Goal: Task Accomplishment & Management: Use online tool/utility

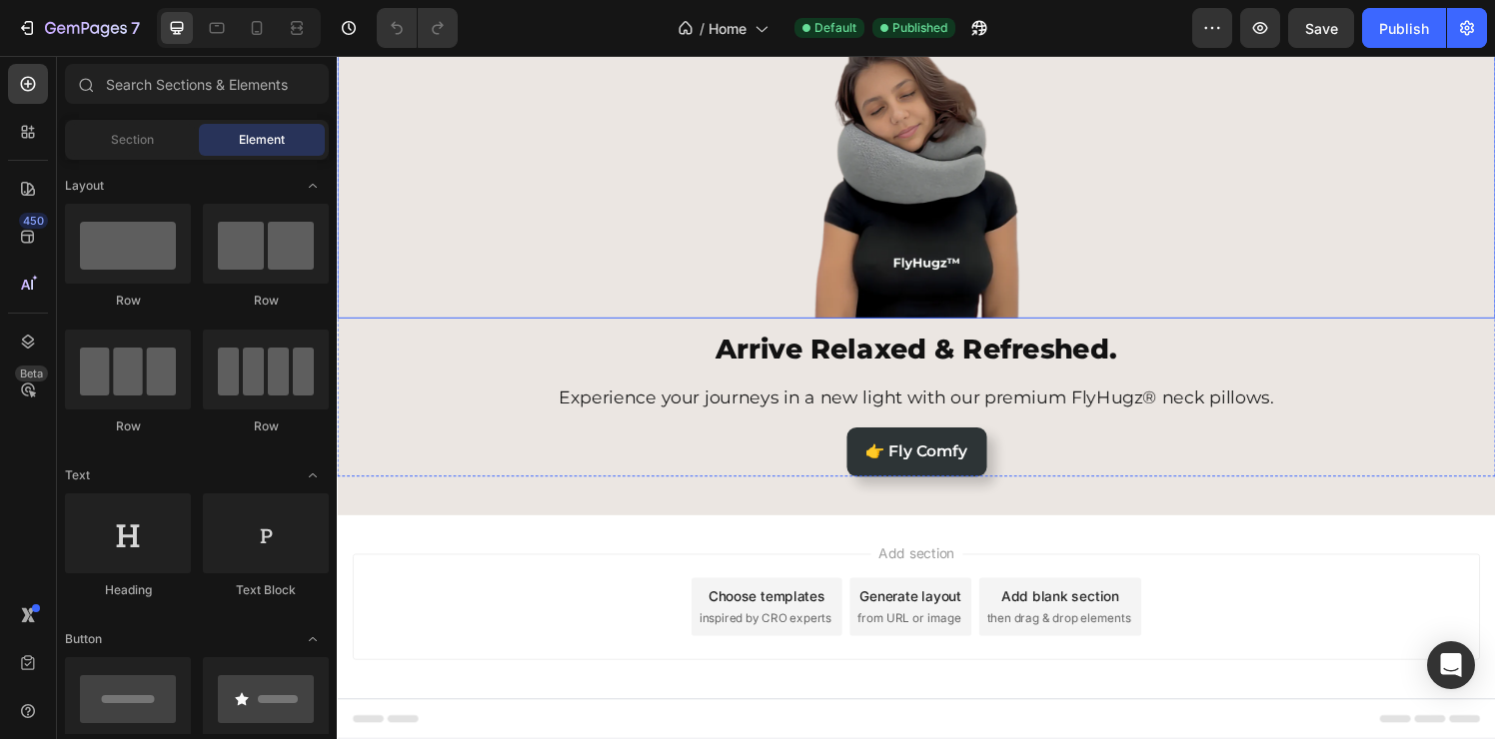
scroll to position [122, 0]
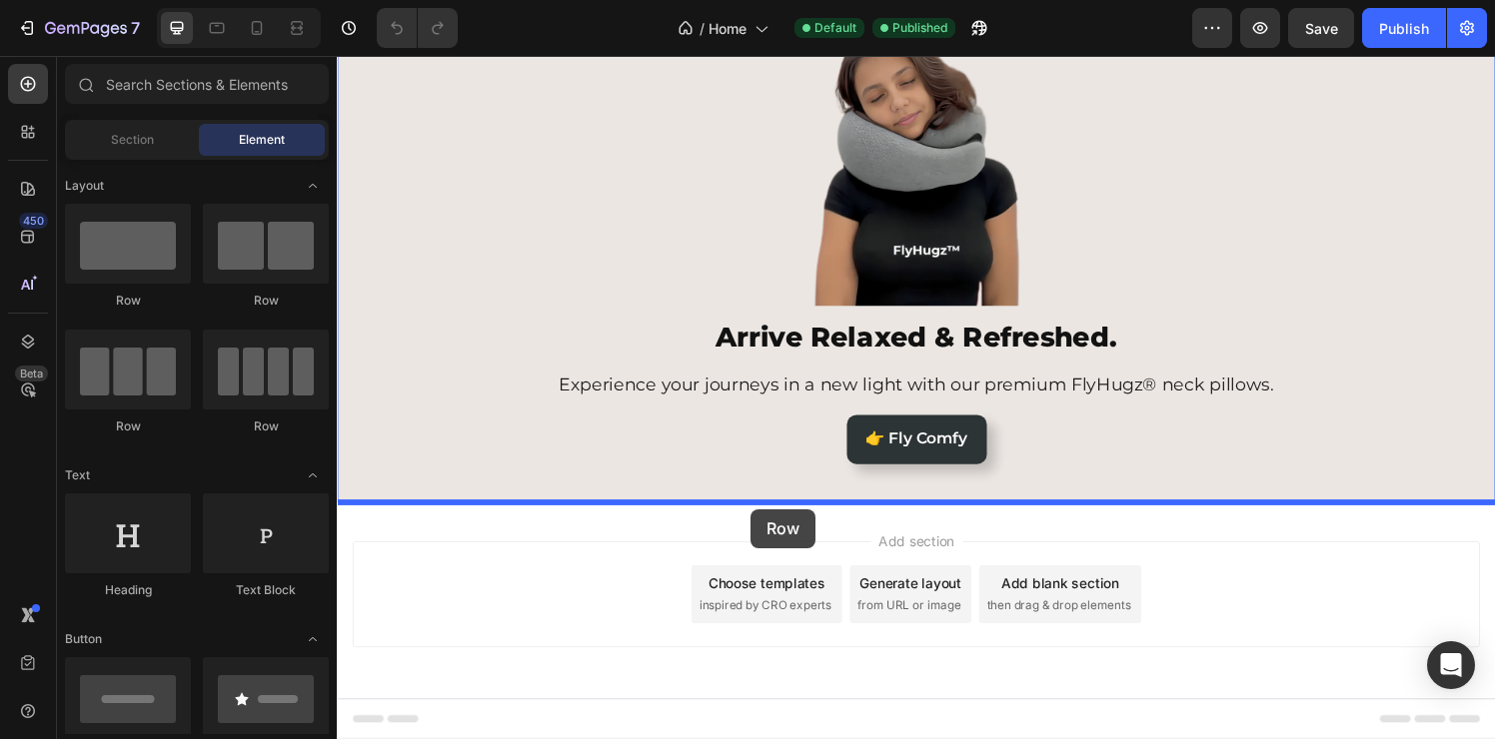
drag, startPoint x: 501, startPoint y: 331, endPoint x: 765, endPoint y: 526, distance: 328.8
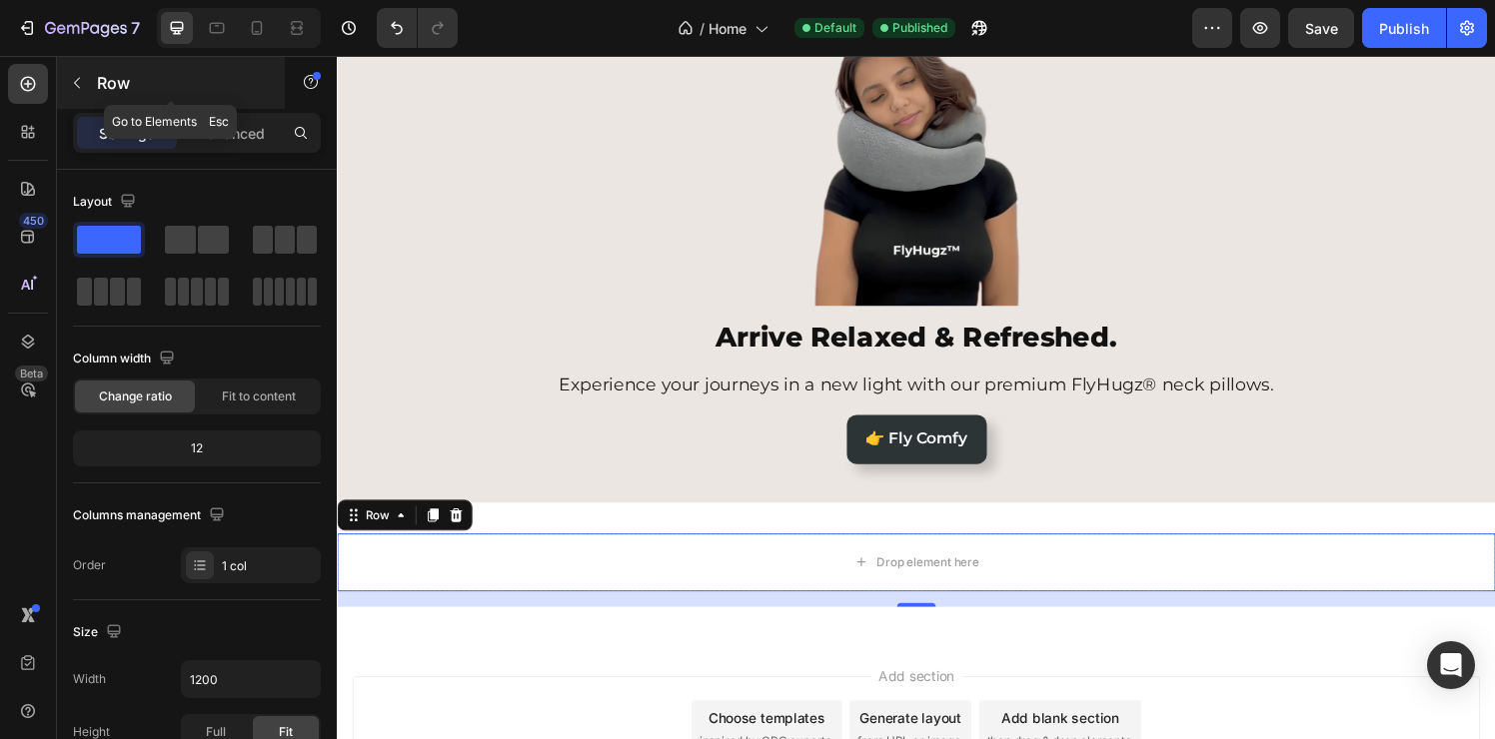
click at [80, 81] on icon "button" at bounding box center [77, 83] width 16 height 16
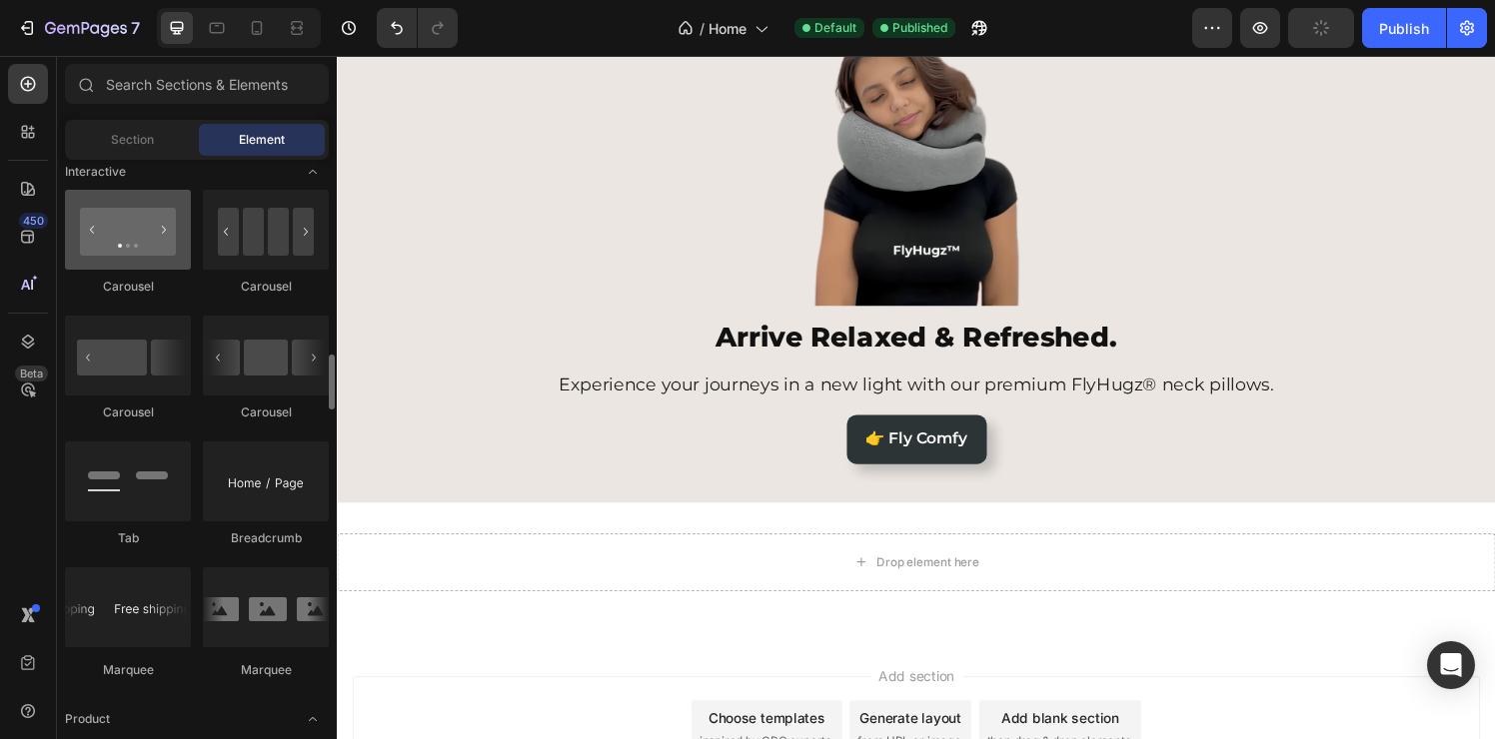
scroll to position [2190, 0]
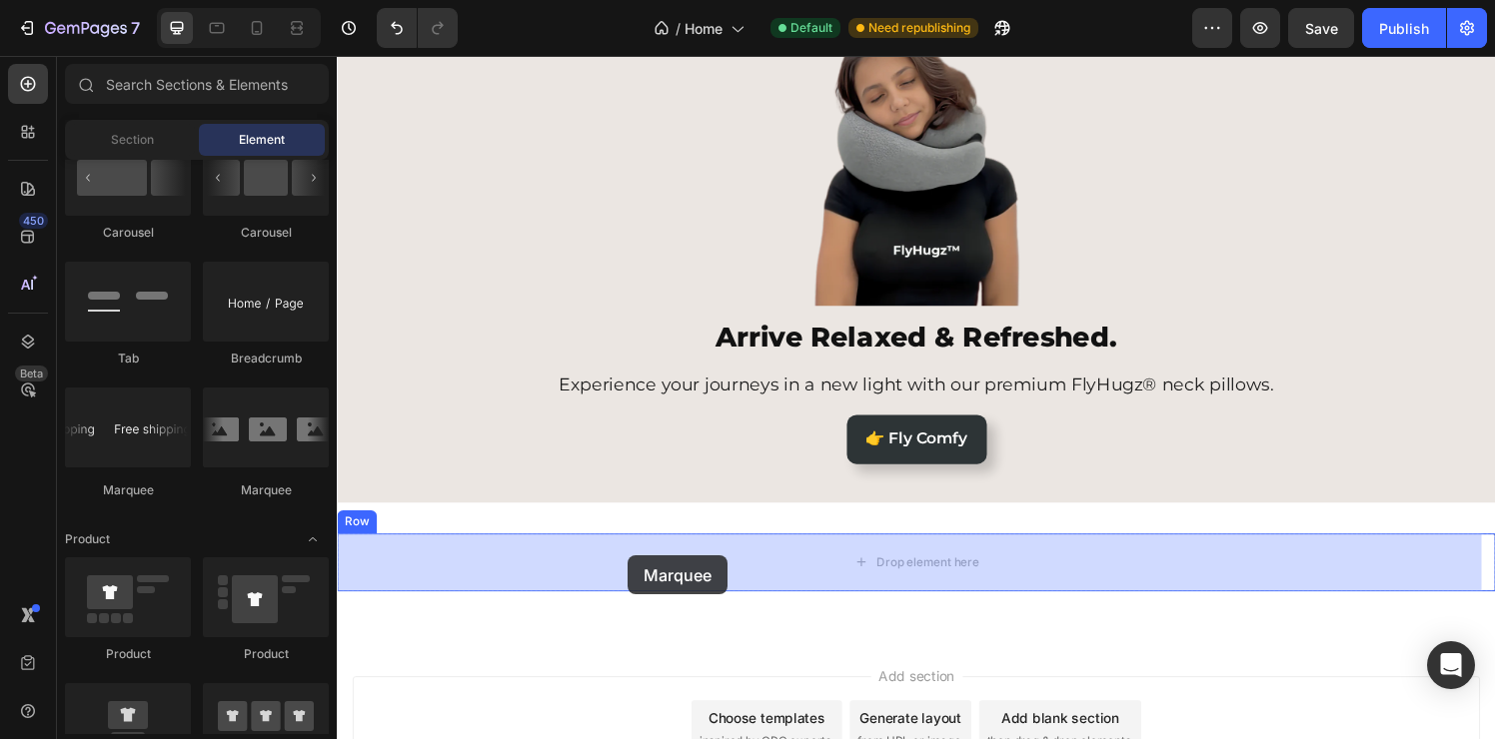
drag, startPoint x: 578, startPoint y: 503, endPoint x: 637, endPoint y: 574, distance: 92.9
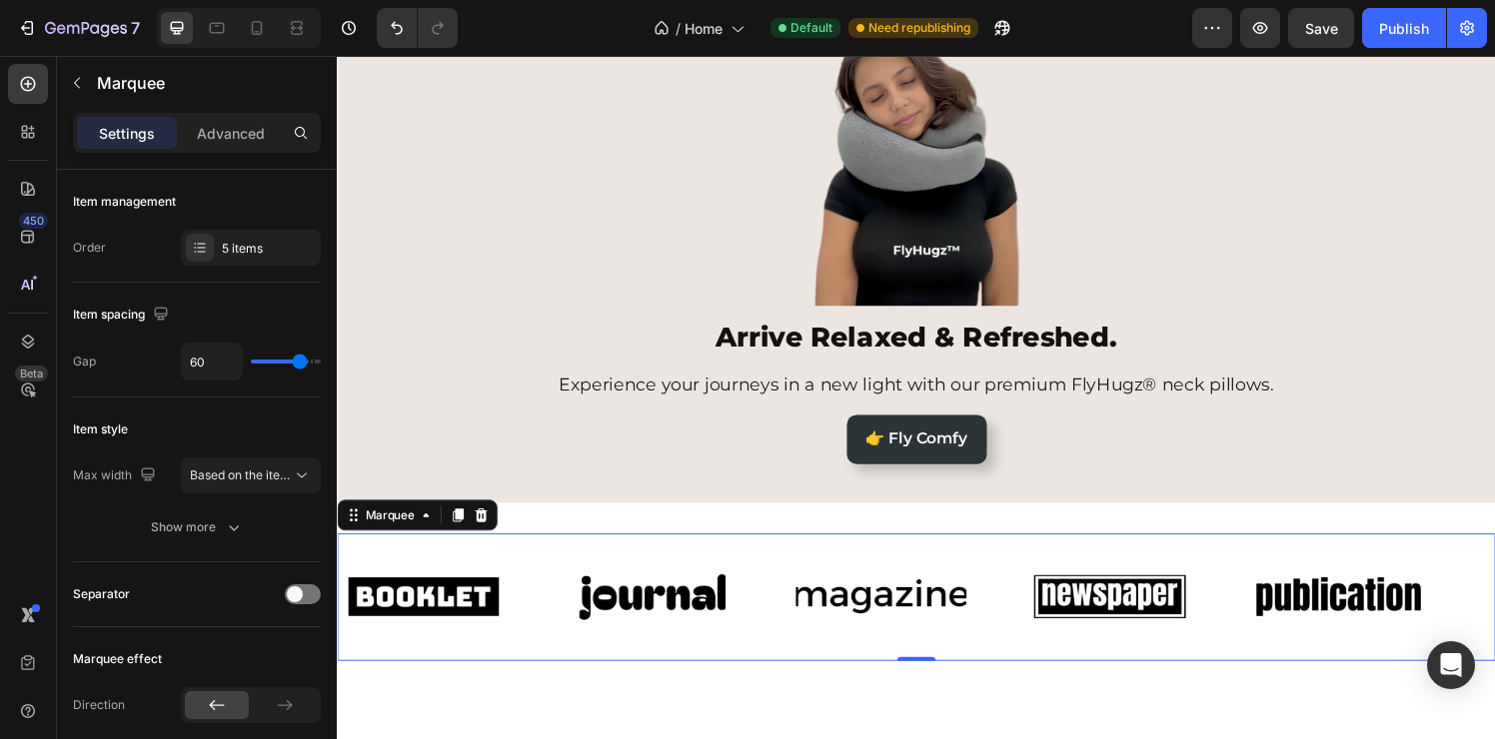
click at [0, 0] on img at bounding box center [0, 0] width 0 height 0
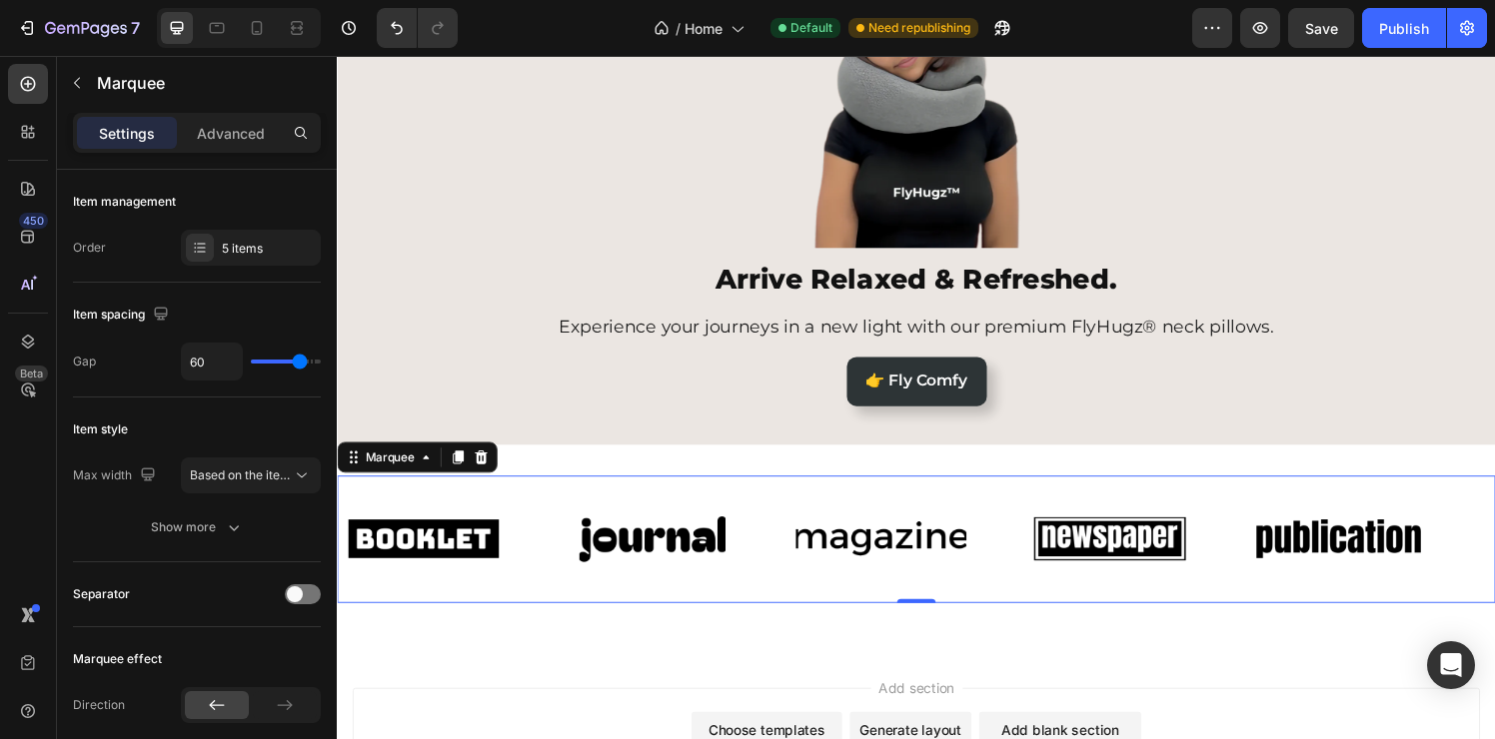
scroll to position [302, 0]
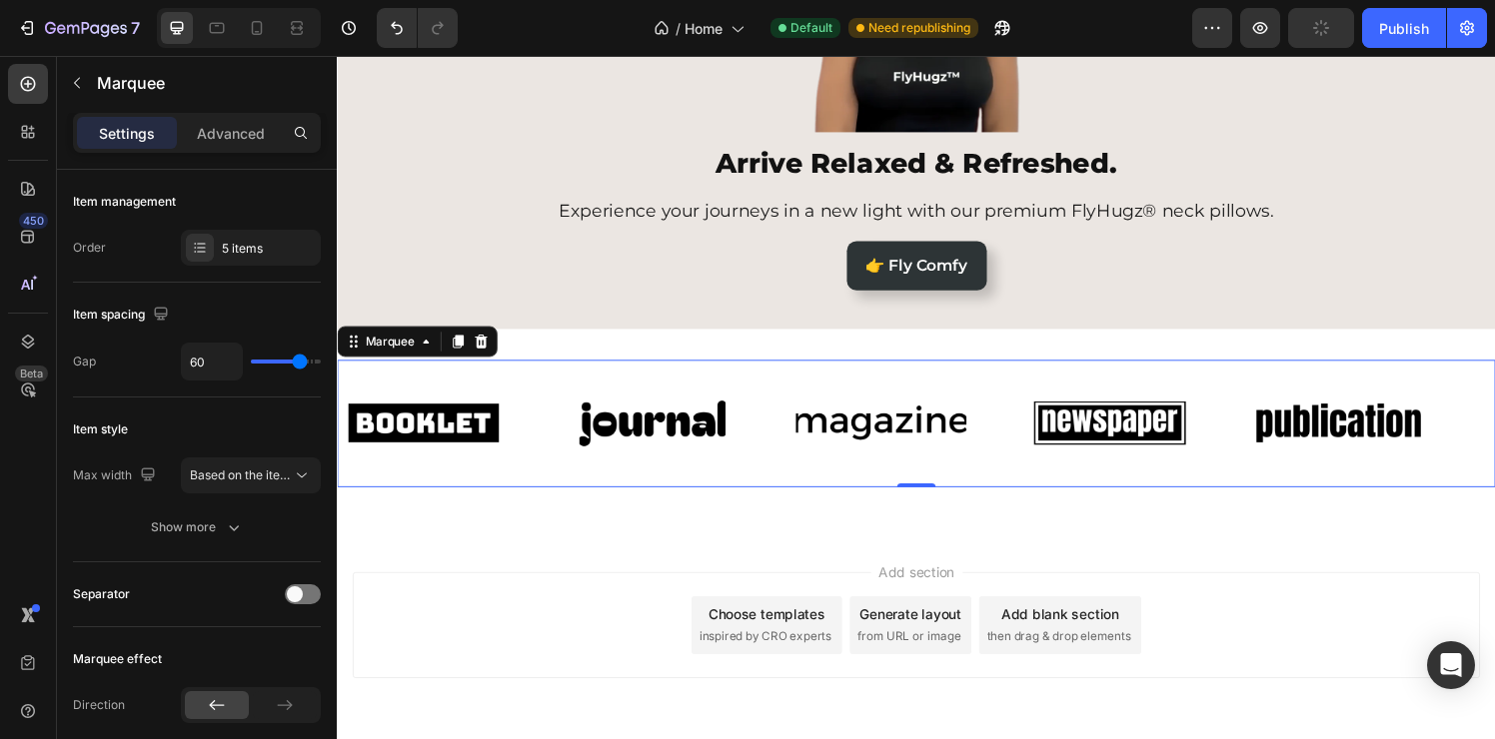
click at [577, 383] on div "Image Image Image Image Image Image Image Image Image Image Marquee 0" at bounding box center [936, 437] width 1199 height 132
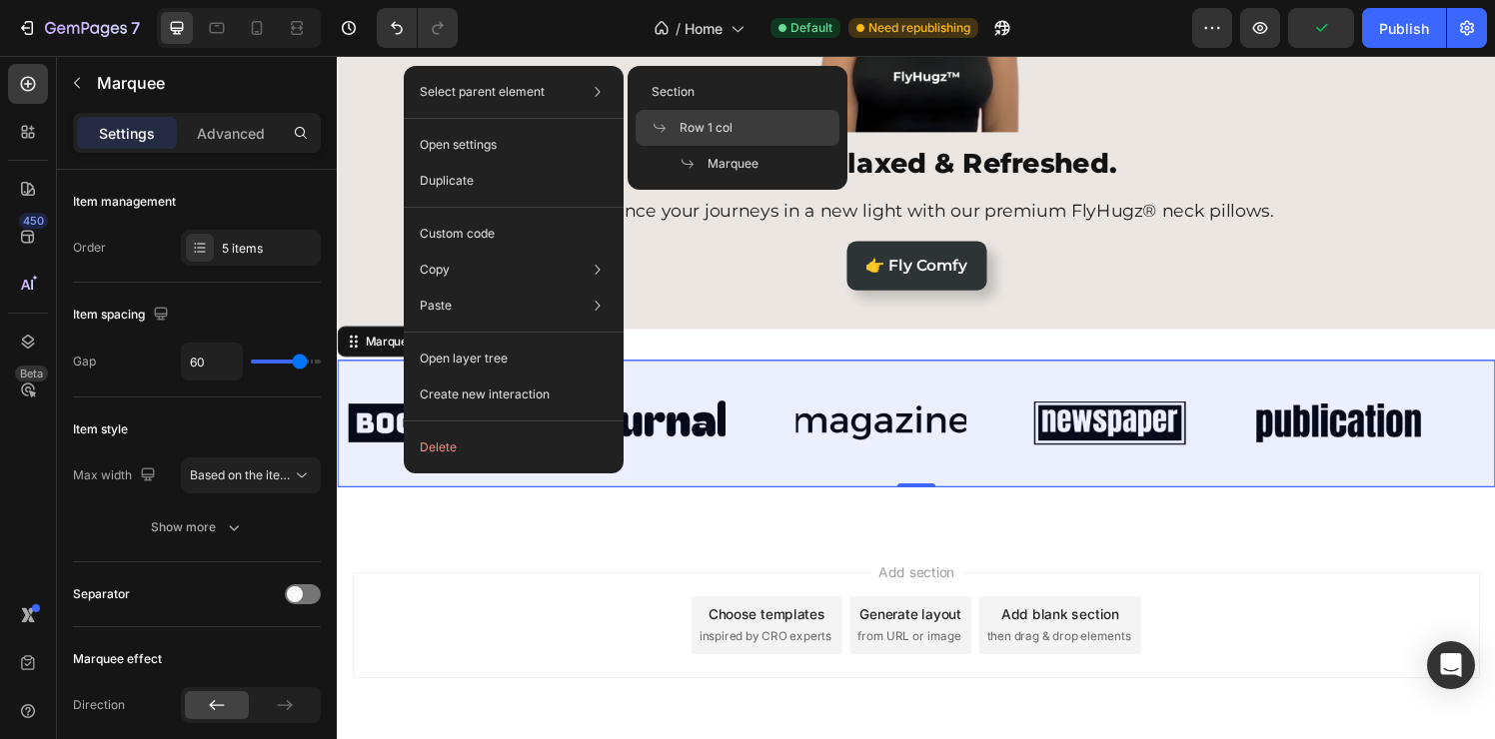
click at [694, 120] on span "Row 1 col" at bounding box center [705, 128] width 53 height 18
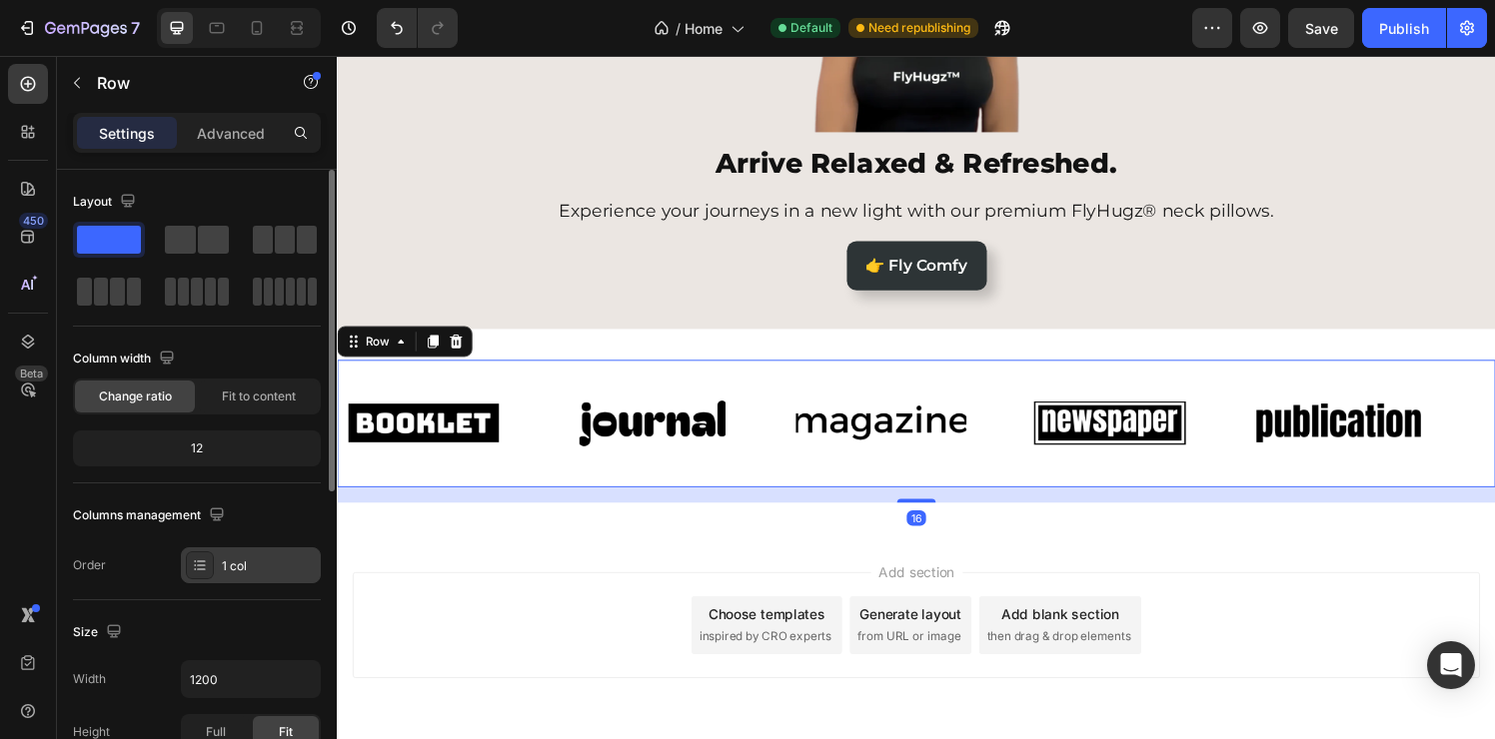
scroll to position [395, 0]
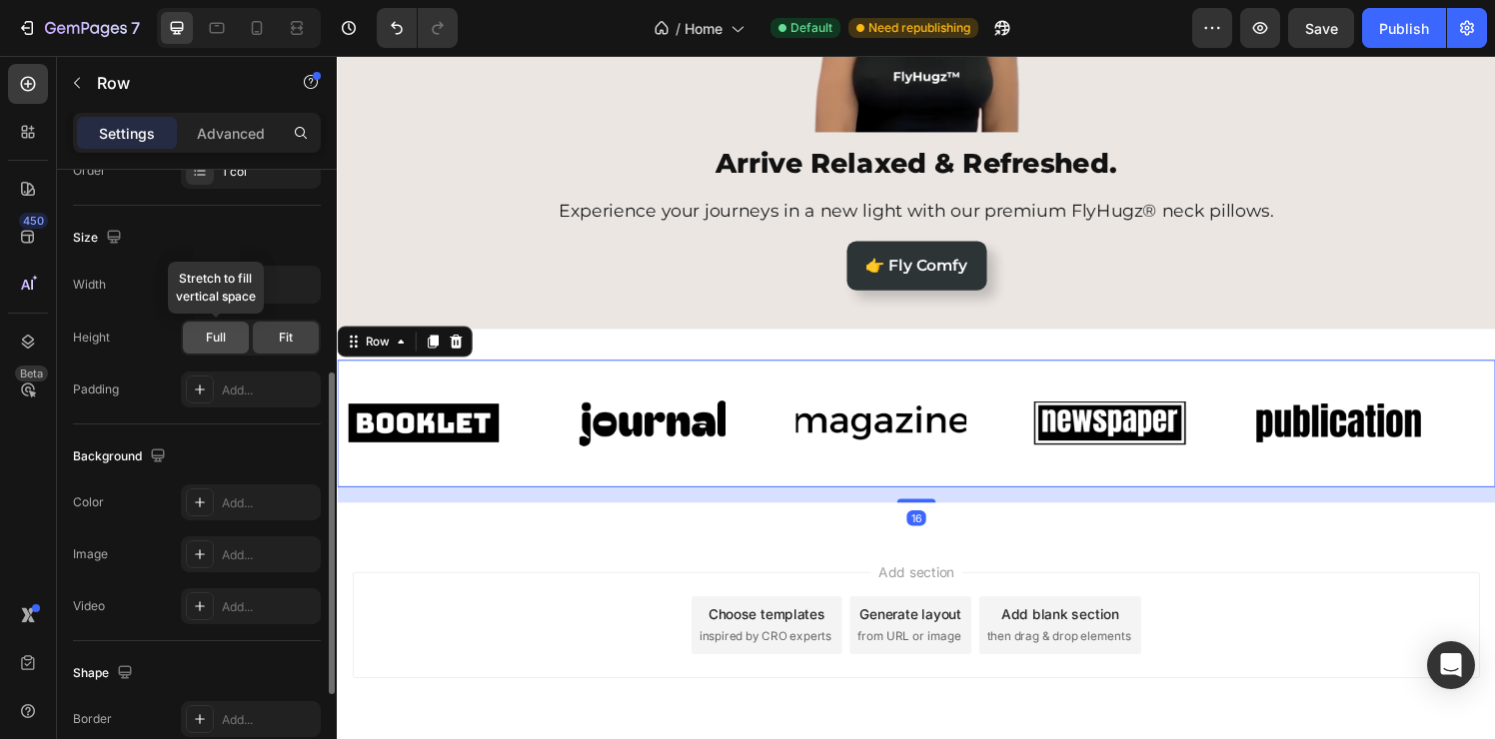
click at [233, 336] on div "Full" at bounding box center [216, 338] width 66 height 32
click at [291, 338] on span "Fit" at bounding box center [286, 338] width 14 height 18
click at [295, 286] on icon "button" at bounding box center [302, 285] width 20 height 20
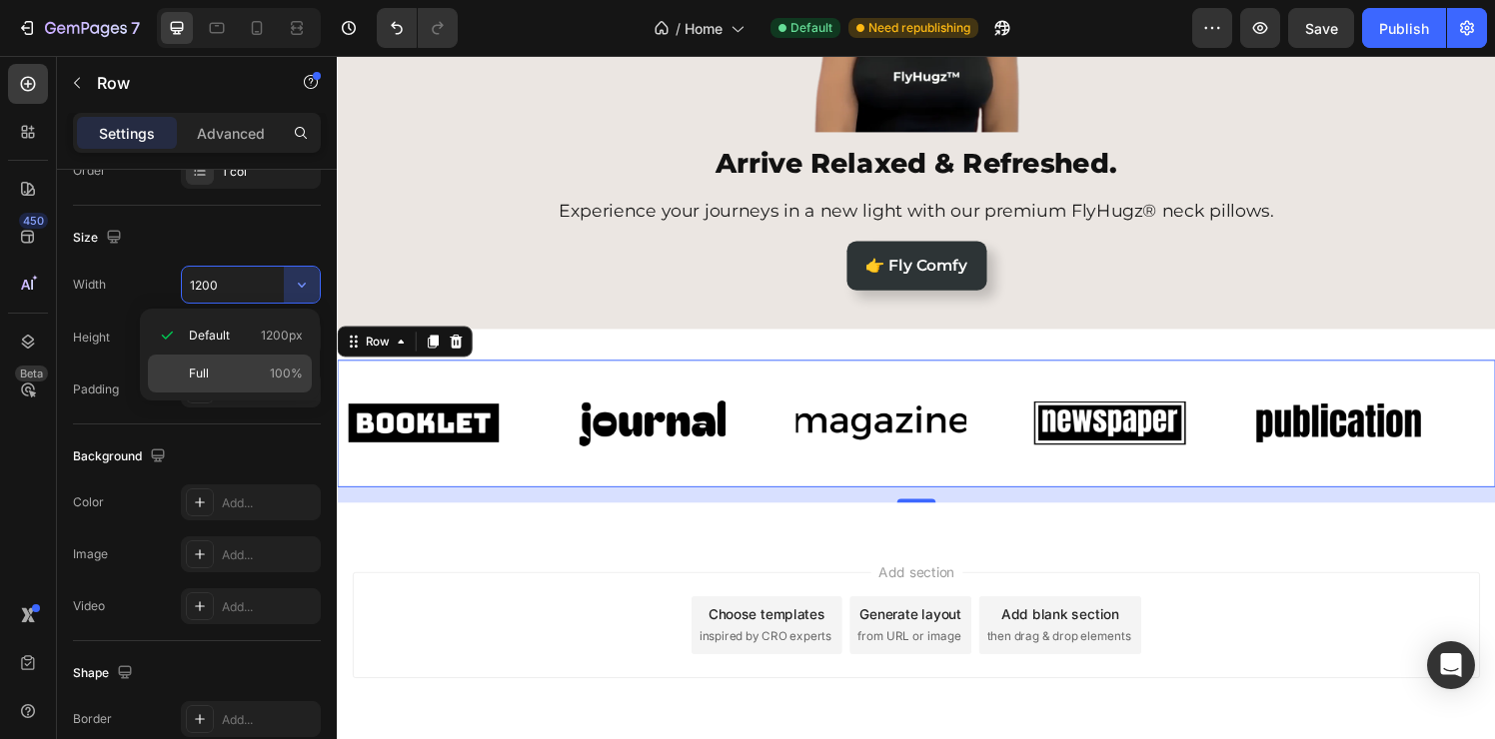
click at [254, 386] on div "Full 100%" at bounding box center [230, 374] width 164 height 38
type input "100%"
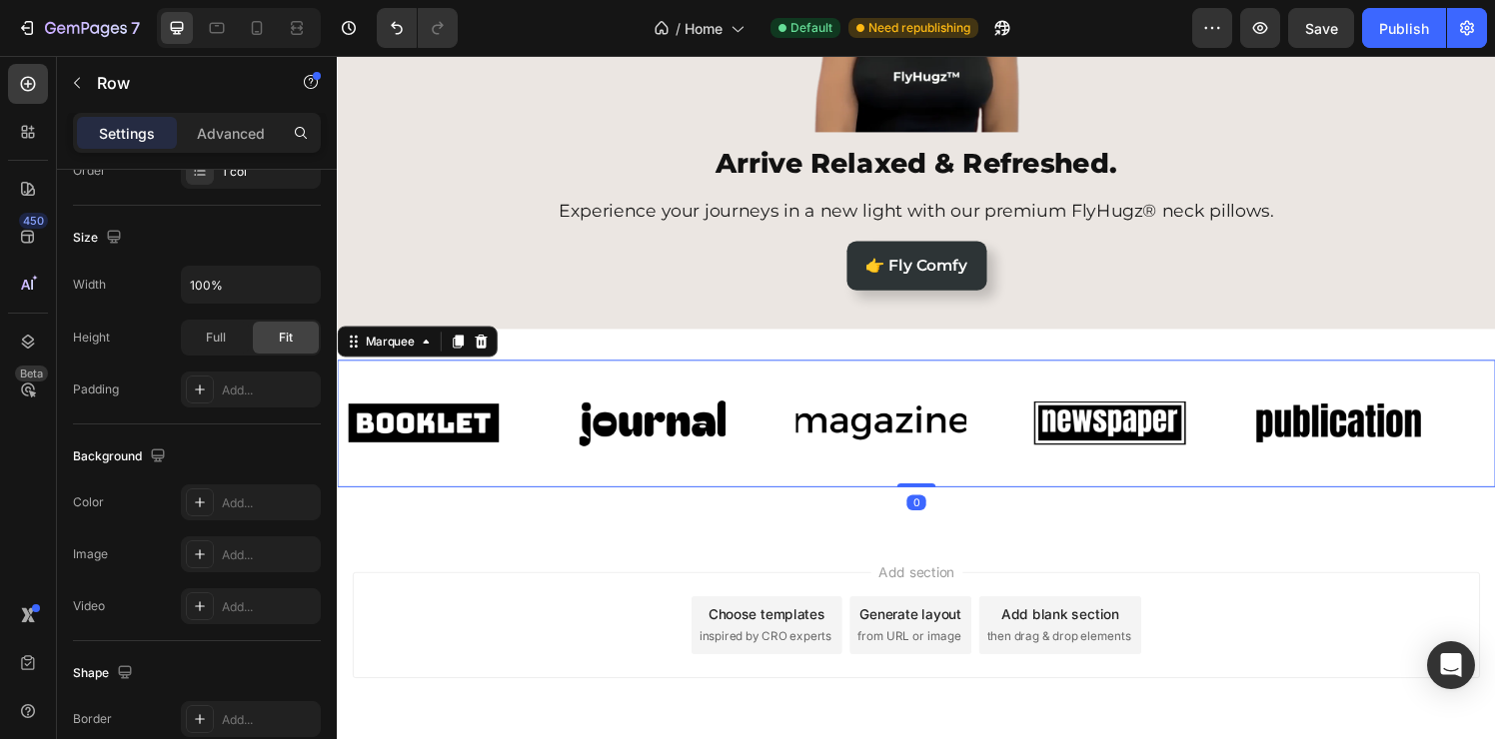
click at [568, 382] on div "Image Image Image Image Image Image Image Image Image Image Marquee 0" at bounding box center [936, 437] width 1199 height 132
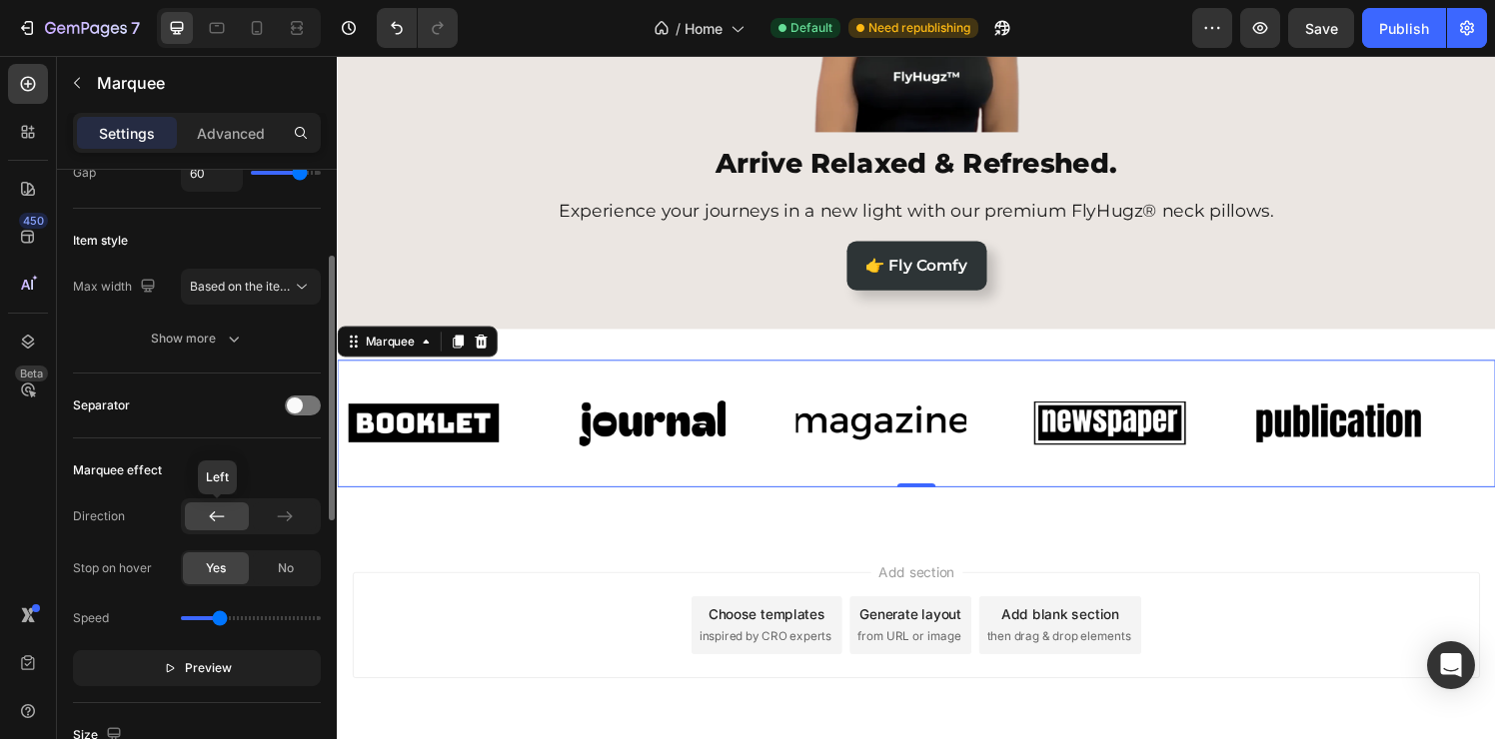
scroll to position [225, 0]
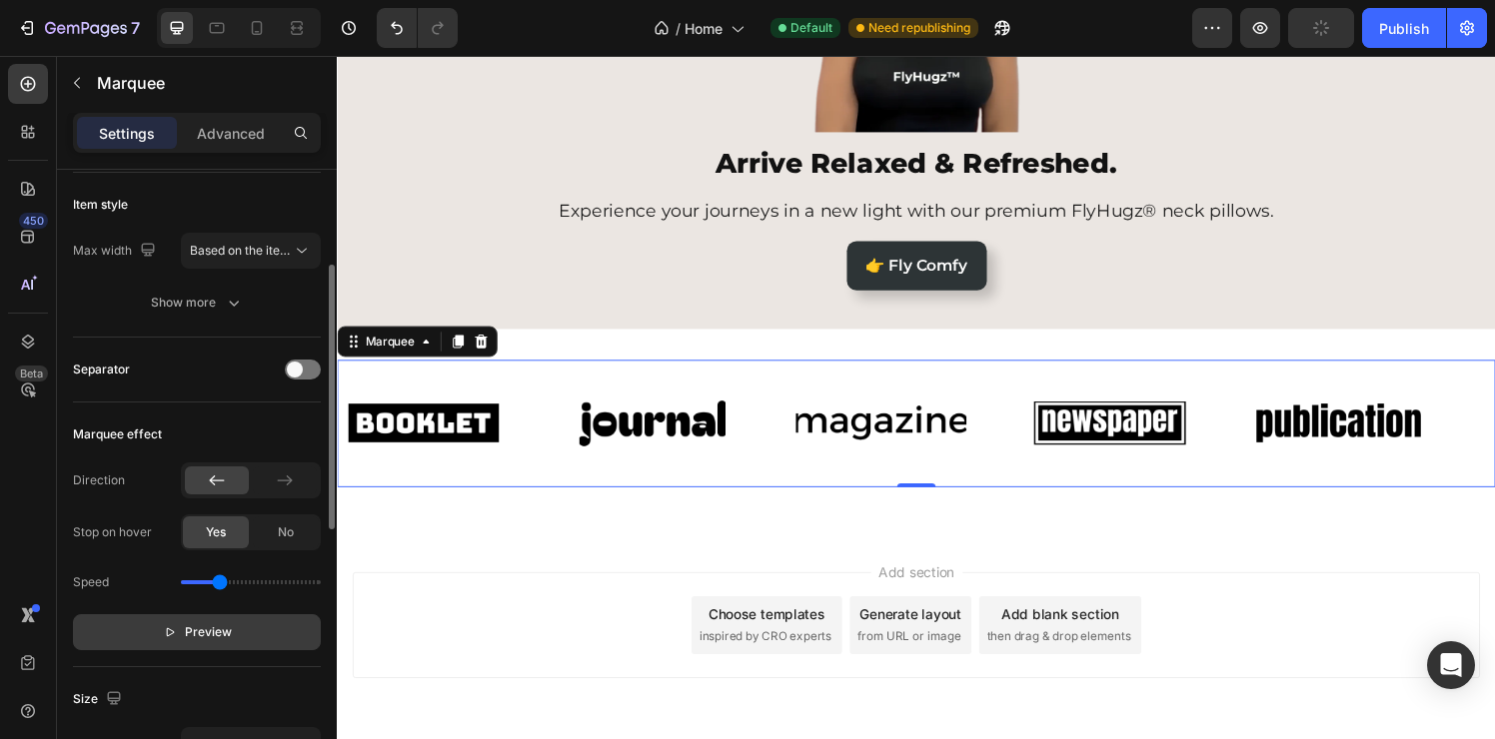
click at [246, 631] on button "Preview" at bounding box center [197, 633] width 248 height 36
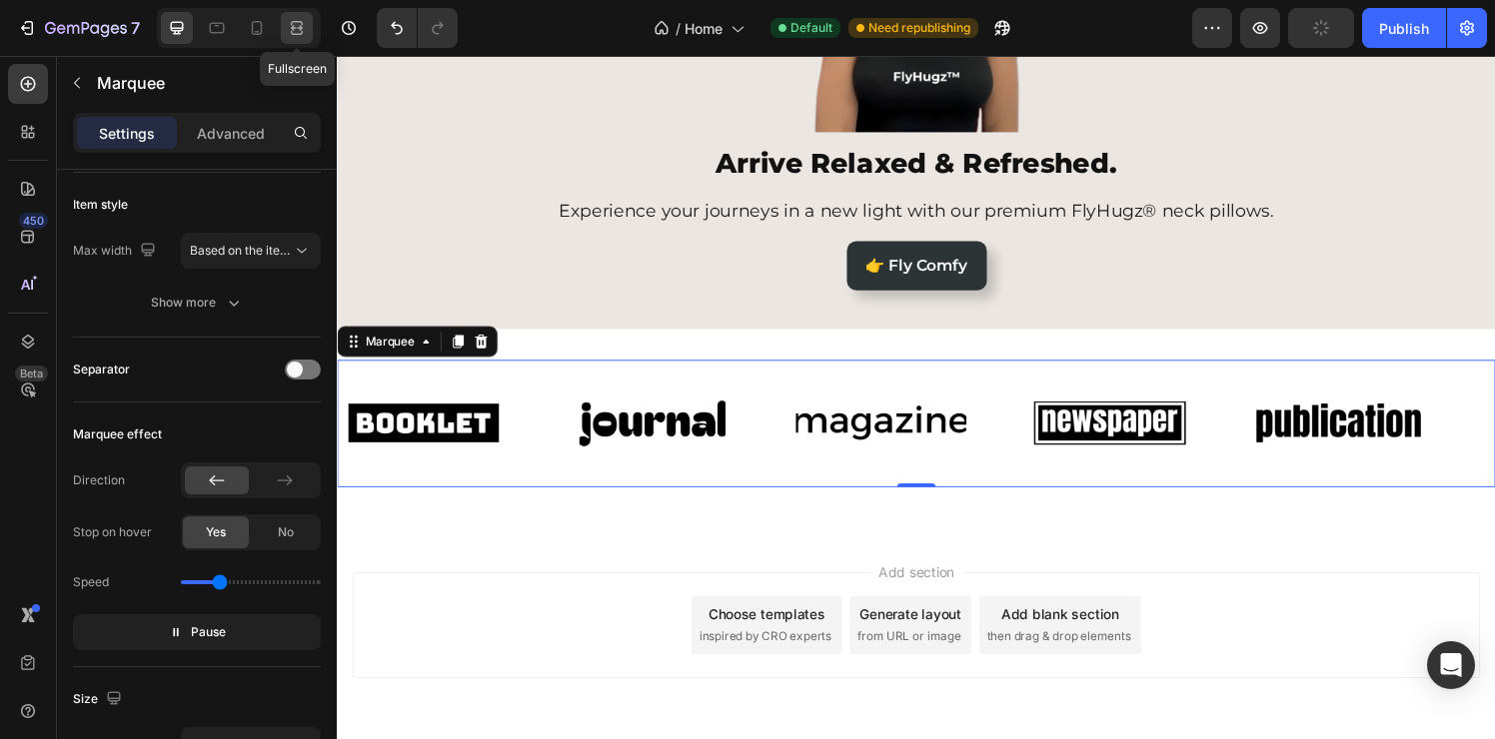
click at [307, 23] on icon at bounding box center [297, 28] width 20 height 20
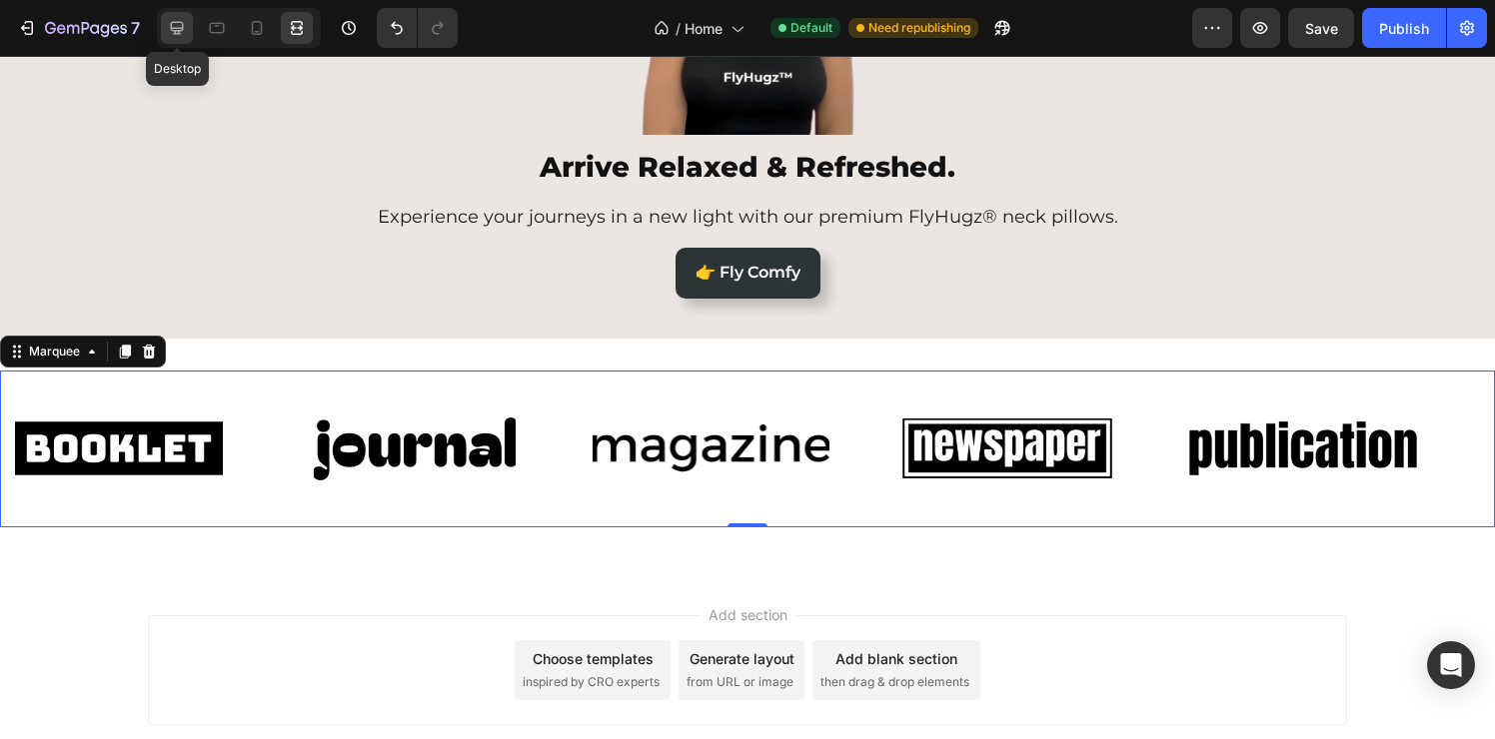
click at [163, 42] on div at bounding box center [177, 28] width 32 height 32
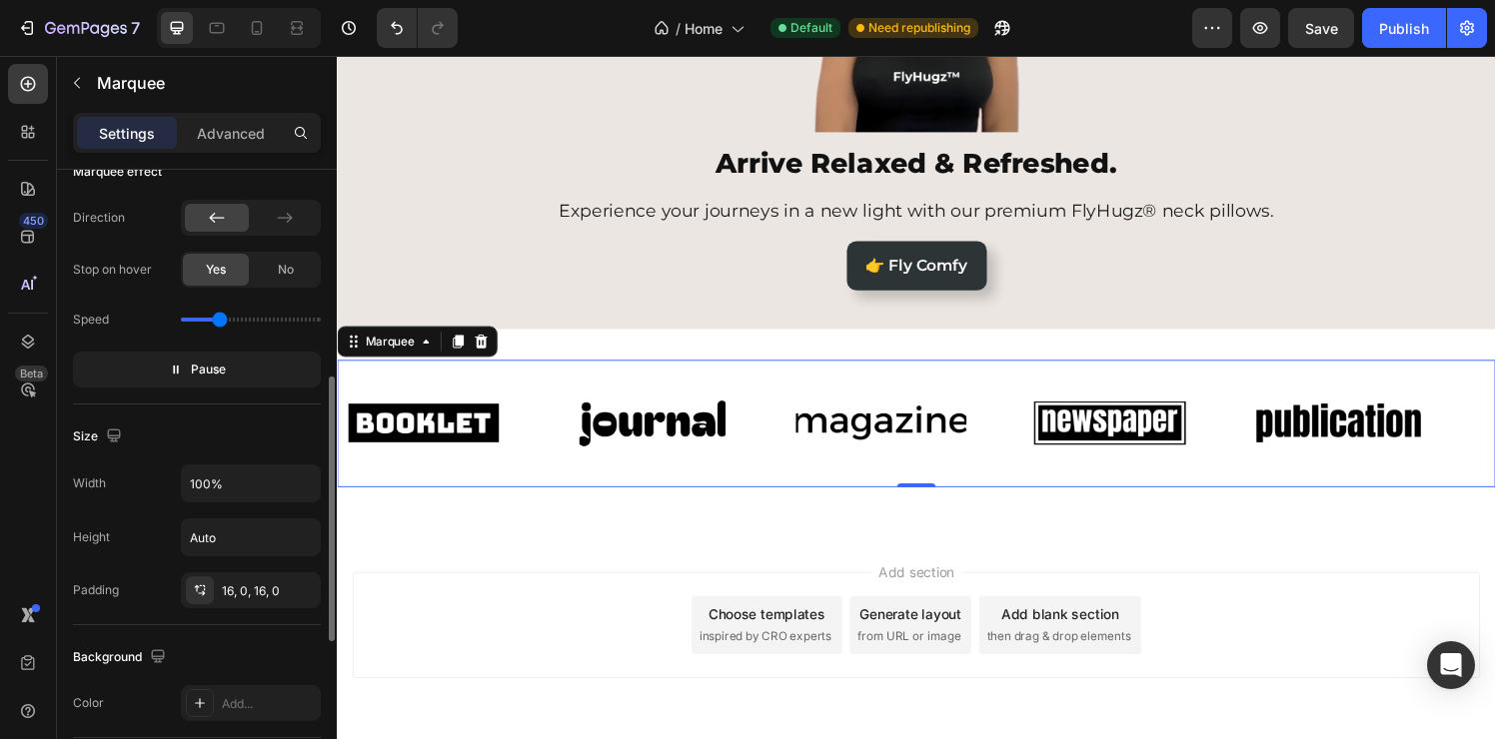
scroll to position [455, 0]
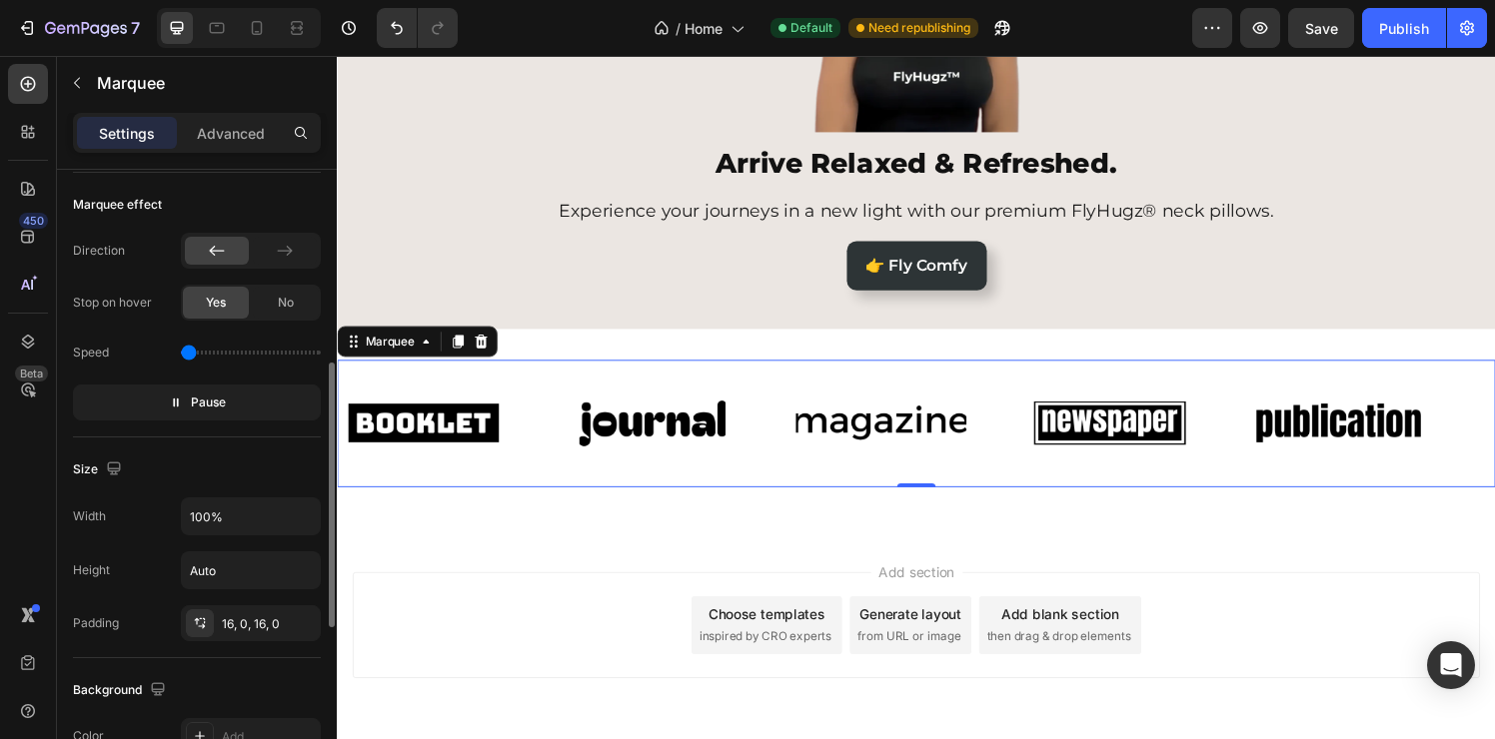
drag, startPoint x: 216, startPoint y: 350, endPoint x: 182, endPoint y: 352, distance: 34.0
click at [182, 352] on input "range" at bounding box center [251, 353] width 140 height 4
drag, startPoint x: 188, startPoint y: 350, endPoint x: 199, endPoint y: 352, distance: 11.2
type input "0.3"
click at [199, 352] on input "range" at bounding box center [251, 353] width 140 height 4
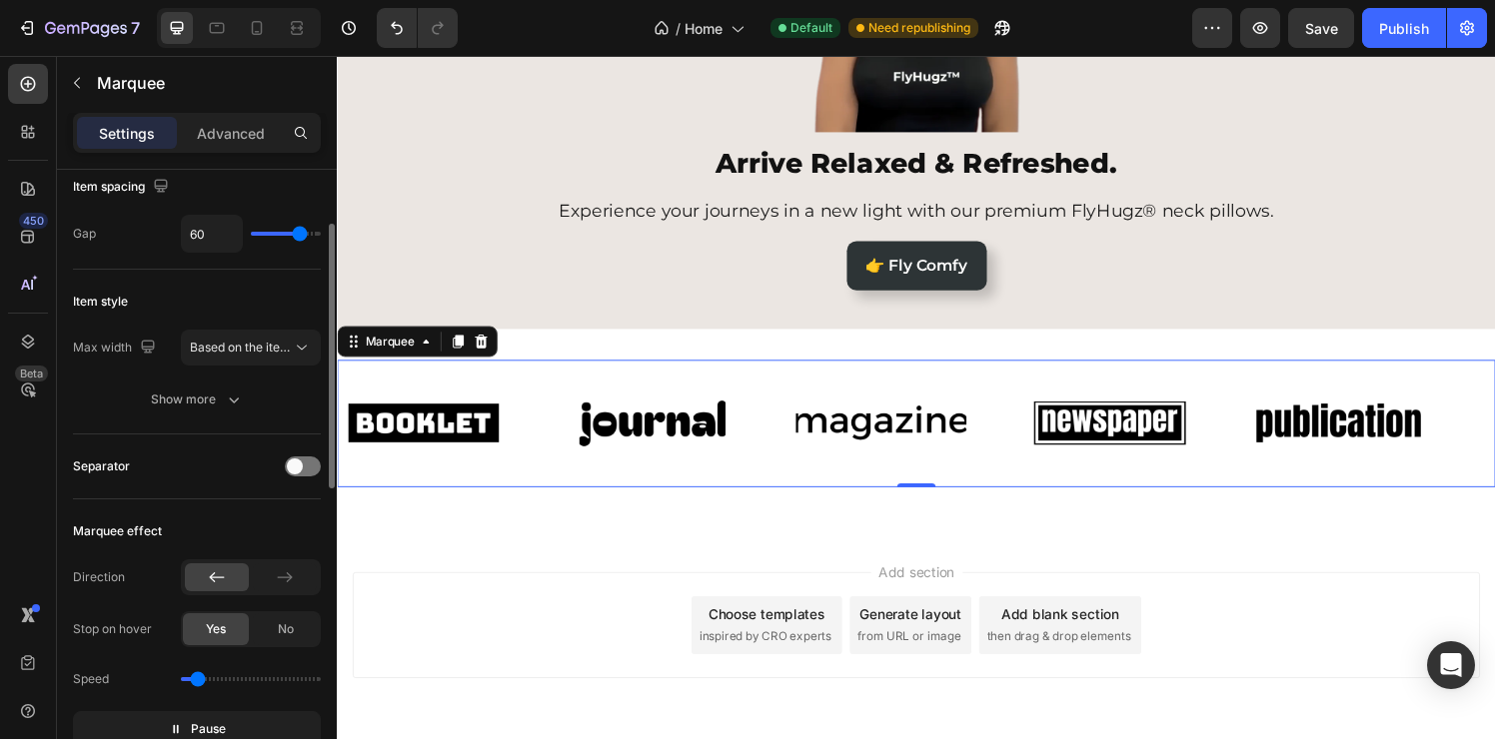
scroll to position [92, 0]
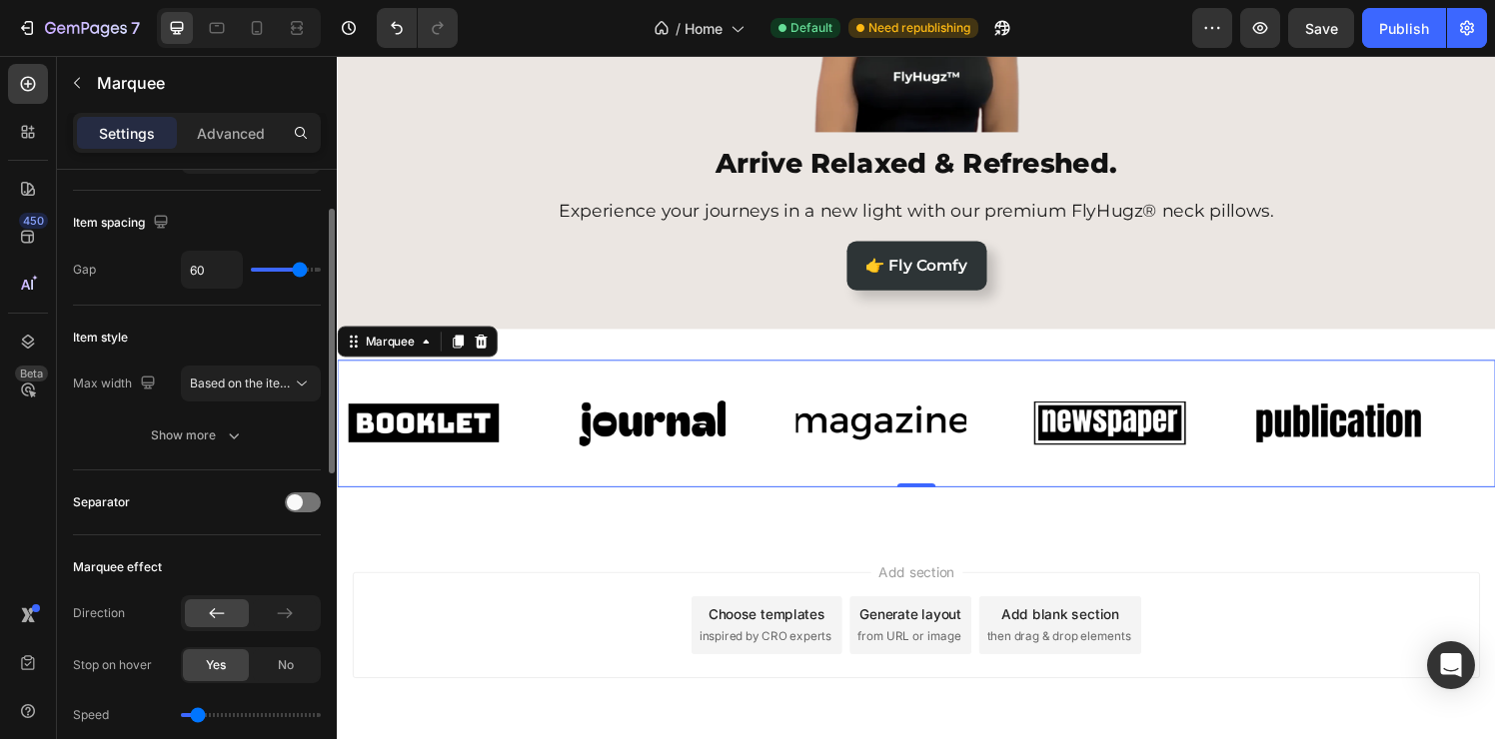
type input "65"
type input "64"
type input "63"
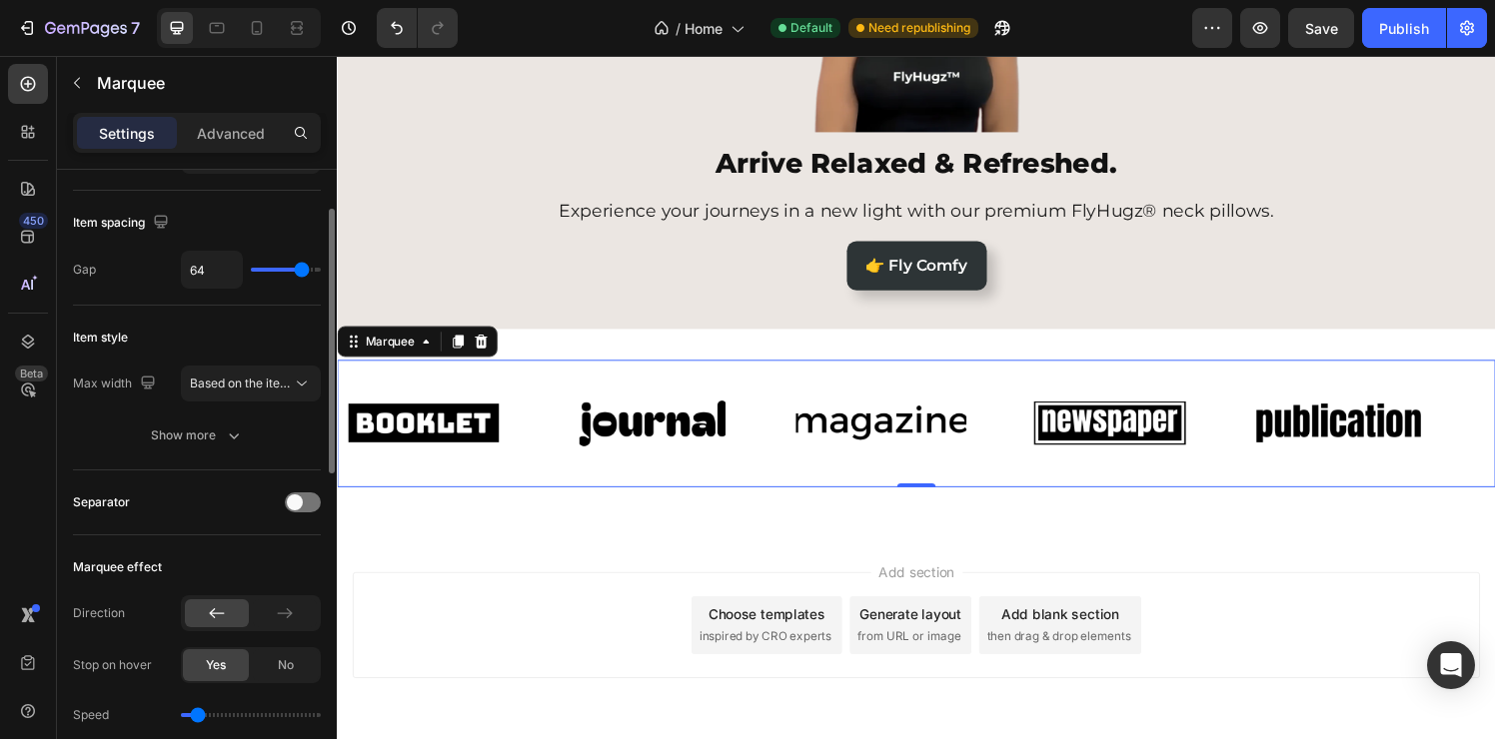
type input "63"
type input "62"
type input "61"
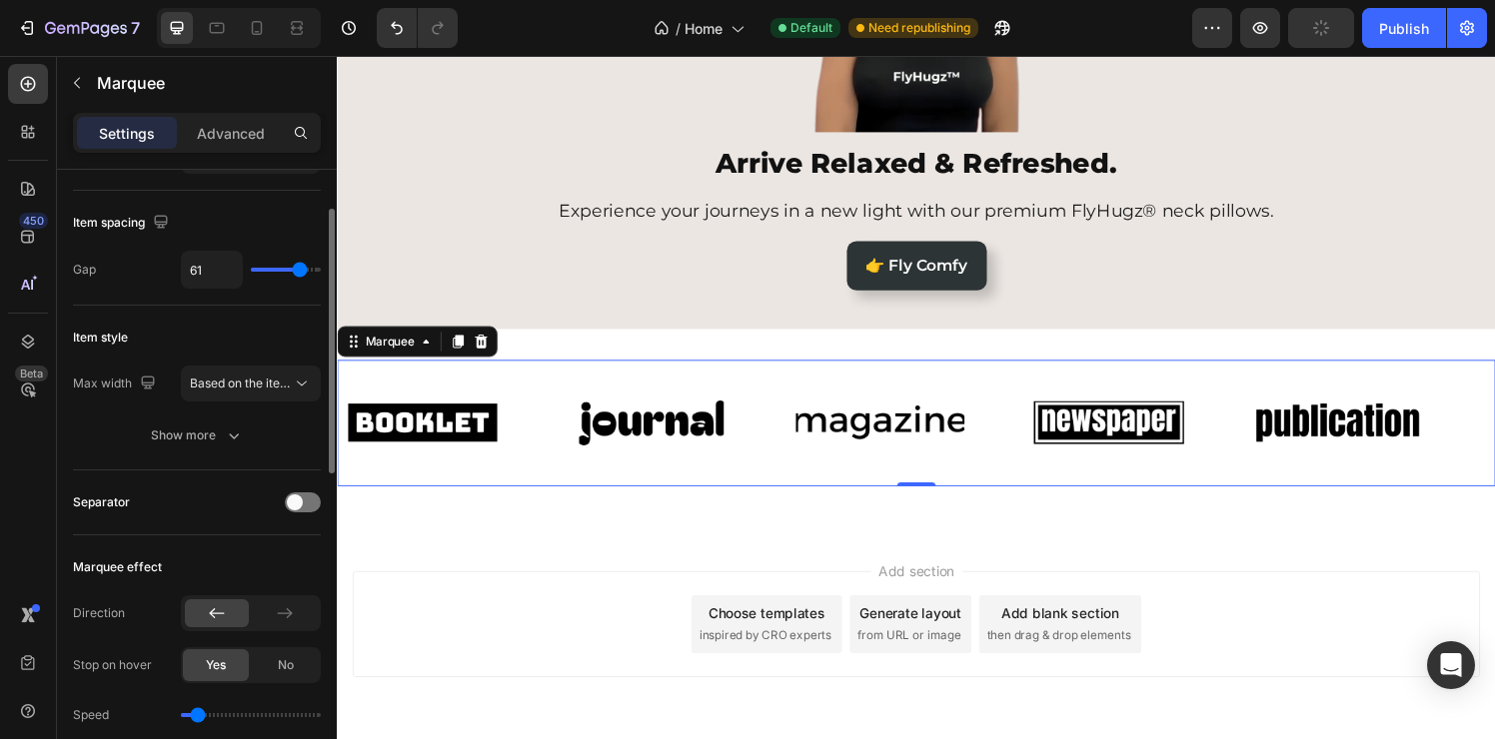
type input "60"
type input "59"
type input "58"
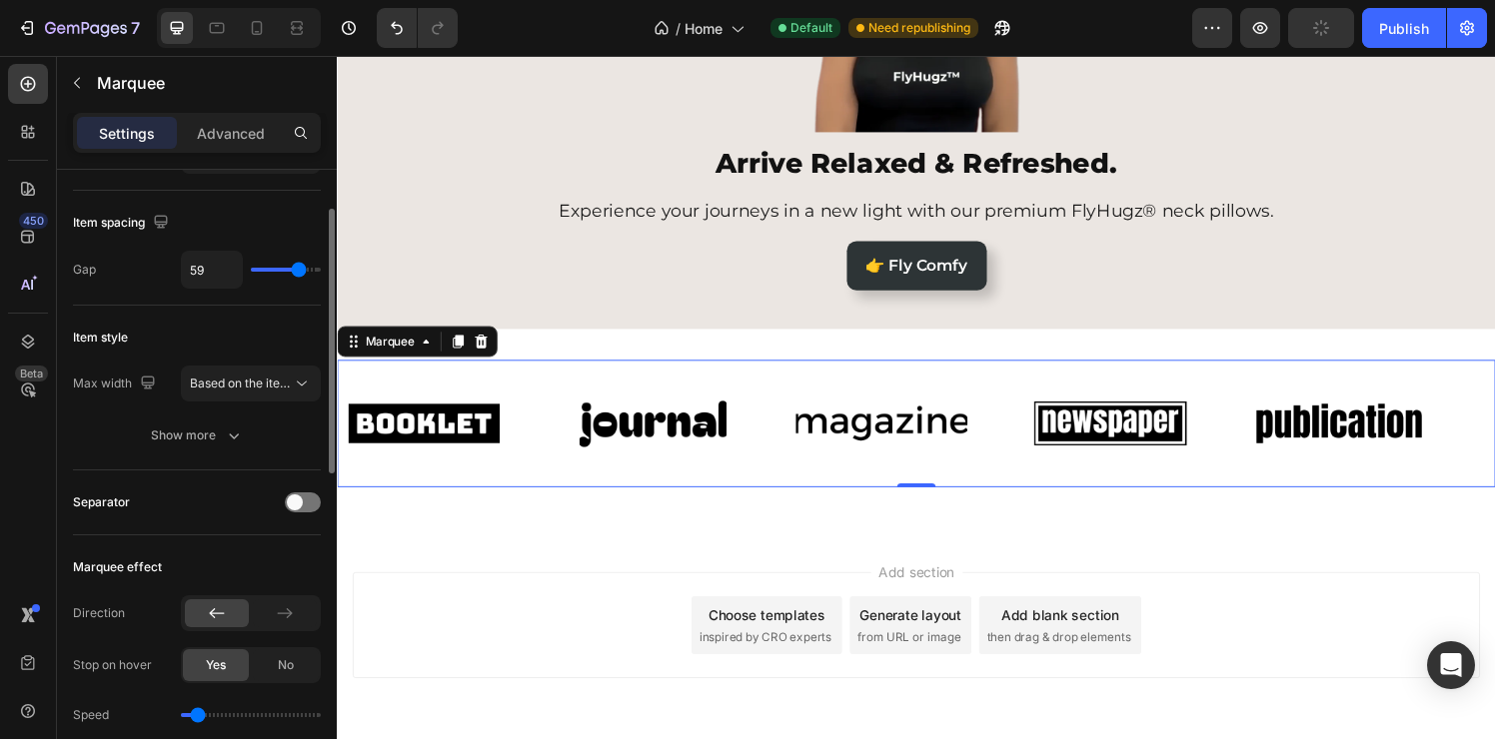
type input "58"
type input "57"
type input "56"
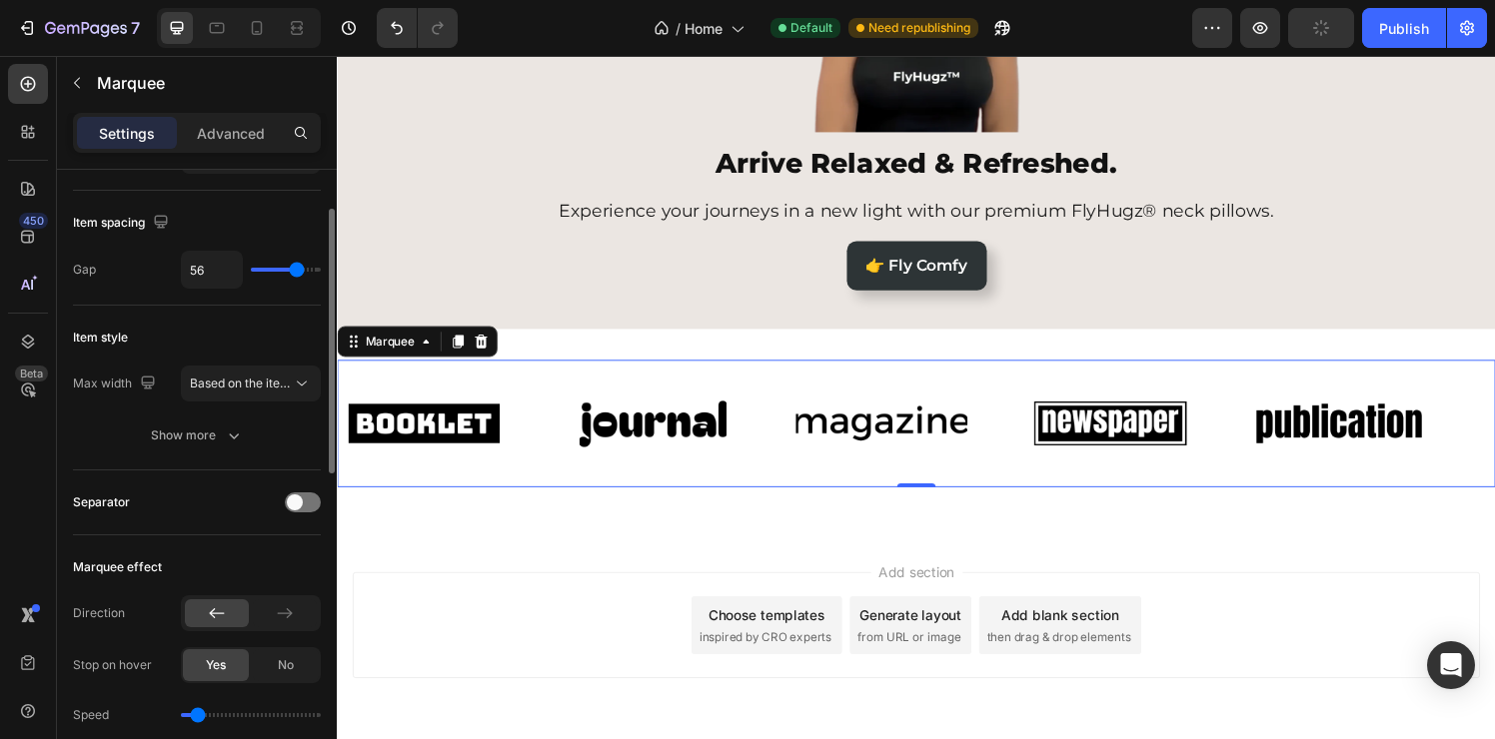
type input "55"
type input "54"
type input "53"
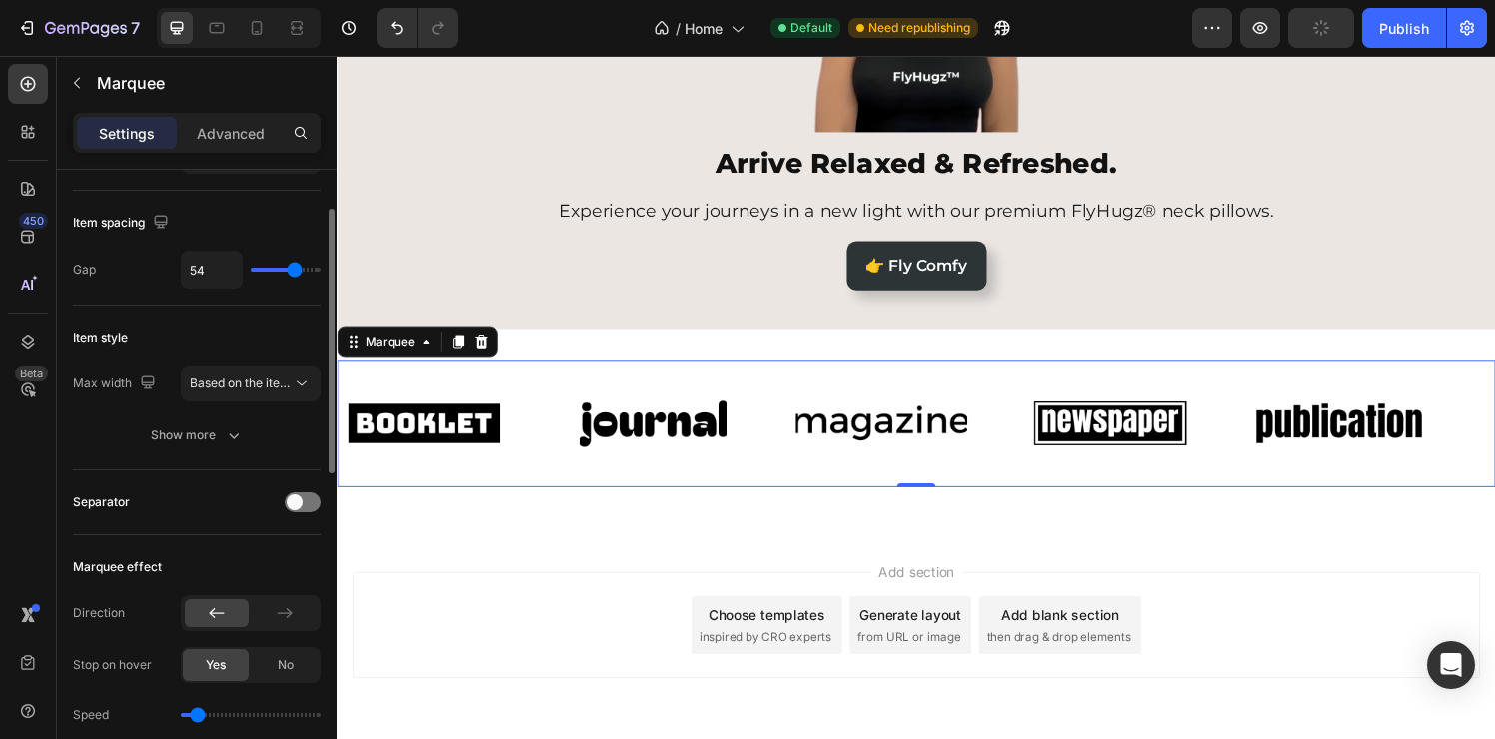
type input "53"
type input "52"
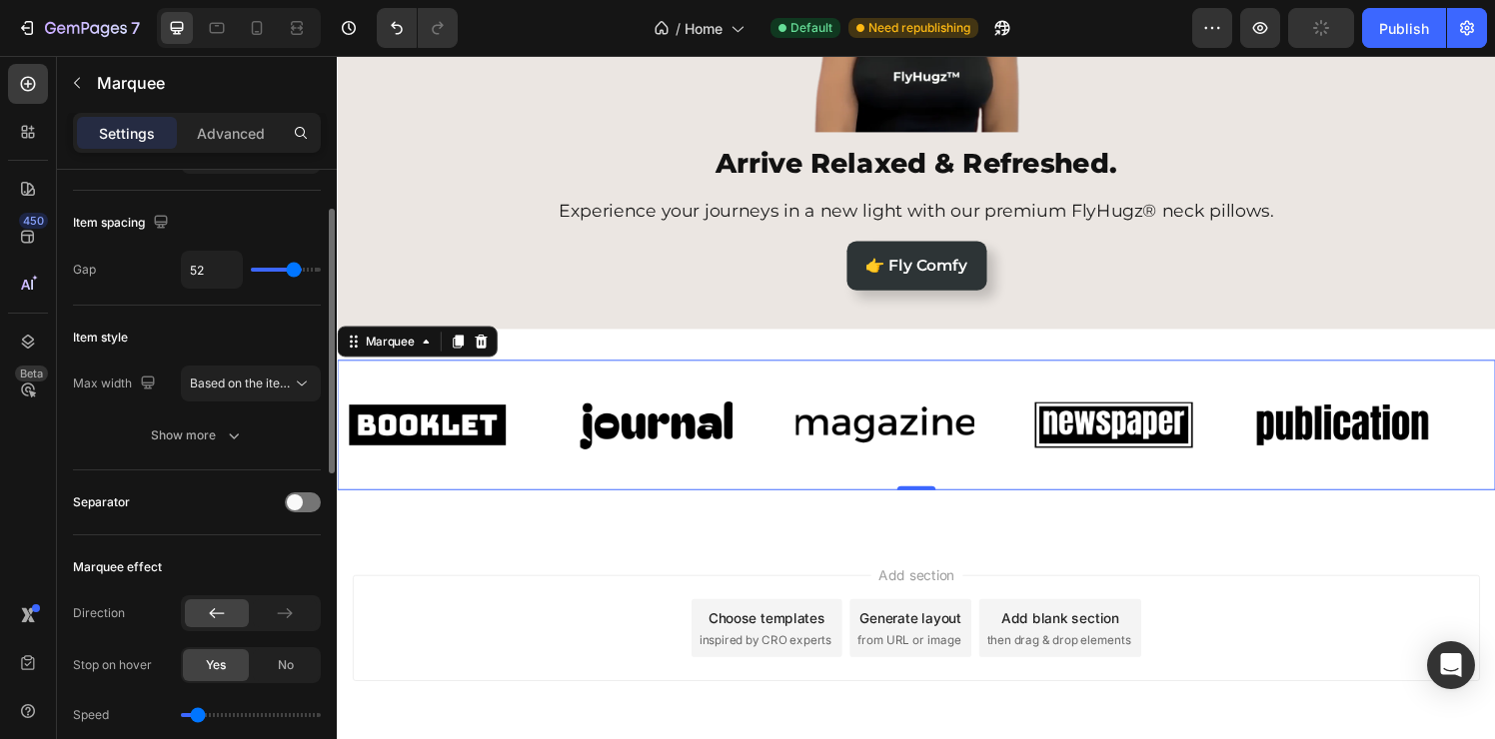
type input "51"
type input "50"
type input "47"
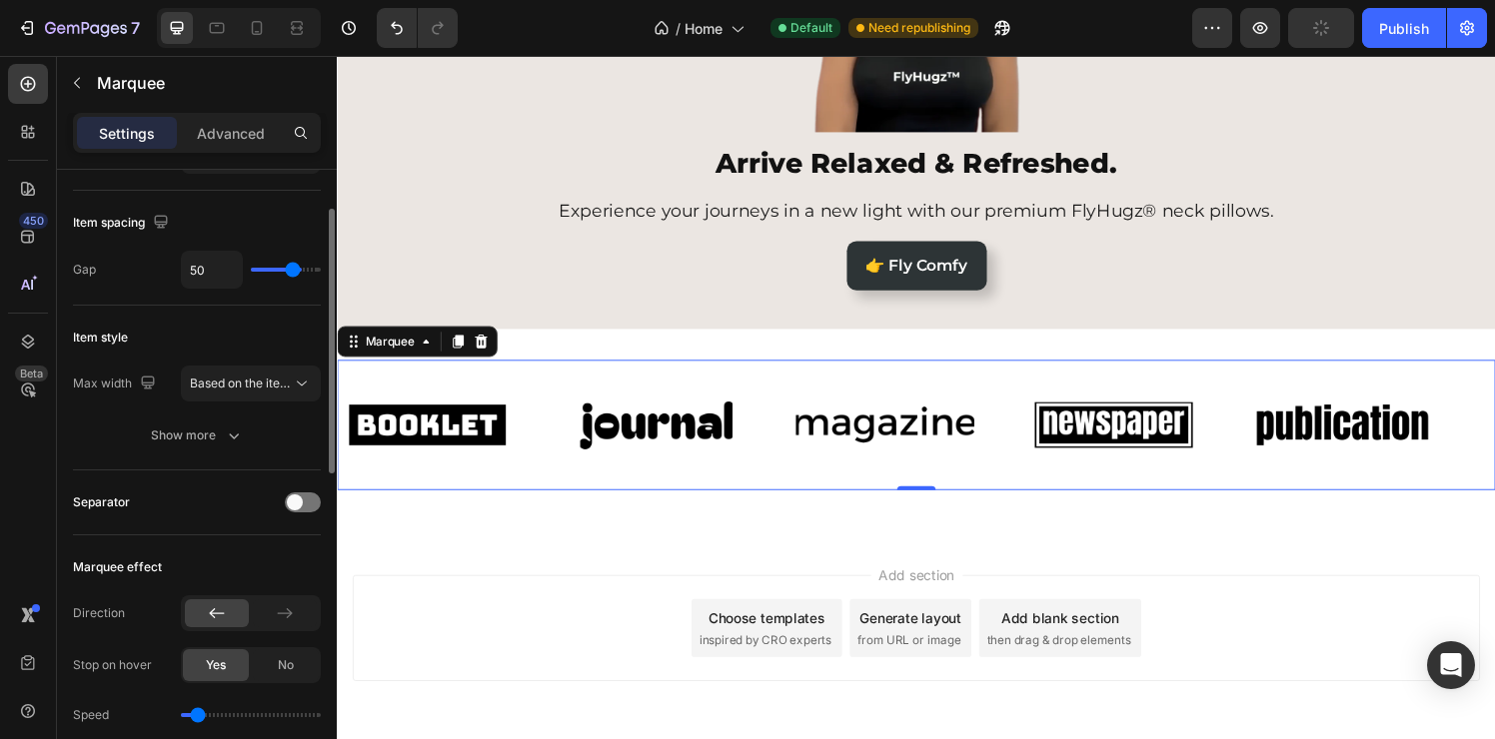
type input "47"
type input "45"
type input "44"
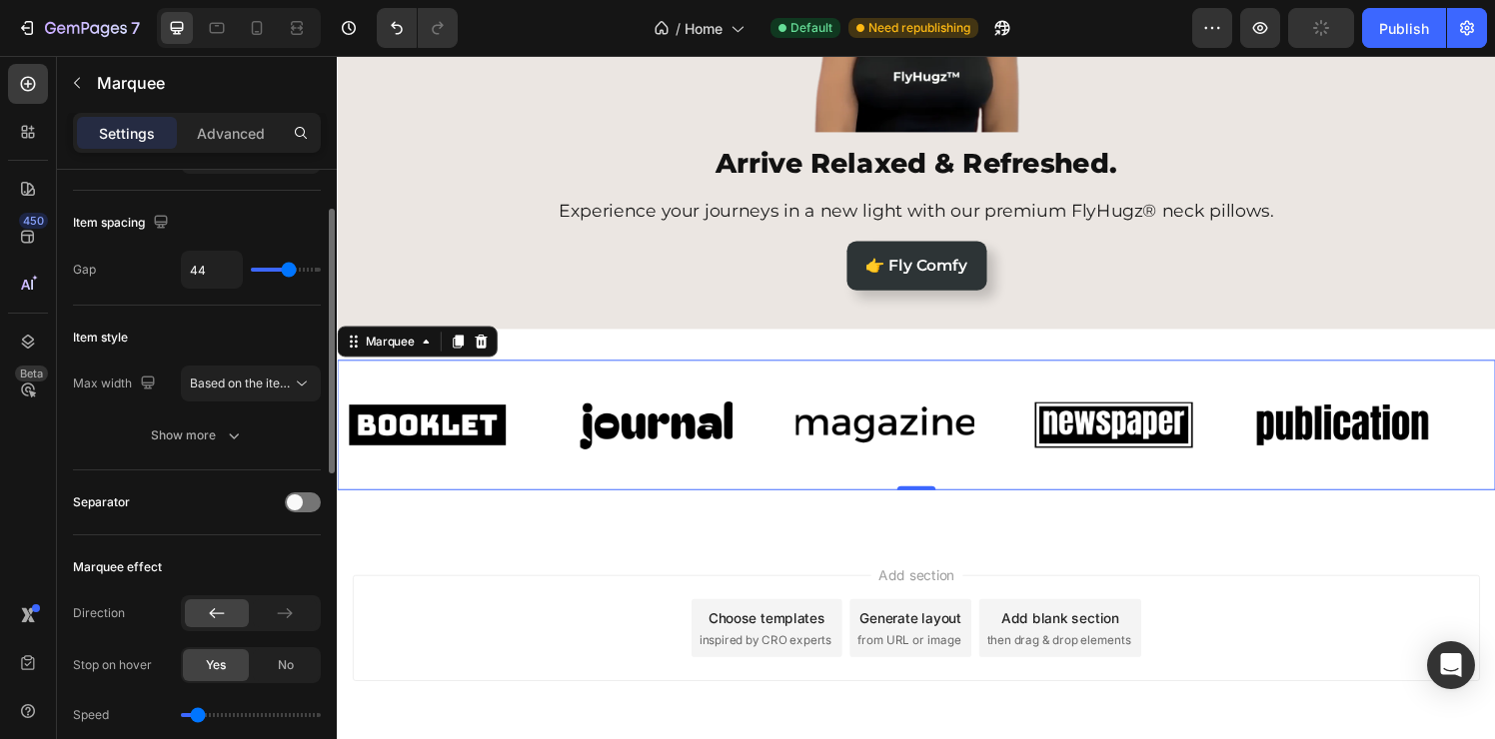
type input "43"
type input "42"
type input "41"
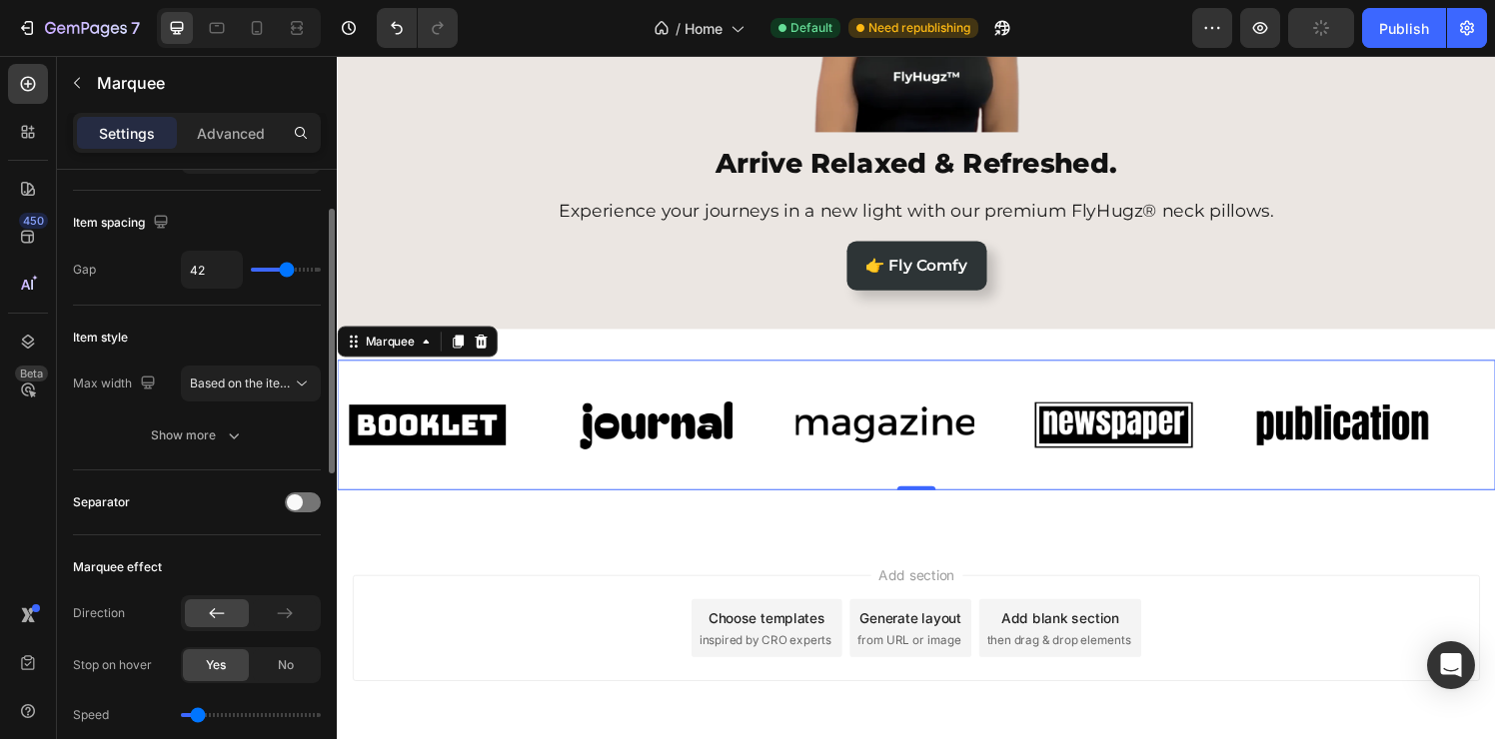
type input "41"
type input "40"
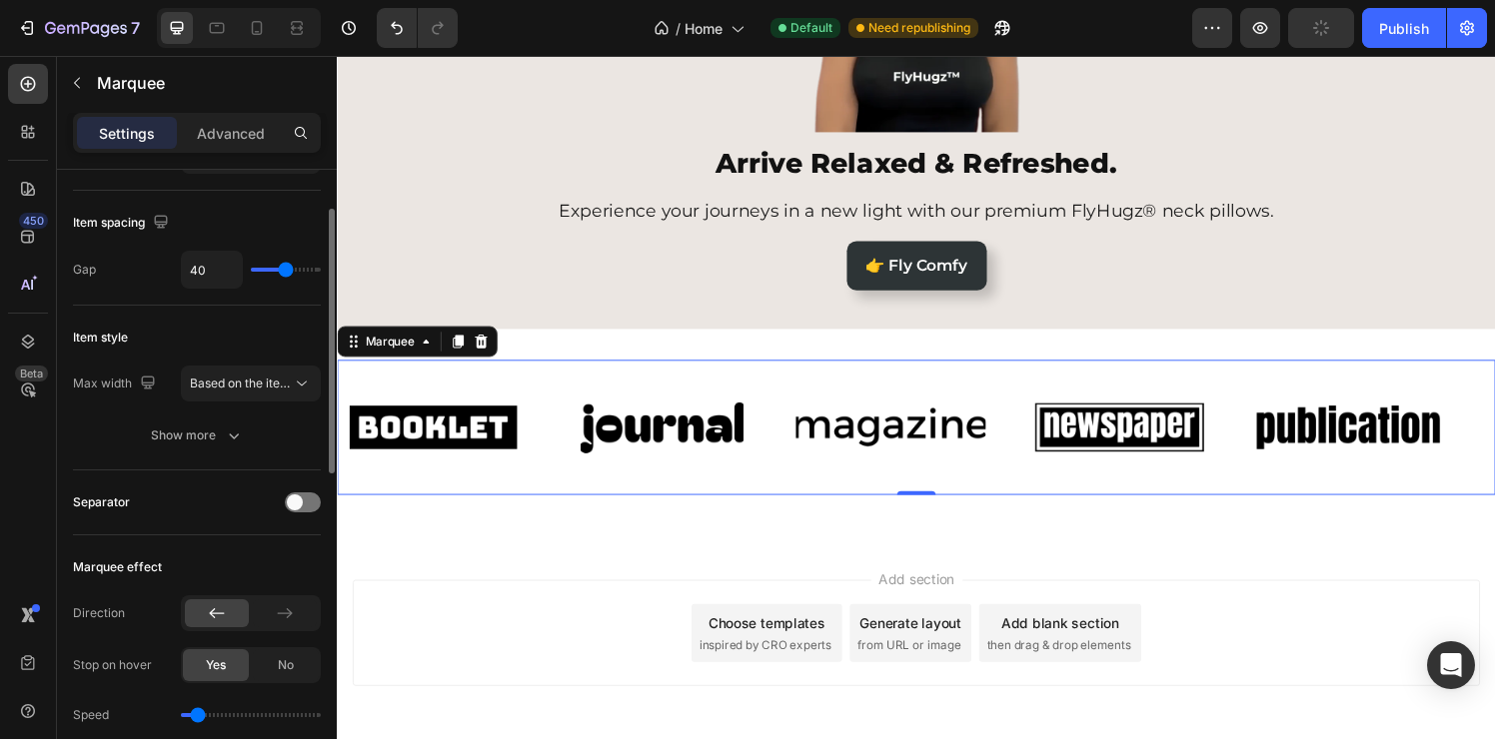
type input "39"
type input "38"
type input "43"
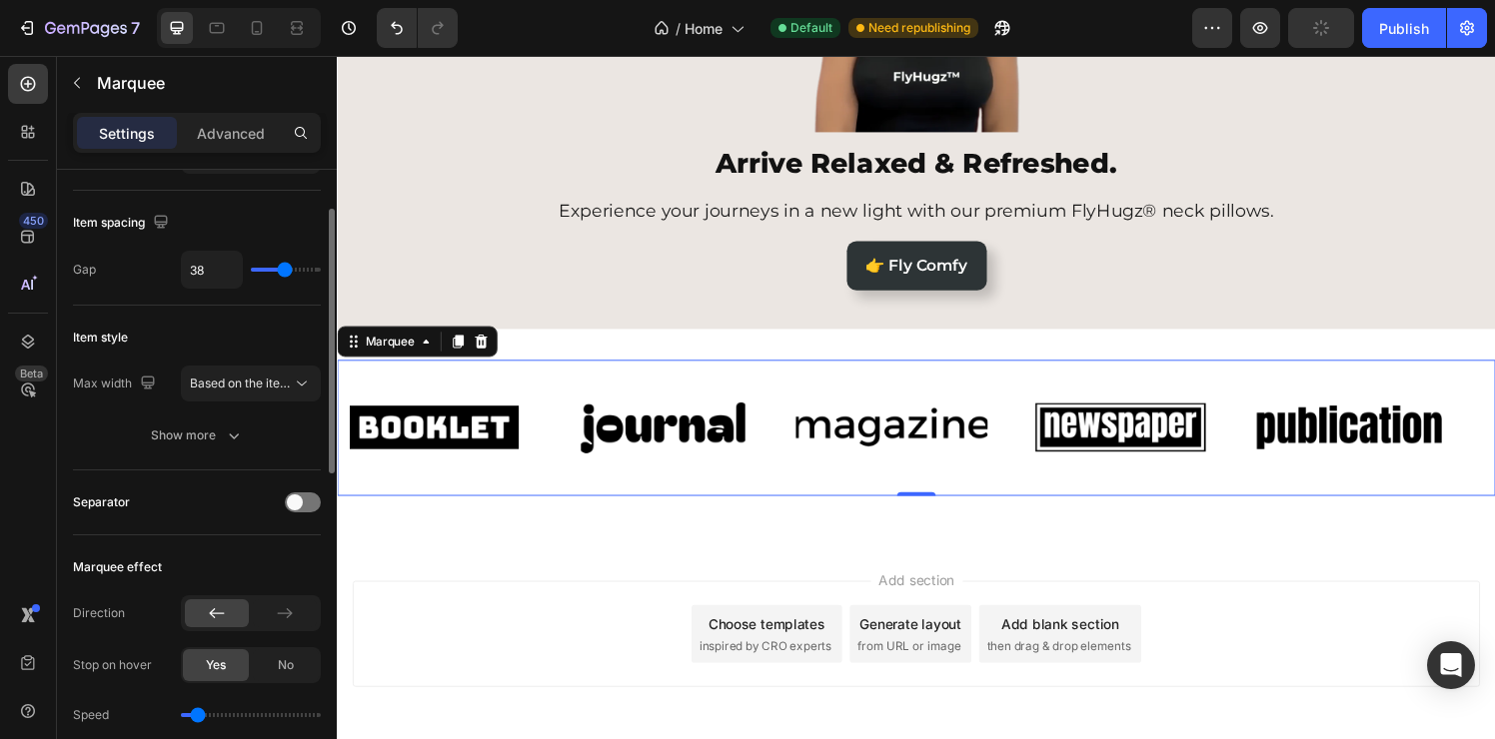
type input "43"
type input "44"
type input "45"
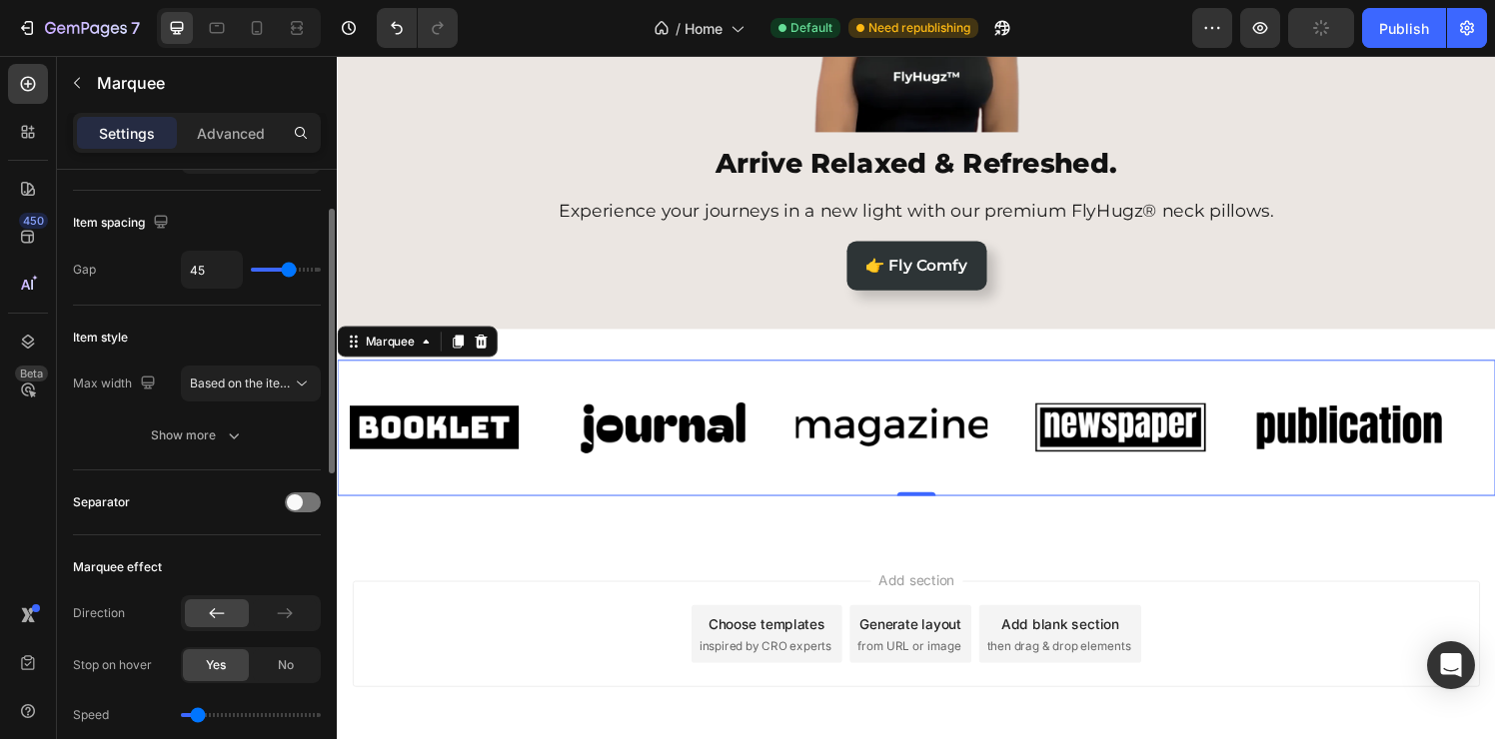
type input "46"
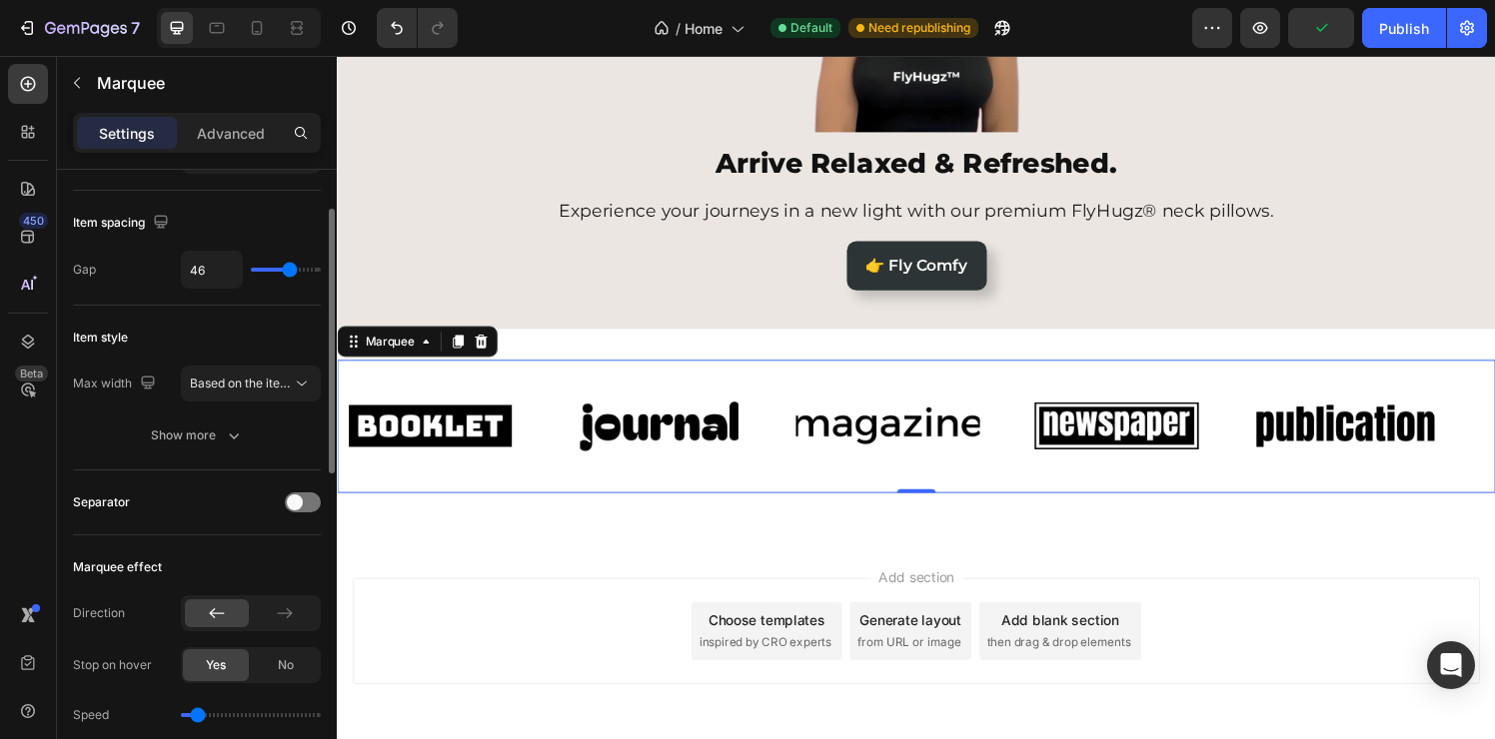
type input "48"
type input "49"
type input "50"
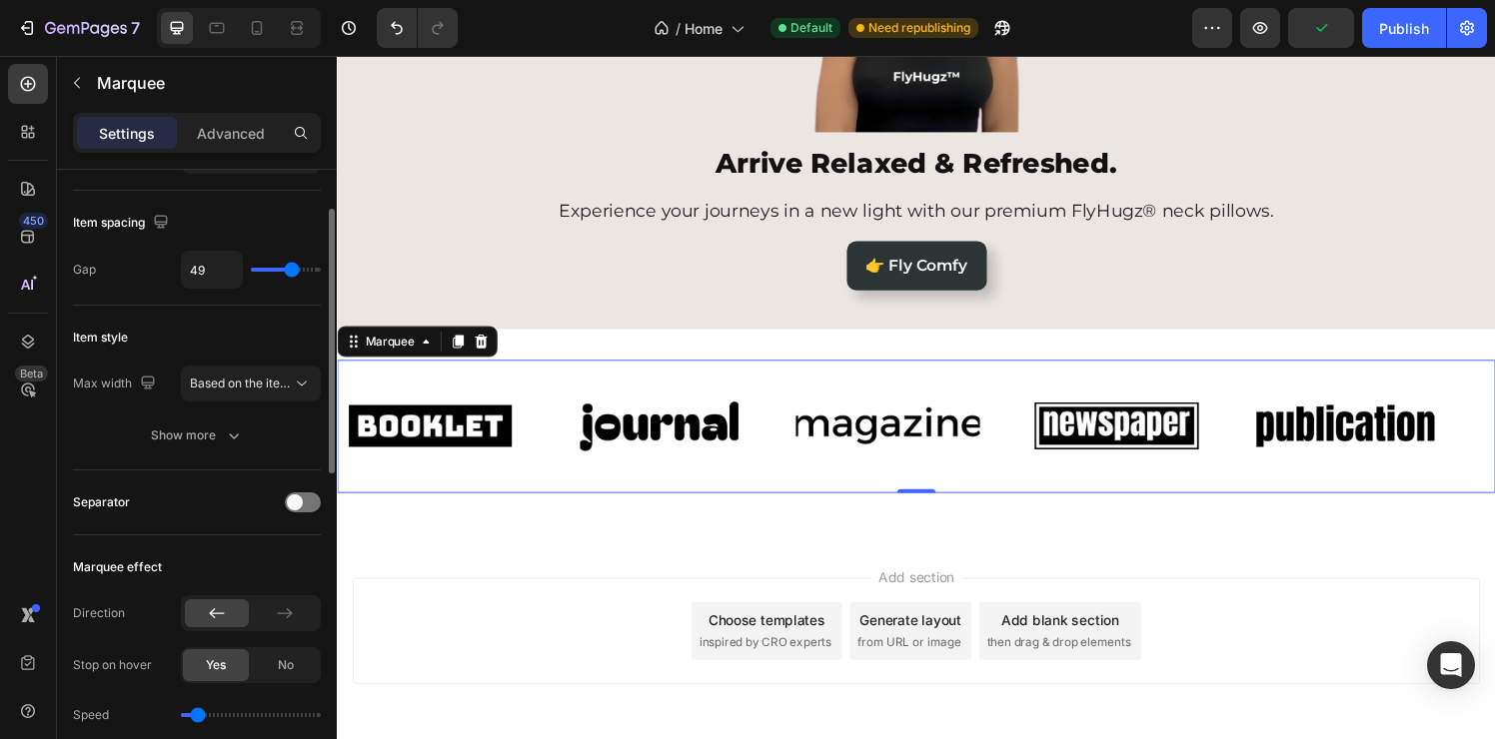
type input "50"
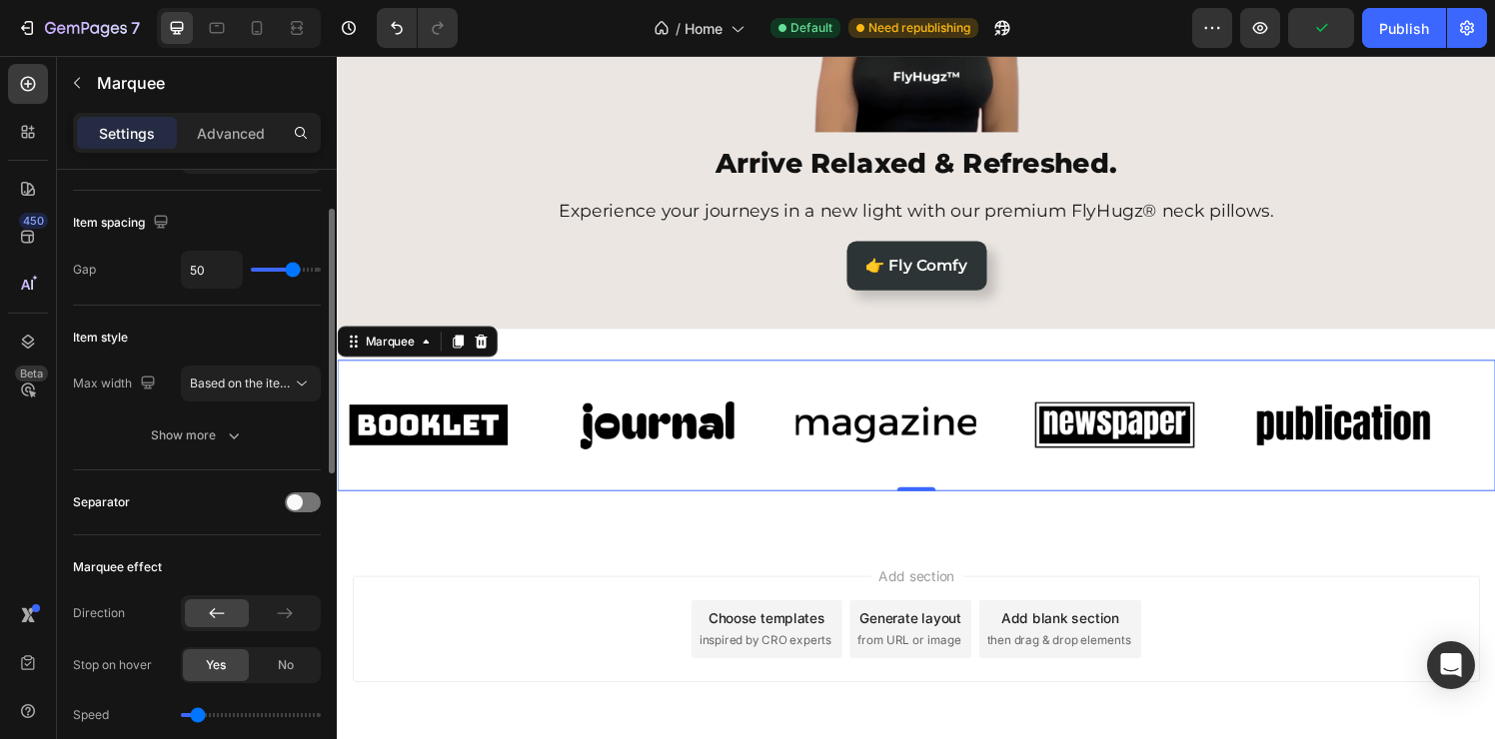
type input "51"
type input "52"
type input "53"
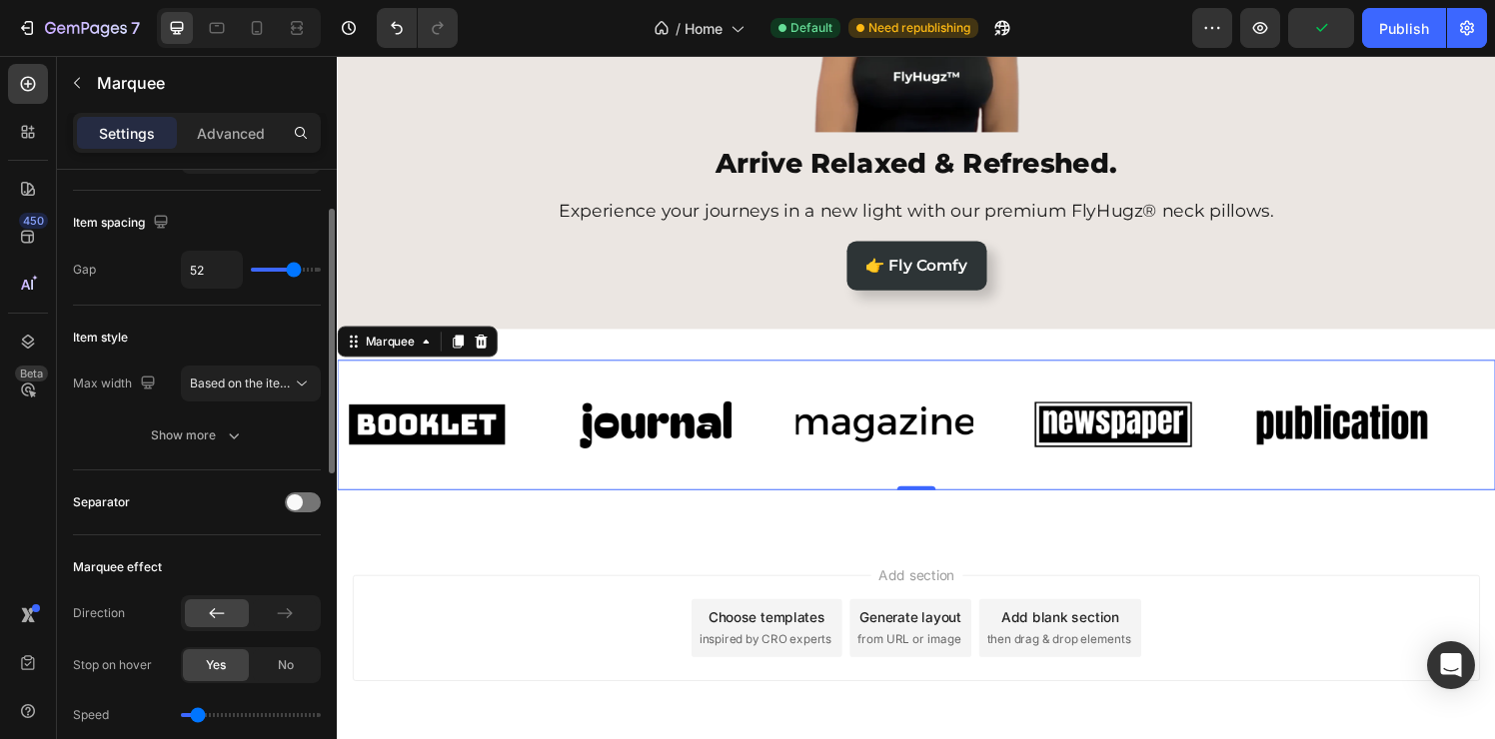
type input "53"
type input "54"
type input "55"
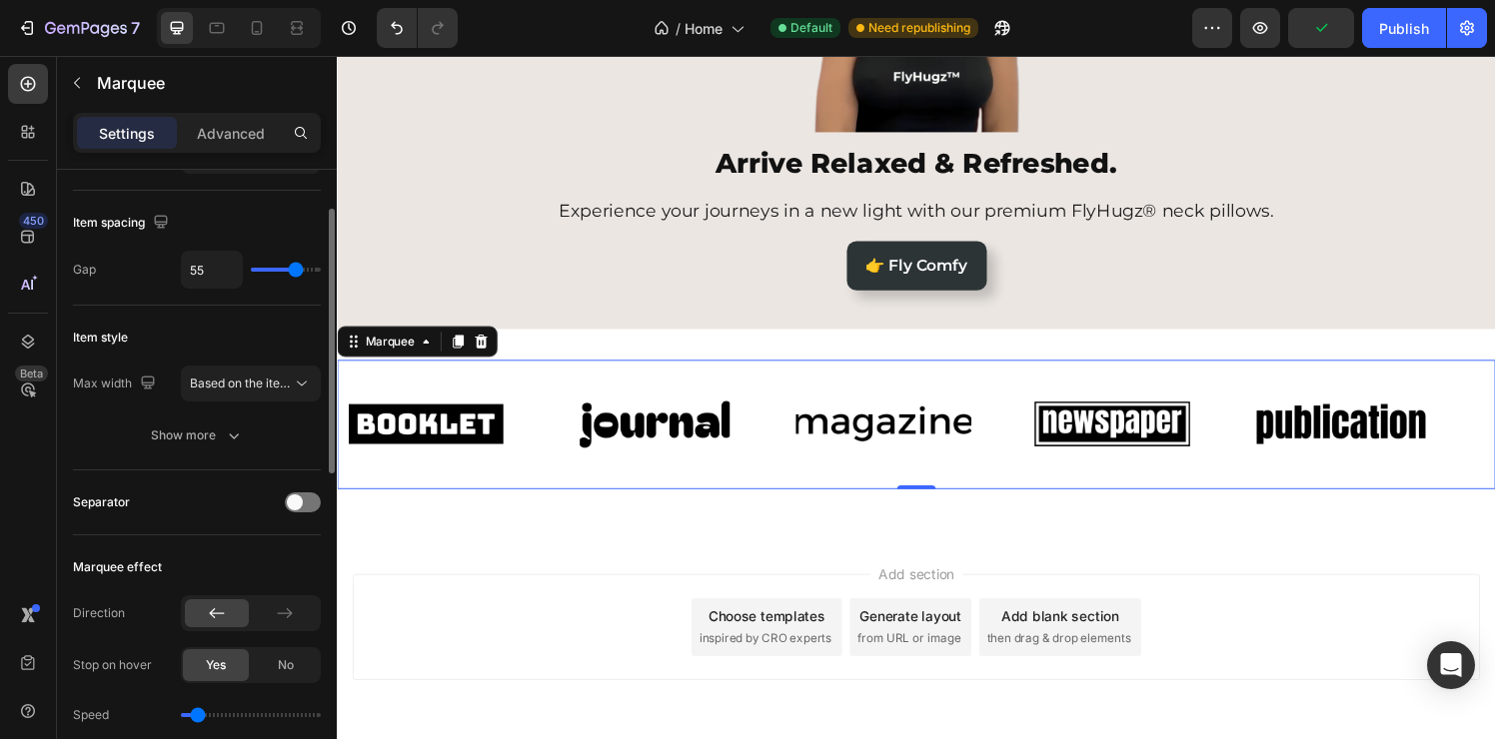
type input "56"
type input "57"
type input "58"
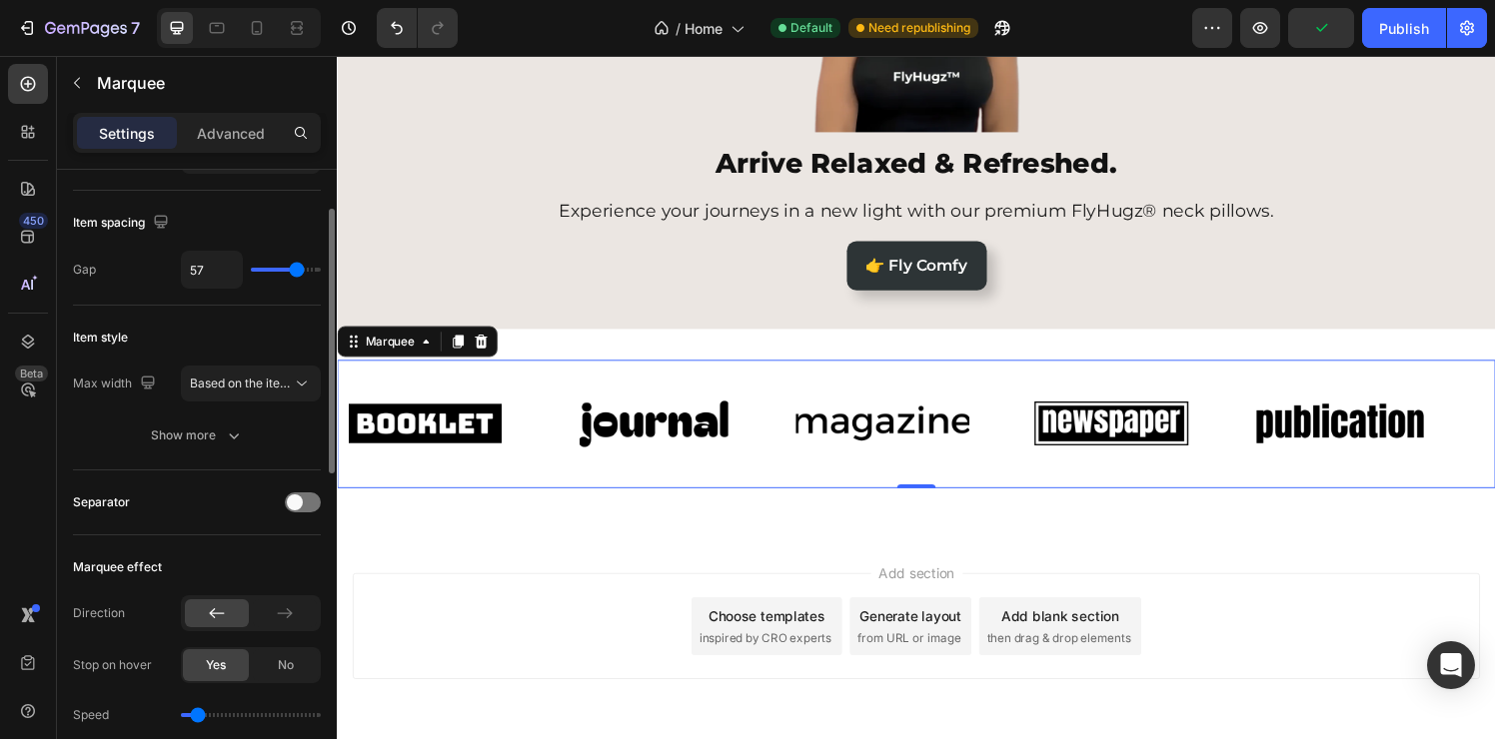
type input "58"
type input "59"
type input "60"
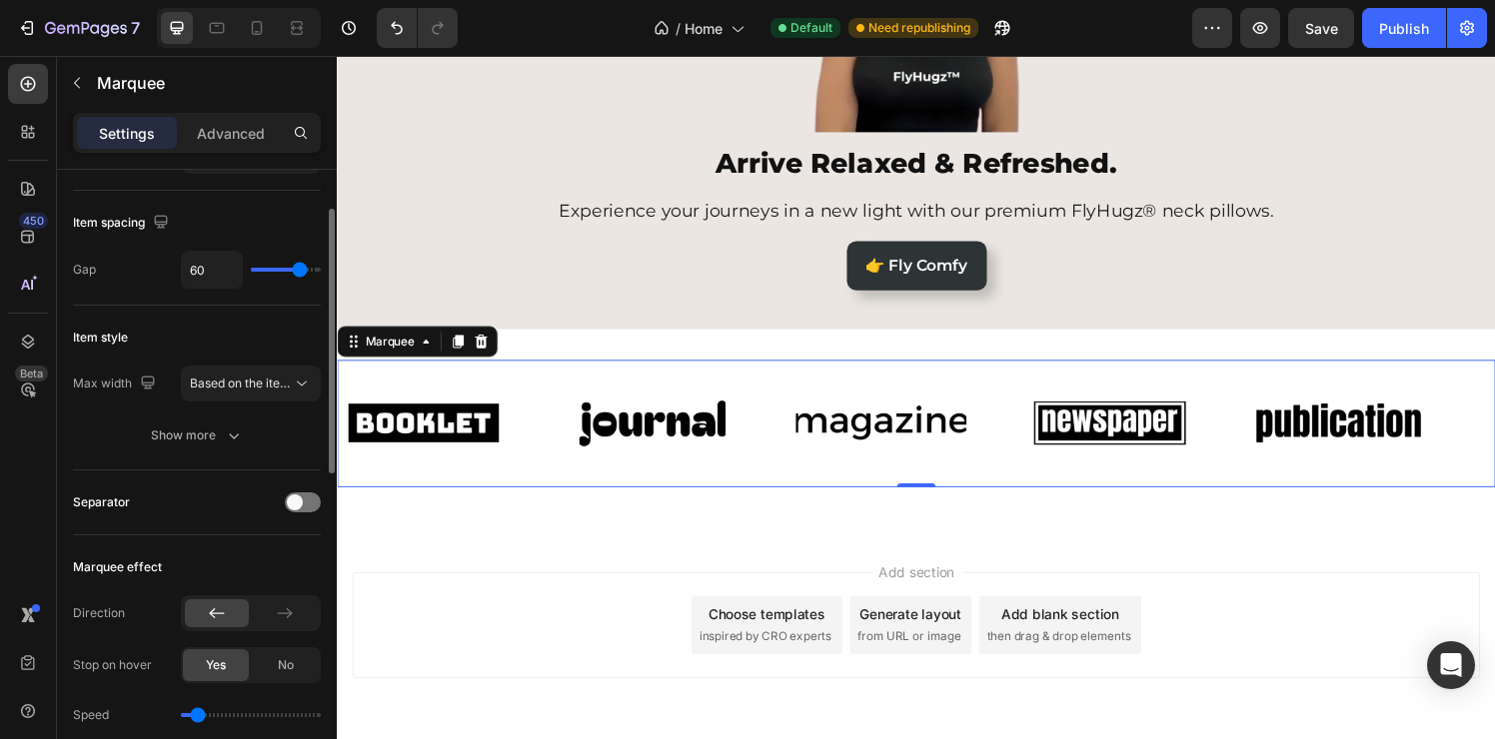
click at [299, 272] on input "range" at bounding box center [286, 270] width 70 height 4
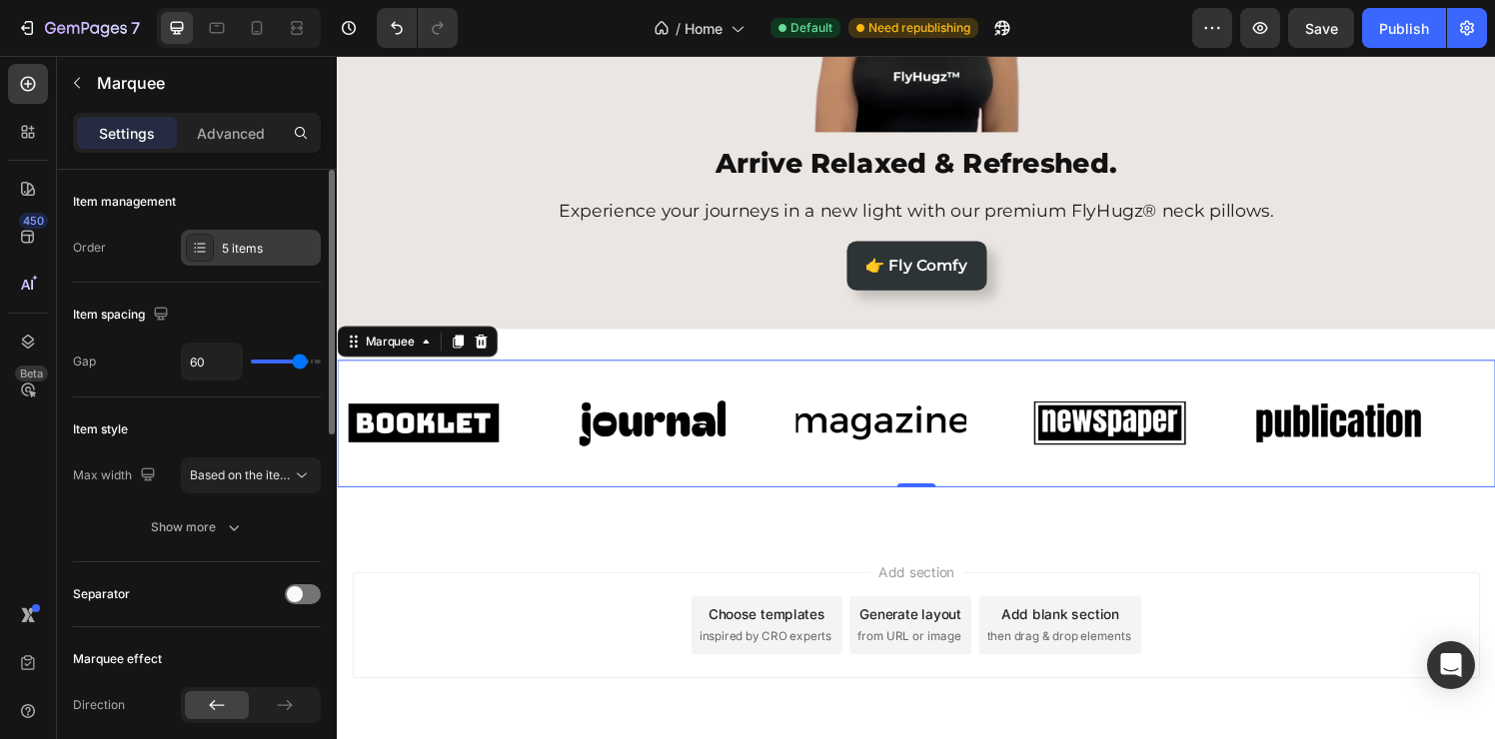
click at [251, 255] on div "5 items" at bounding box center [269, 249] width 94 height 18
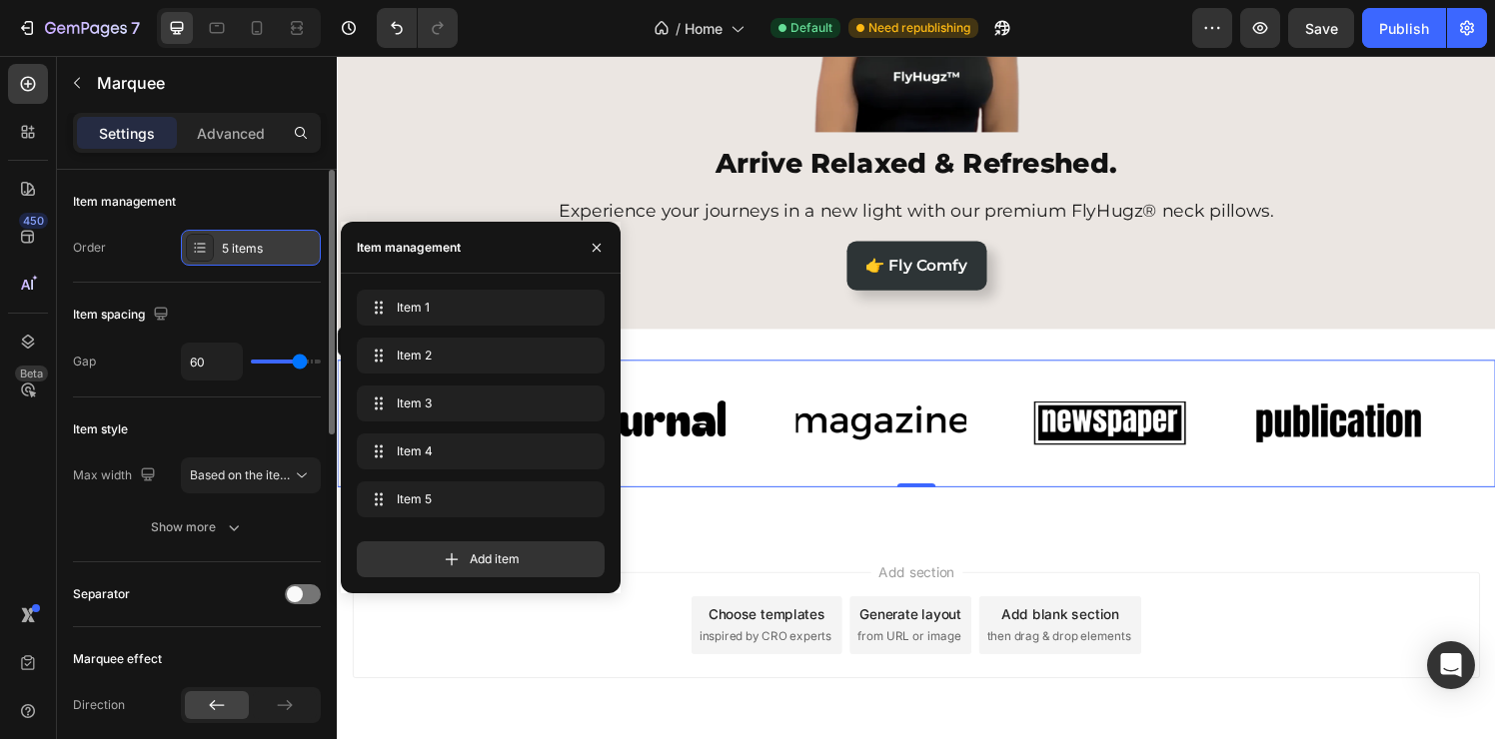
click at [251, 255] on div "5 items" at bounding box center [269, 249] width 94 height 18
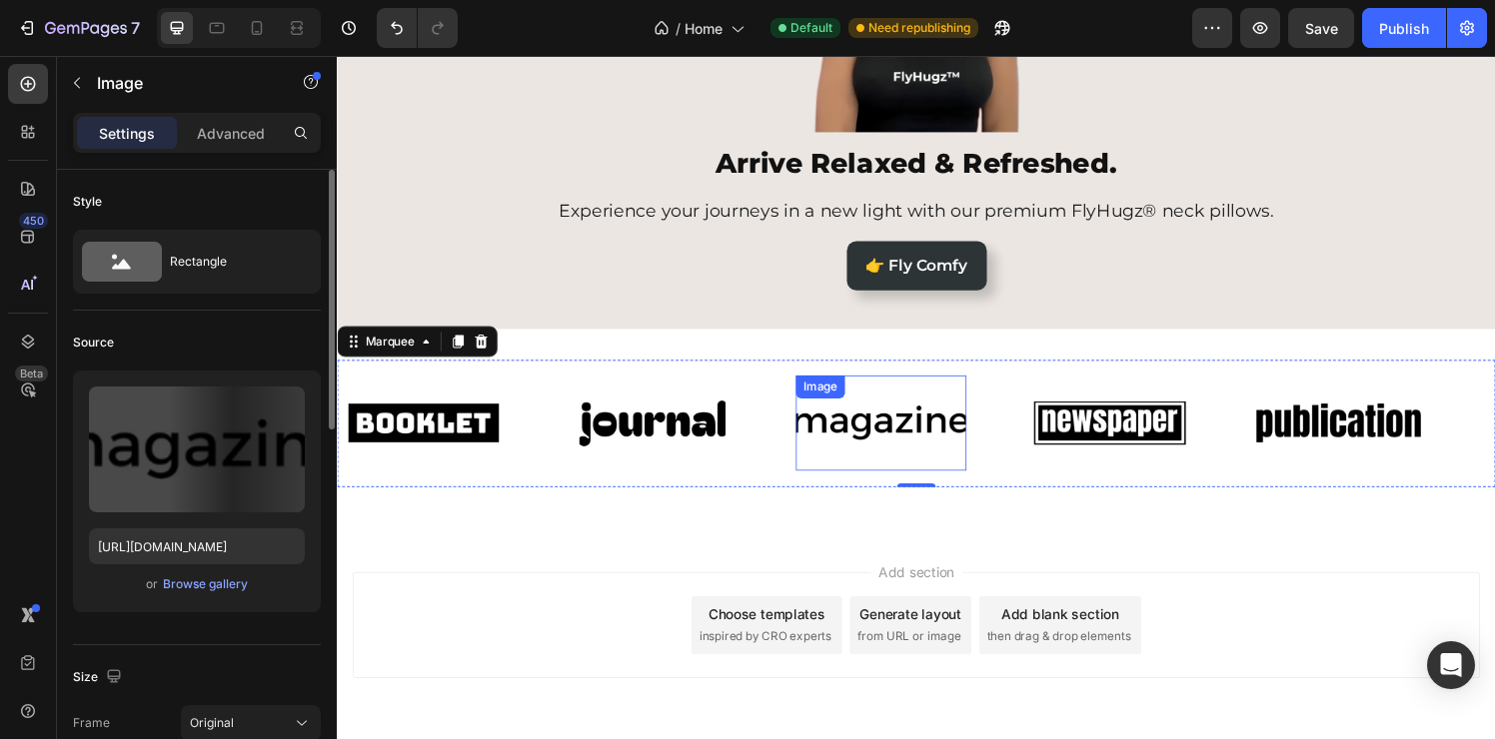
click at [796, 441] on img at bounding box center [884, 436] width 177 height 75
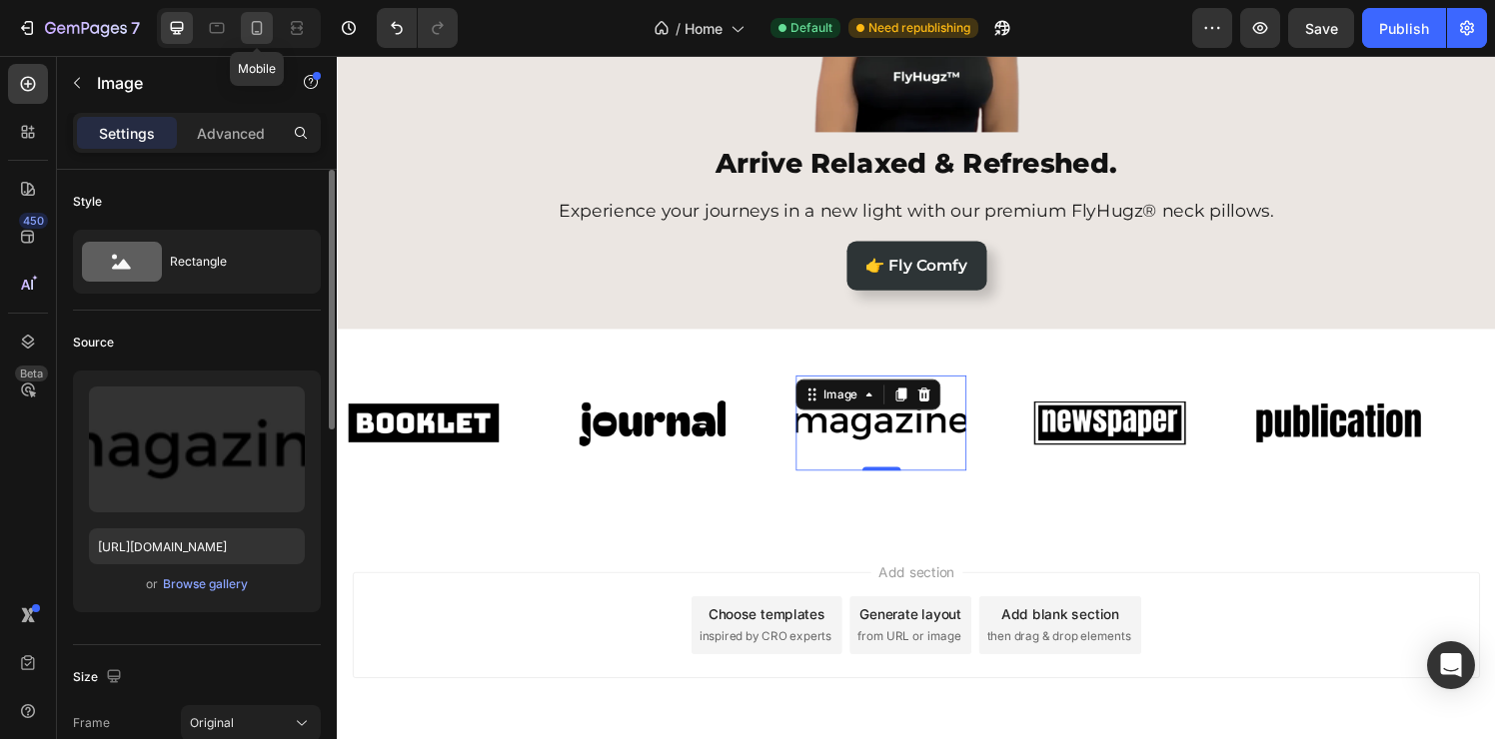
click at [264, 36] on icon at bounding box center [257, 28] width 20 height 20
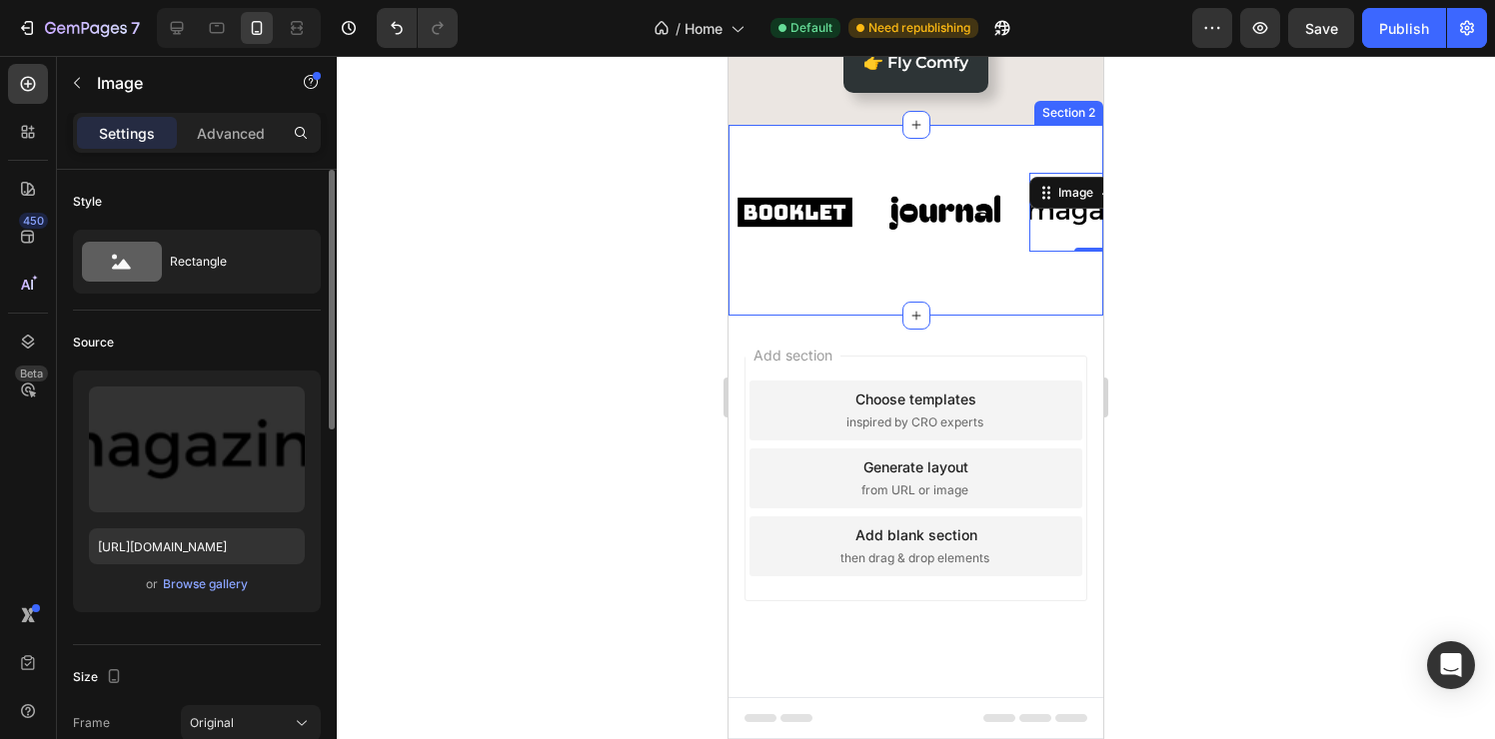
scroll to position [552, 0]
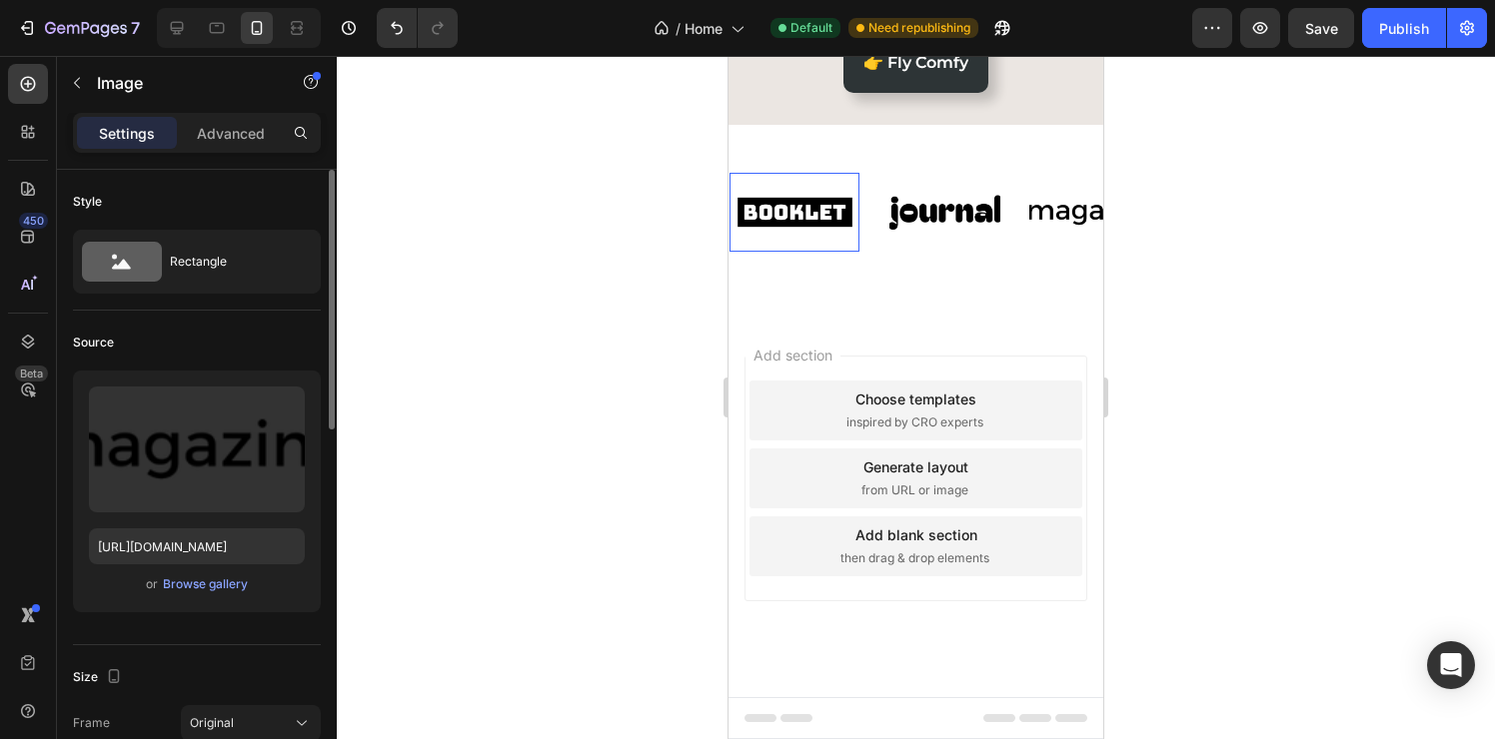
click at [1368, 250] on div "Image 0" at bounding box center [1433, 212] width 130 height 79
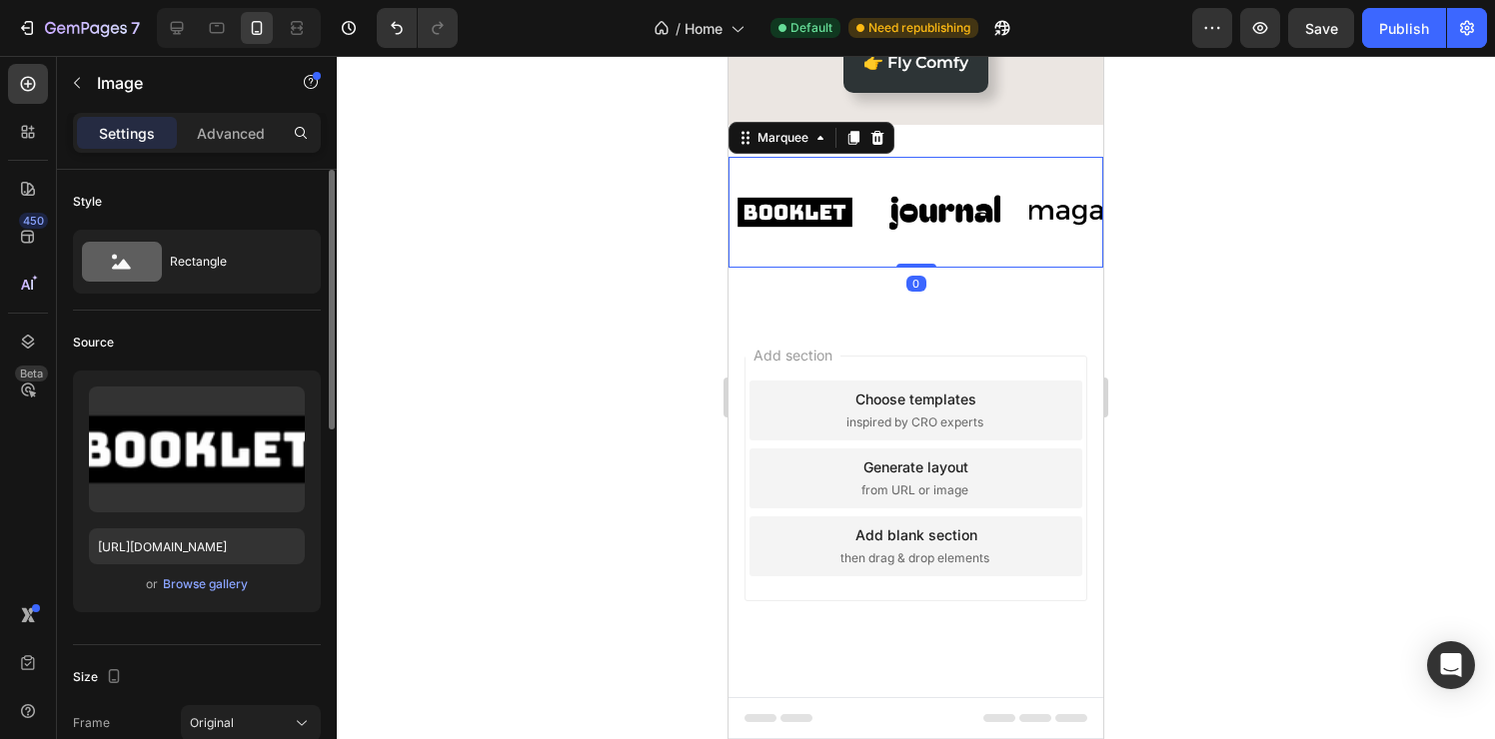
click at [1195, 226] on div "Image" at bounding box center [1270, 212] width 150 height 79
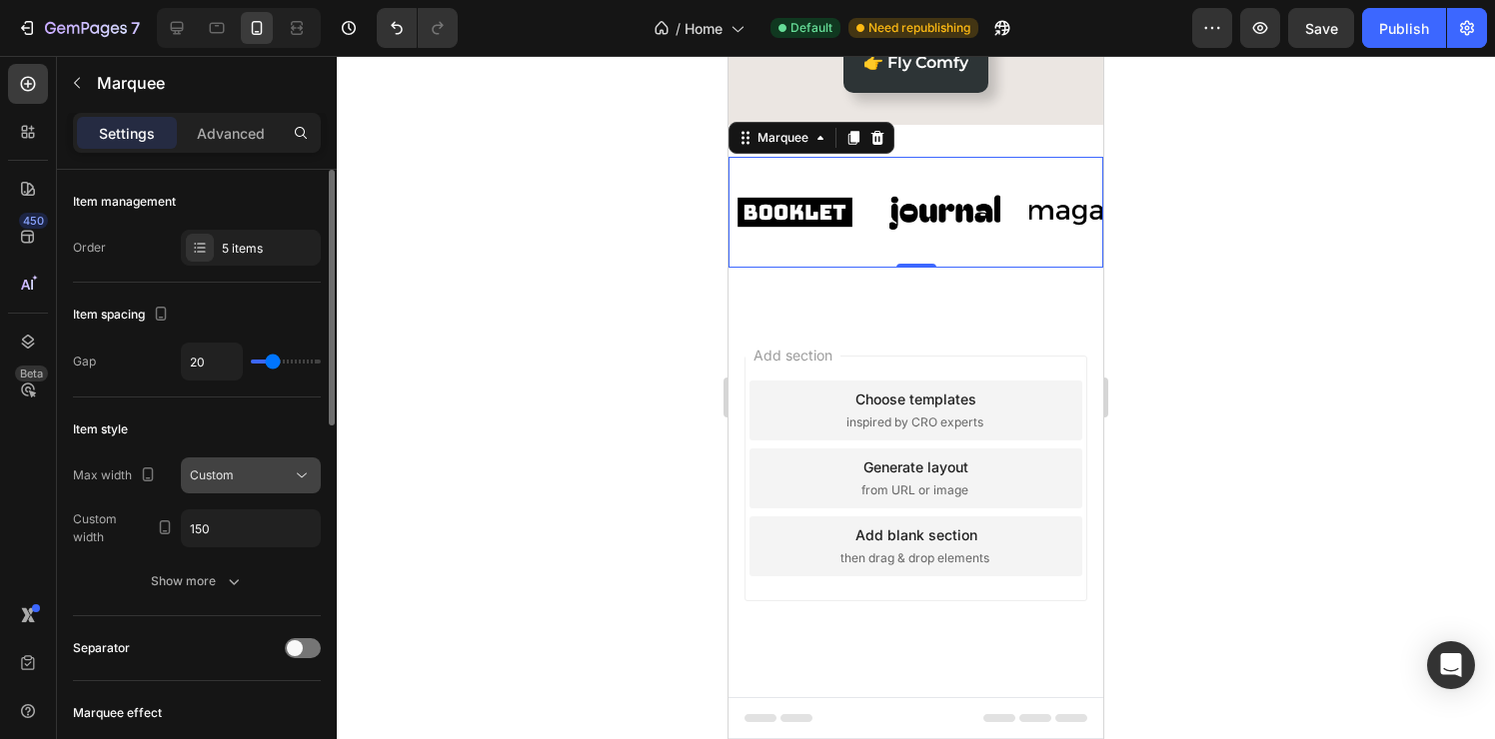
click at [268, 479] on div "Custom" at bounding box center [241, 476] width 102 height 18
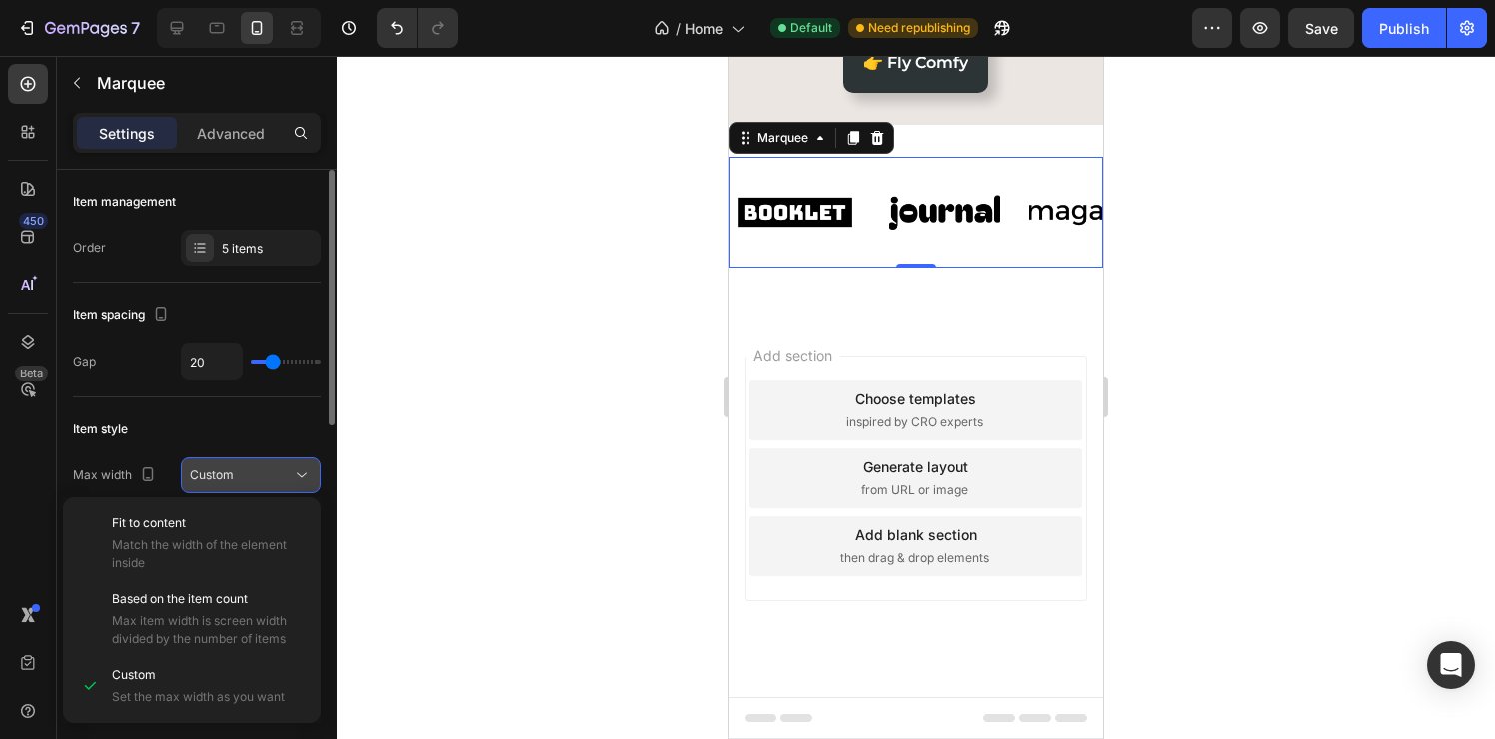
click at [269, 479] on div "Custom" at bounding box center [241, 476] width 102 height 18
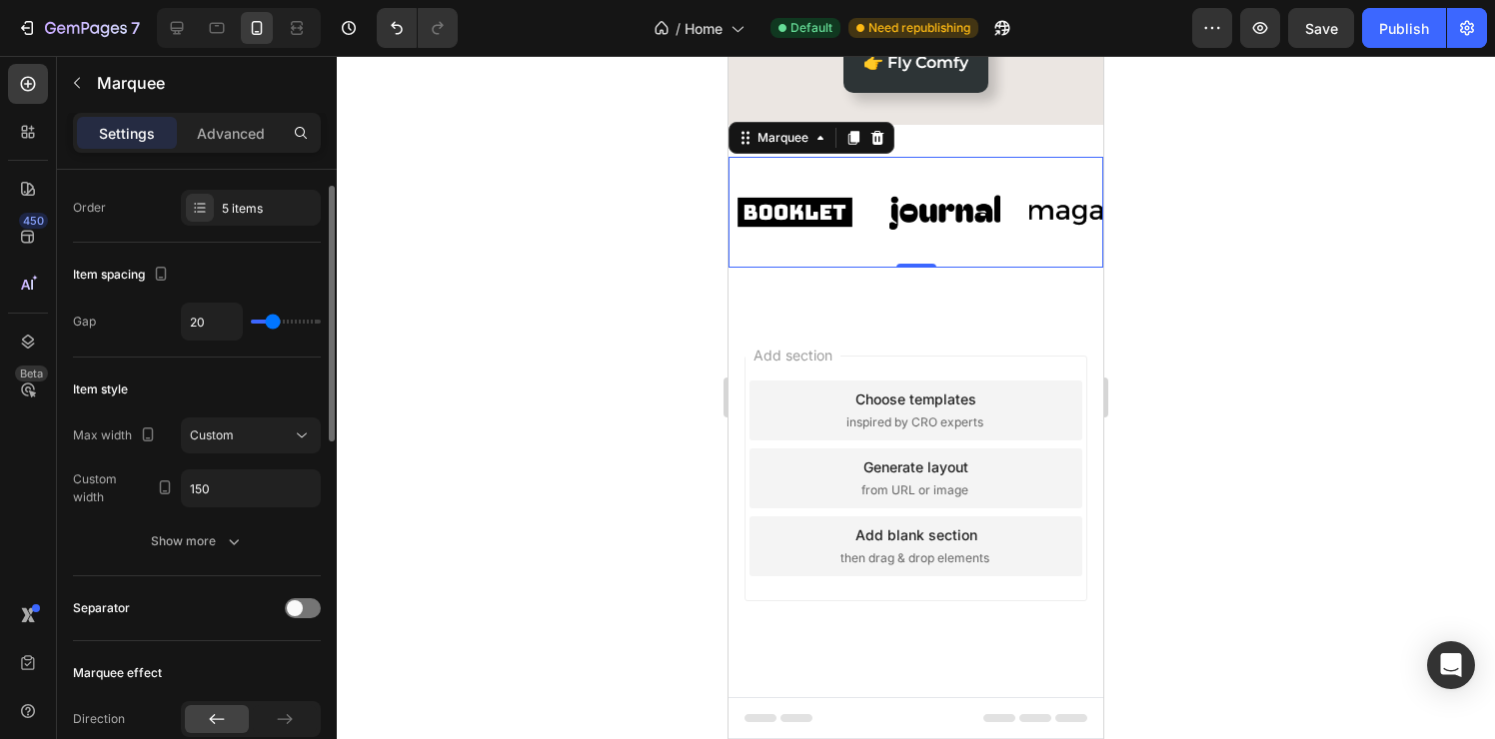
scroll to position [76, 0]
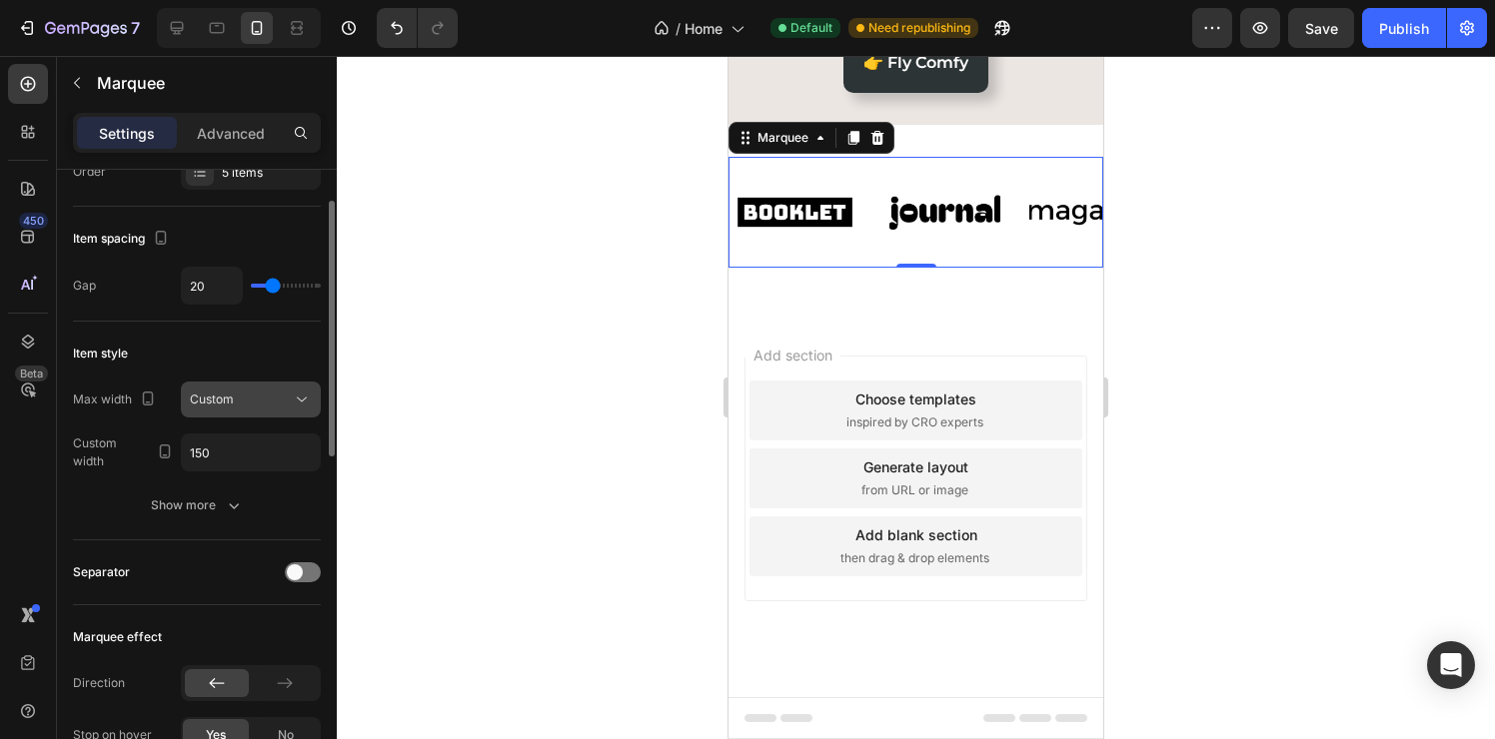
click at [286, 410] on button "Custom" at bounding box center [251, 400] width 140 height 36
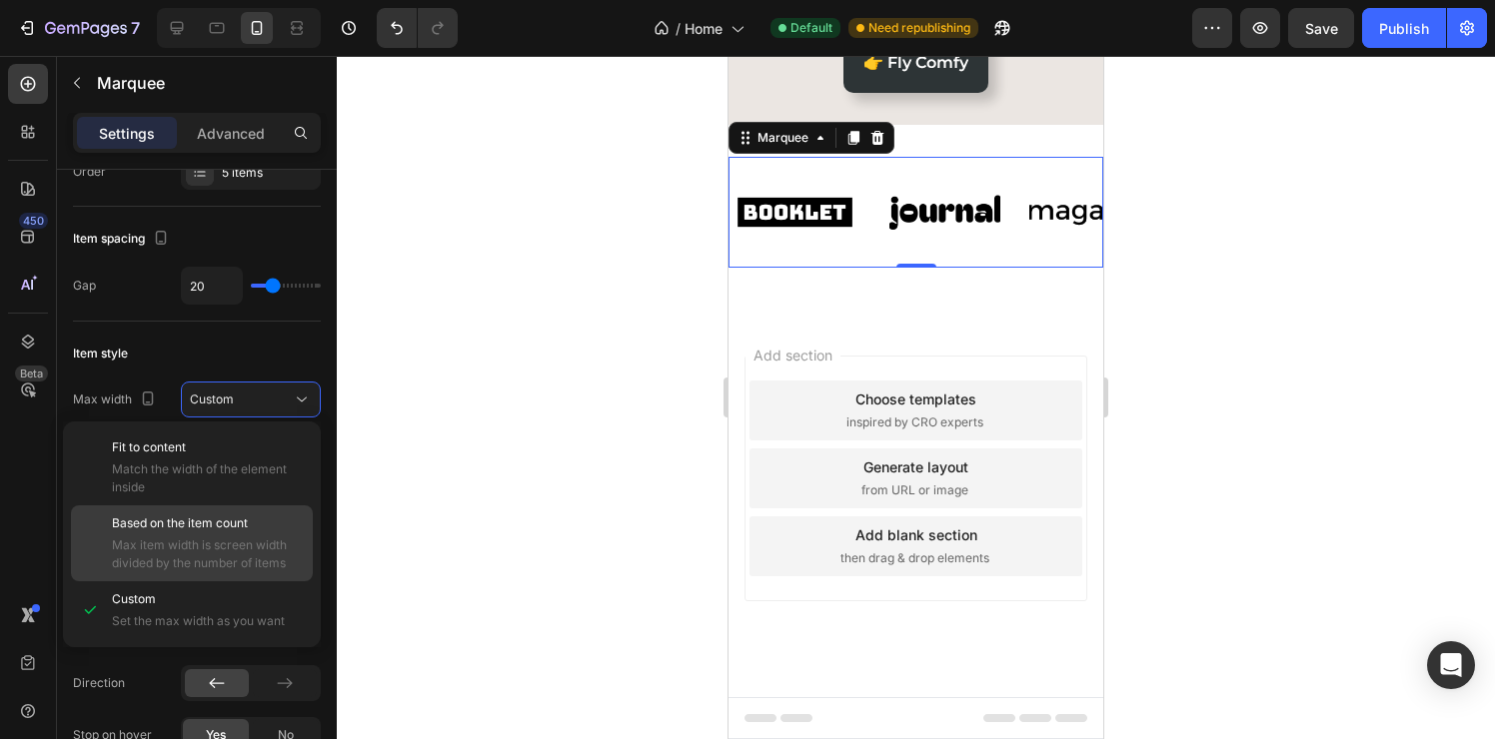
click at [260, 539] on span "Max item width is screen width divided by the number of items" at bounding box center [208, 555] width 192 height 36
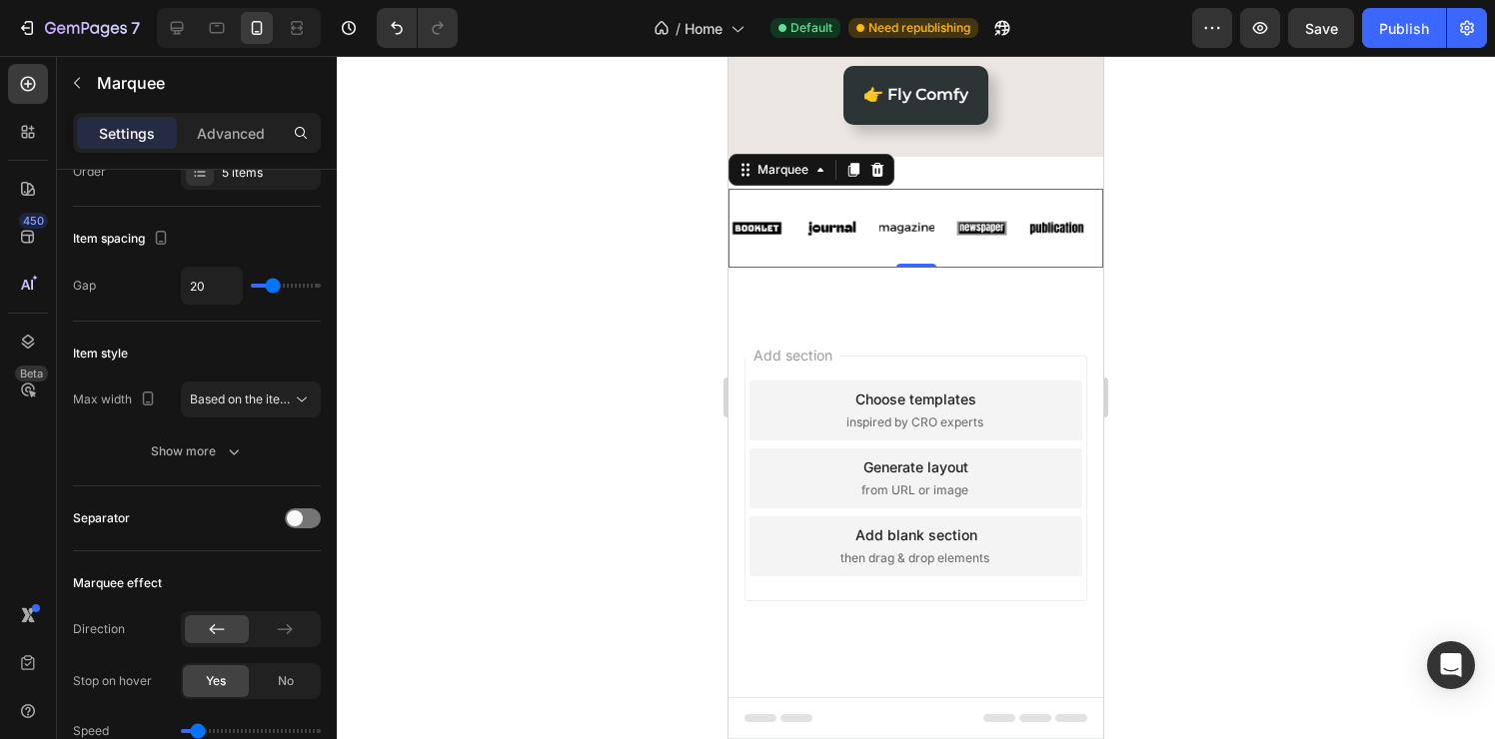
scroll to position [519, 0]
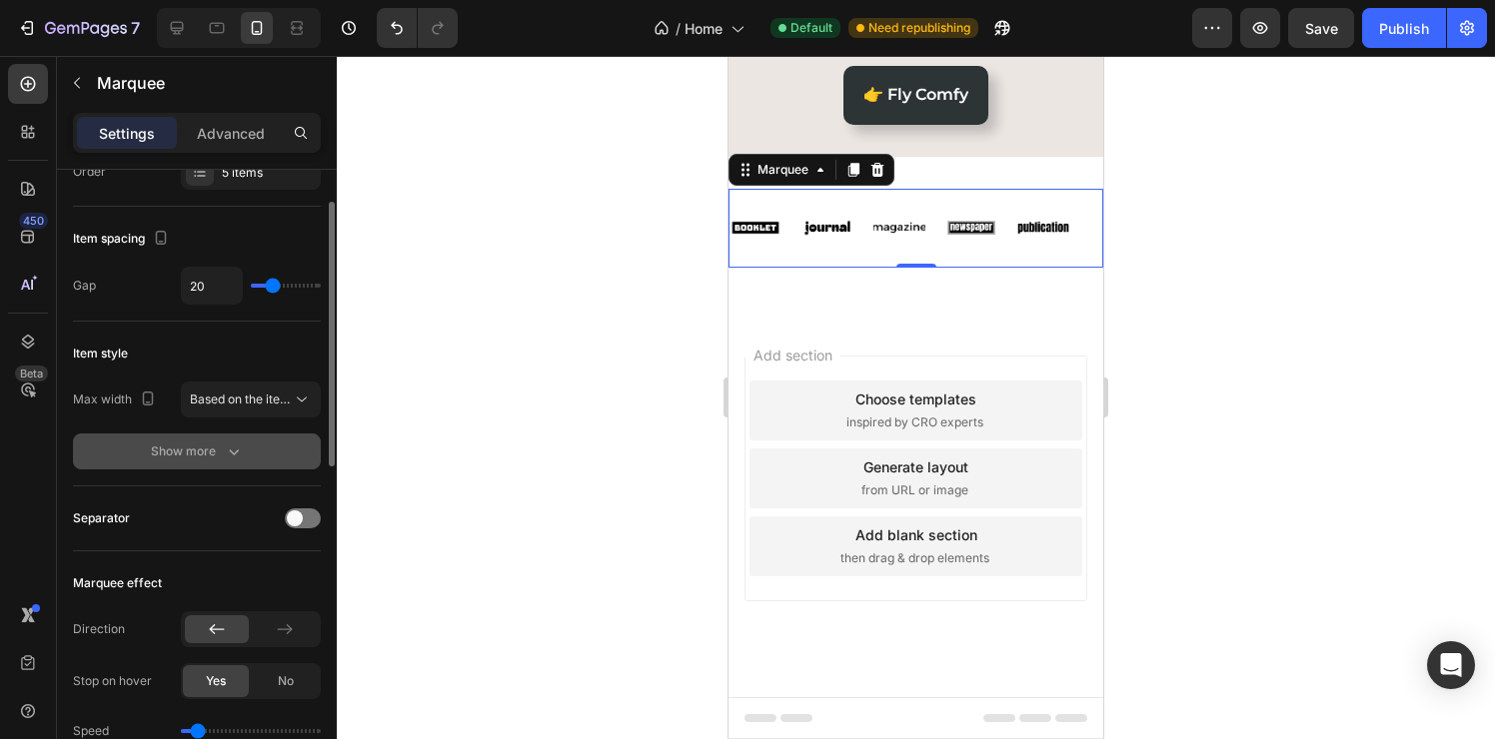
click at [209, 465] on button "Show more" at bounding box center [197, 452] width 248 height 36
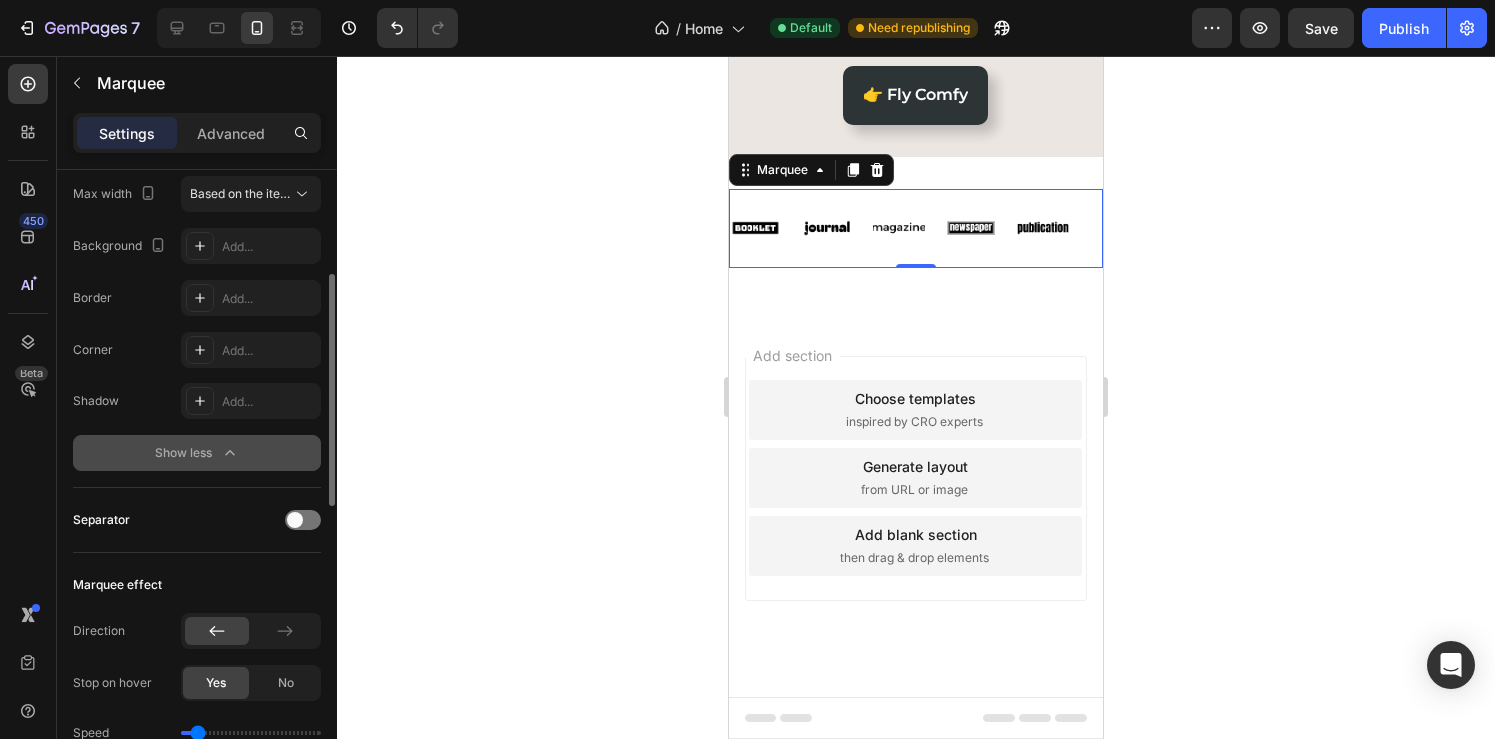
scroll to position [104, 0]
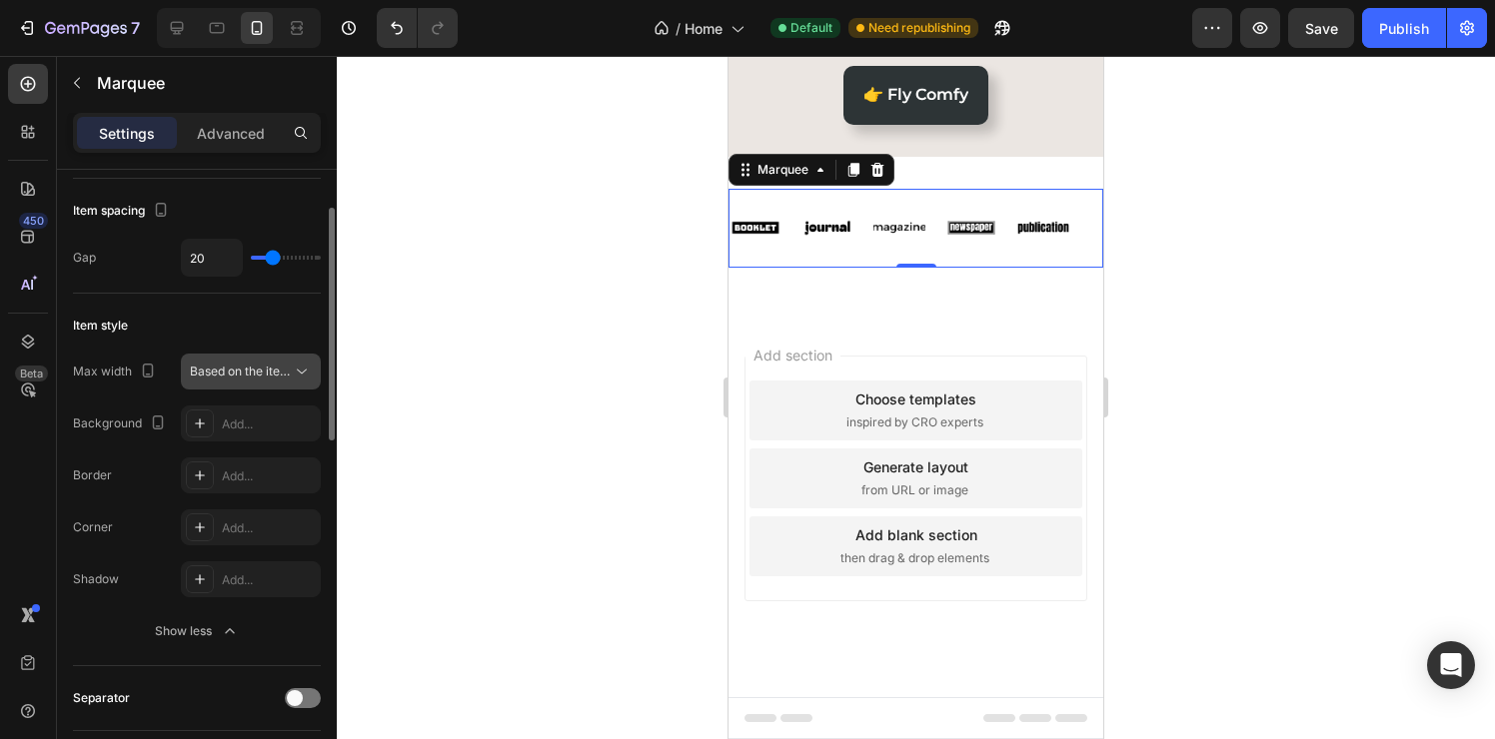
click at [282, 365] on span "Based on the item count" at bounding box center [258, 371] width 136 height 15
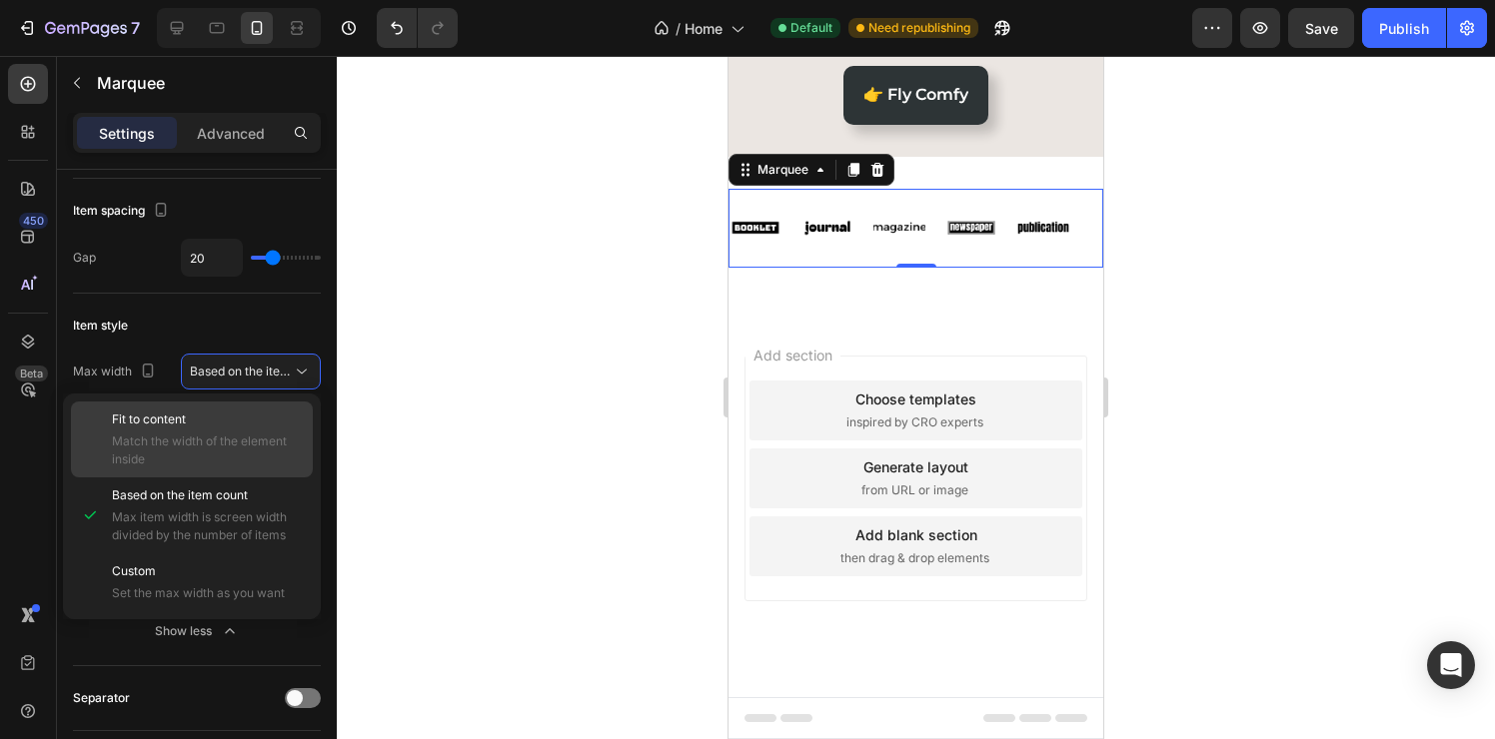
click at [208, 424] on p "Fit to content" at bounding box center [208, 420] width 192 height 18
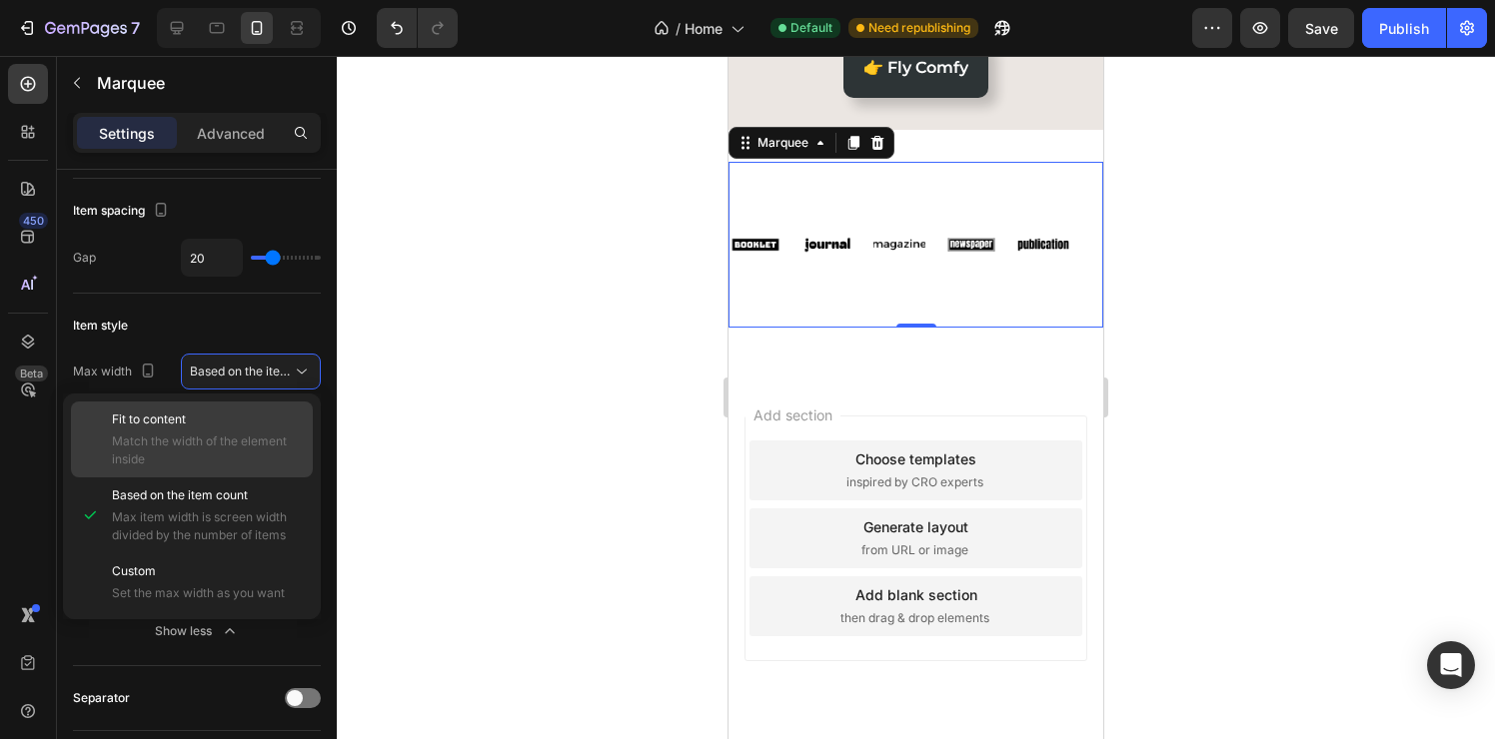
scroll to position [552, 0]
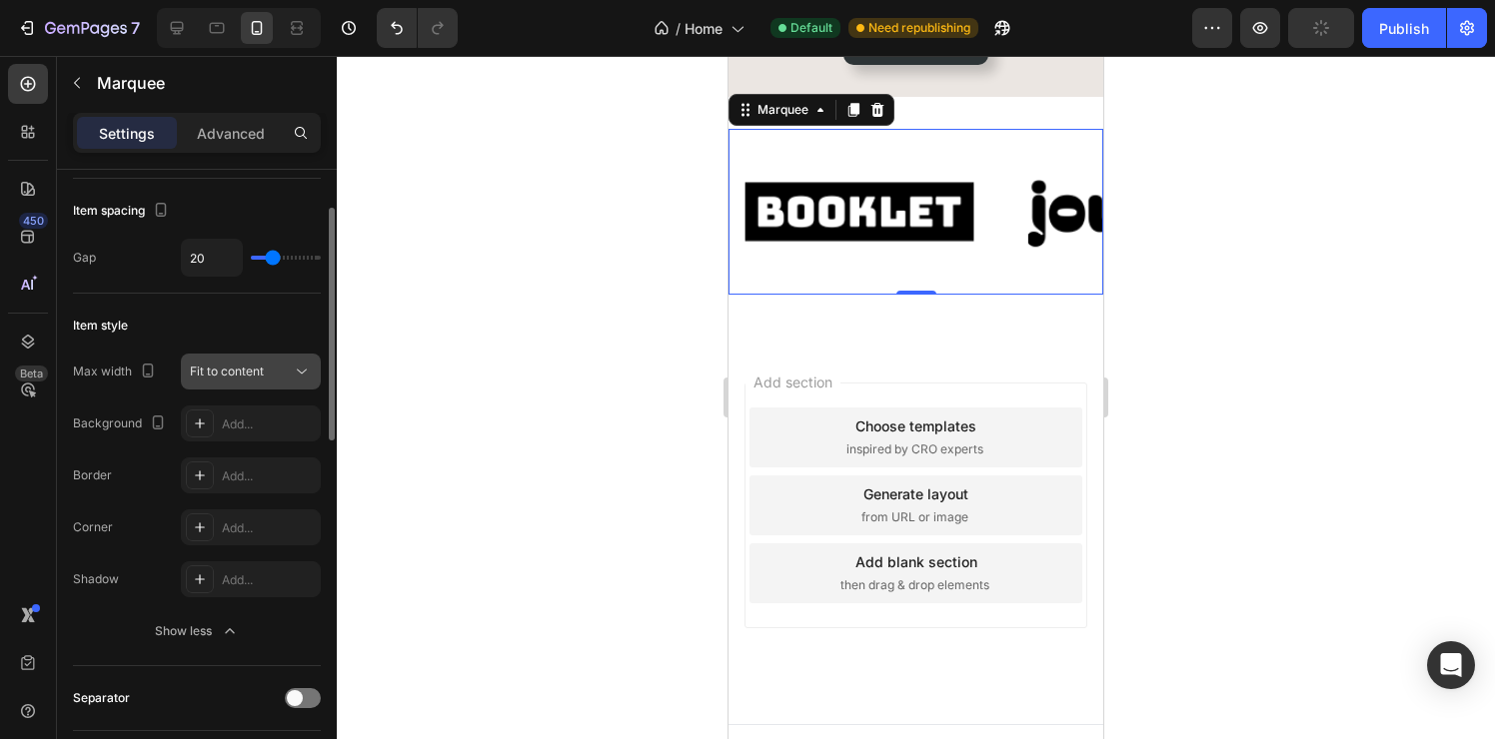
click at [297, 364] on icon at bounding box center [302, 372] width 20 height 20
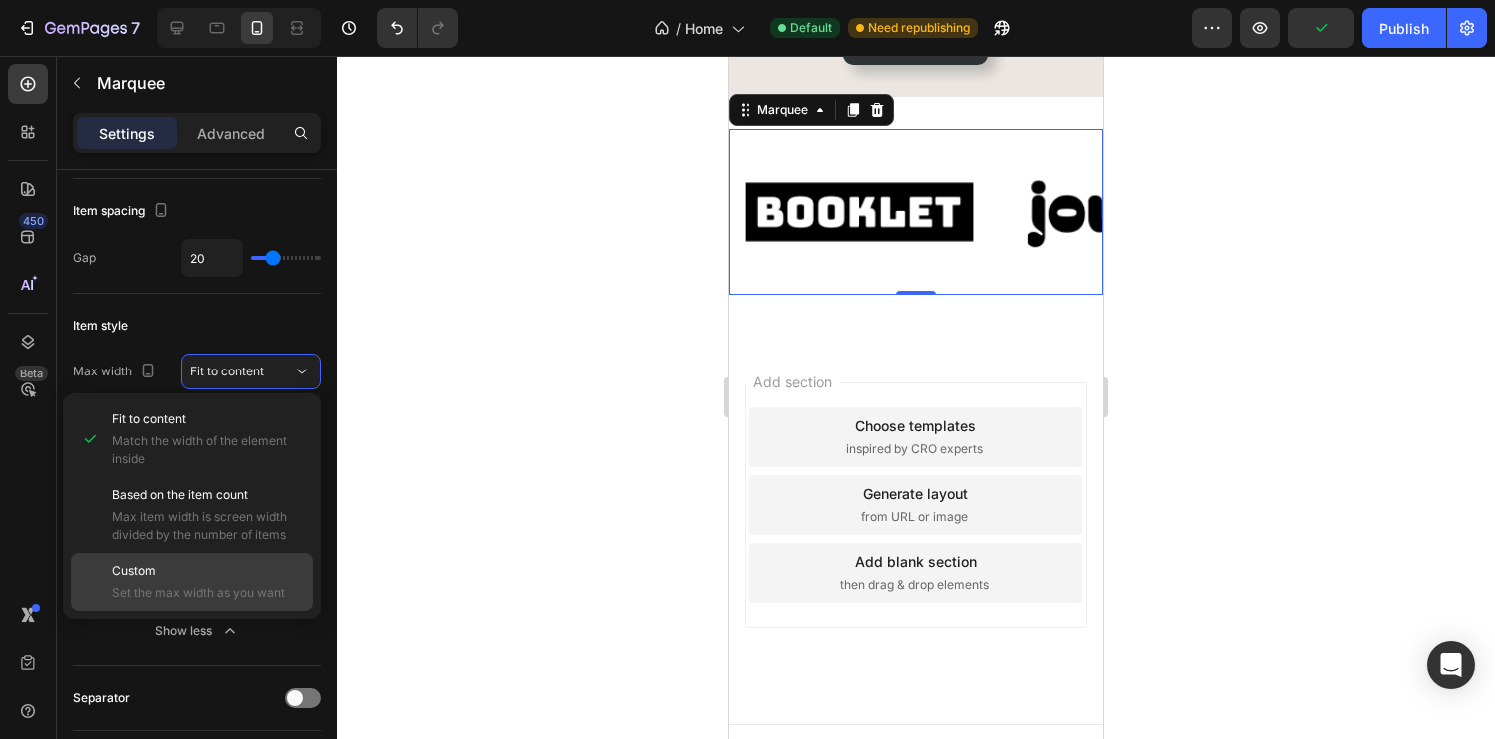
click at [255, 562] on div "Custom Set the max width as you want" at bounding box center [192, 583] width 242 height 58
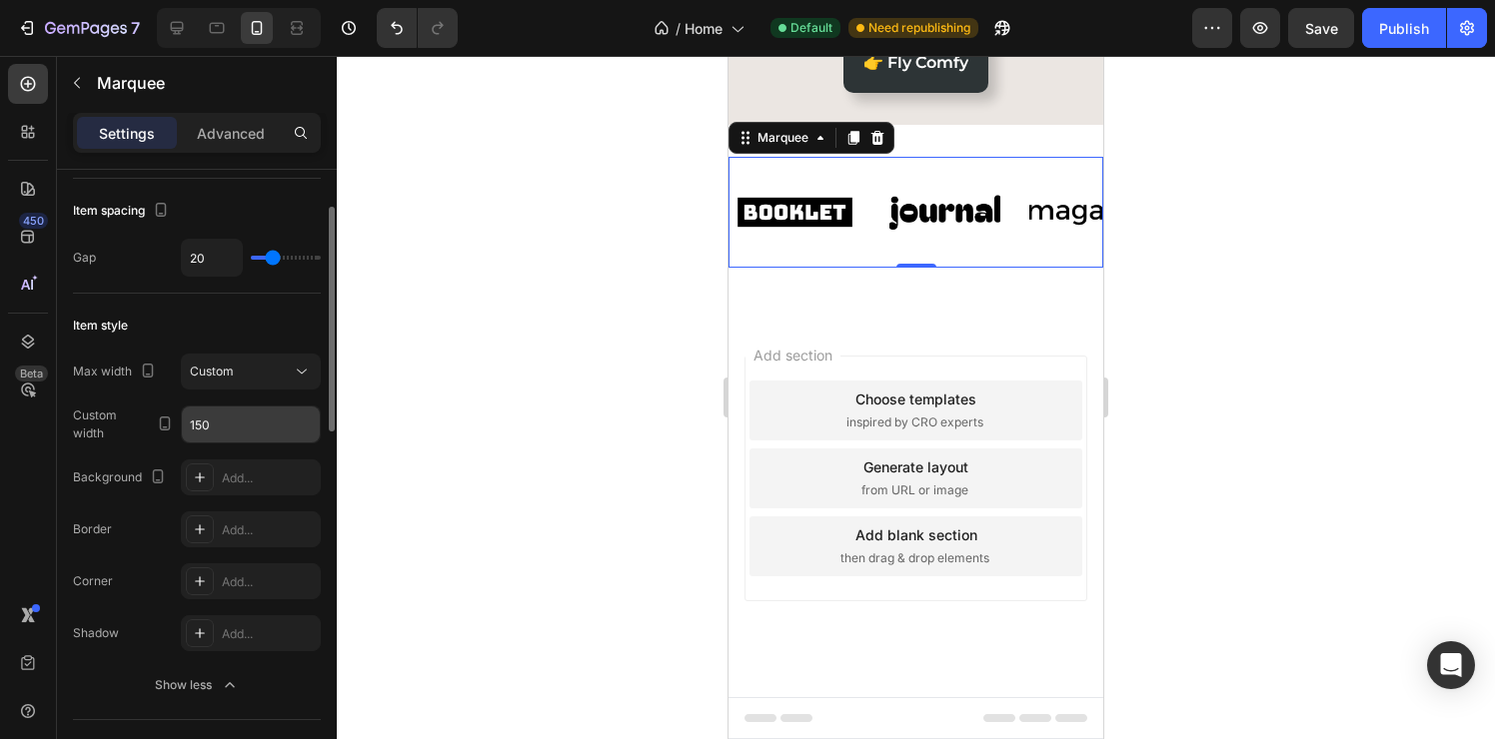
click at [264, 440] on input "150" at bounding box center [251, 425] width 138 height 36
click at [268, 433] on input "150" at bounding box center [251, 425] width 138 height 36
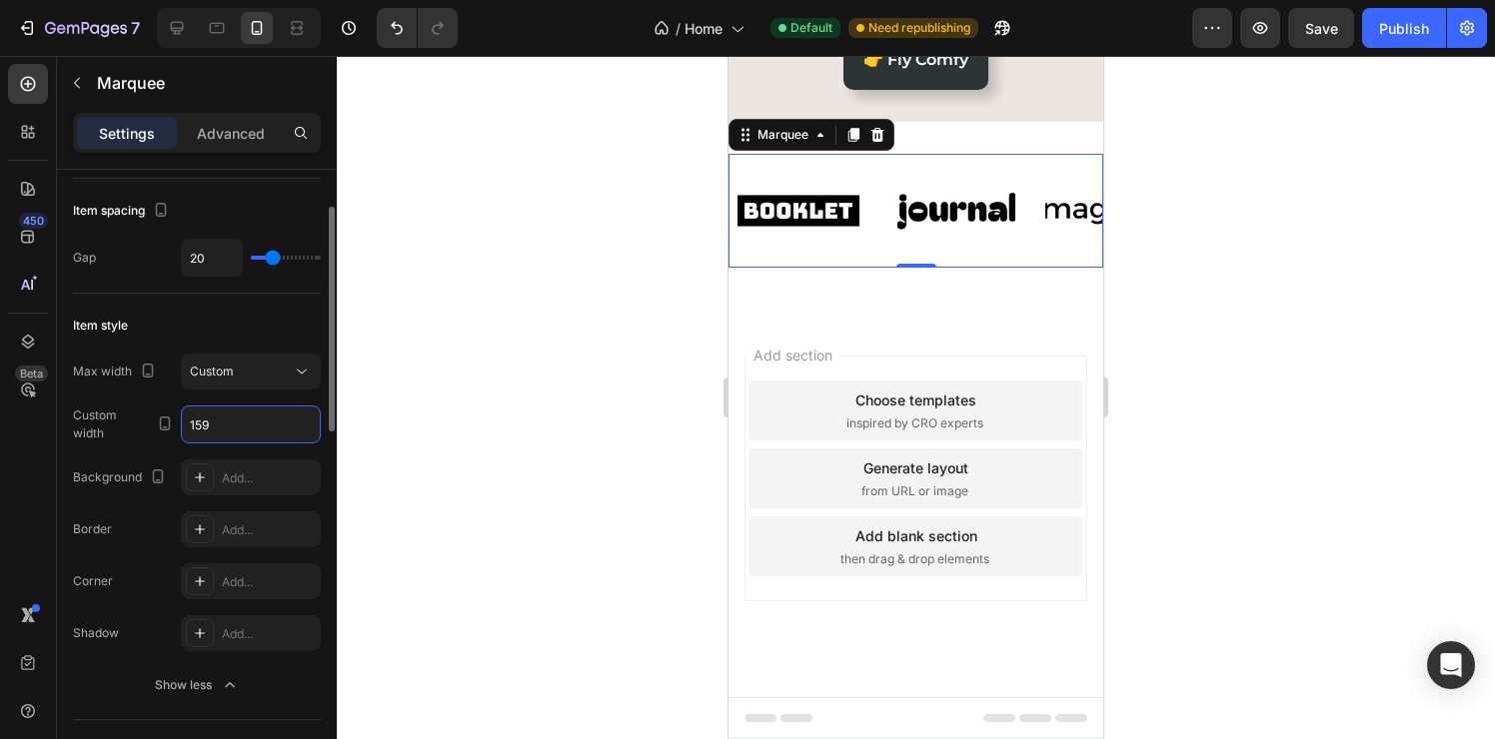
type input "160"
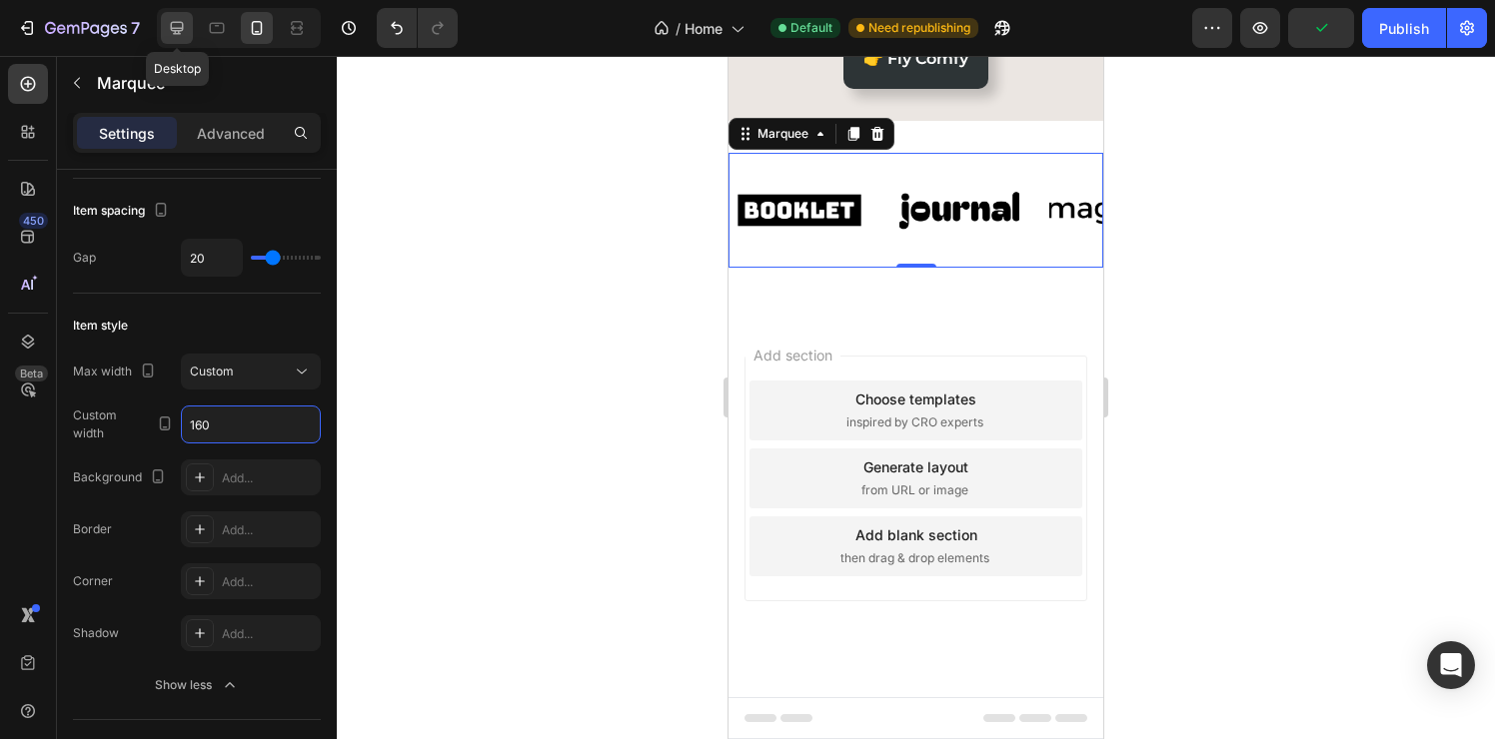
click at [179, 40] on div at bounding box center [177, 28] width 32 height 32
type input "60"
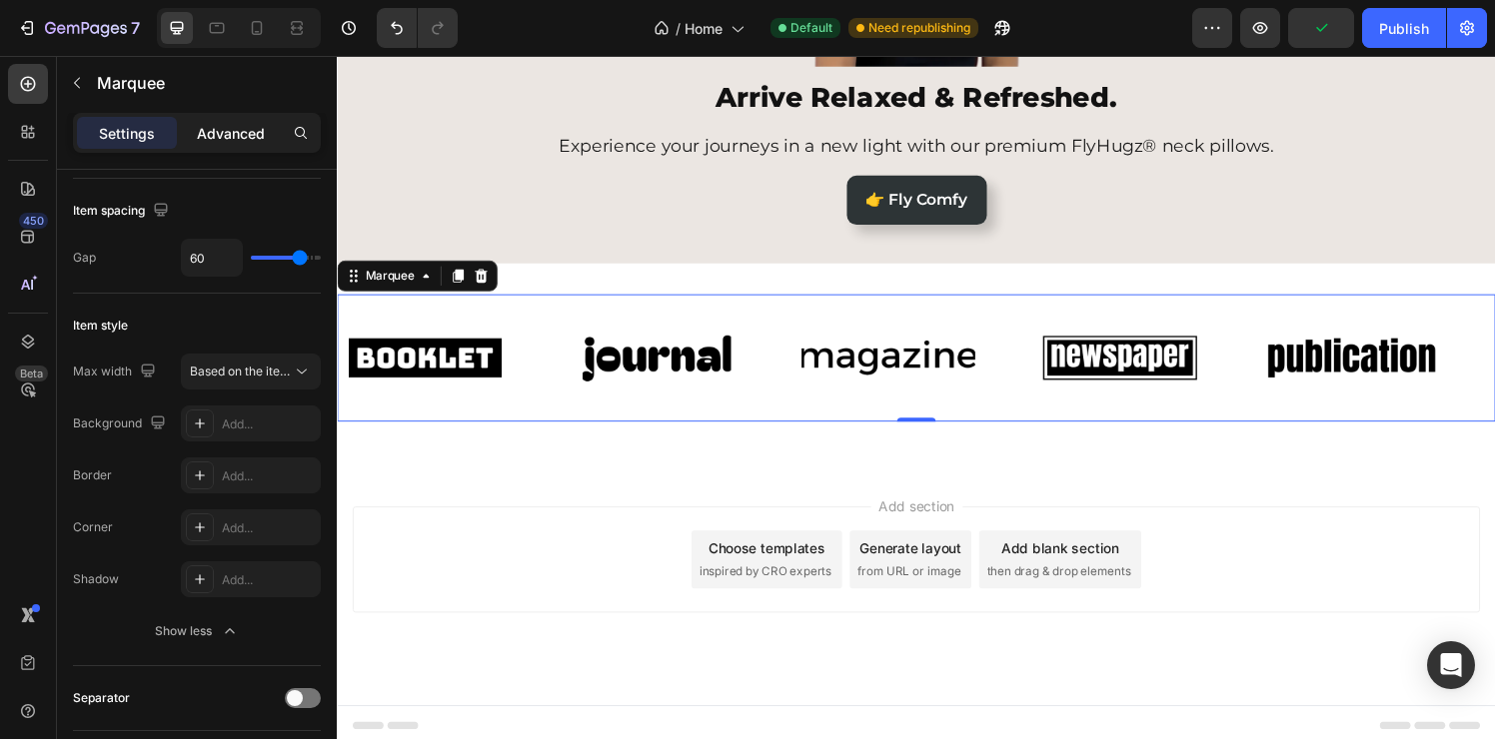
scroll to position [375, 0]
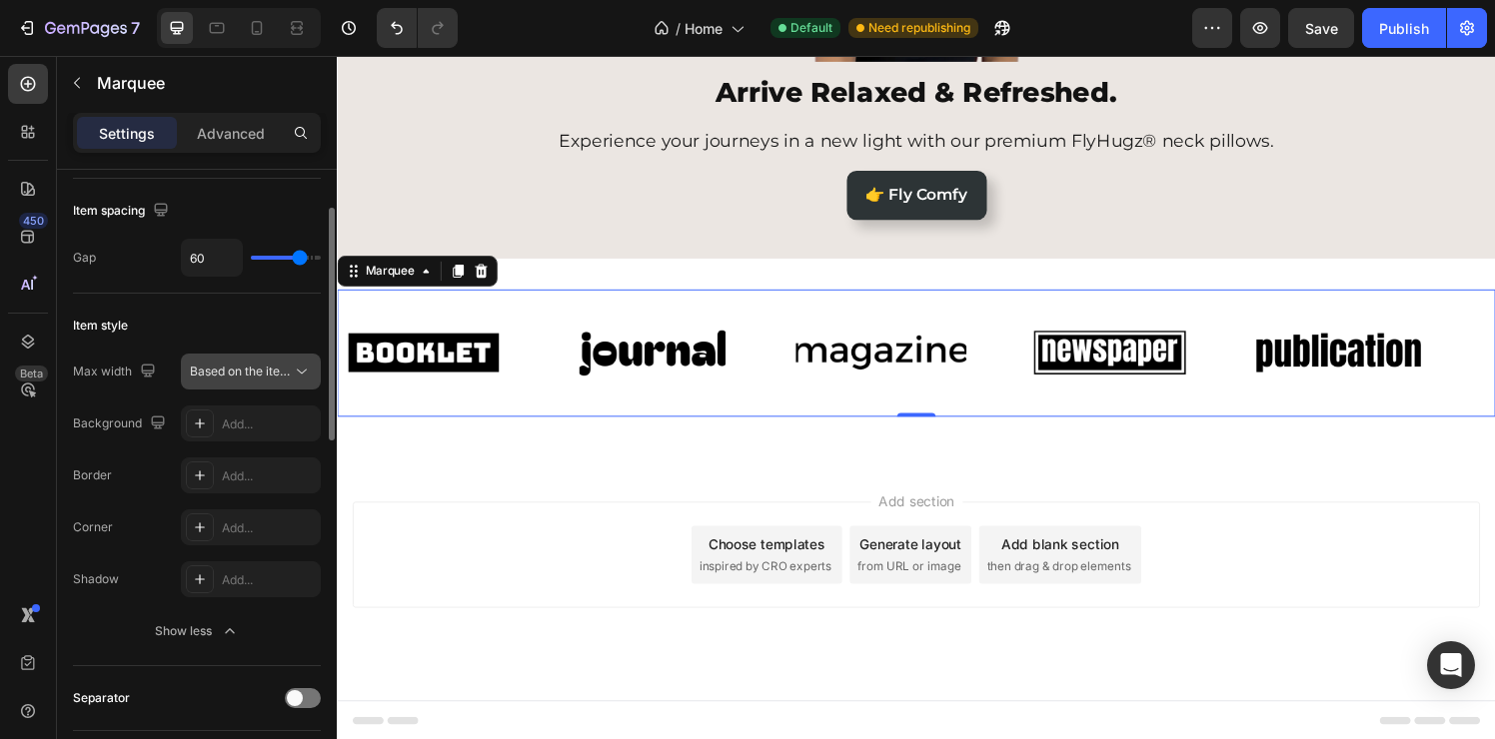
click at [288, 367] on span "Based on the item count" at bounding box center [258, 371] width 136 height 15
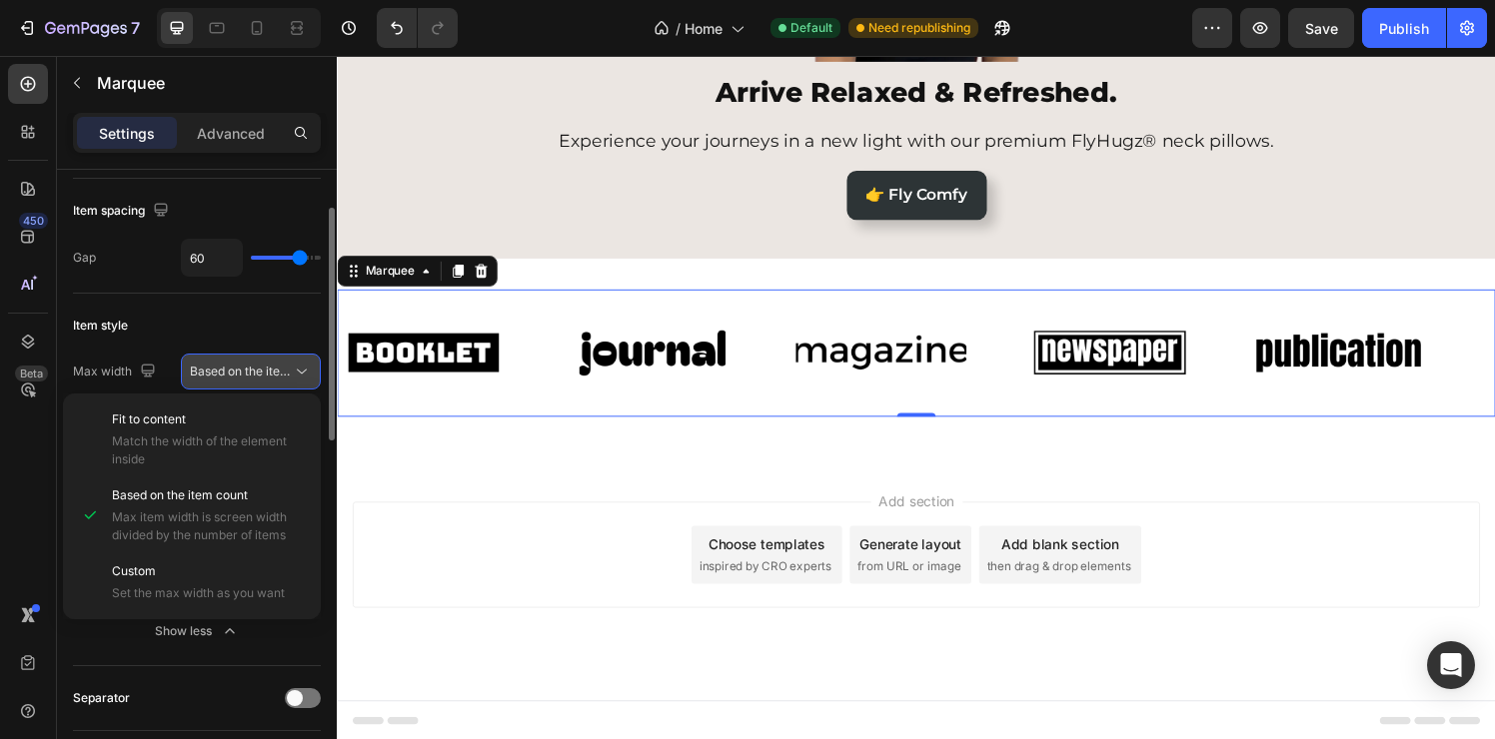
click at [288, 367] on span "Based on the item count" at bounding box center [258, 371] width 136 height 15
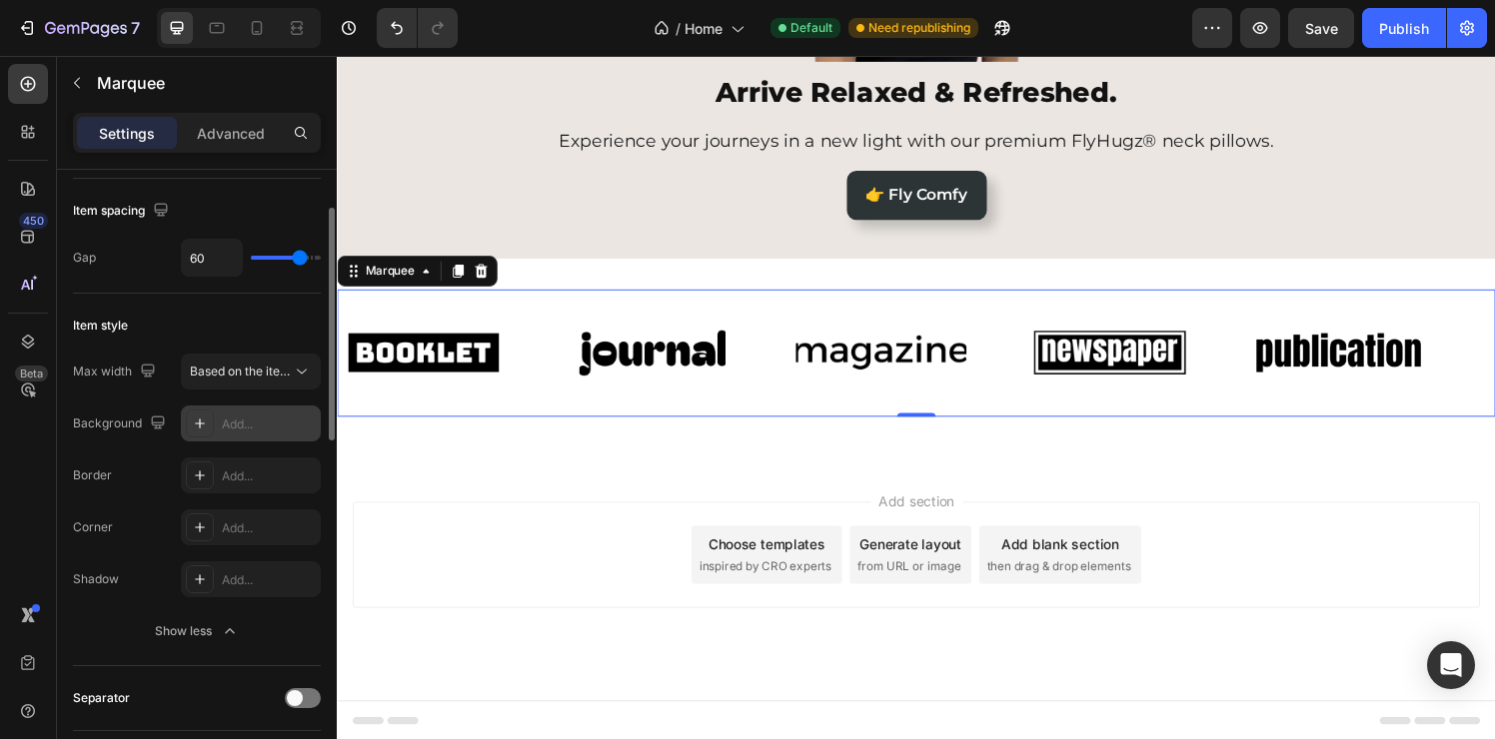
scroll to position [504, 0]
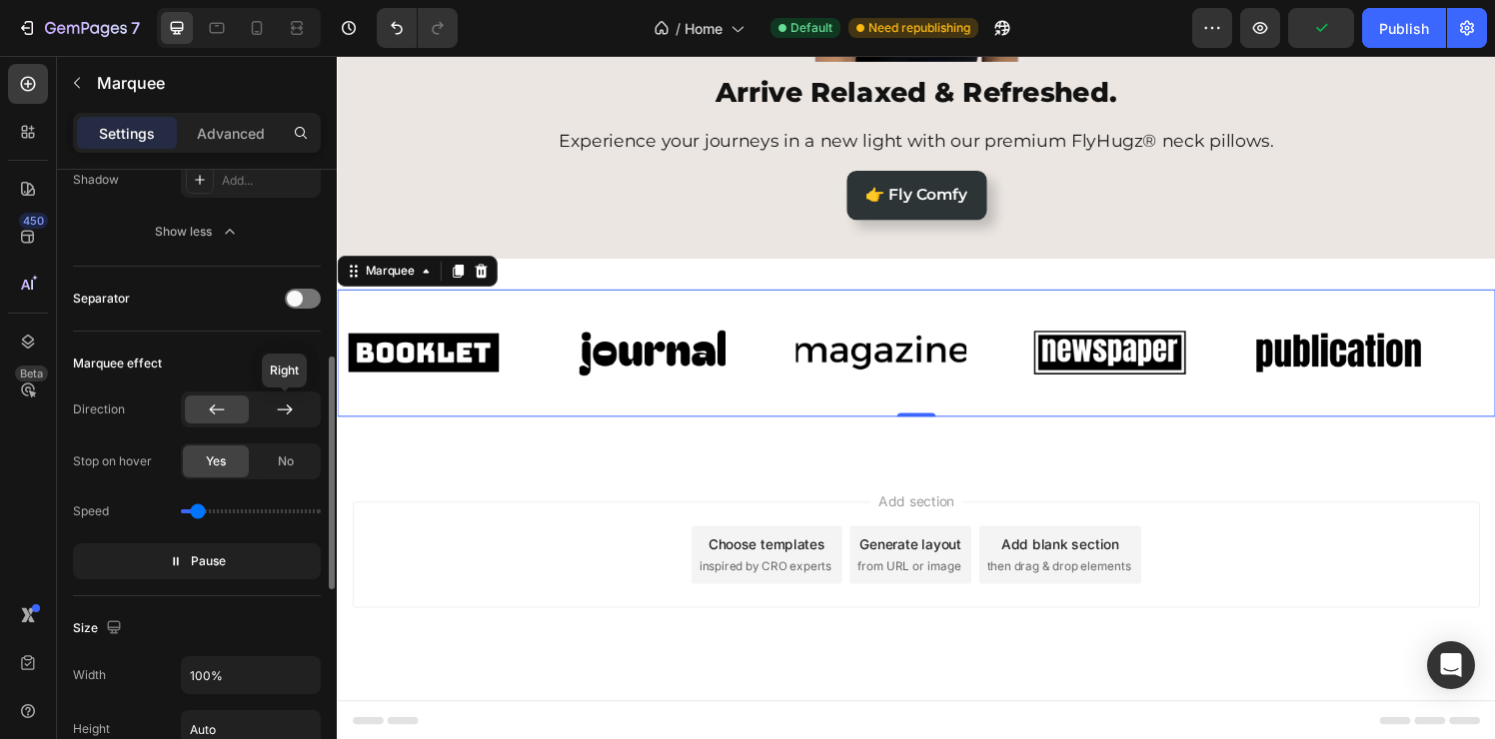
click at [286, 422] on div at bounding box center [285, 410] width 64 height 28
click at [221, 413] on icon at bounding box center [217, 410] width 20 height 20
click at [288, 40] on div at bounding box center [297, 28] width 32 height 32
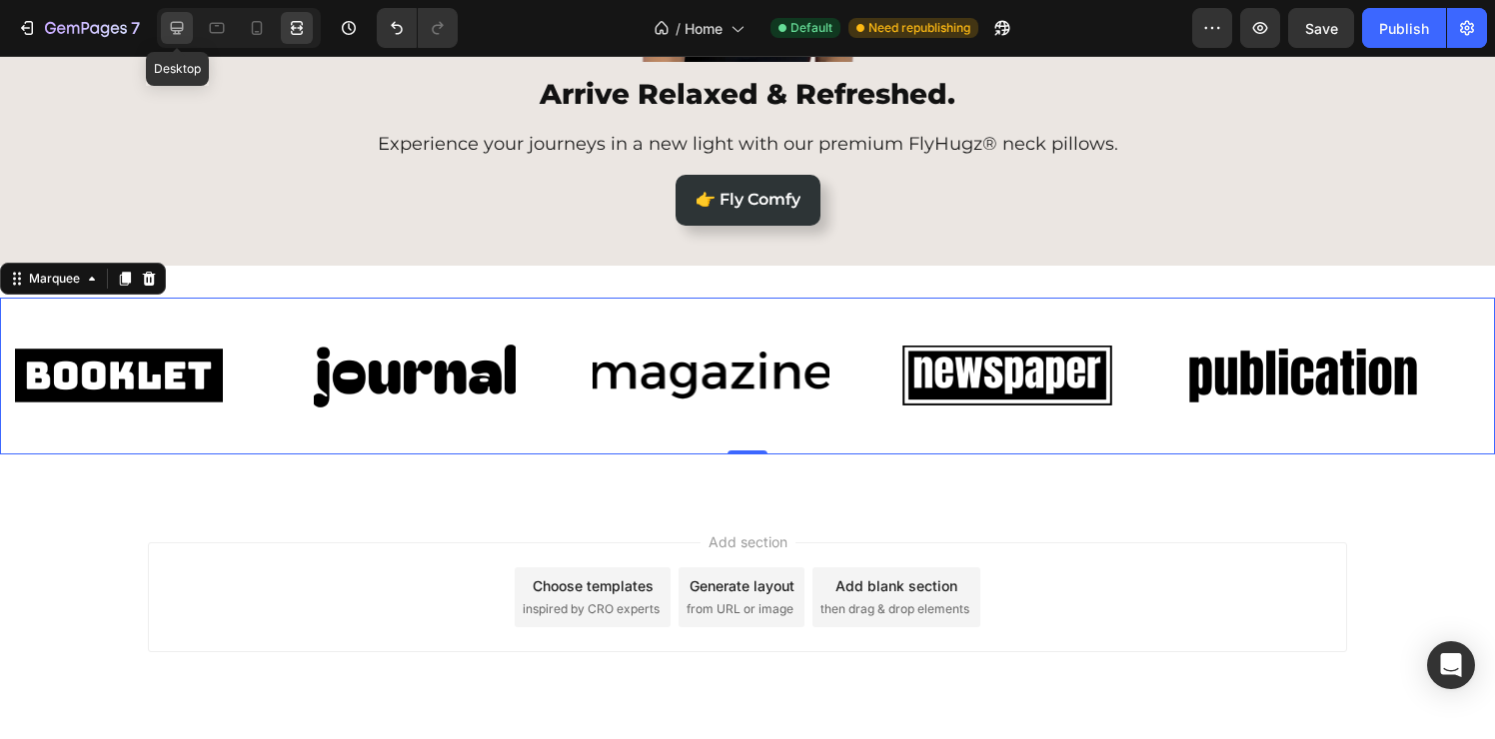
click at [178, 42] on div at bounding box center [177, 28] width 32 height 32
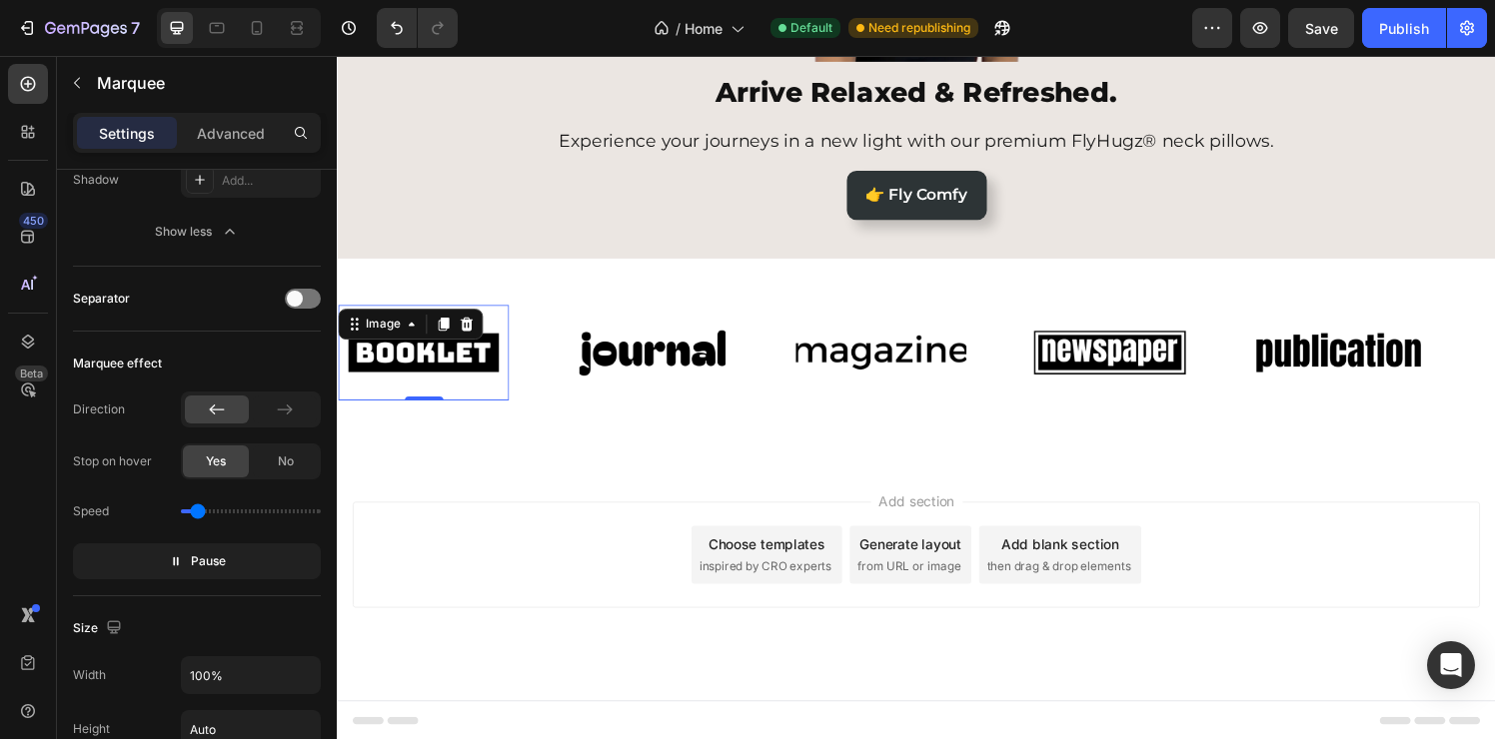
click at [390, 389] on img at bounding box center [335, 363] width 177 height 75
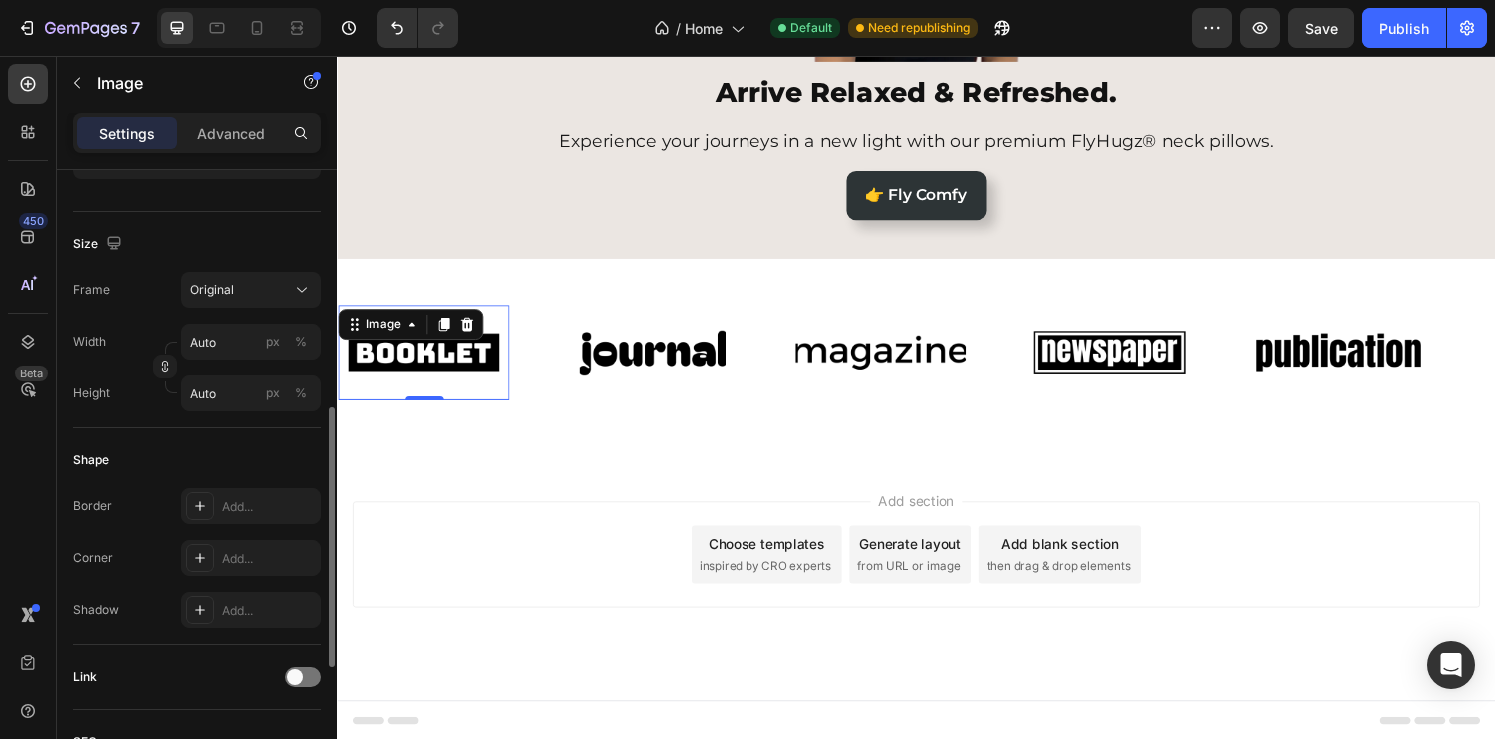
scroll to position [475, 0]
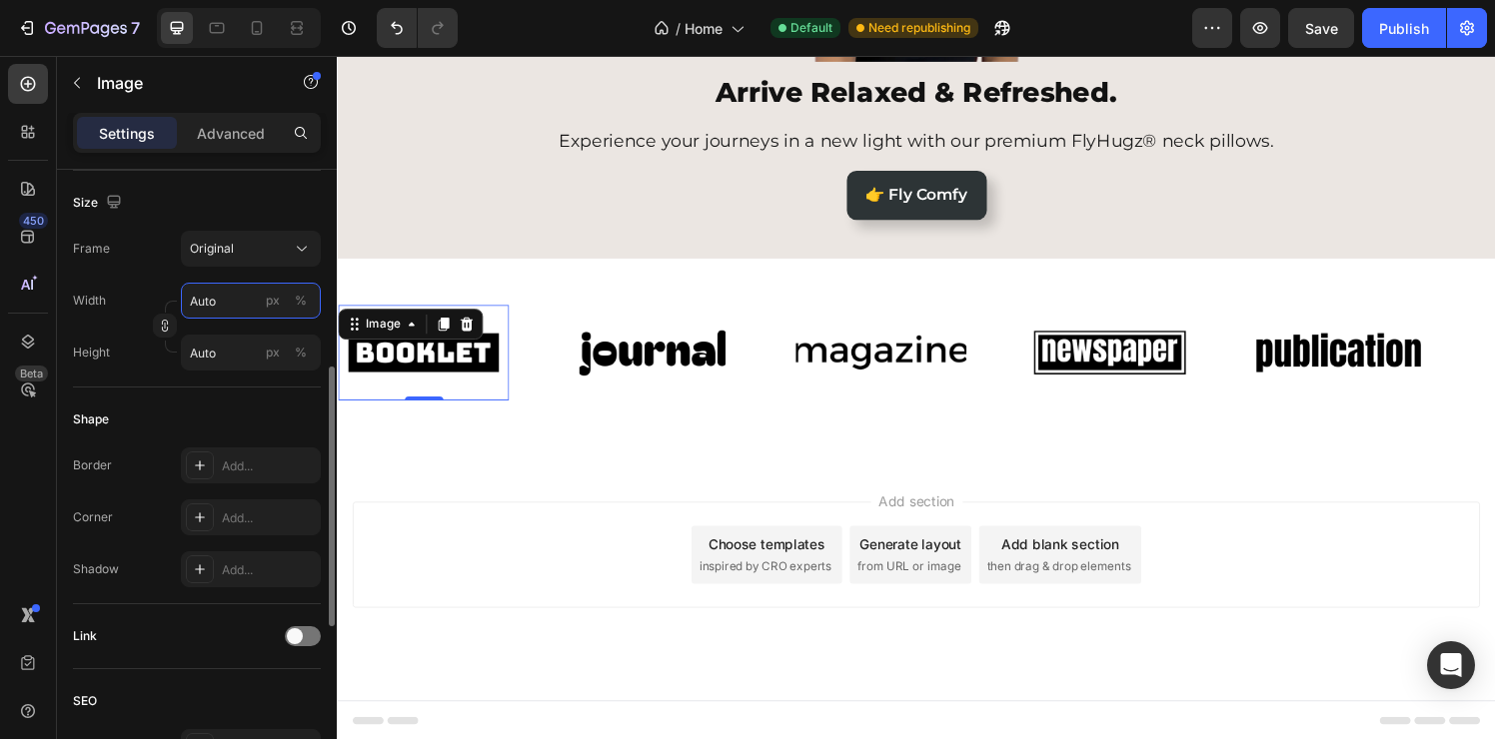
click at [224, 305] on input "Auto" at bounding box center [251, 301] width 140 height 36
click at [153, 437] on div "Shape Border Add... Corner Add... Shadow Add..." at bounding box center [197, 496] width 248 height 217
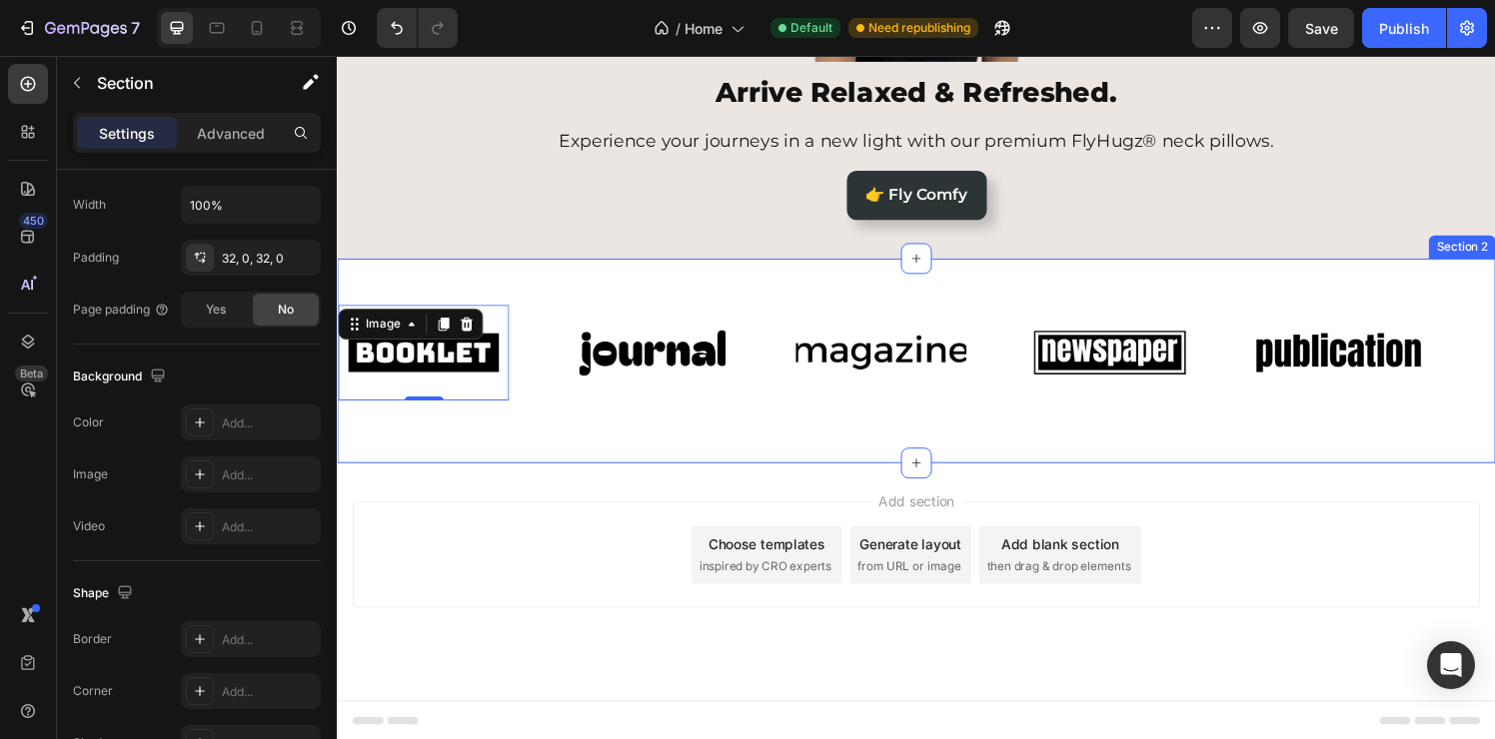
click at [730, 291] on div "Image 0 Image Image Image Image Image 0 Image Image Image Image Marquee Row Sec…" at bounding box center [936, 372] width 1199 height 212
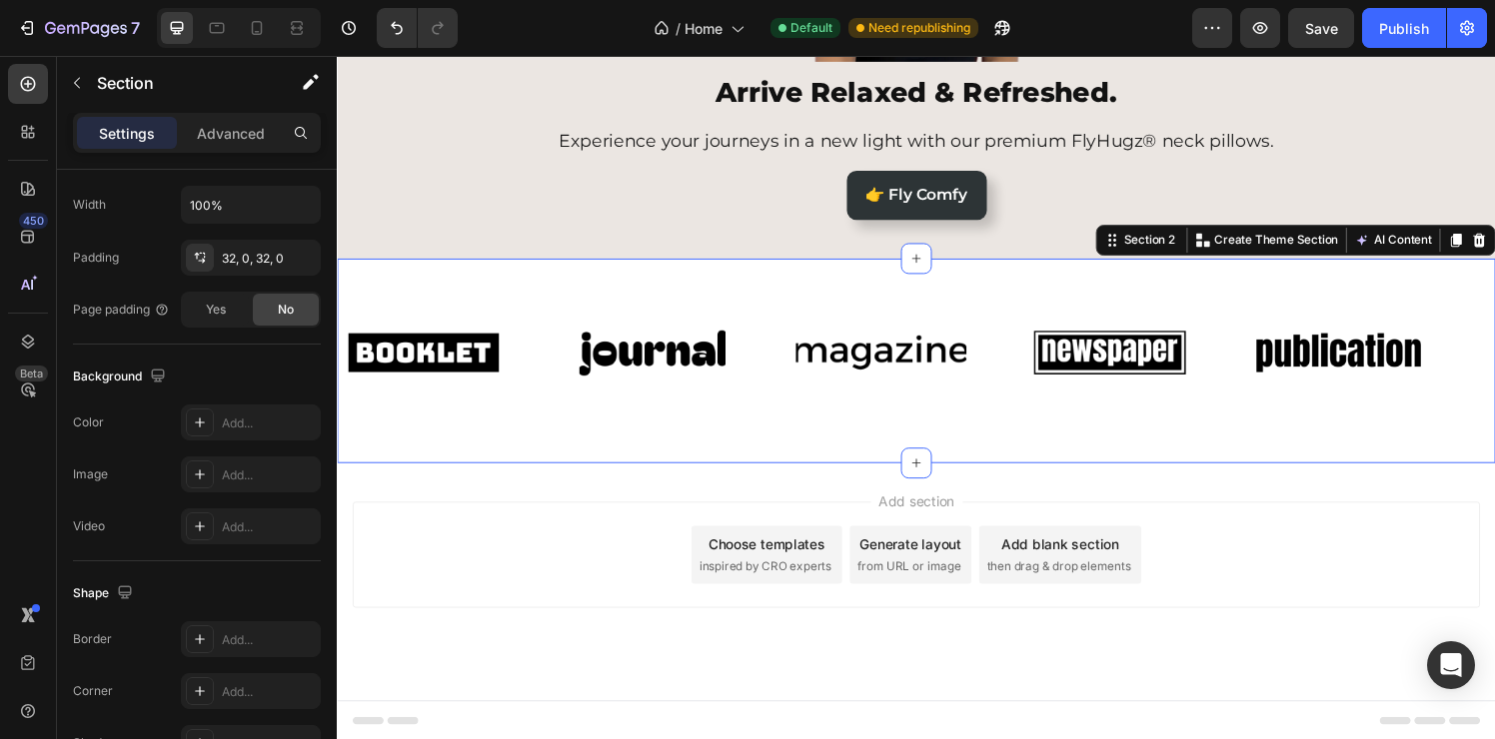
scroll to position [0, 0]
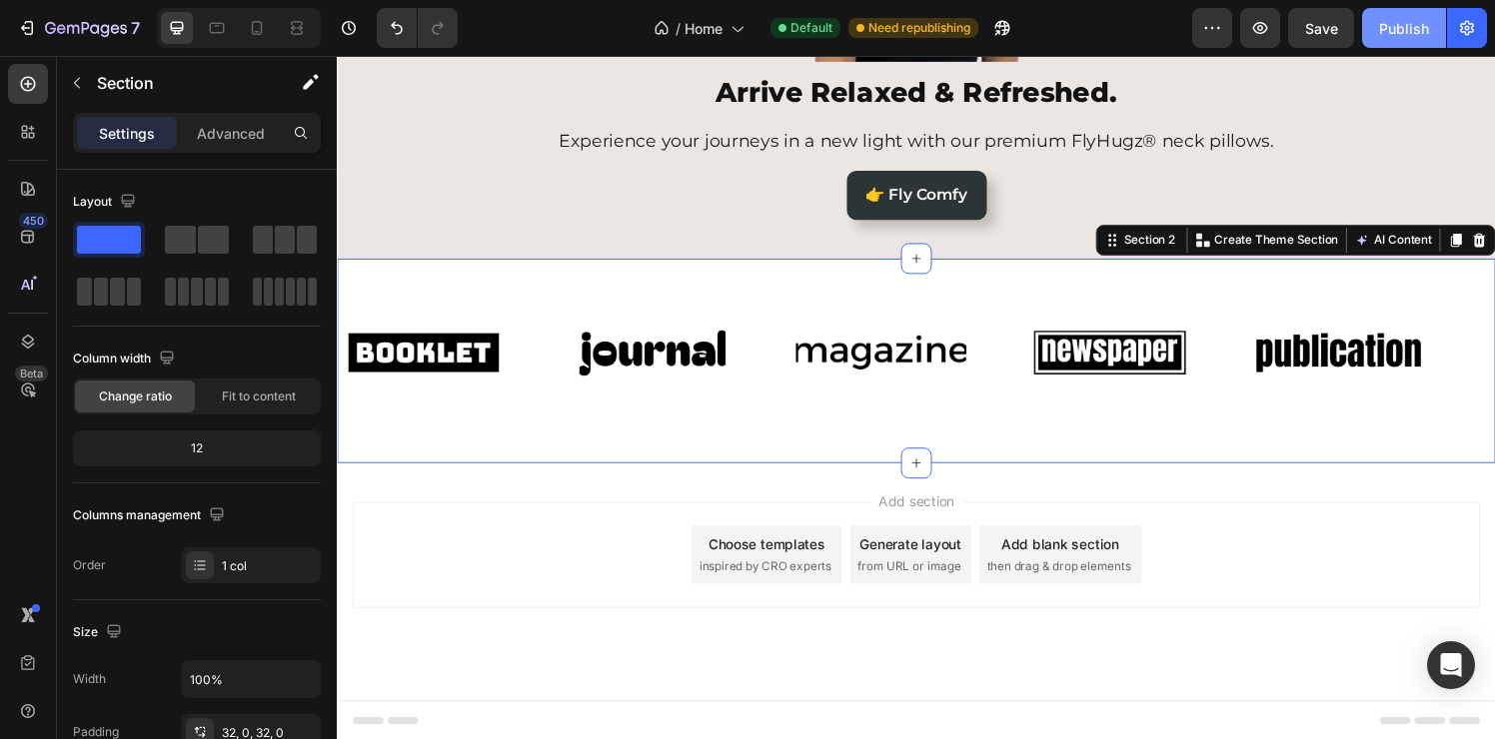
click at [1404, 35] on div "Publish" at bounding box center [1404, 28] width 50 height 21
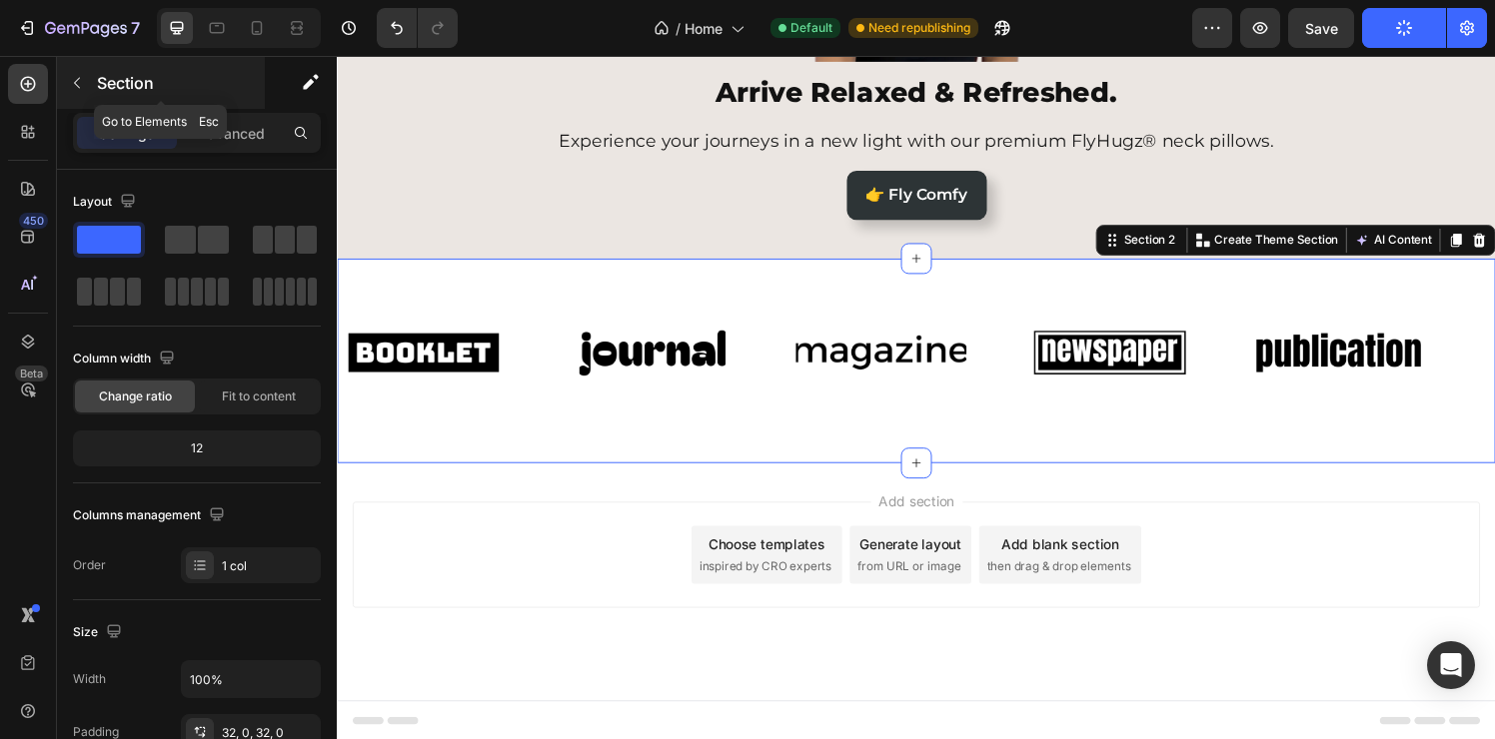
click at [79, 84] on icon "button" at bounding box center [77, 83] width 16 height 16
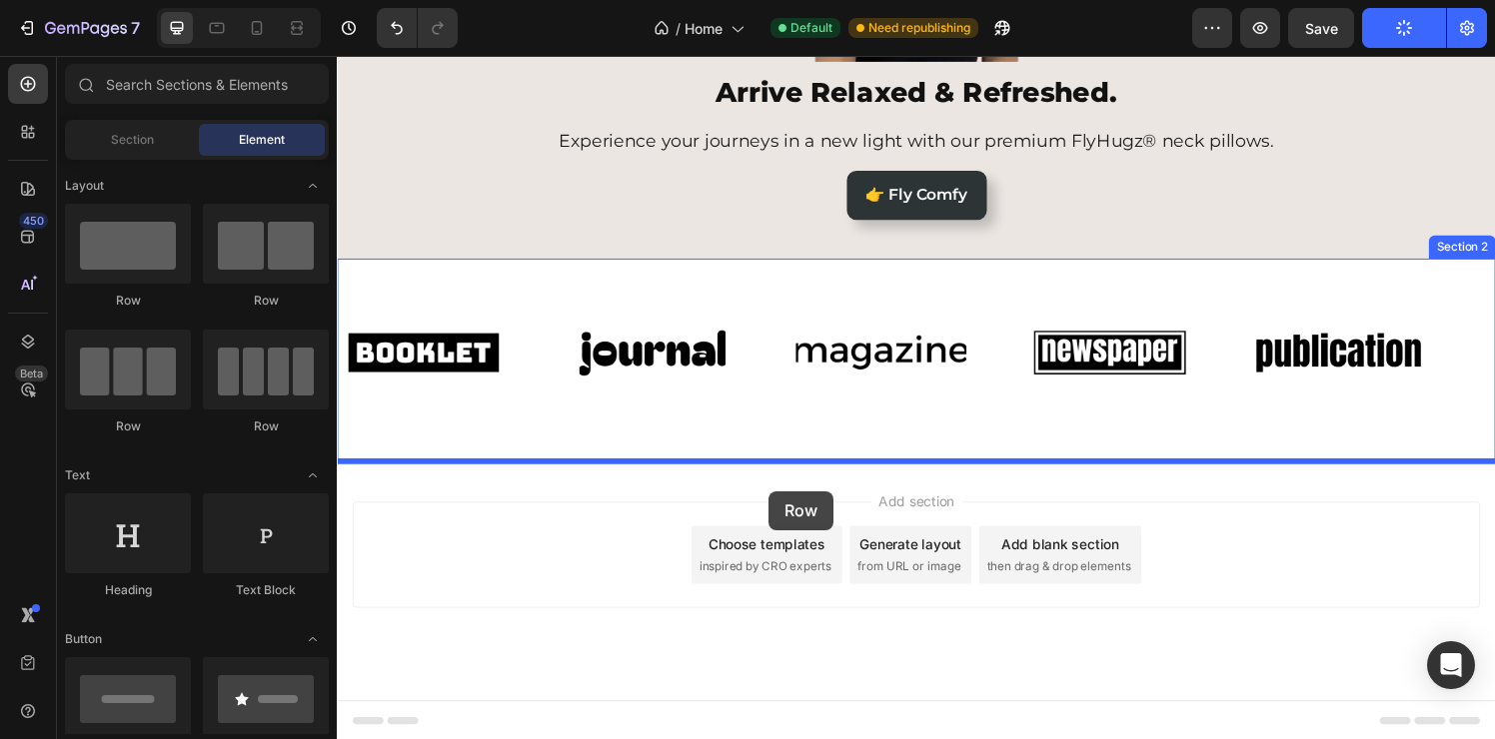
drag, startPoint x: 526, startPoint y: 315, endPoint x: 783, endPoint y: 507, distance: 321.3
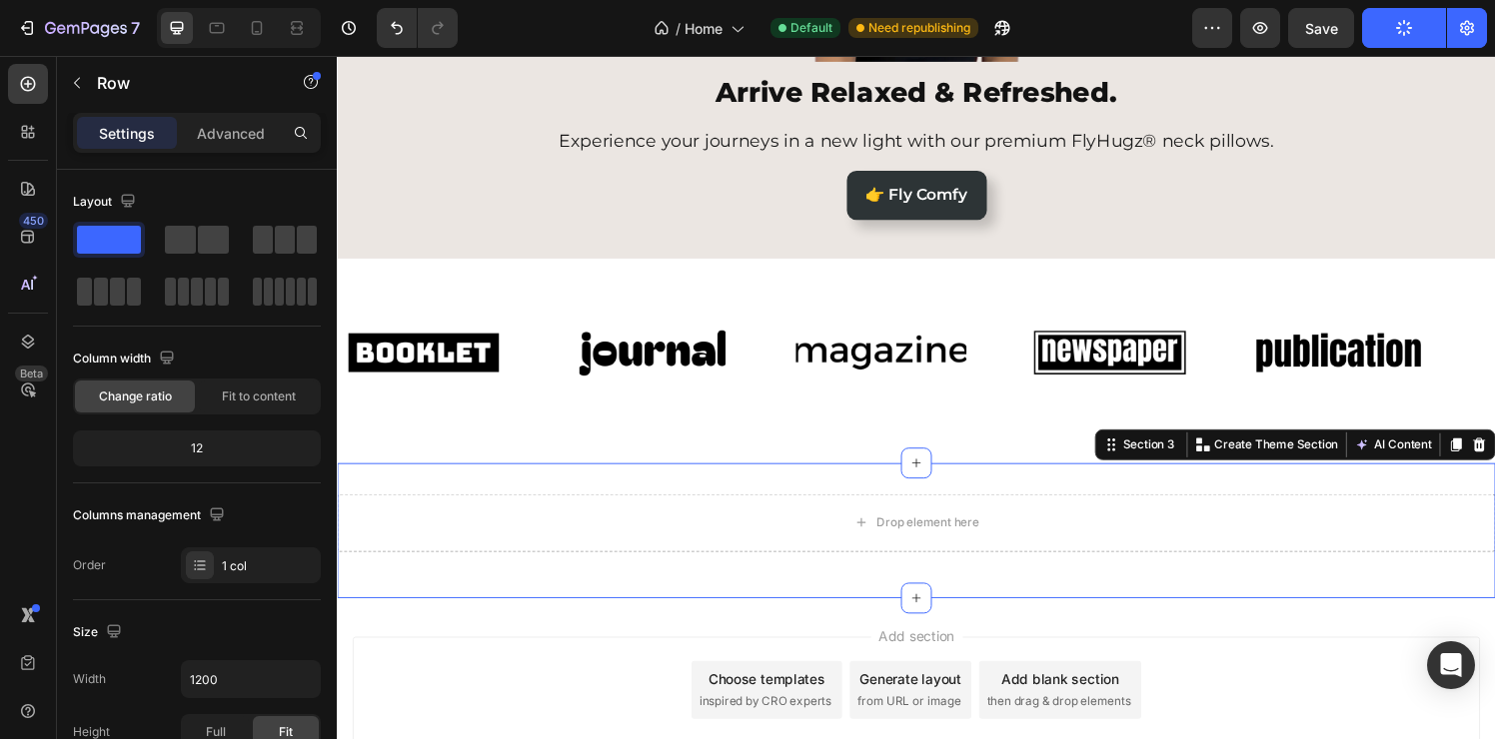
click at [798, 488] on div "Drop element here Row Section 3 You can create reusable sections Create Theme S…" at bounding box center [936, 548] width 1199 height 140
click at [77, 78] on icon "button" at bounding box center [77, 83] width 16 height 16
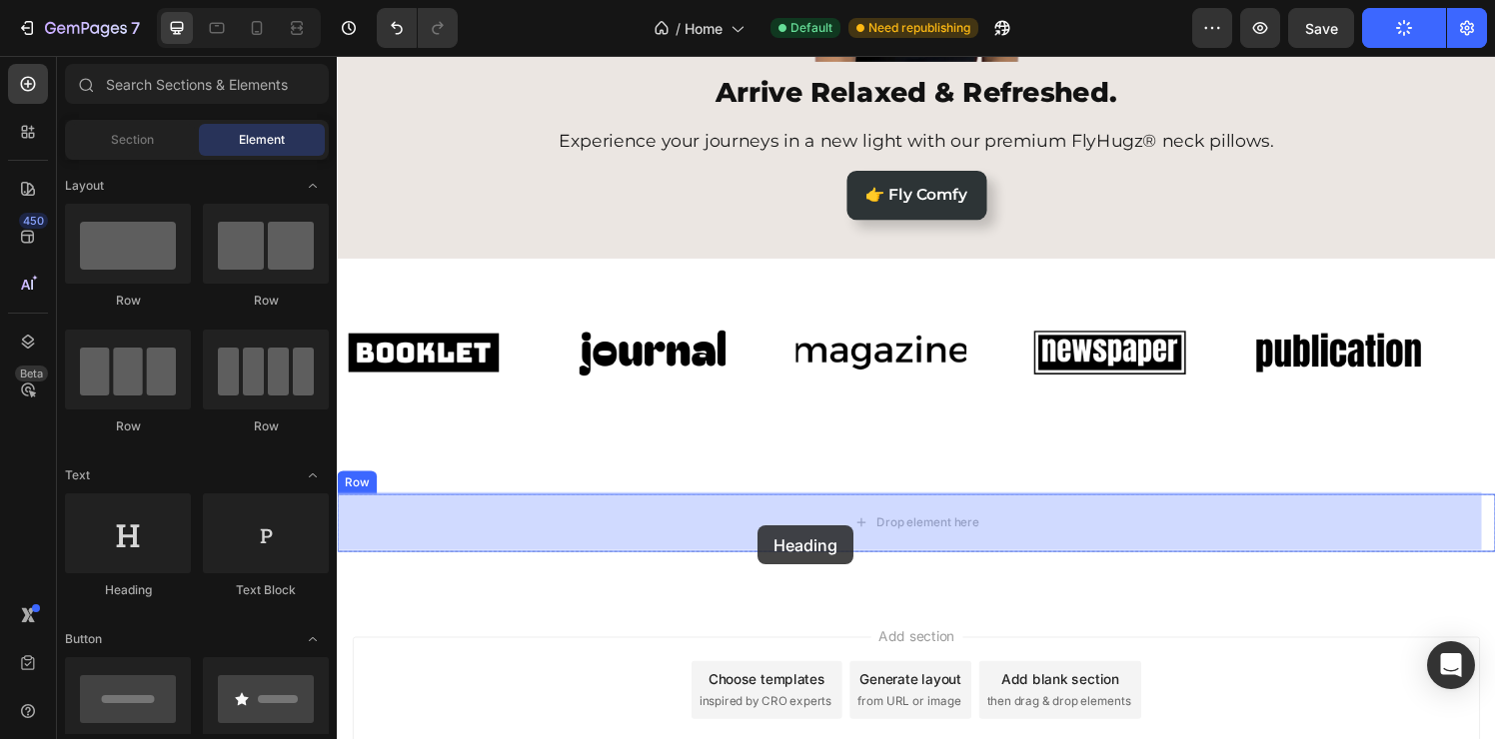
drag, startPoint x: 488, startPoint y: 584, endPoint x: 772, endPoint y: 543, distance: 287.7
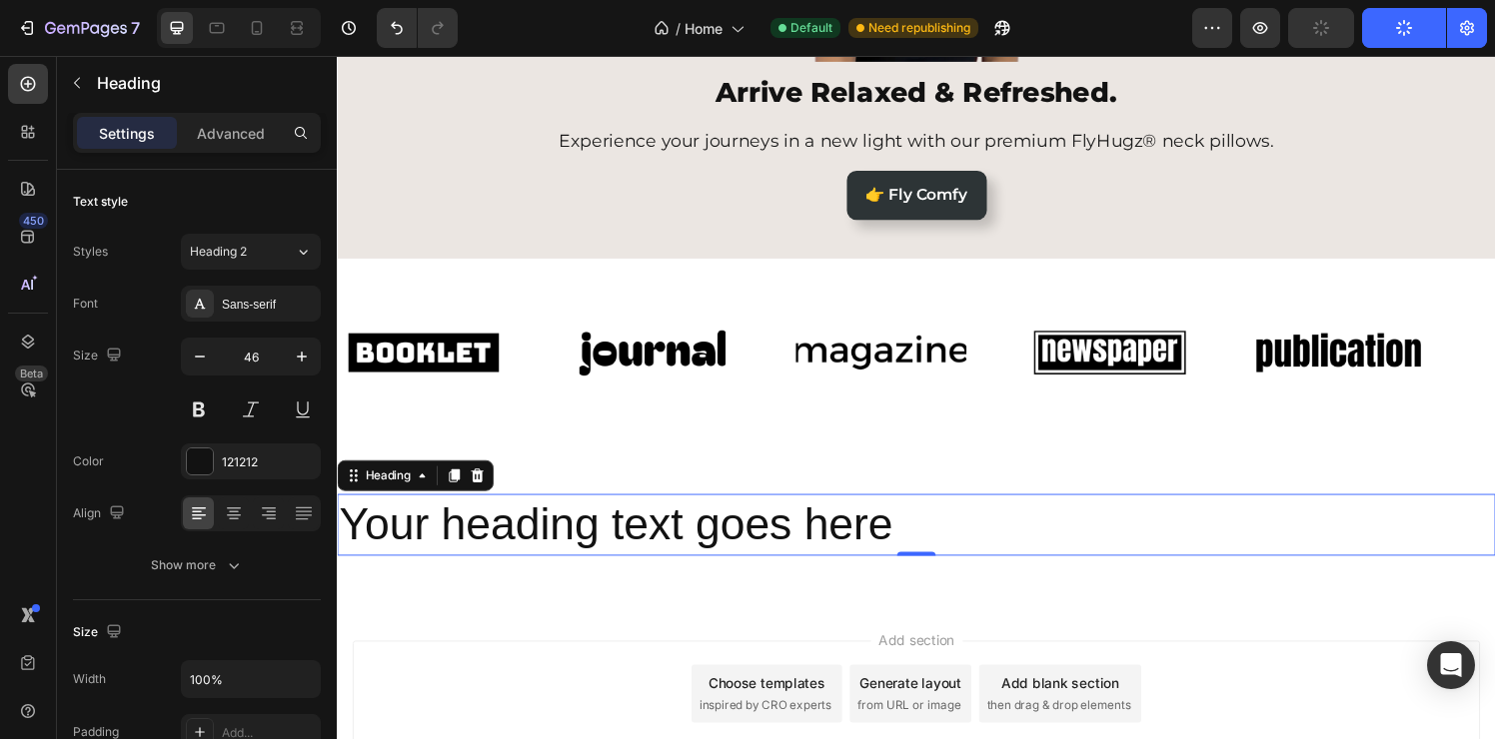
click at [805, 545] on h2 "Your heading text goes here" at bounding box center [936, 542] width 1199 height 64
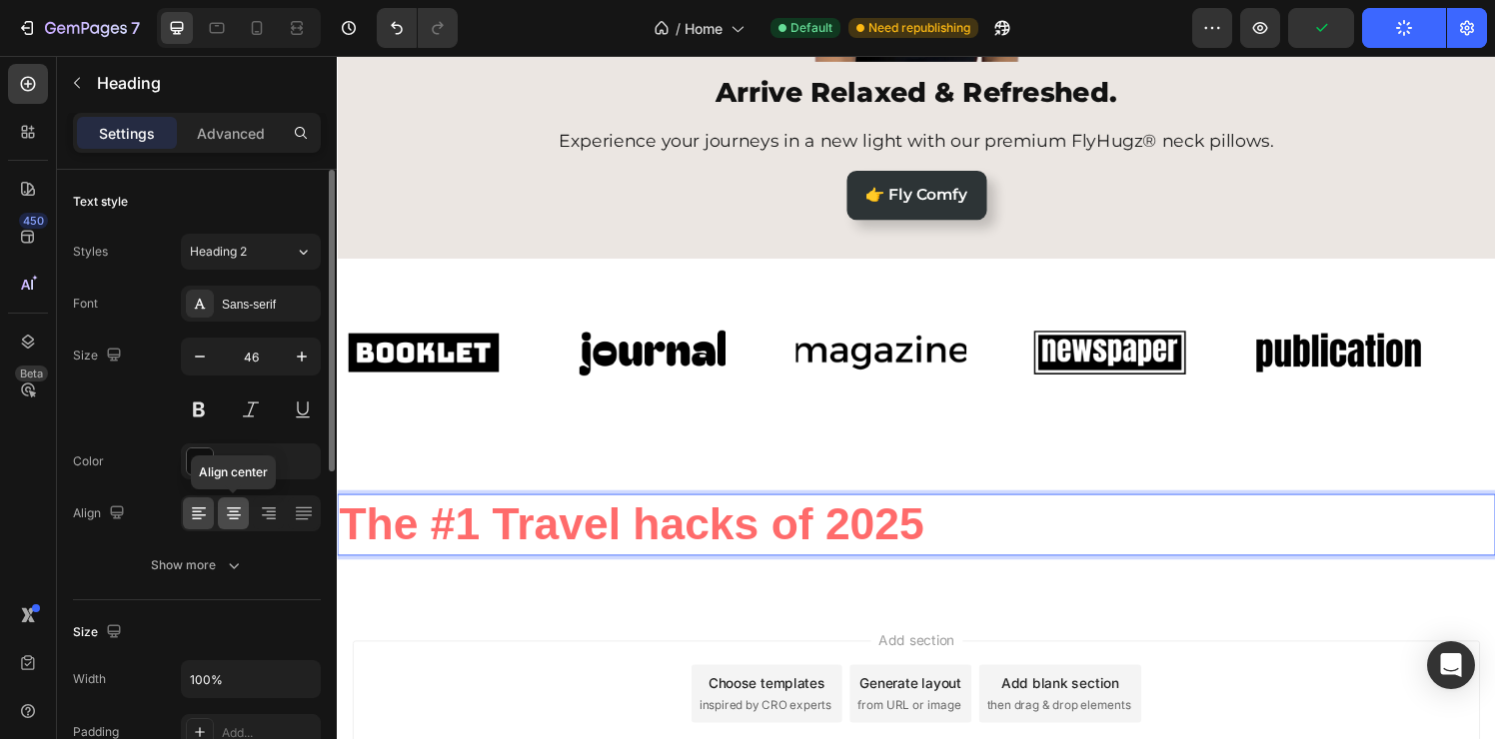
click at [235, 518] on icon at bounding box center [234, 514] width 20 height 20
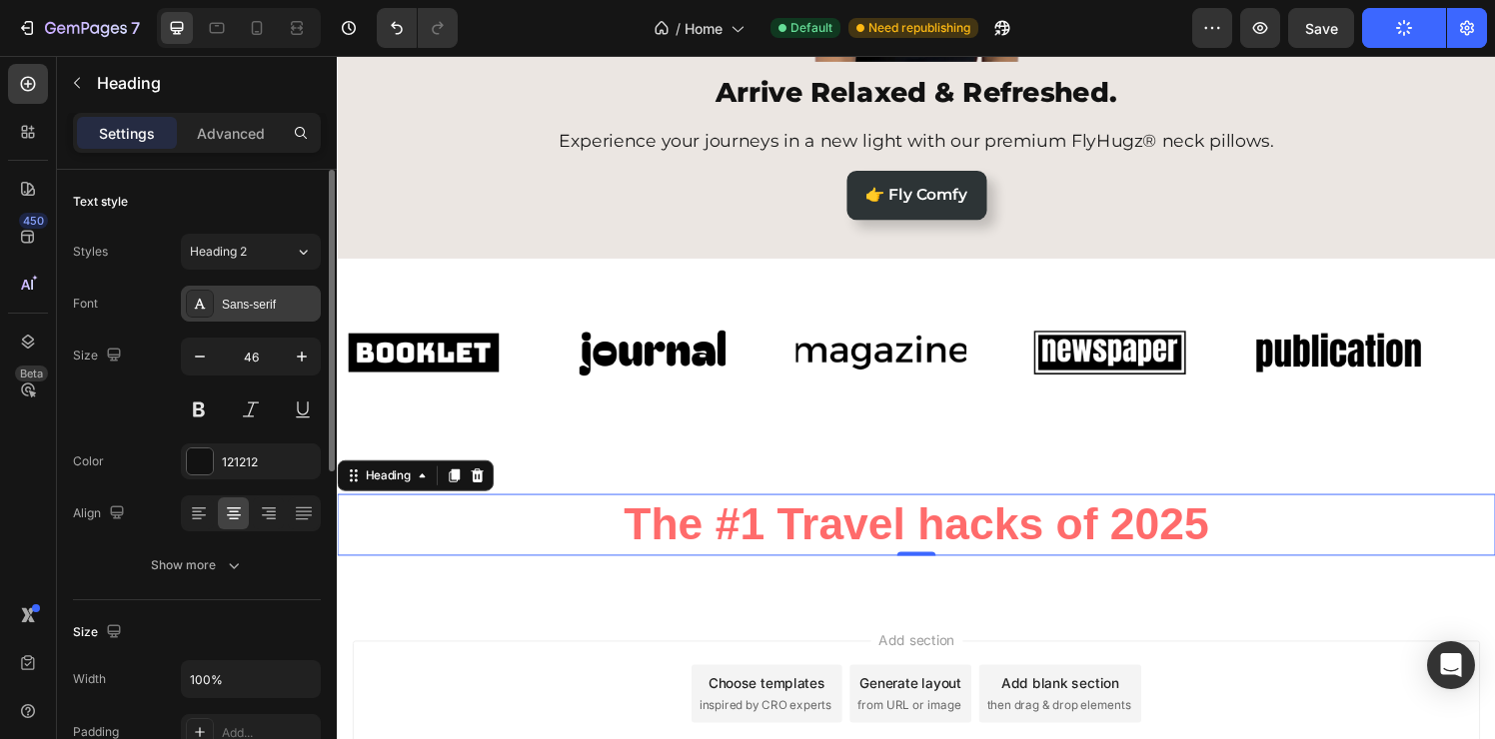
click at [254, 301] on div "Sans-serif" at bounding box center [269, 305] width 94 height 18
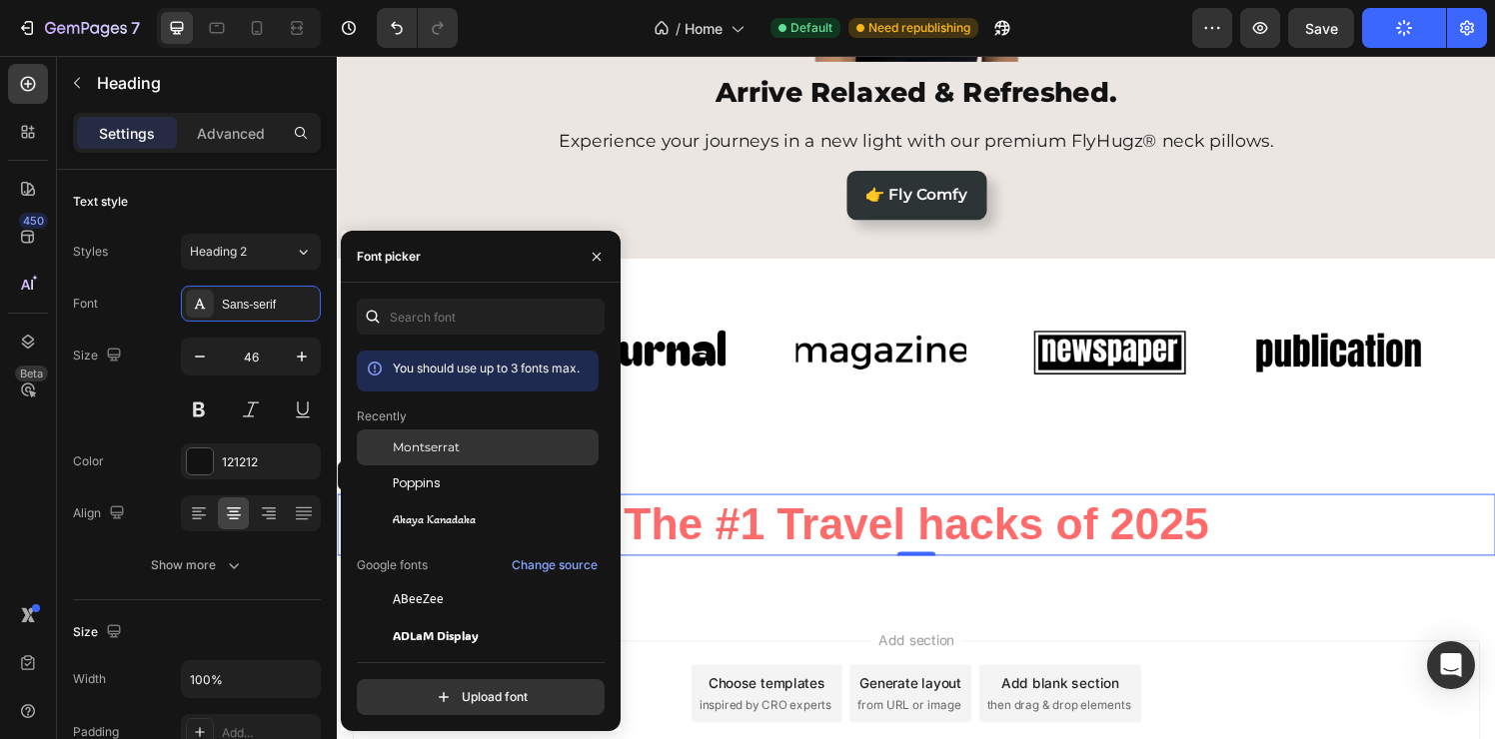
click at [434, 454] on span "Montserrat" at bounding box center [426, 448] width 67 height 18
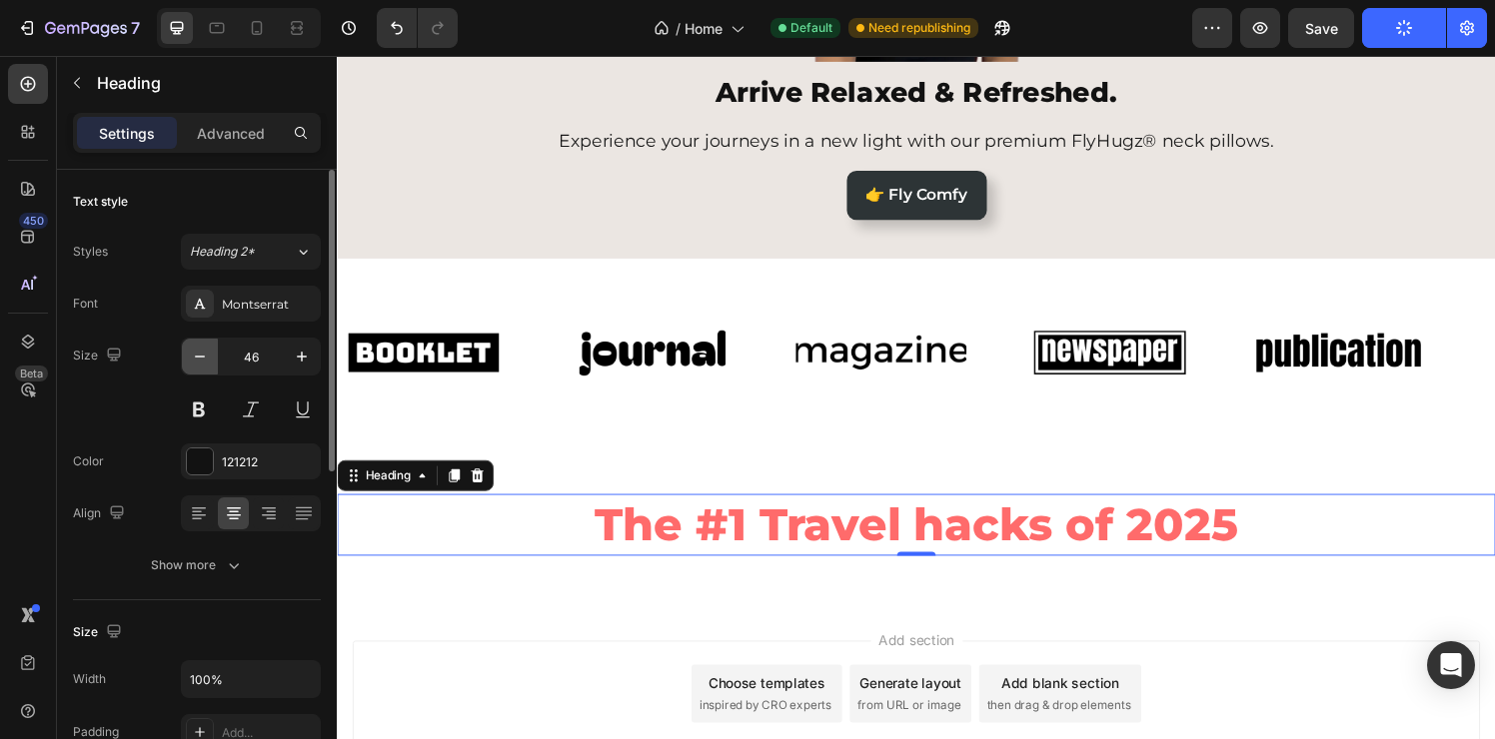
click at [200, 354] on icon "button" at bounding box center [200, 357] width 20 height 20
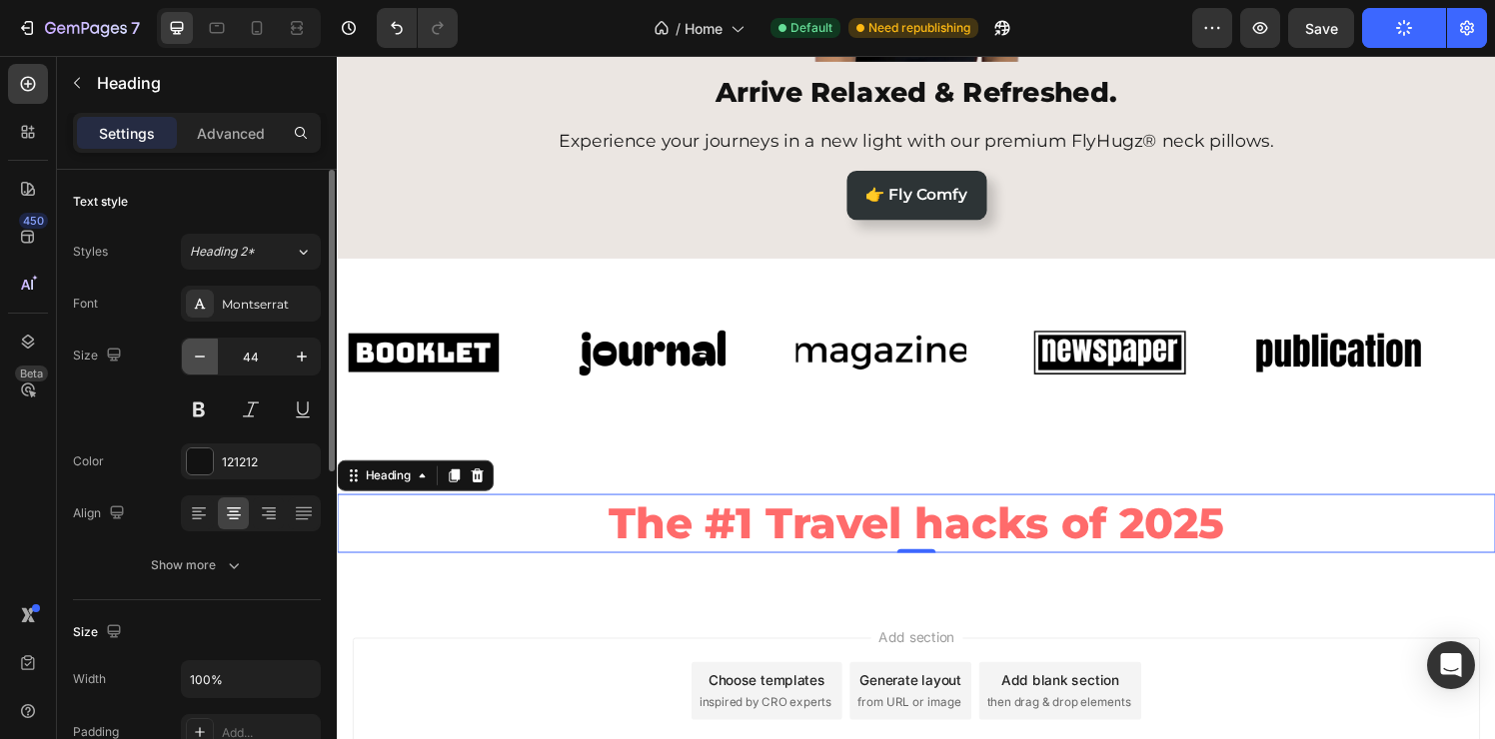
click at [200, 354] on icon "button" at bounding box center [200, 357] width 20 height 20
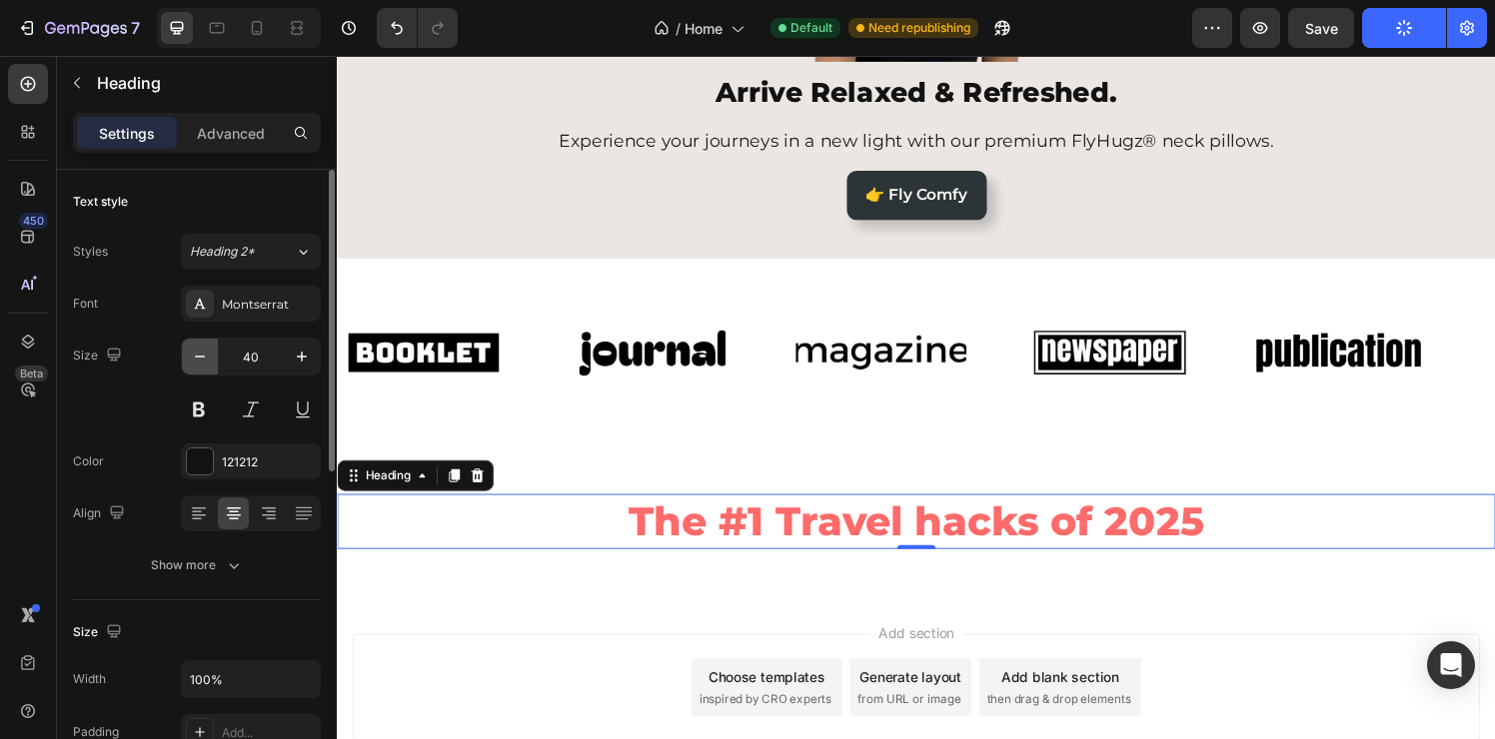
click at [200, 354] on icon "button" at bounding box center [200, 357] width 20 height 20
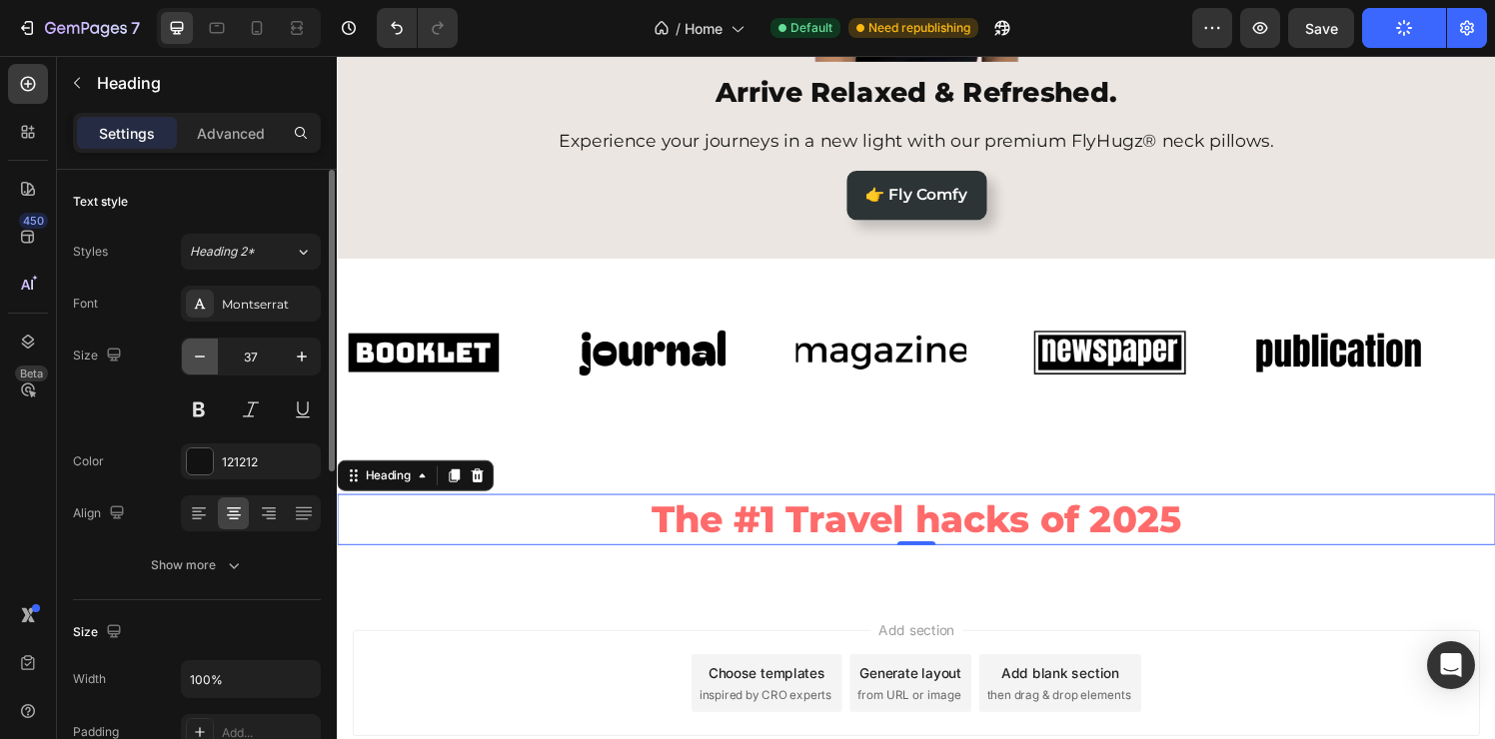
click at [200, 354] on icon "button" at bounding box center [200, 357] width 20 height 20
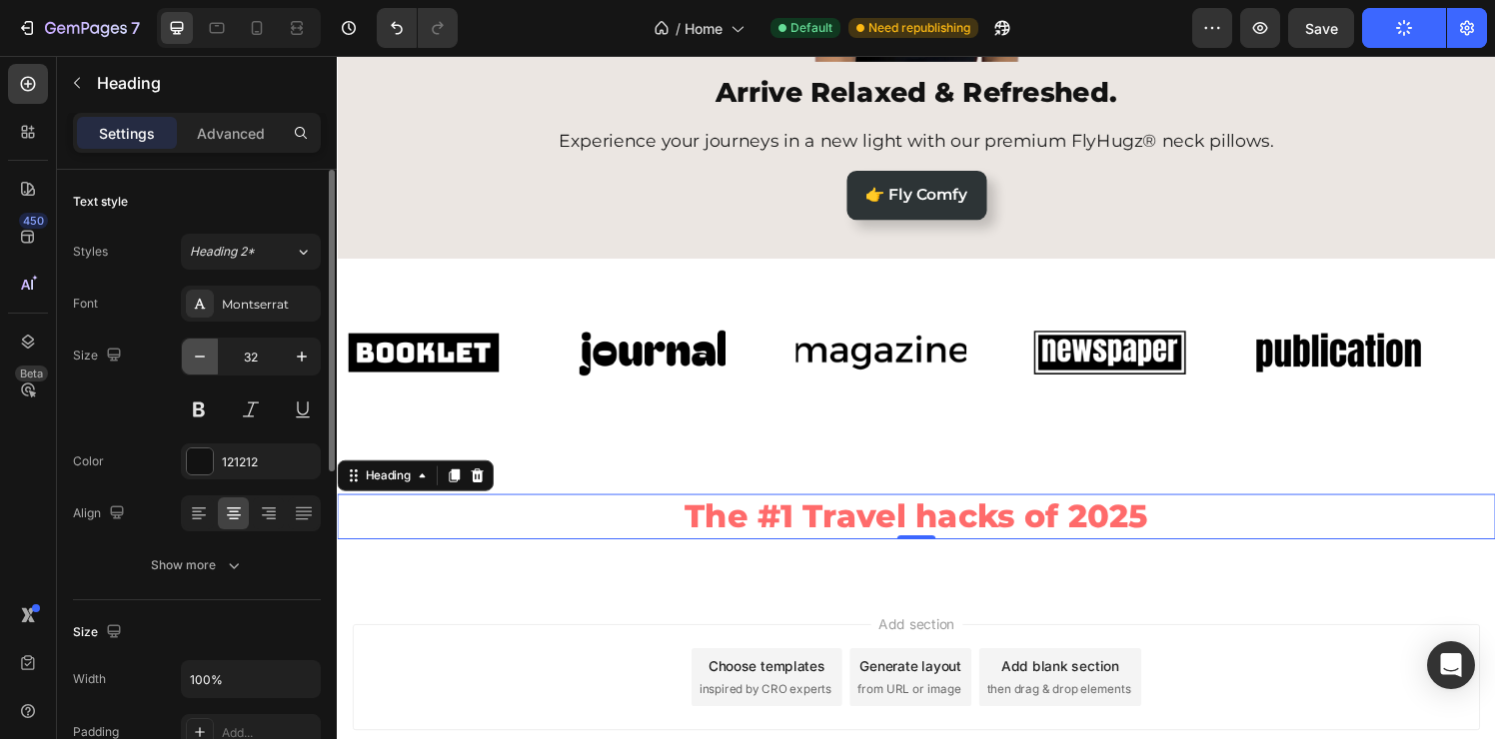
click at [200, 354] on icon "button" at bounding box center [200, 357] width 20 height 20
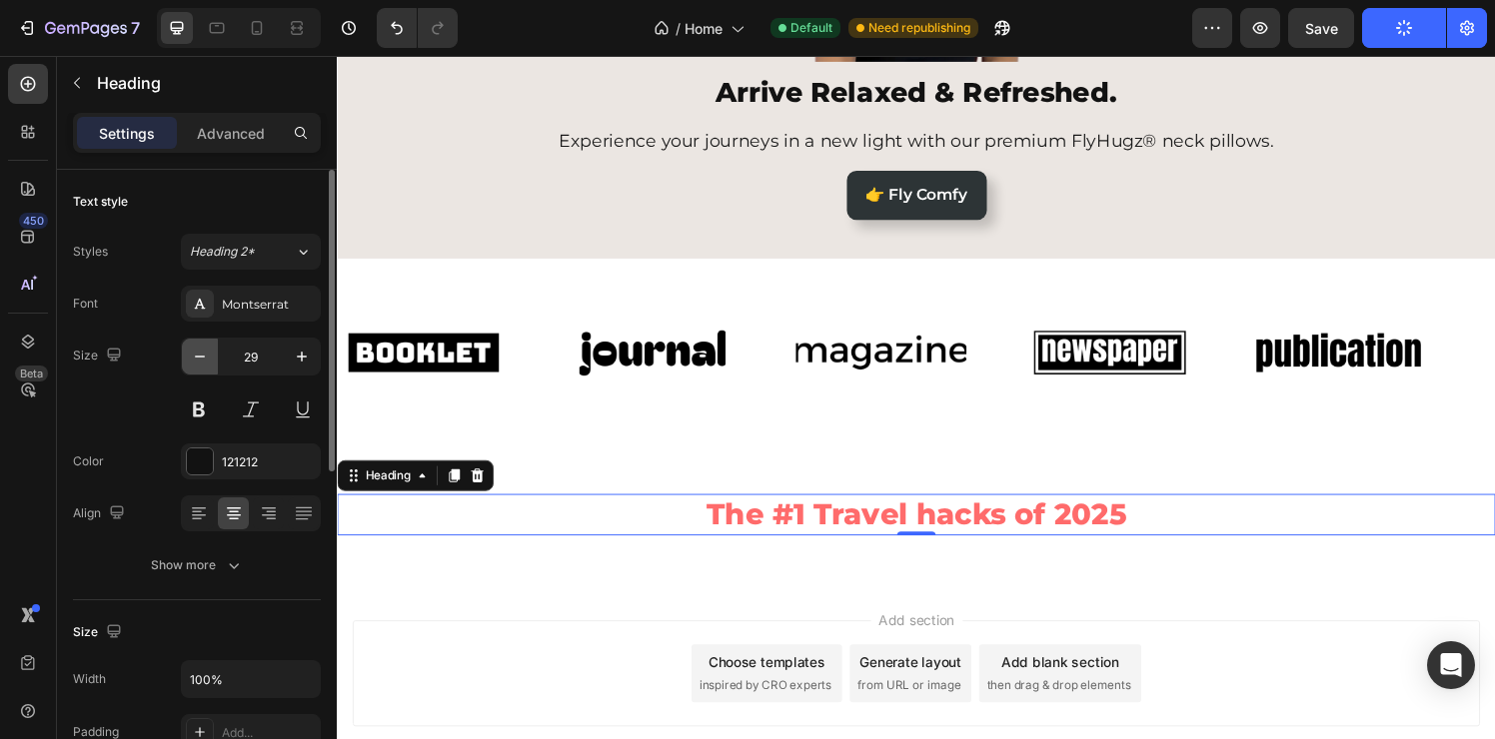
click at [200, 354] on icon "button" at bounding box center [200, 357] width 20 height 20
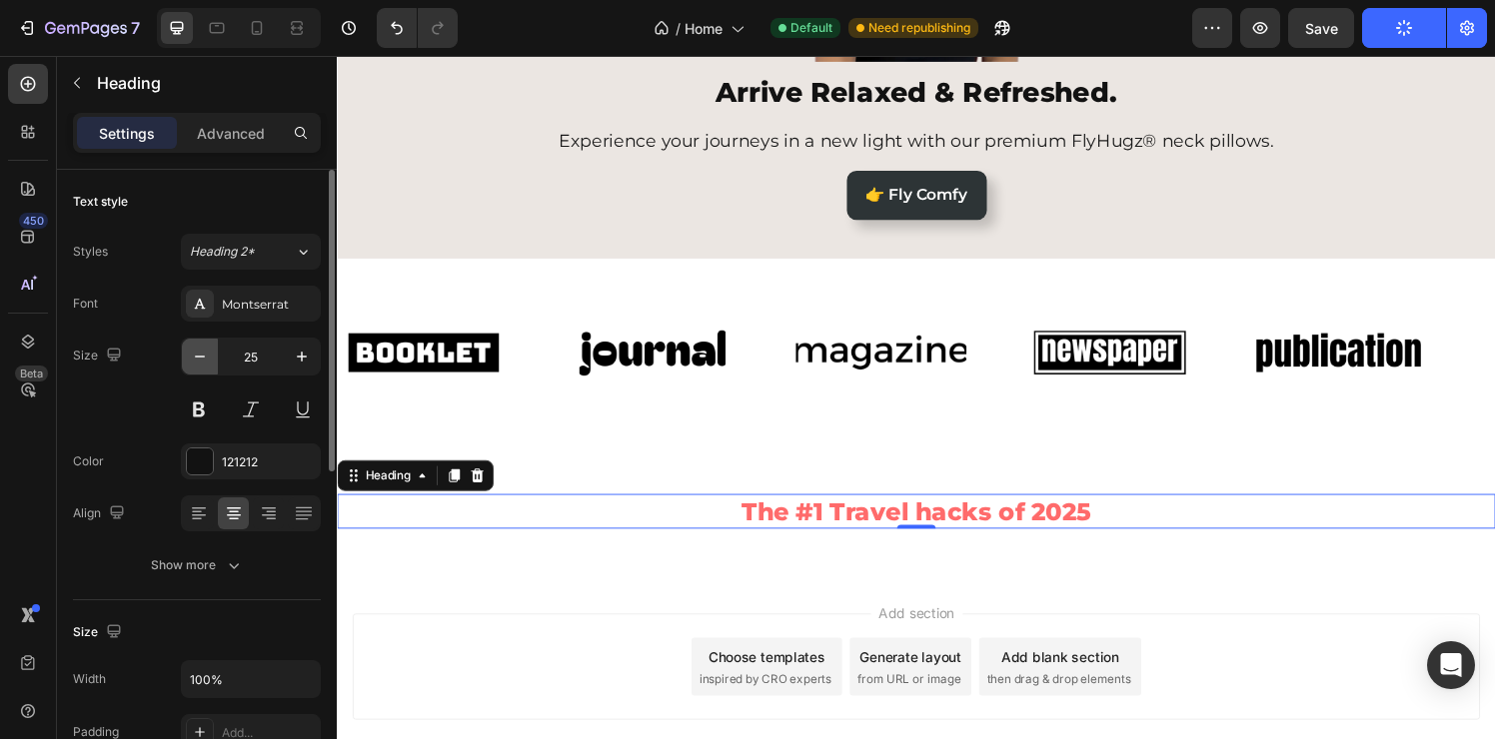
click at [200, 354] on icon "button" at bounding box center [200, 357] width 20 height 20
type input "23"
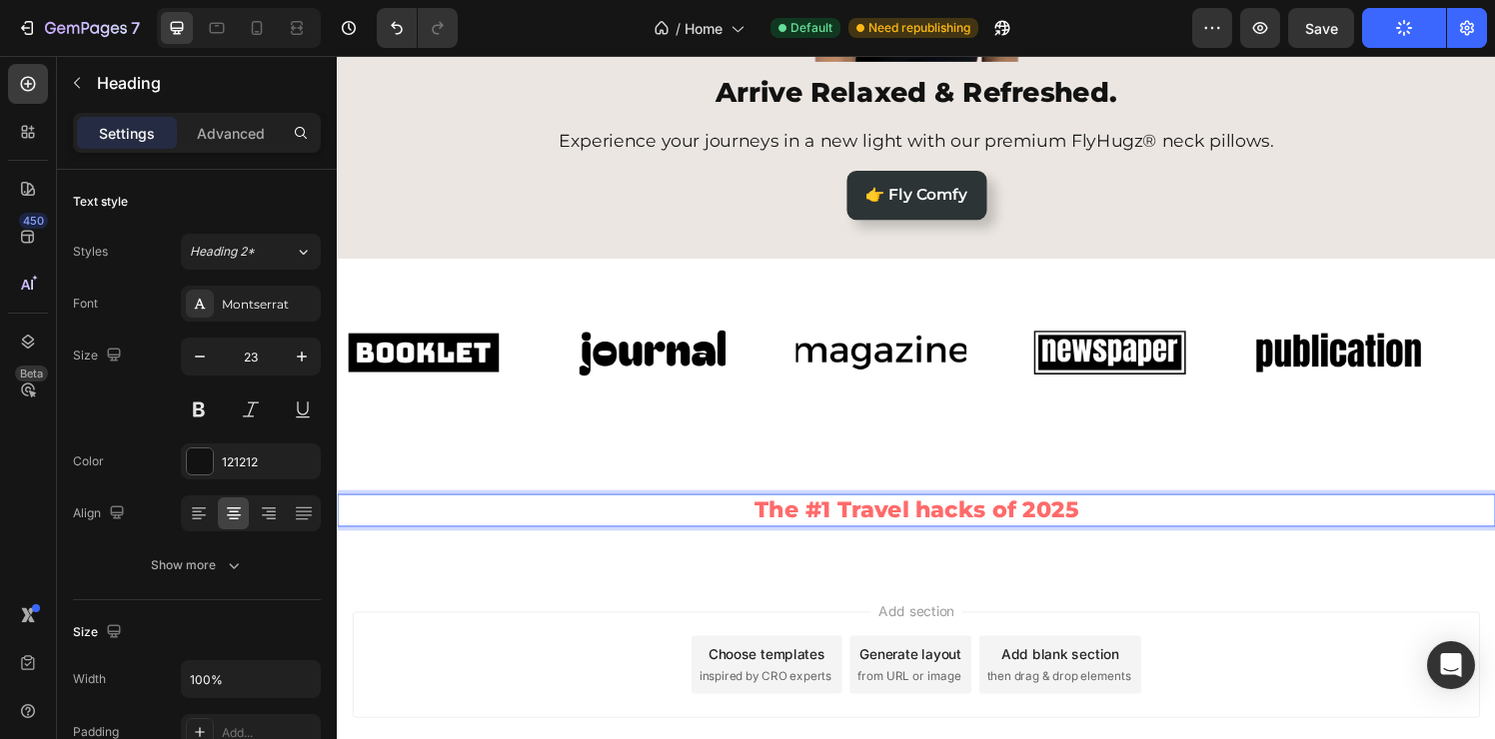
click at [952, 529] on strong "The #1 Travel hacks of 2025" at bounding box center [936, 526] width 336 height 28
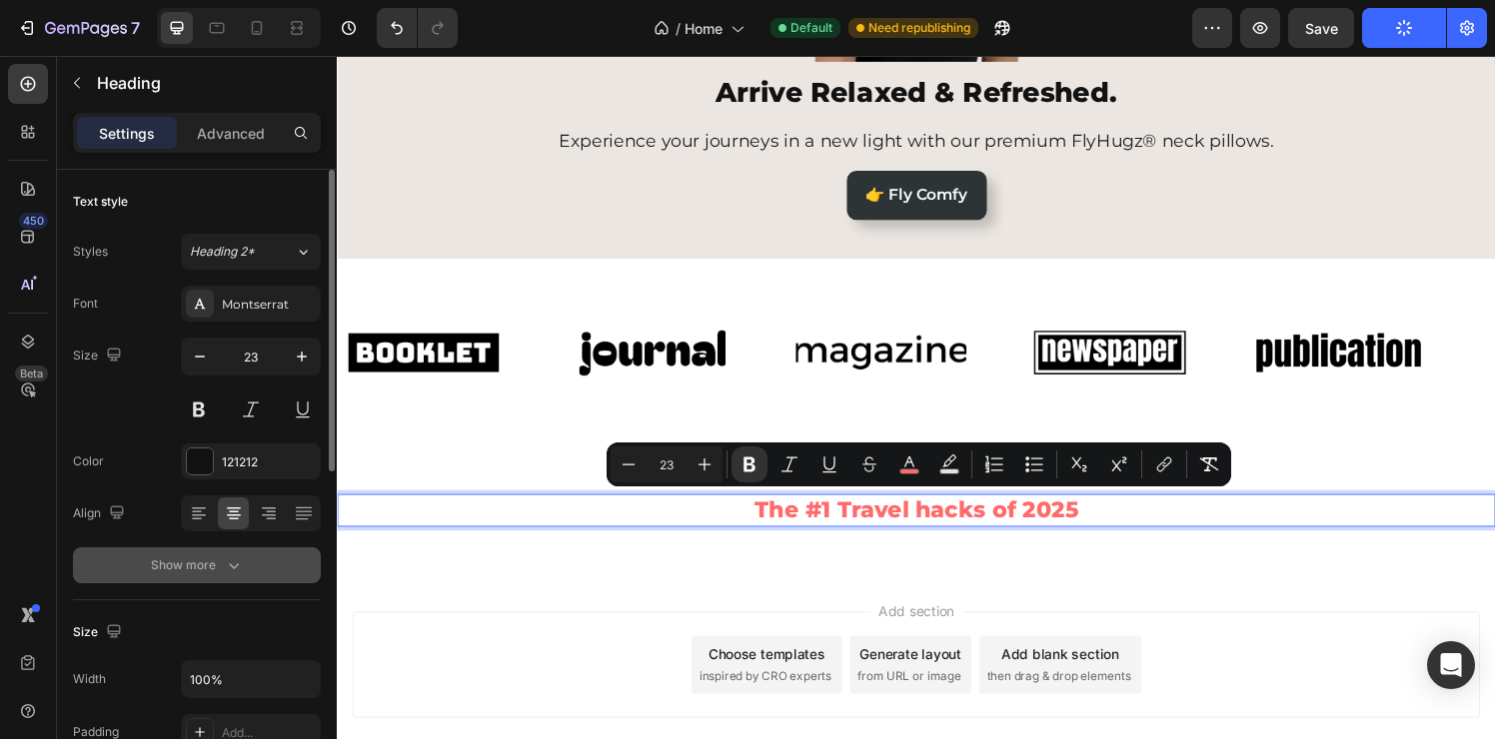
click at [218, 567] on div "Show more" at bounding box center [197, 566] width 93 height 20
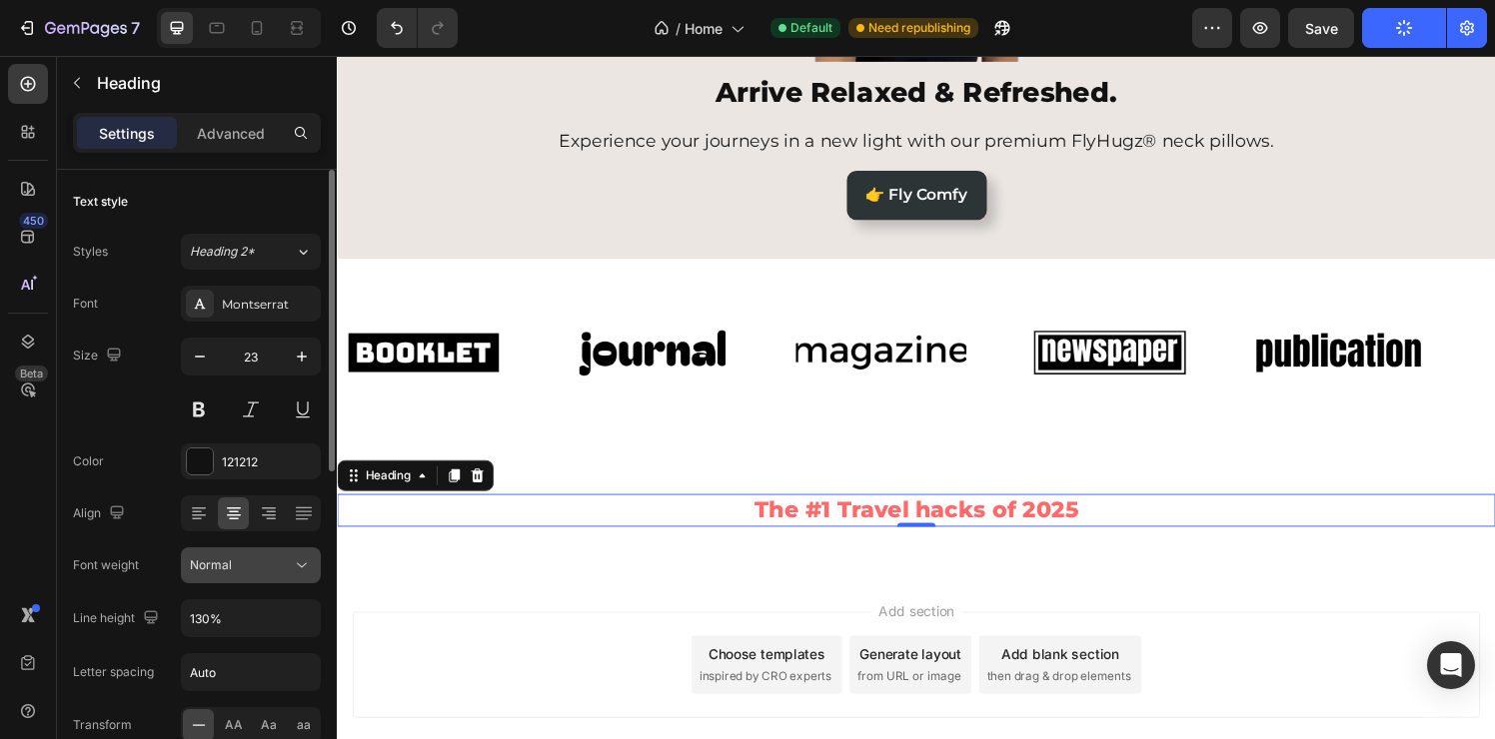
click at [282, 576] on button "Normal" at bounding box center [251, 566] width 140 height 36
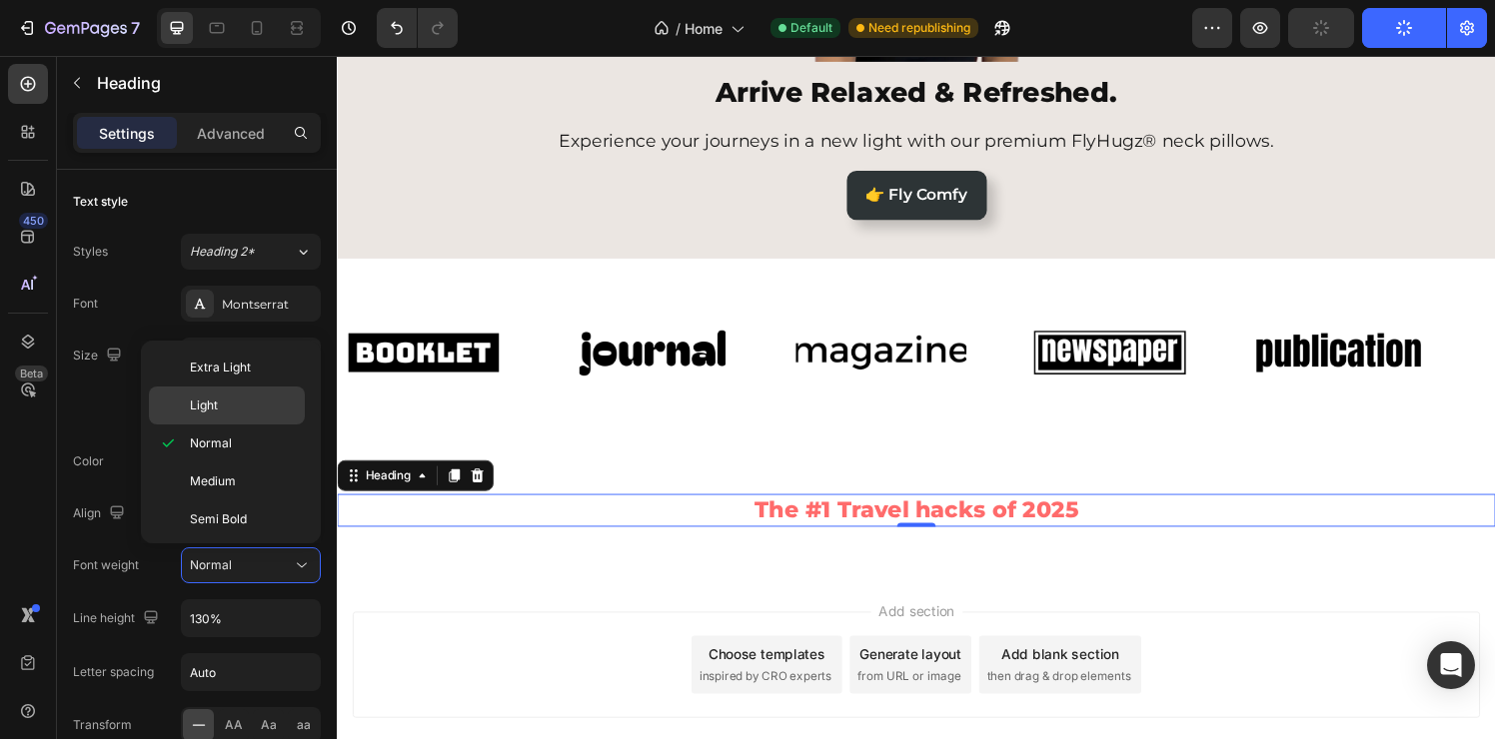
scroll to position [155, 0]
click at [241, 448] on p "Bold" at bounding box center [243, 441] width 106 height 18
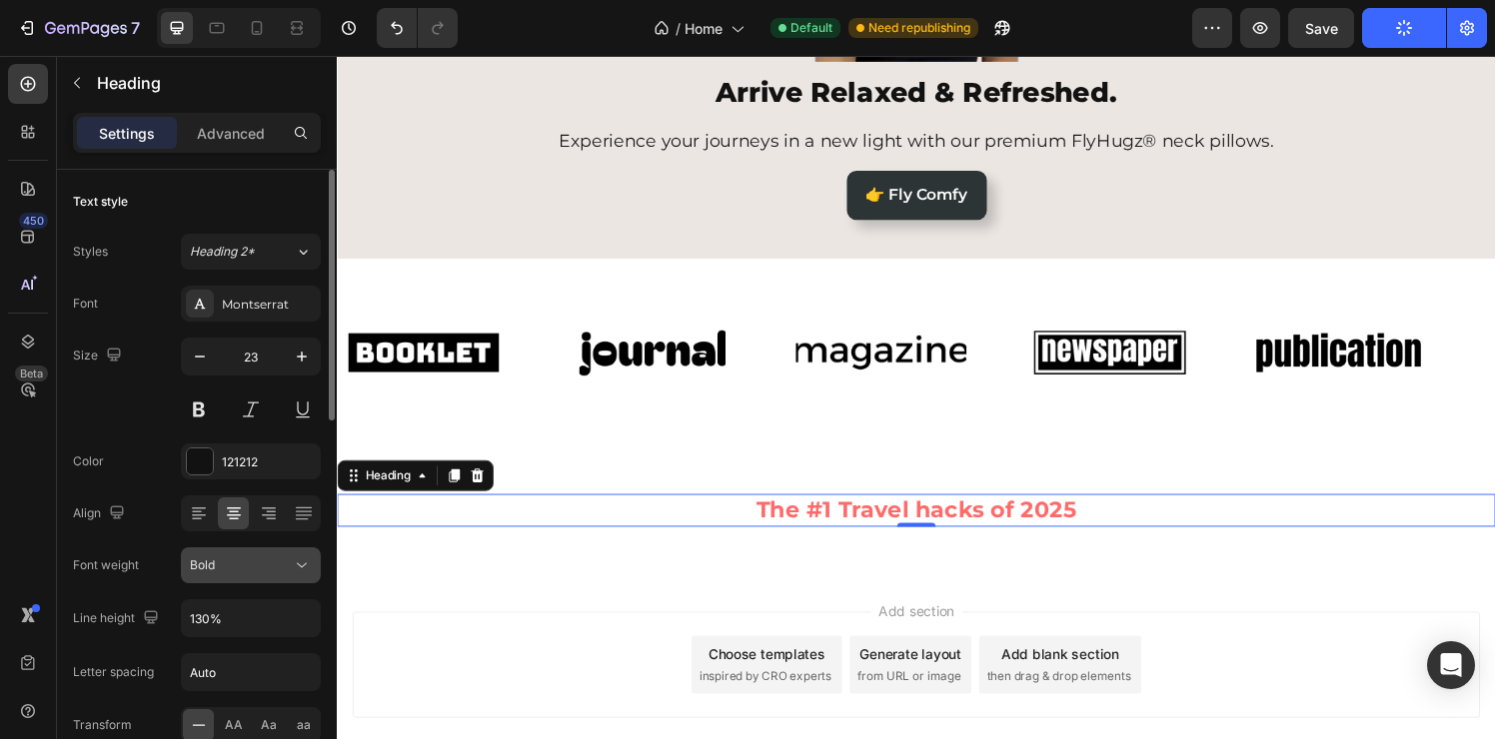
click at [290, 564] on div "Bold" at bounding box center [241, 566] width 102 height 18
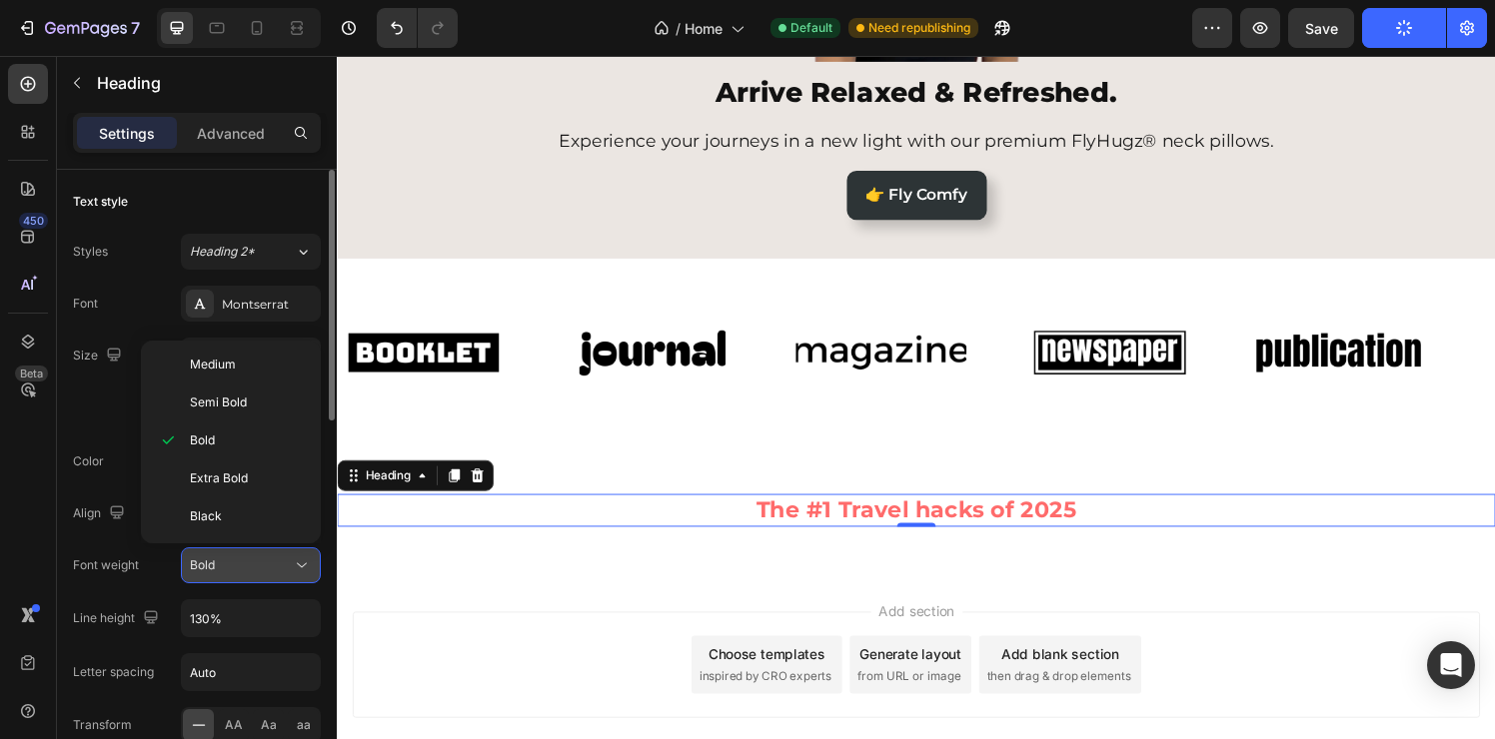
click at [289, 564] on div "Bold" at bounding box center [241, 566] width 102 height 18
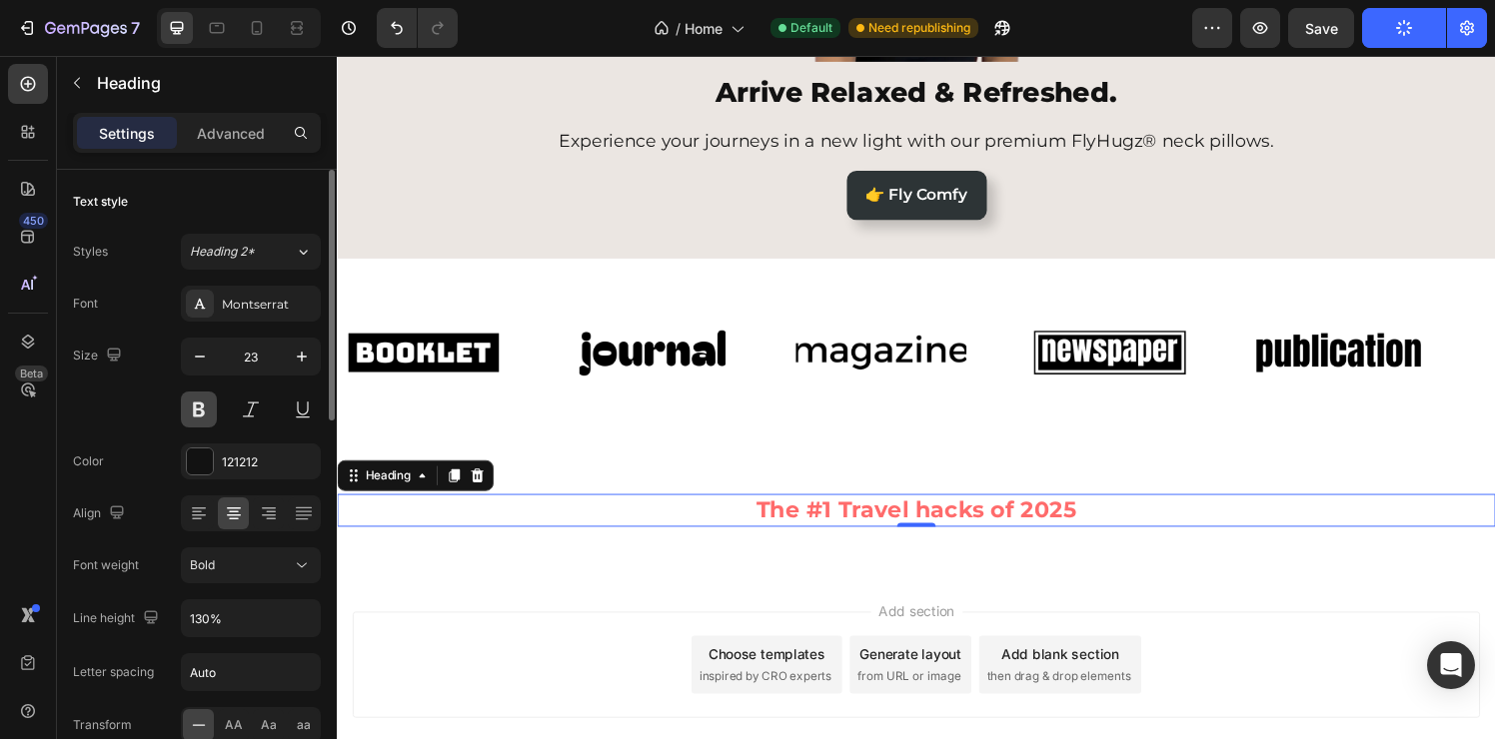
click at [205, 422] on button at bounding box center [199, 410] width 36 height 36
click at [205, 420] on button at bounding box center [199, 410] width 36 height 36
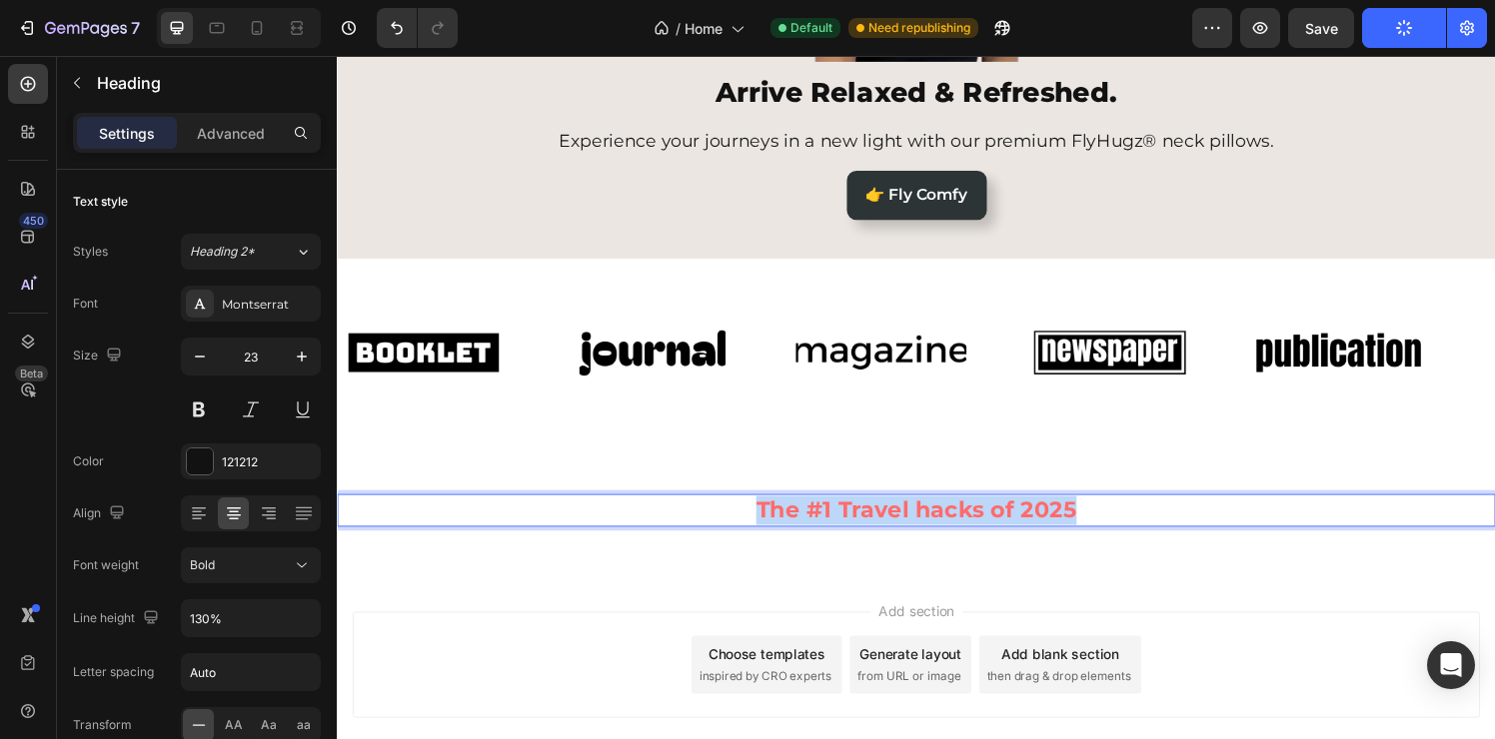
drag, startPoint x: 770, startPoint y: 528, endPoint x: 1145, endPoint y: 531, distance: 374.7
click at [1145, 531] on p "The #1 Travel hacks of 2025" at bounding box center [936, 527] width 1195 height 30
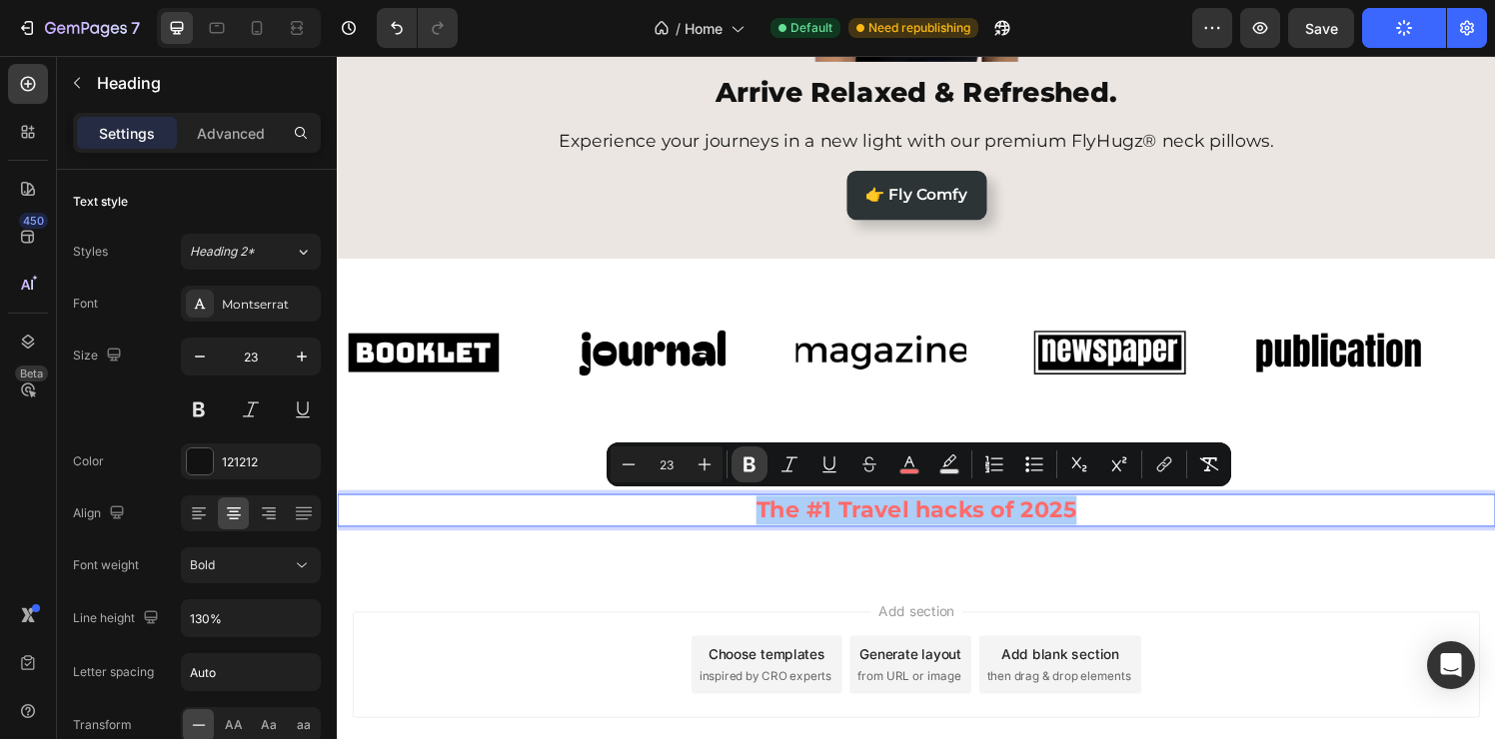
click at [759, 459] on button "Bold" at bounding box center [749, 465] width 36 height 36
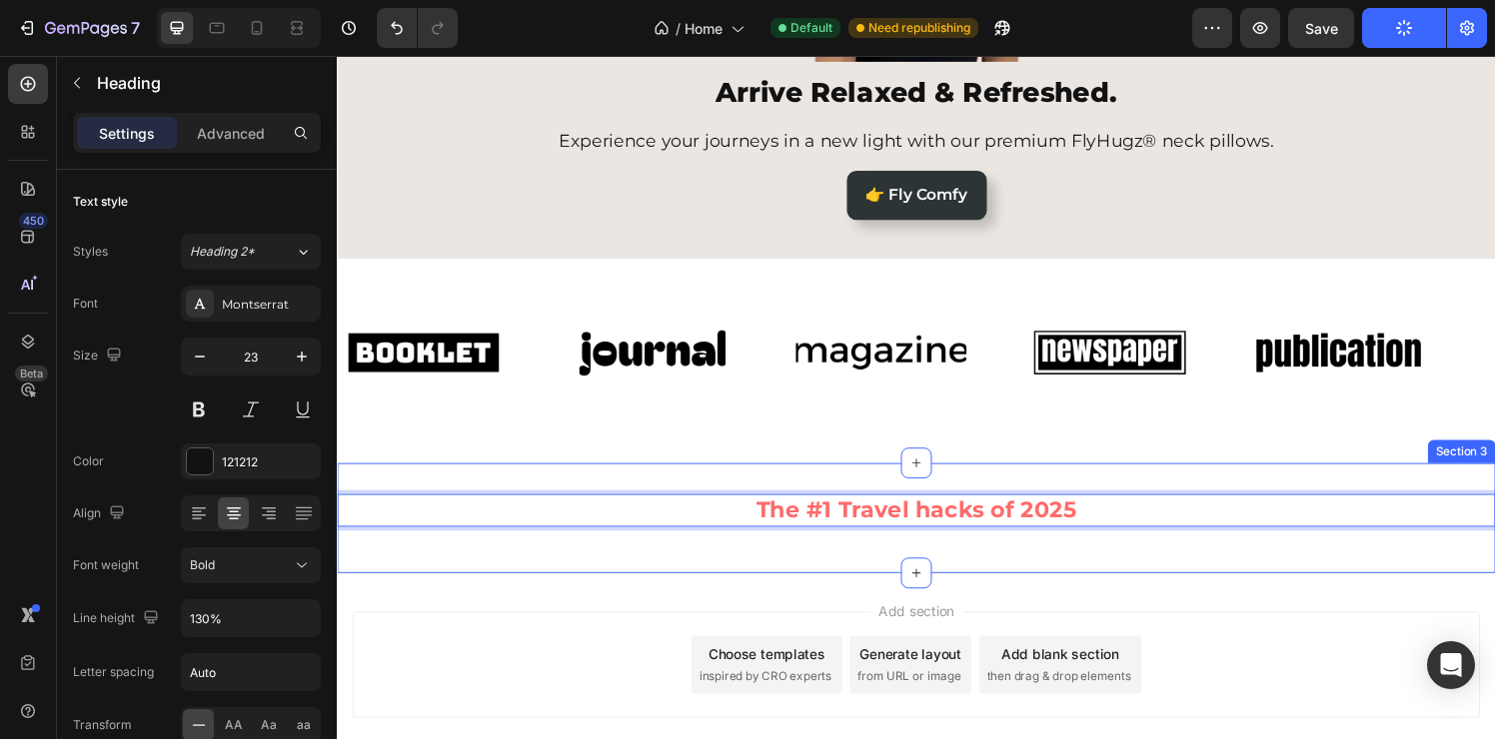
click at [768, 576] on div "The #1 Travel hacks of 2025 Heading 0 Row Section 3" at bounding box center [936, 535] width 1199 height 114
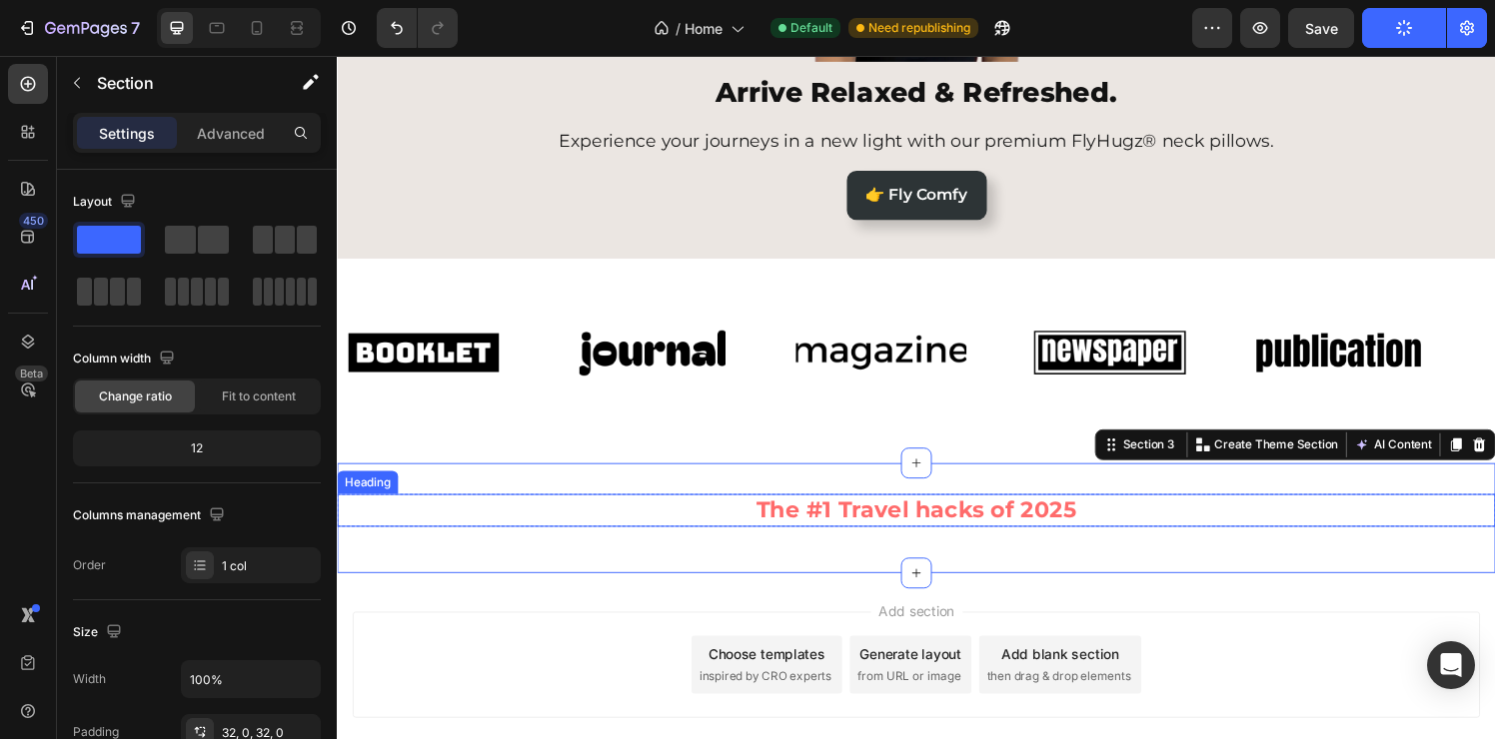
click at [846, 529] on span "The #1 Travel hacks of 2025" at bounding box center [936, 526] width 332 height 28
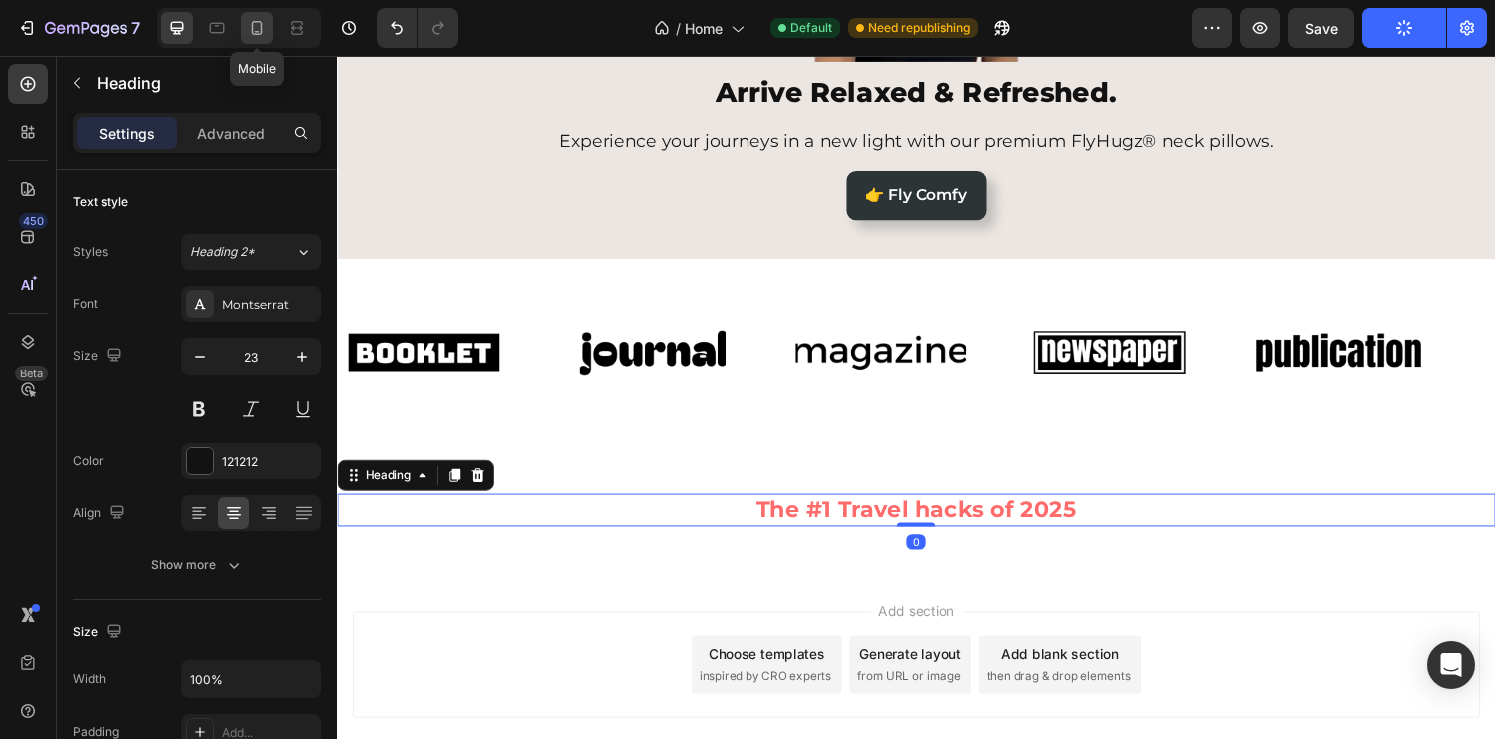
click at [260, 37] on icon at bounding box center [257, 28] width 20 height 20
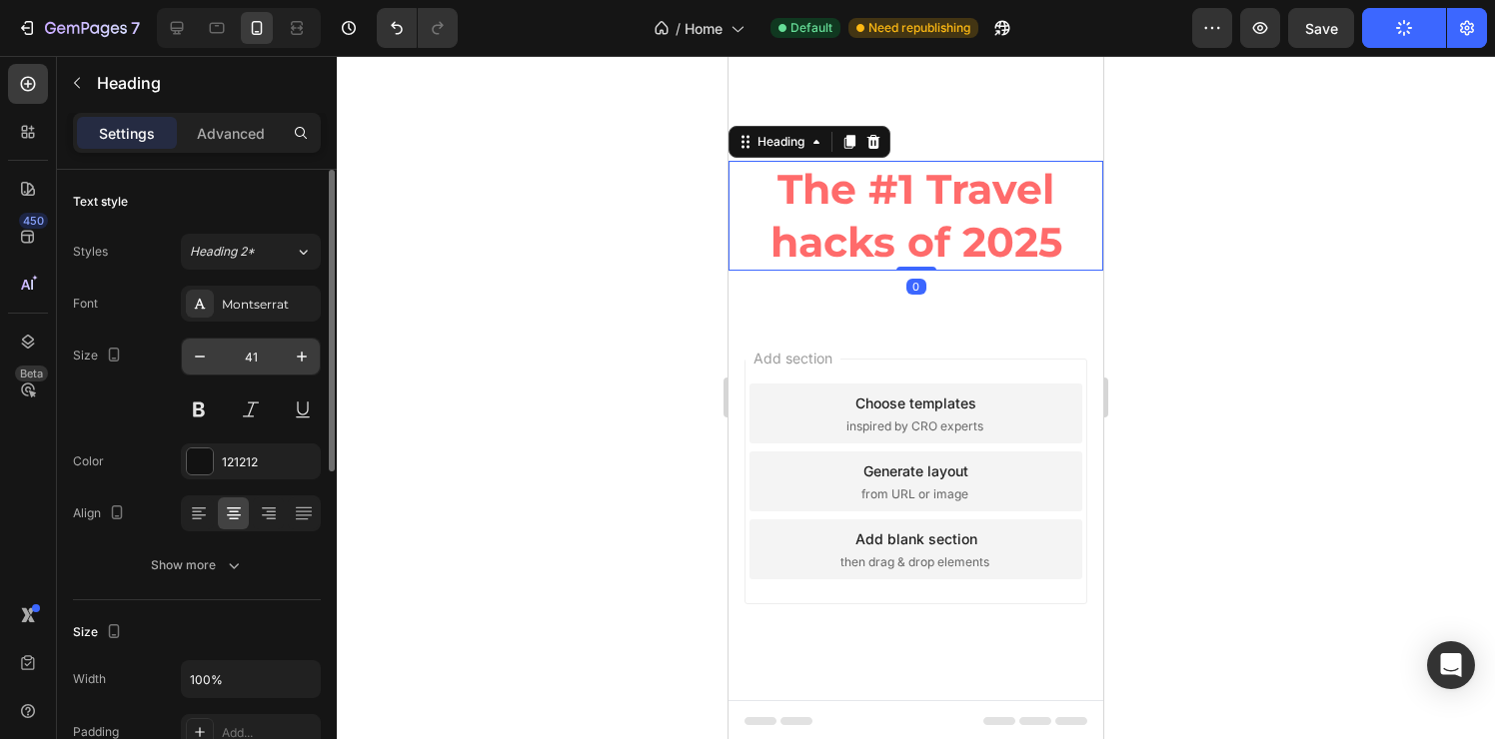
scroll to position [746, 0]
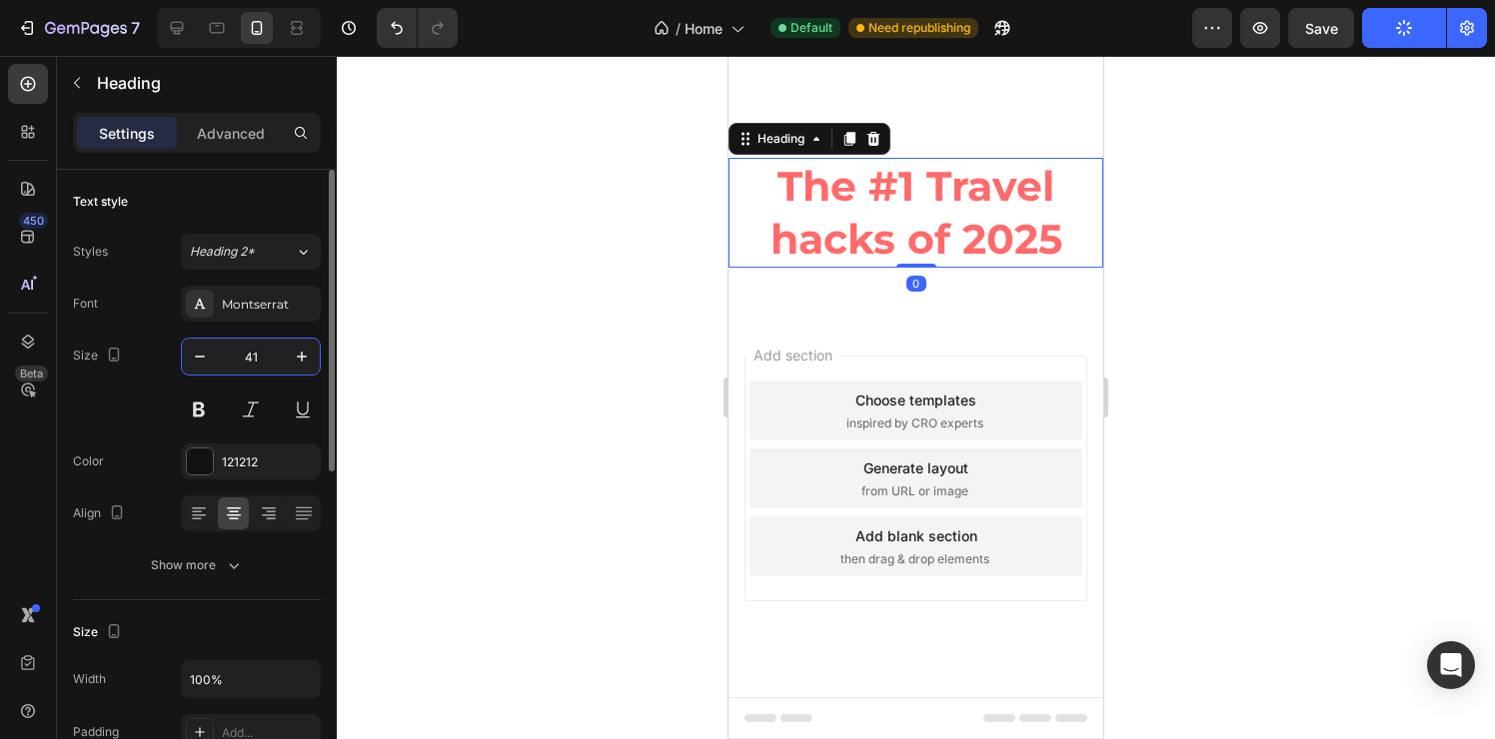
click at [256, 351] on input "41" at bounding box center [251, 357] width 66 height 36
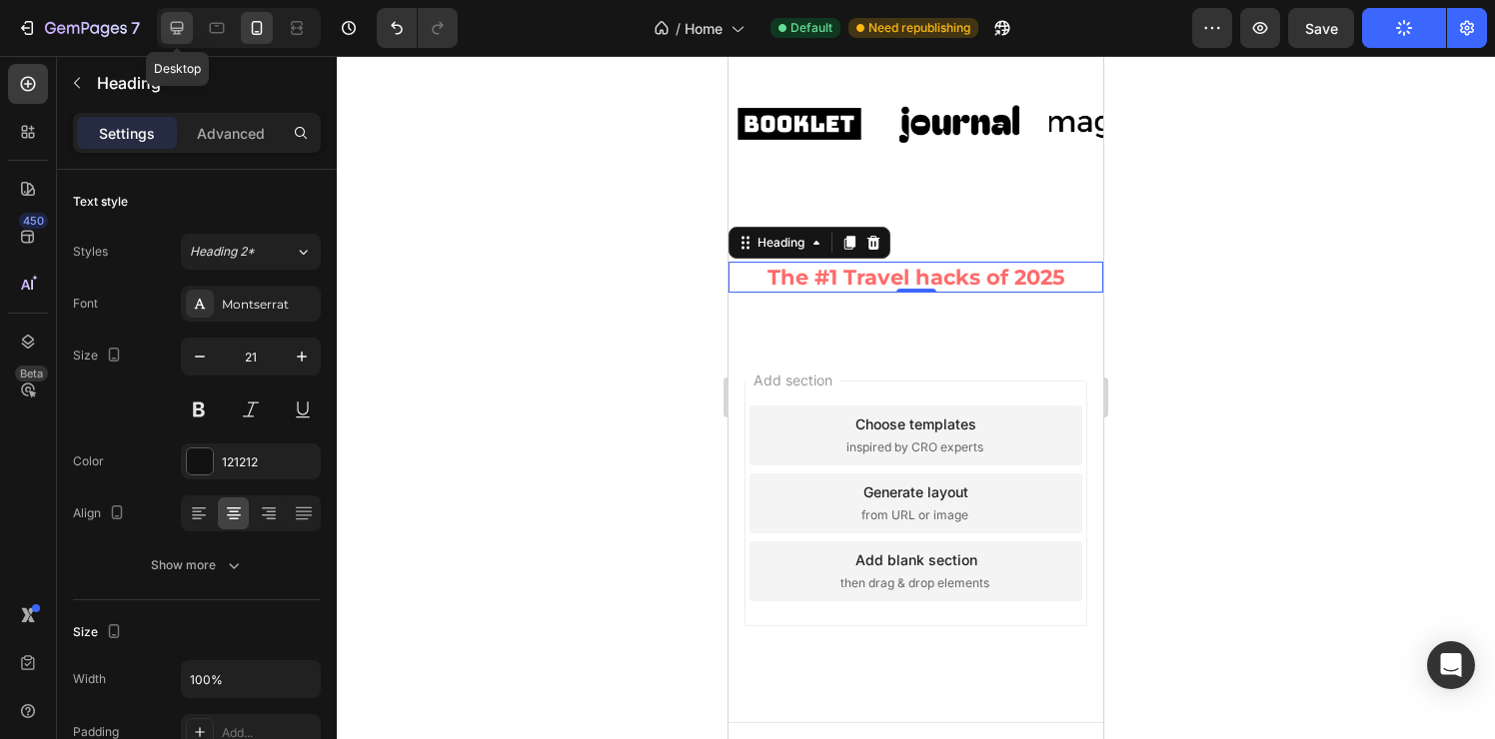
click at [181, 33] on icon at bounding box center [177, 28] width 20 height 20
type input "23"
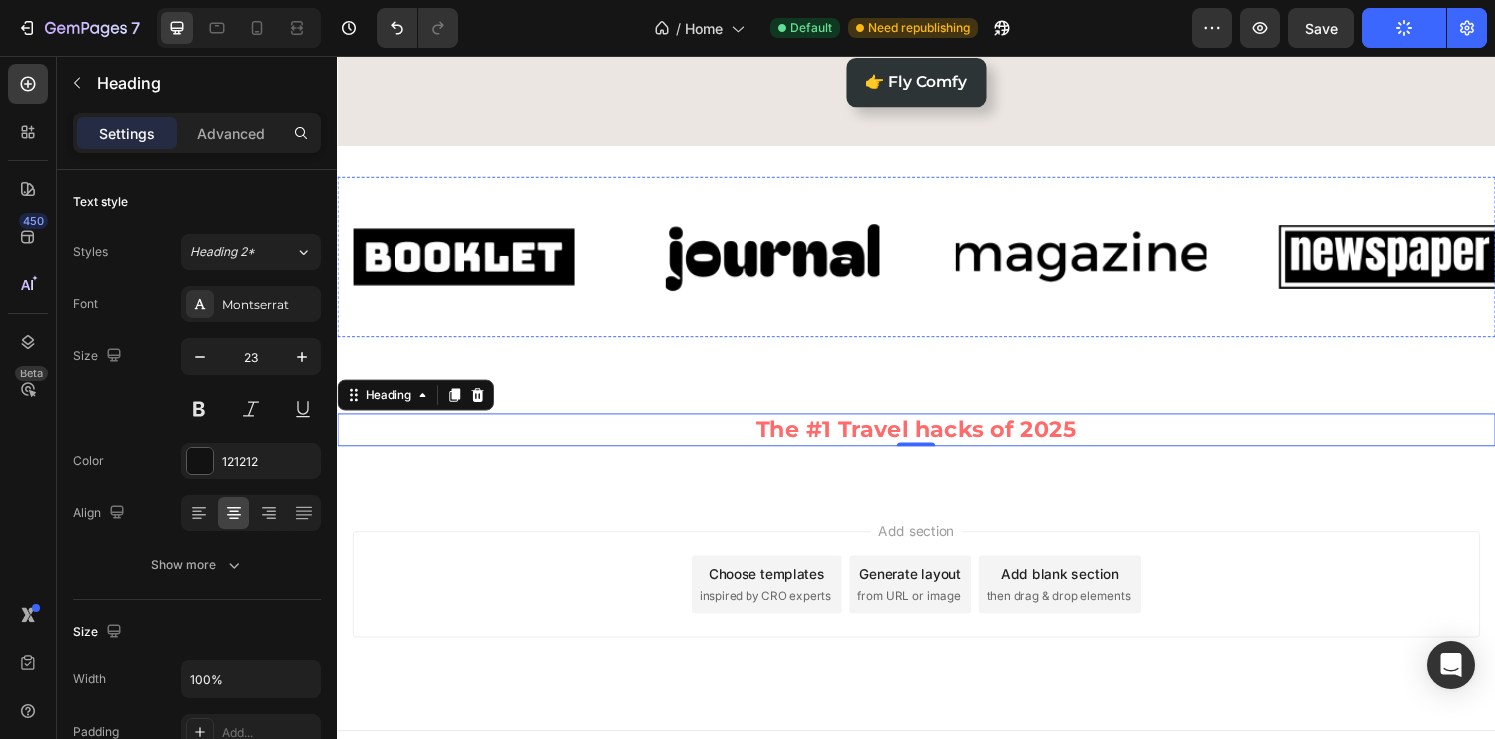
scroll to position [489, 0]
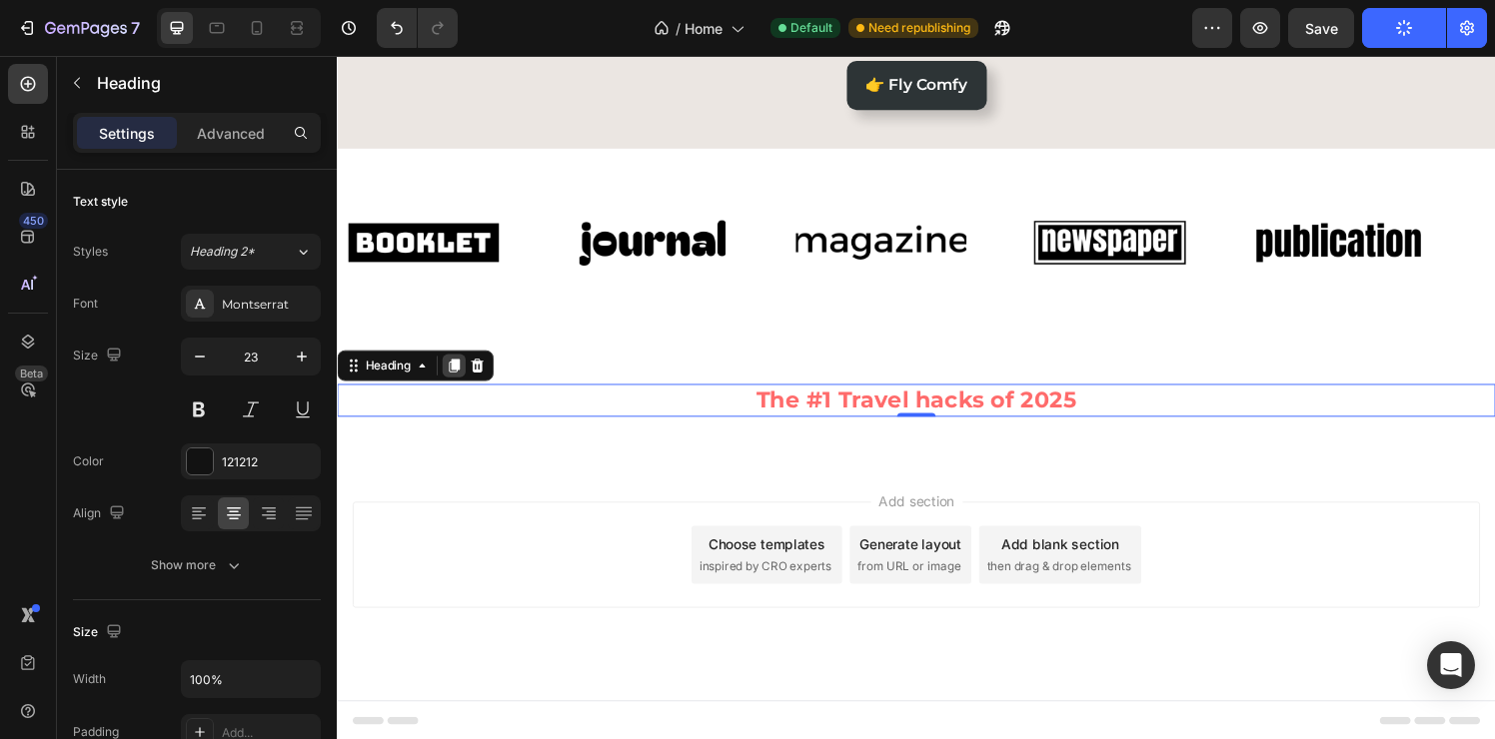
click at [454, 376] on icon at bounding box center [458, 377] width 16 height 16
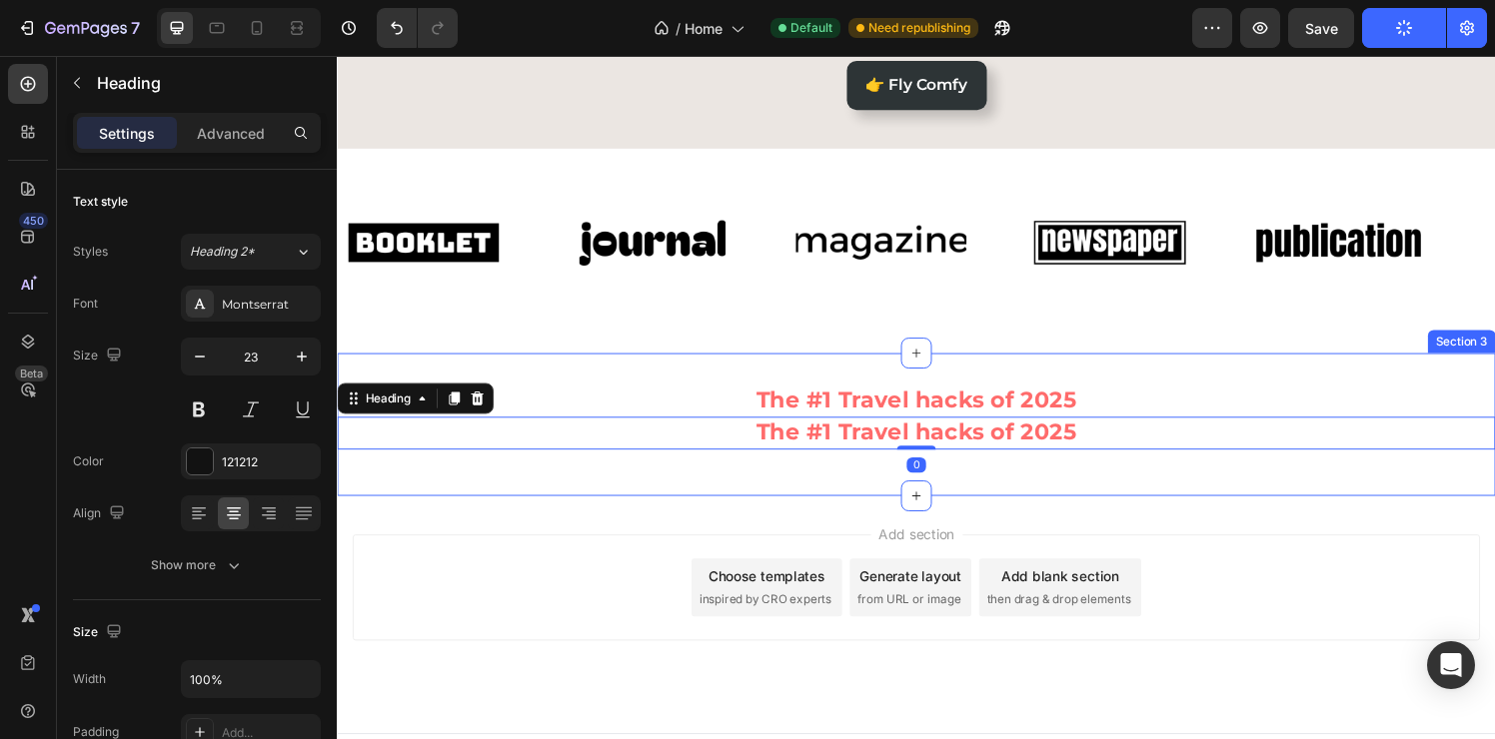
scroll to position [492, 0]
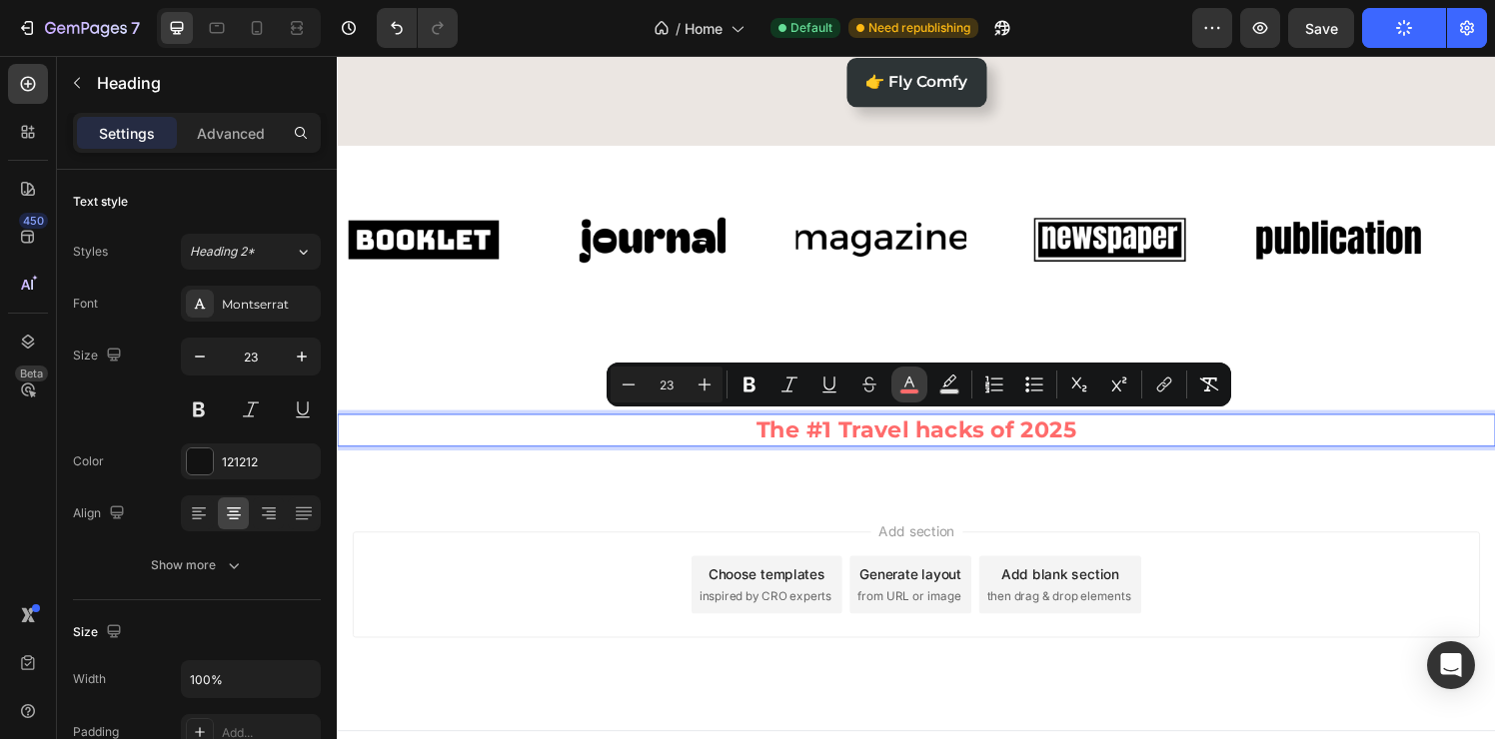
click at [920, 389] on button "color" at bounding box center [909, 385] width 36 height 36
type input "FF6B6B"
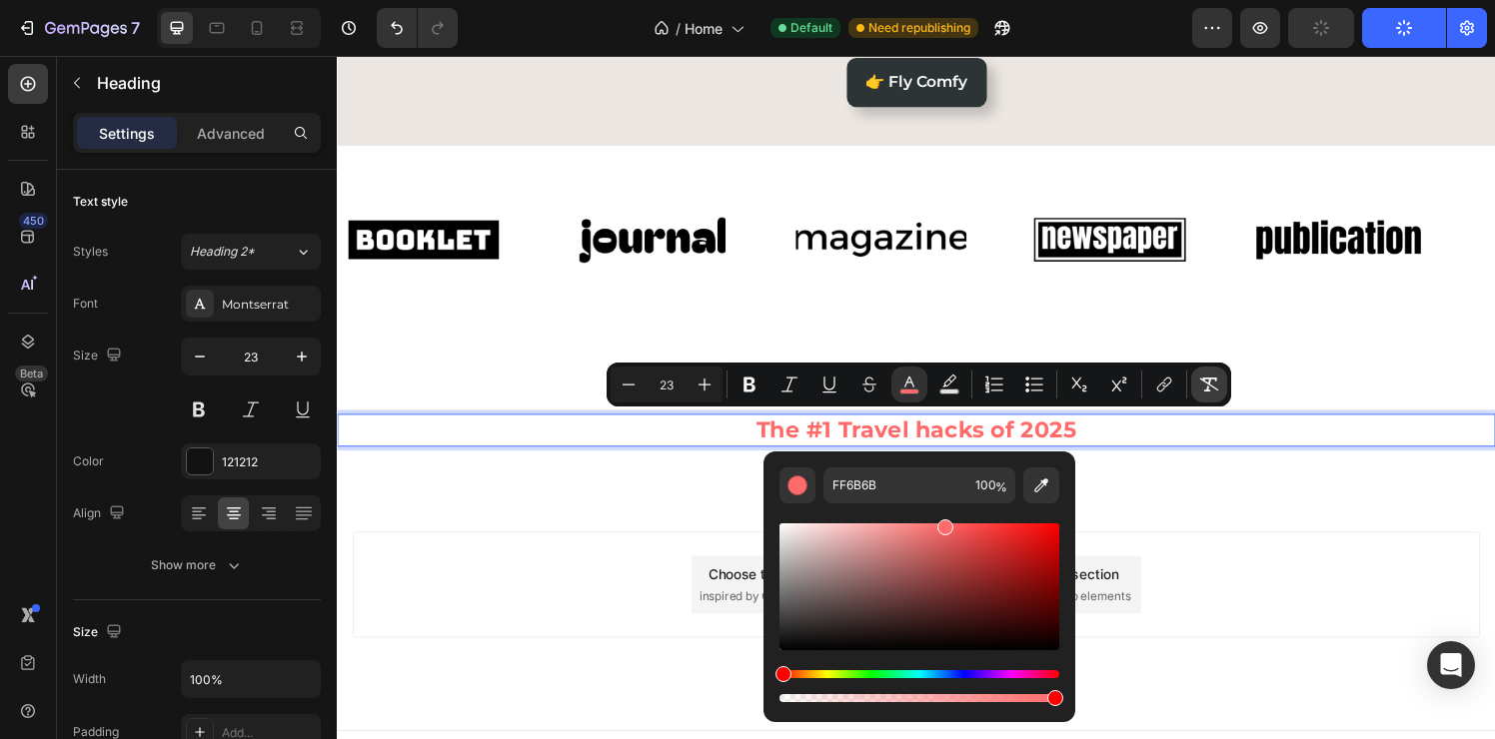
click at [1216, 386] on icon "Editor contextual toolbar" at bounding box center [1209, 385] width 20 height 20
click at [1147, 454] on p "The #1 Travel hacks of 2025" at bounding box center [936, 444] width 1195 height 30
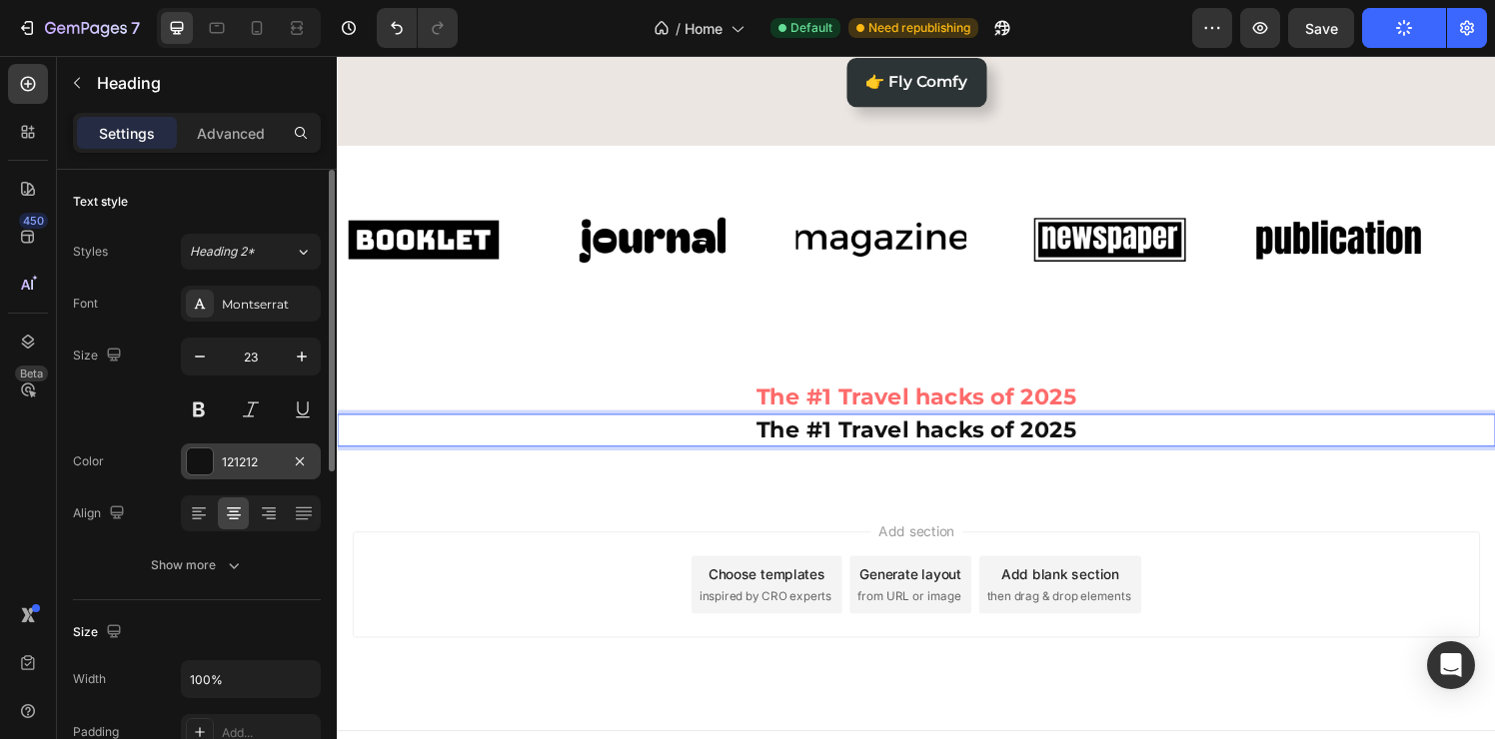
click at [247, 451] on div "121212" at bounding box center [251, 462] width 140 height 36
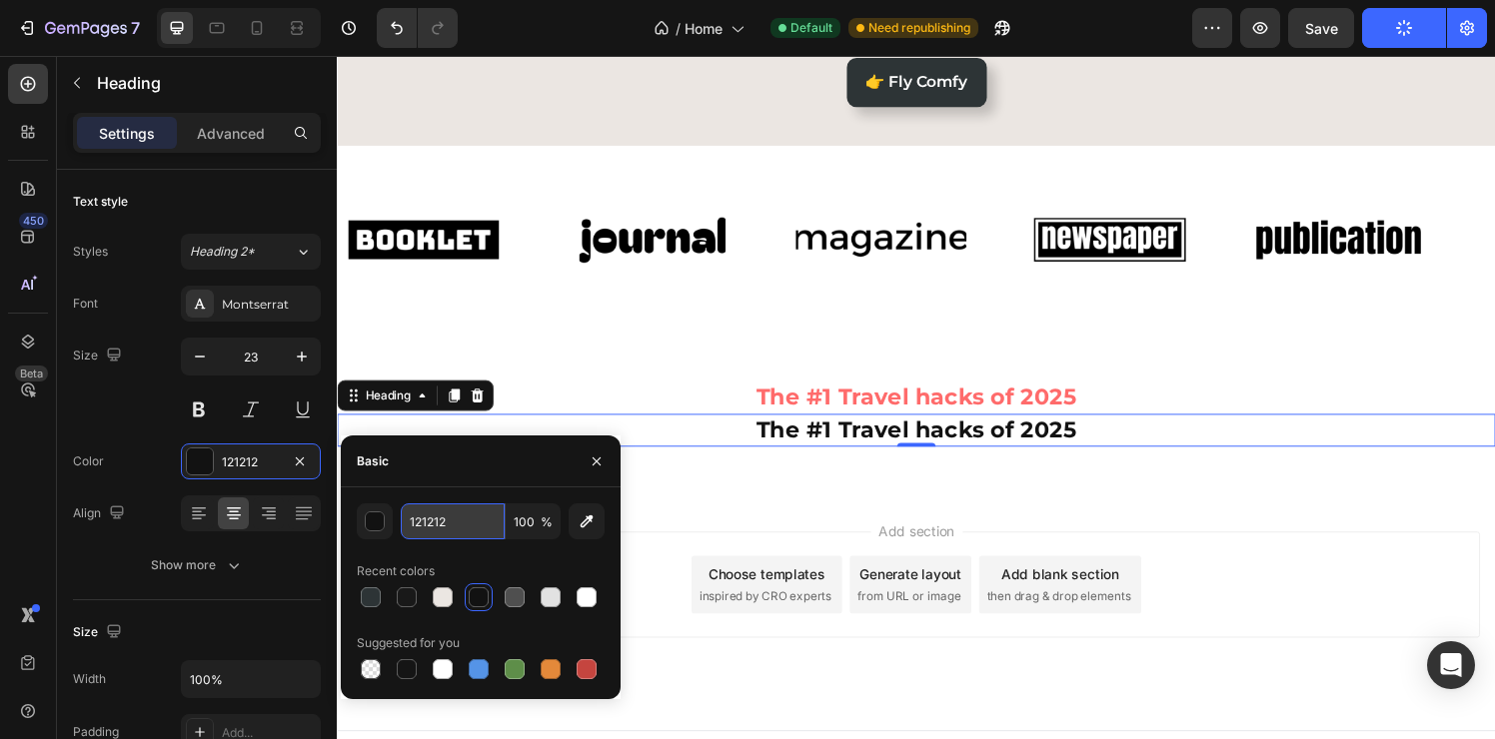
click at [466, 528] on input "121212" at bounding box center [453, 522] width 104 height 36
paste input "#2d3436"
type input "2D3436"
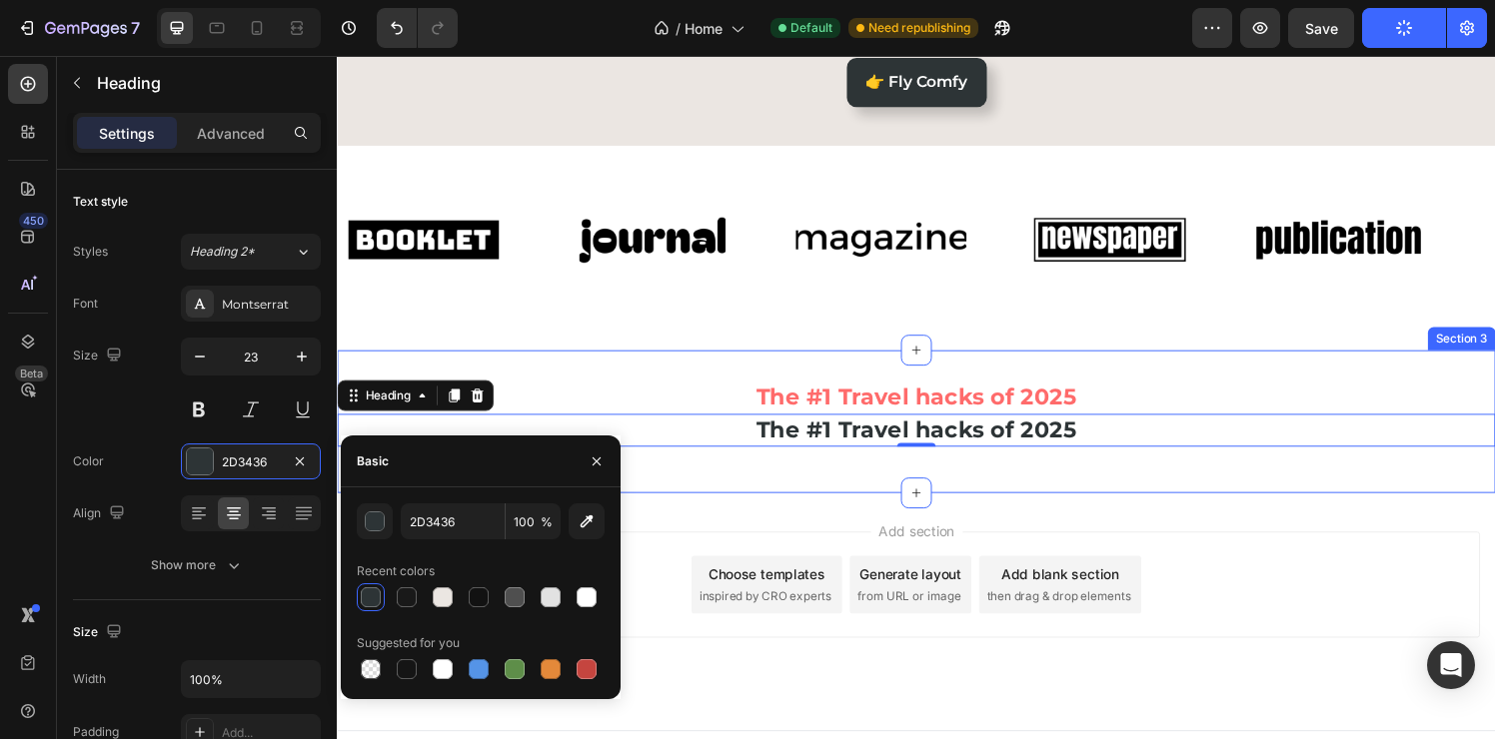
click at [873, 490] on div "⁠⁠⁠⁠⁠⁠⁠ The #1 Travel hacks of 2025 Heading The #1 Travel hacks of 2025 Heading…" at bounding box center [936, 435] width 1199 height 148
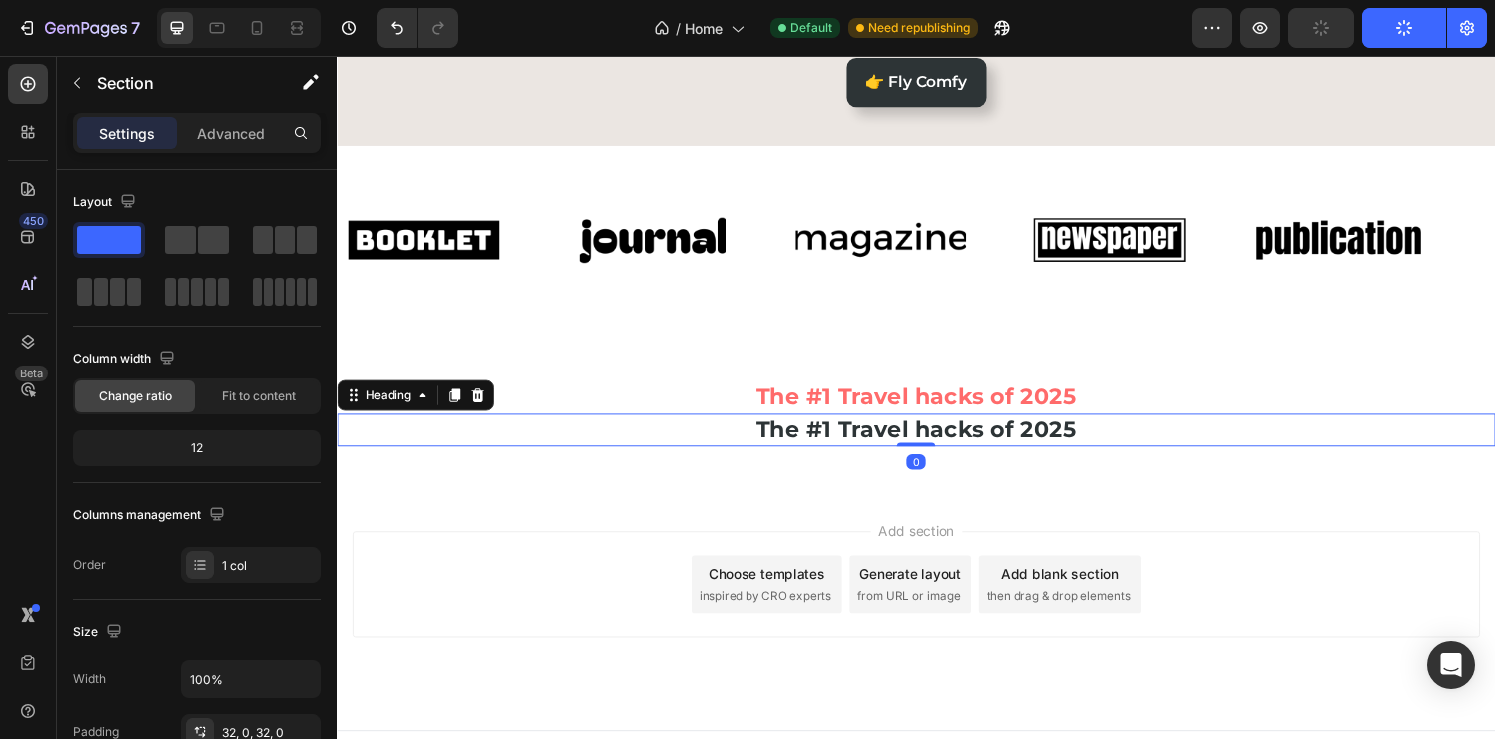
click at [837, 458] on h2 "The #1 Travel hacks of 2025" at bounding box center [936, 444] width 1199 height 34
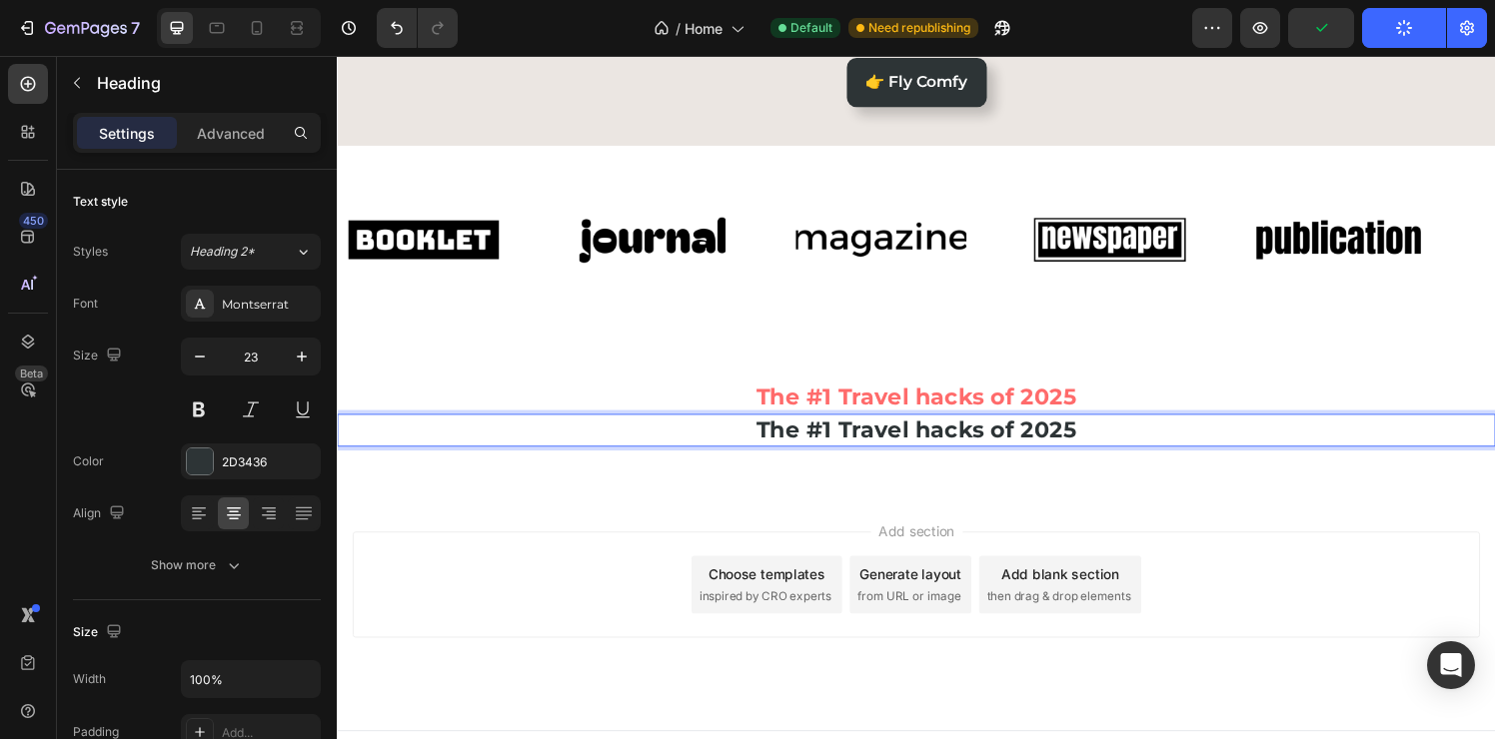
click at [845, 452] on p "The #1 Travel hacks of 2025" at bounding box center [936, 444] width 1195 height 30
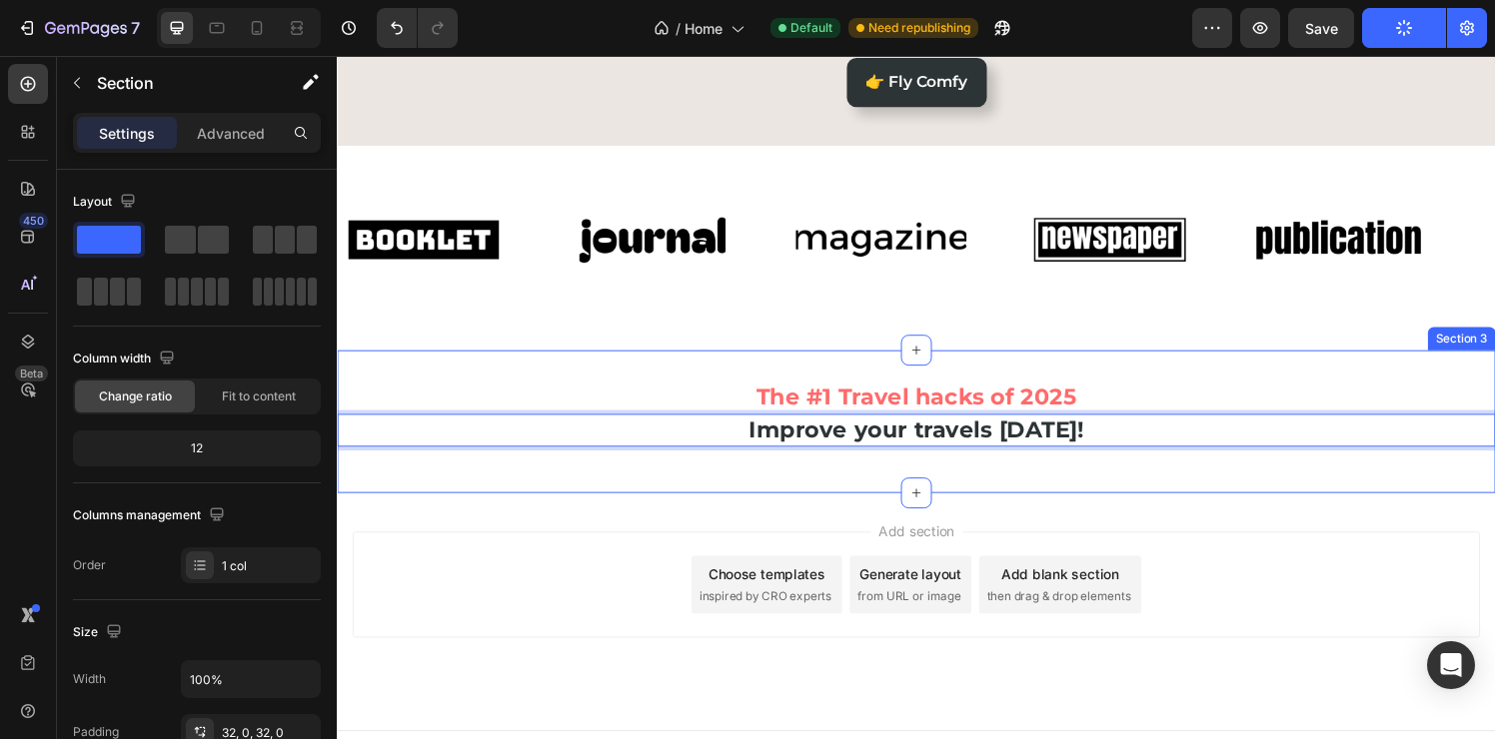
click at [770, 489] on div "⁠⁠⁠⁠⁠⁠⁠ The #1 Travel hacks of 2025 Heading Improve your travels [DATE]! Headin…" at bounding box center [936, 435] width 1199 height 148
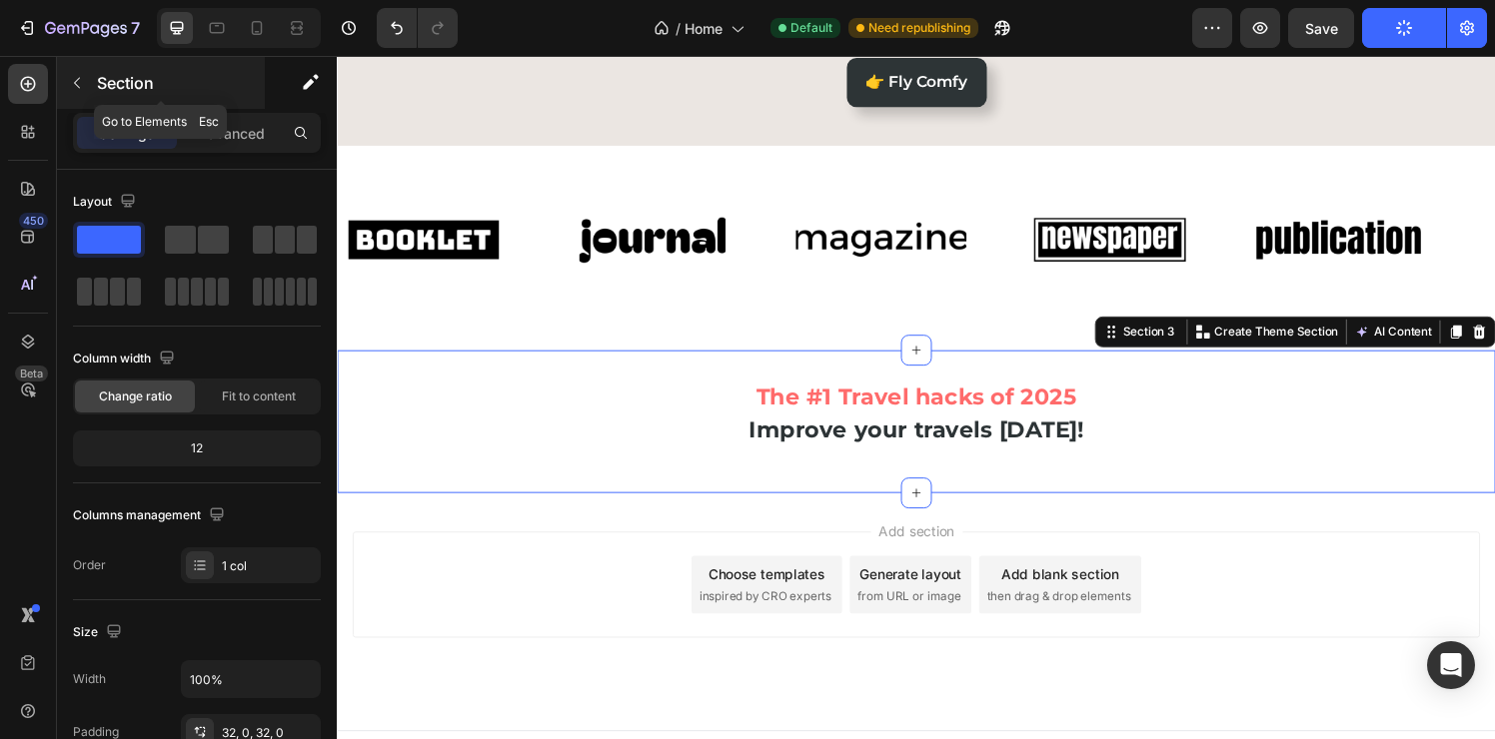
click at [77, 83] on icon "button" at bounding box center [77, 83] width 16 height 16
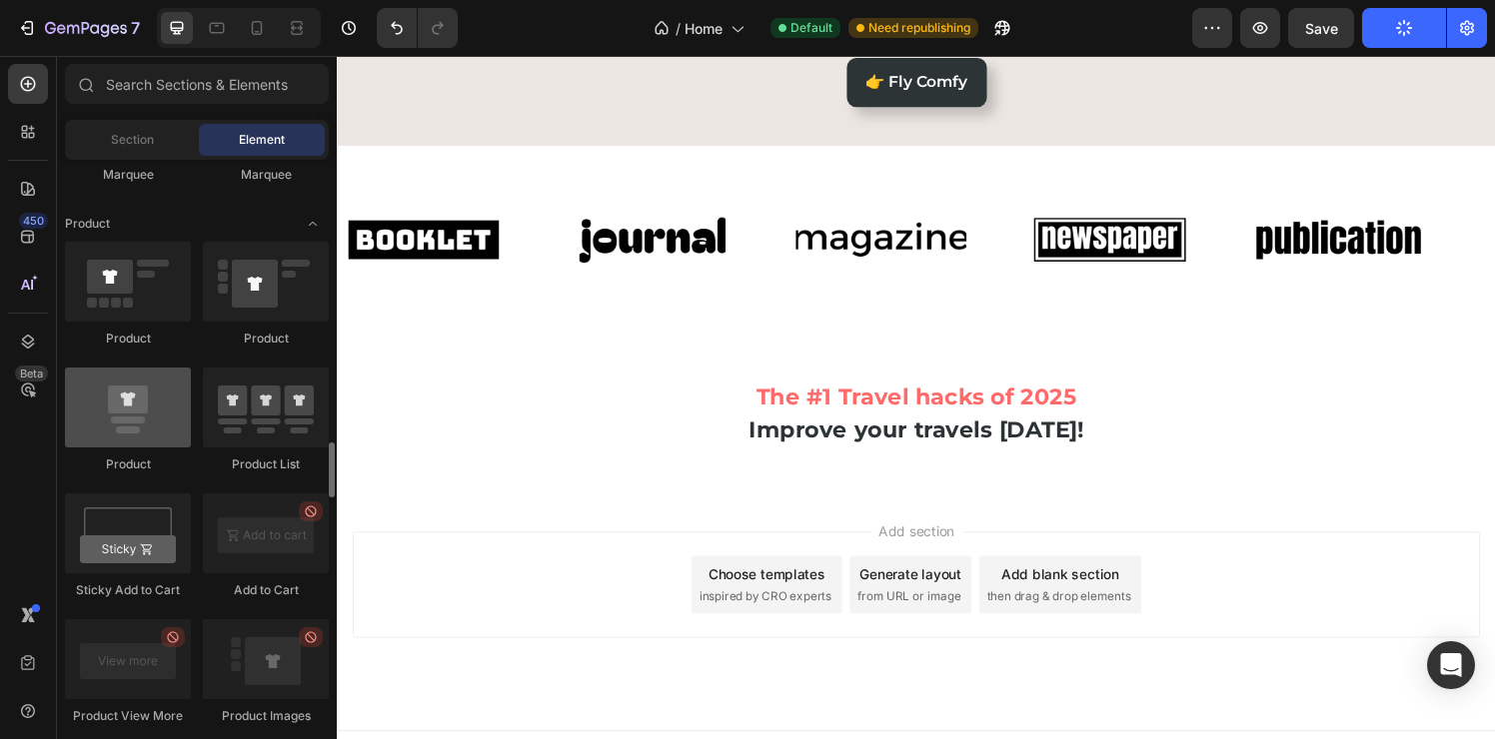
scroll to position [2414, 0]
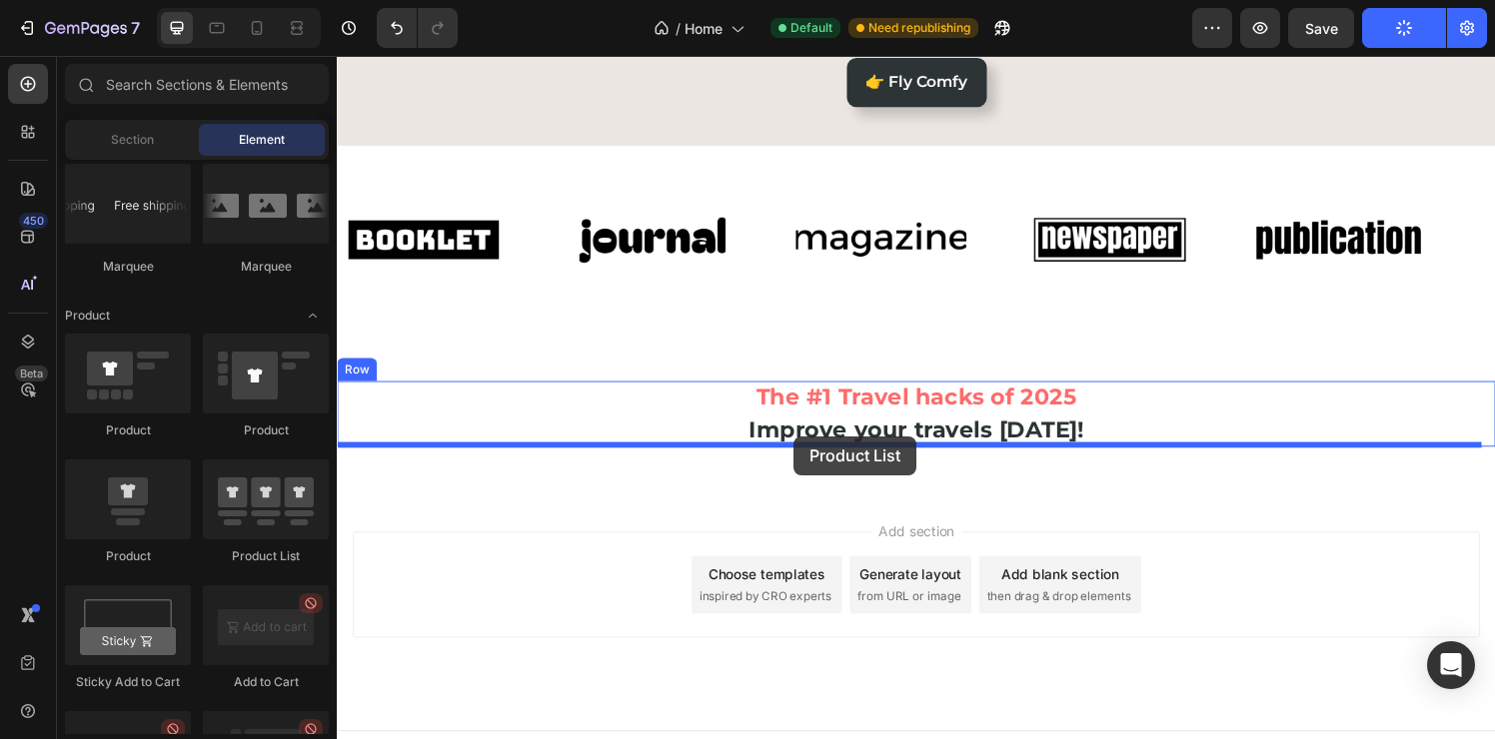
drag, startPoint x: 623, startPoint y: 582, endPoint x: 809, endPoint y: 450, distance: 228.7
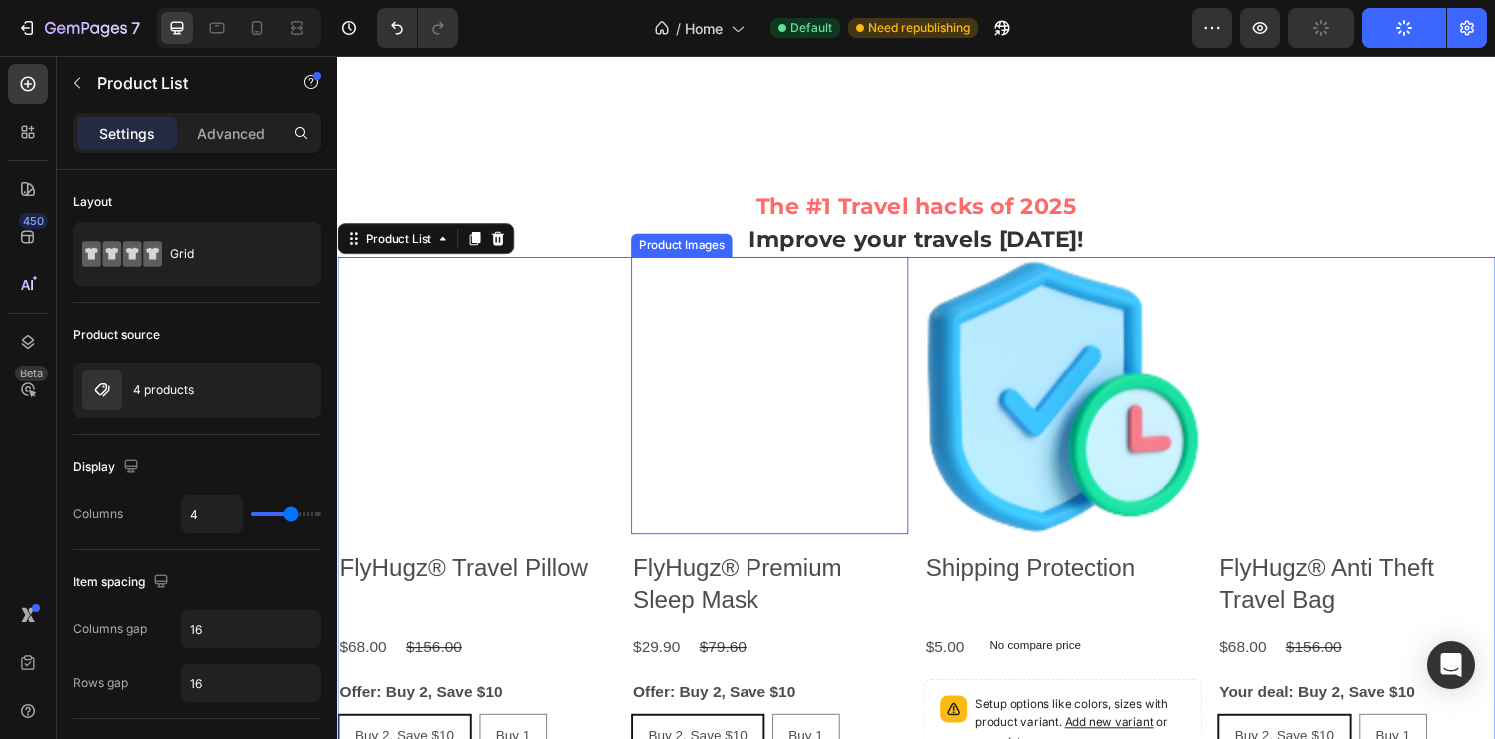
scroll to position [903, 0]
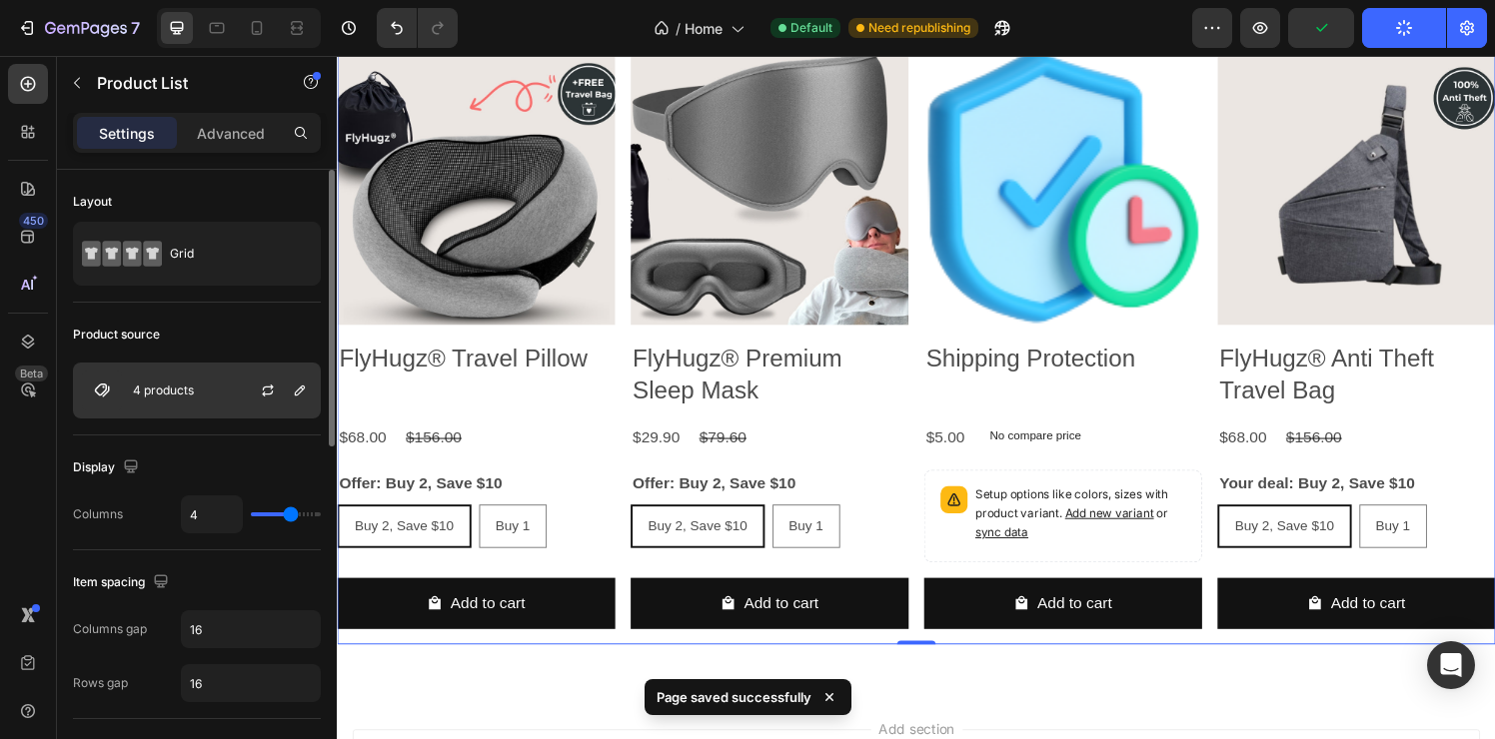
click at [212, 405] on div "4 products" at bounding box center [197, 391] width 248 height 56
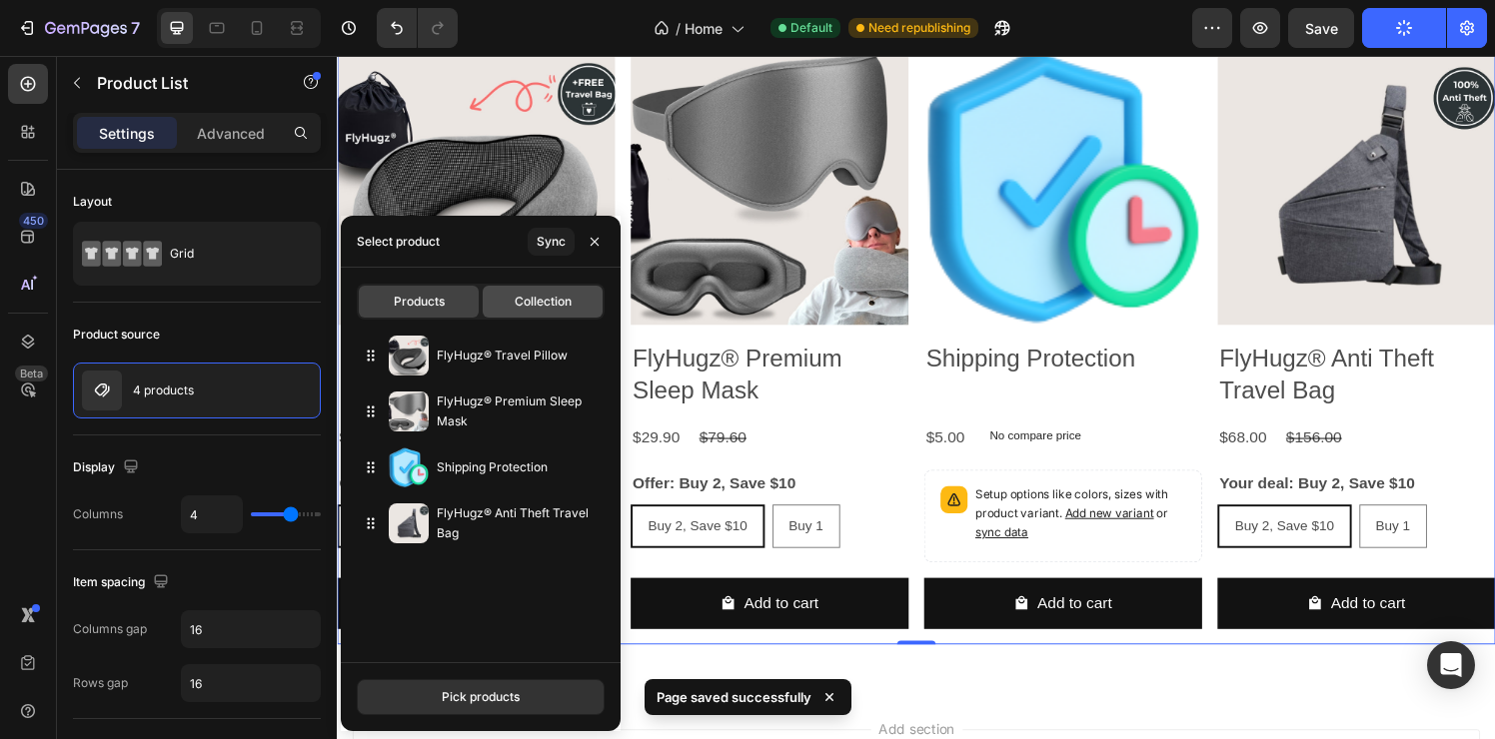
click at [526, 312] on div "Collection" at bounding box center [543, 302] width 120 height 32
type input "10"
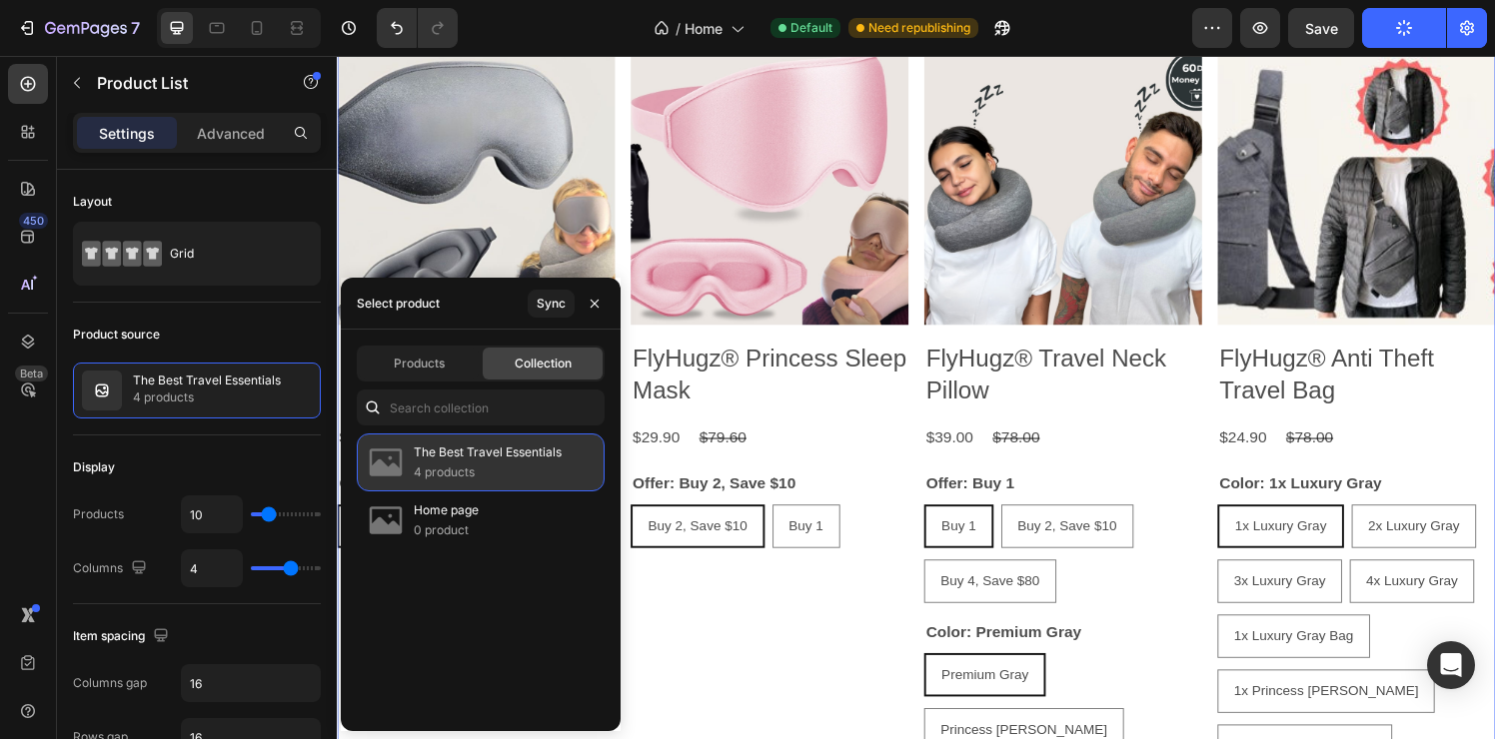
click at [476, 454] on p "The Best Travel Essentials" at bounding box center [488, 453] width 148 height 20
click at [477, 454] on p "The Best Travel Essentials" at bounding box center [488, 453] width 148 height 20
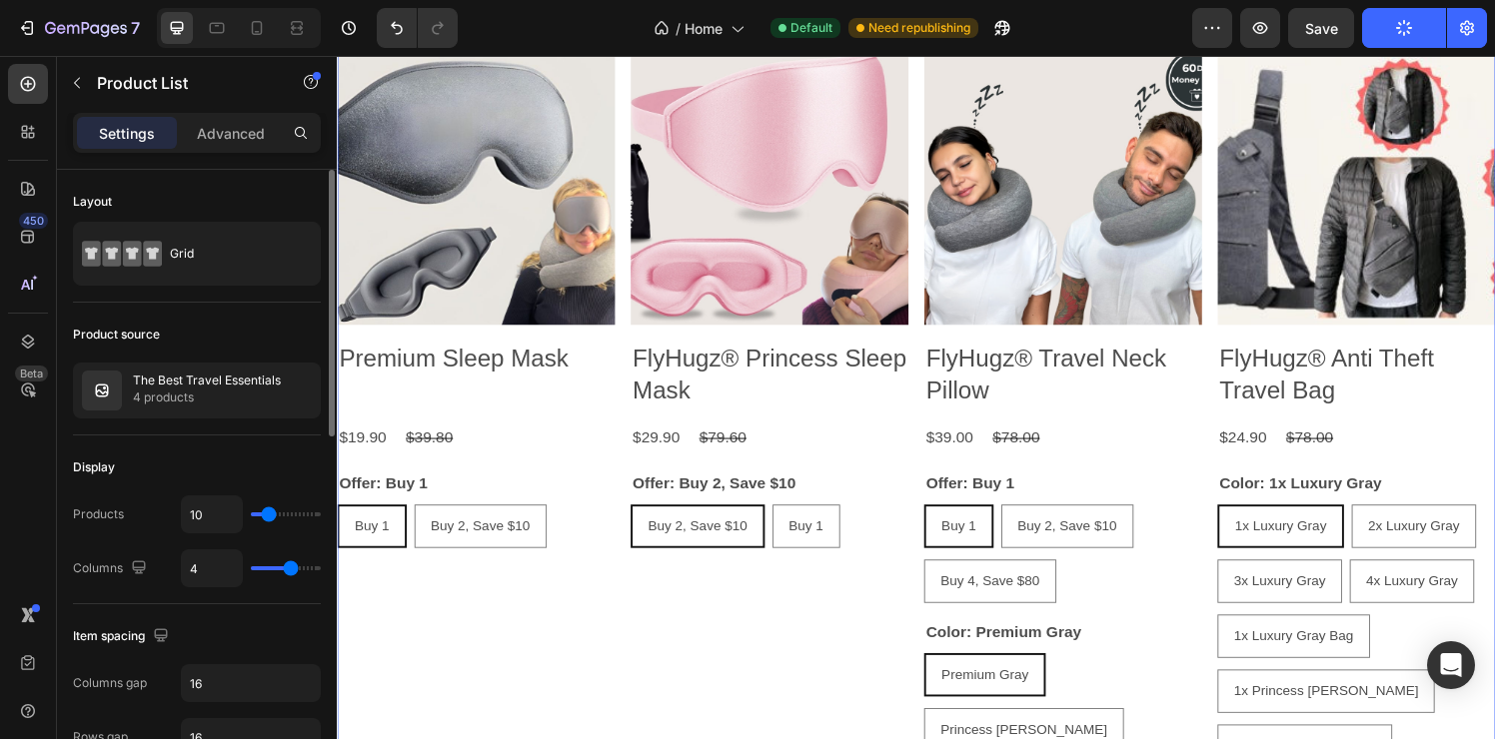
click at [214, 350] on div "Product source" at bounding box center [197, 335] width 248 height 32
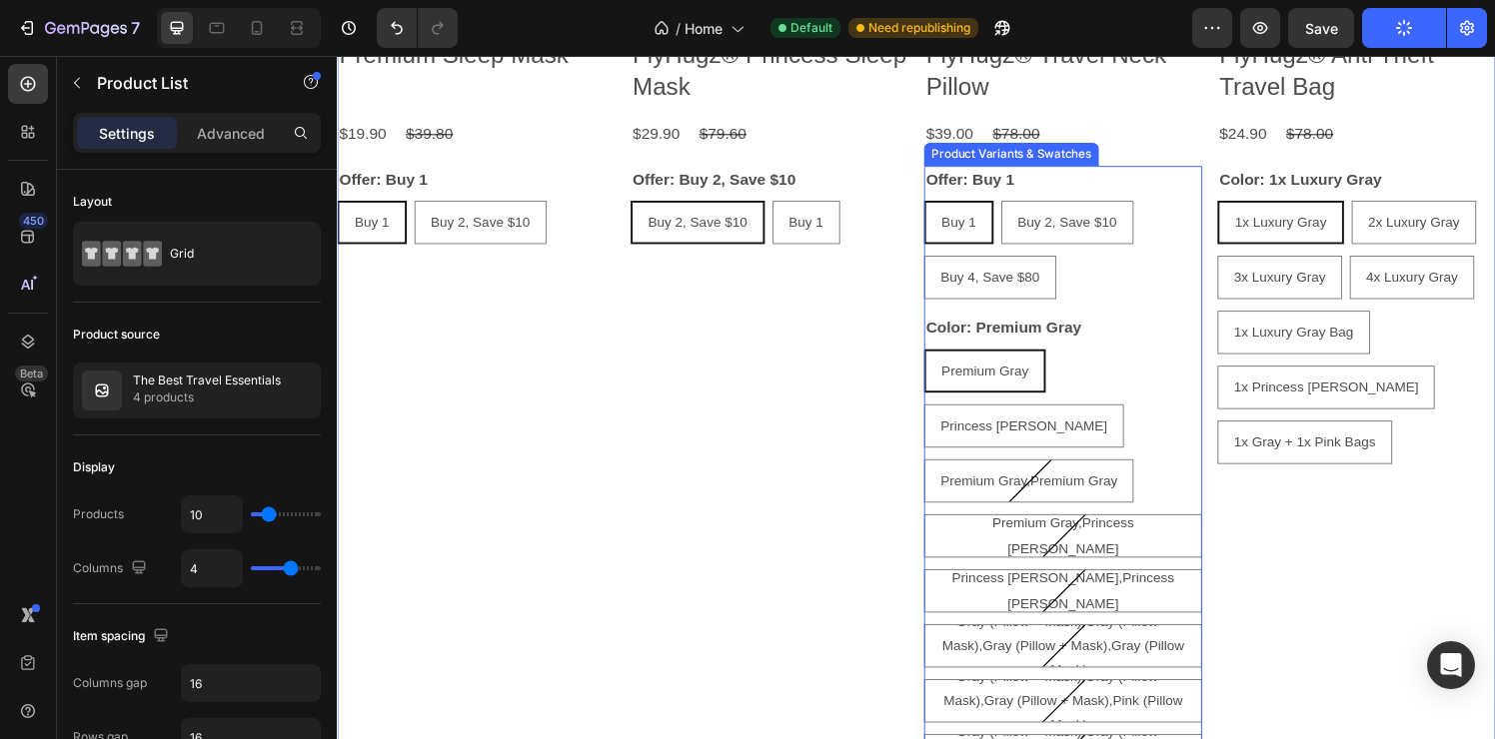
scroll to position [1105, 0]
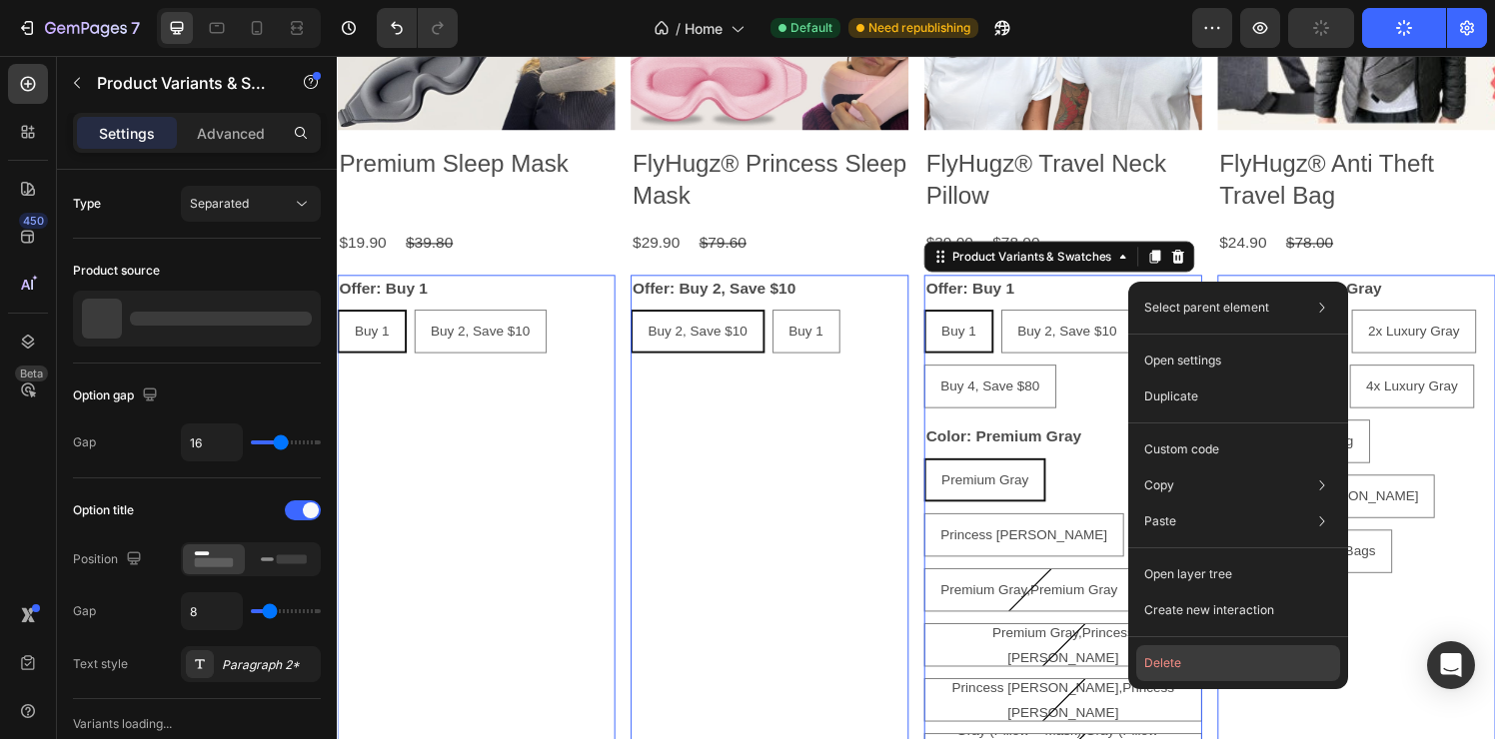
click at [1241, 666] on button "Delete" at bounding box center [1238, 663] width 204 height 36
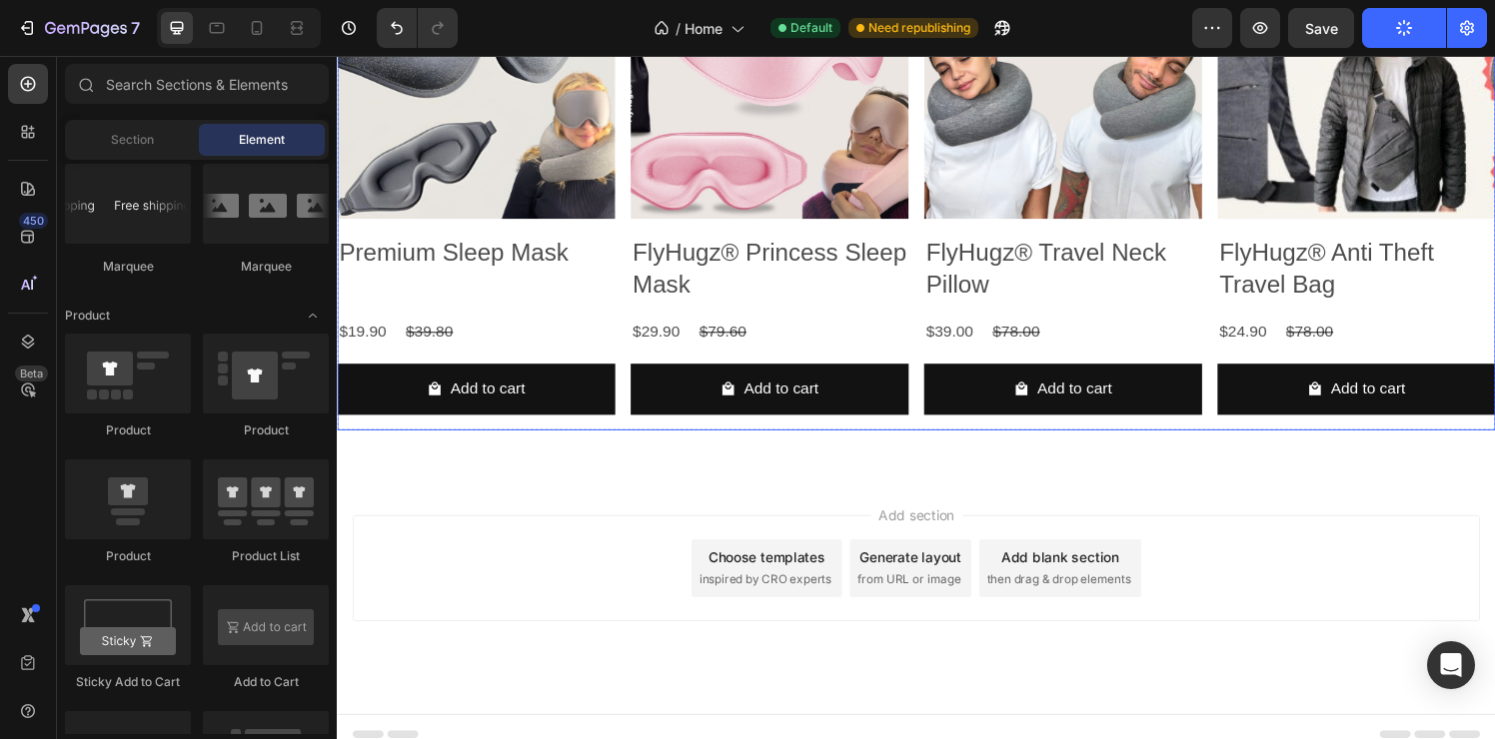
scroll to position [611, 0]
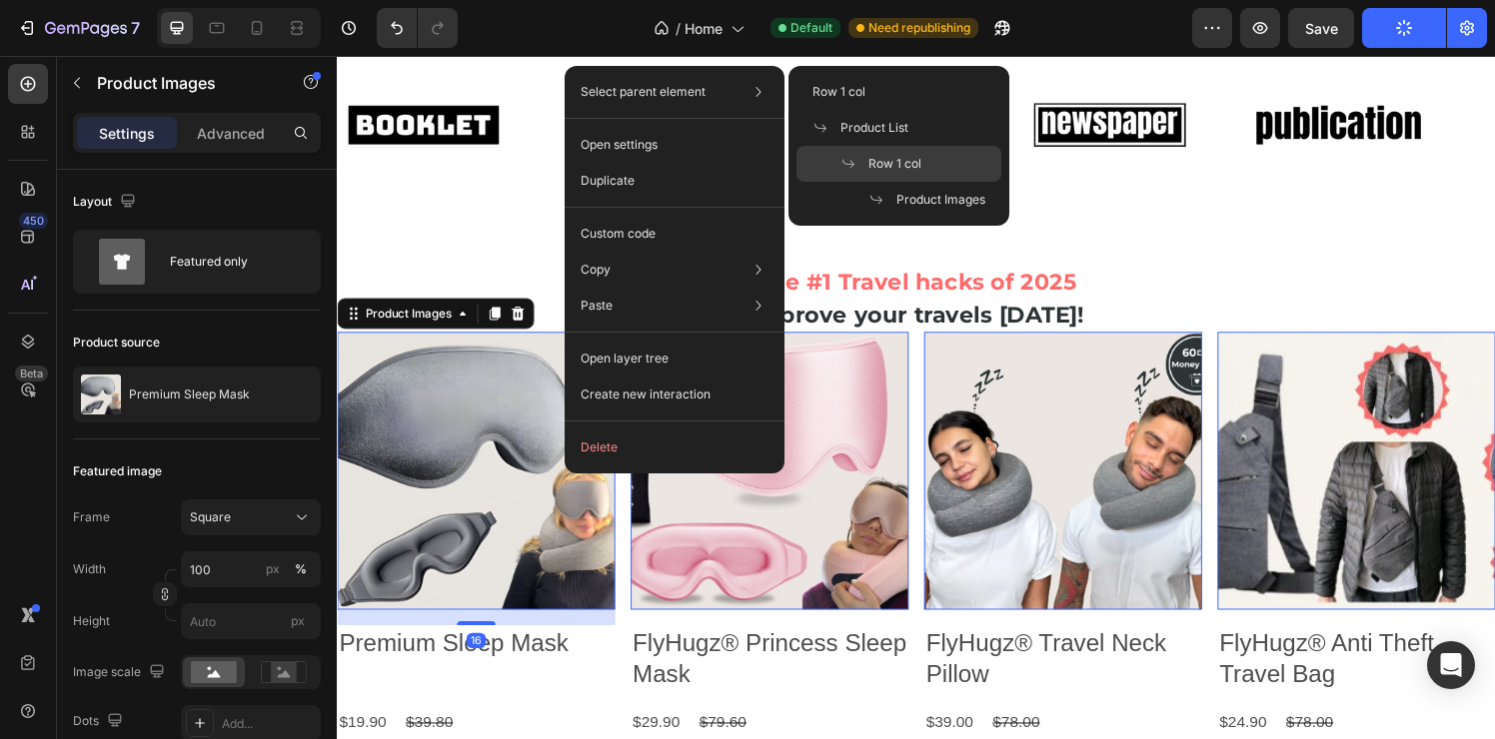
click at [926, 182] on div "Row 1 col" at bounding box center [898, 200] width 205 height 36
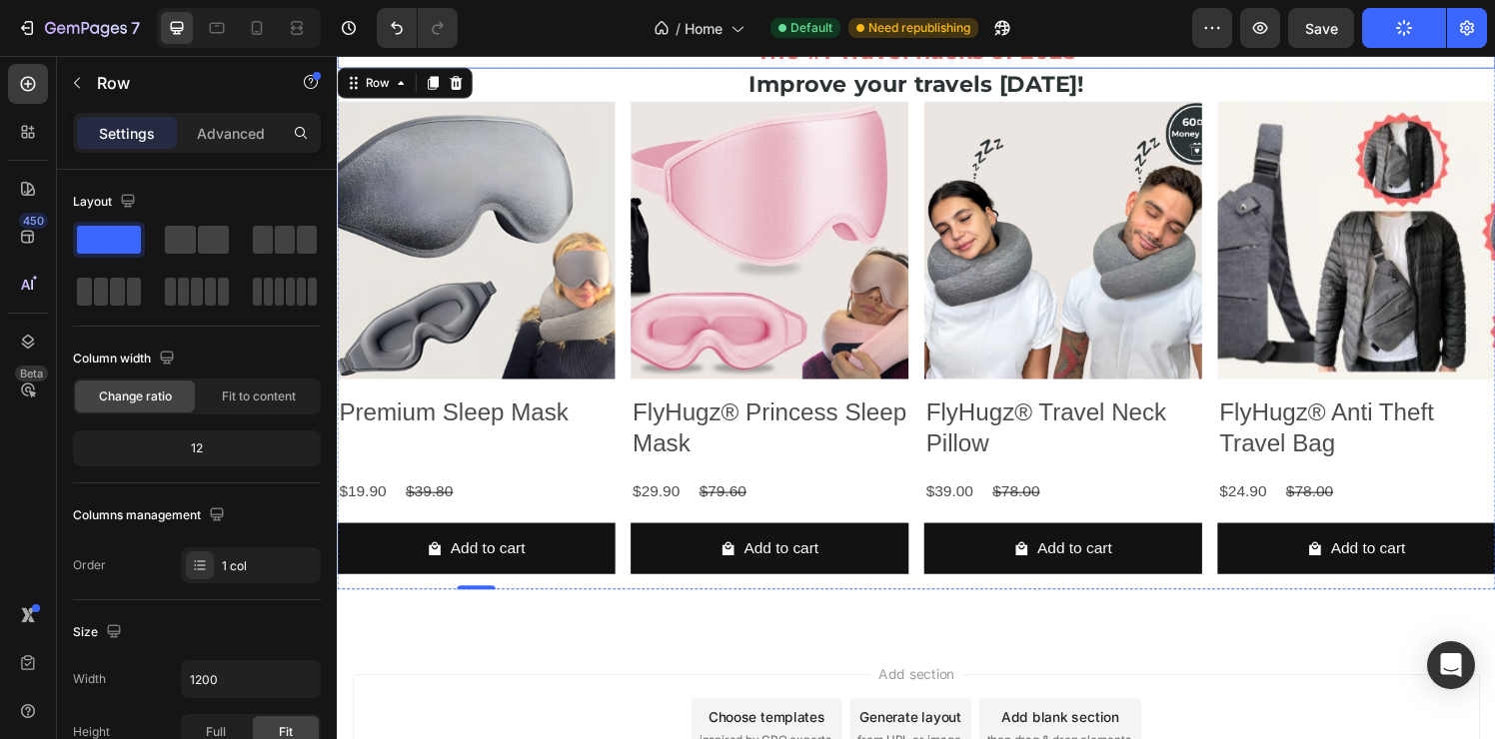
scroll to position [971, 0]
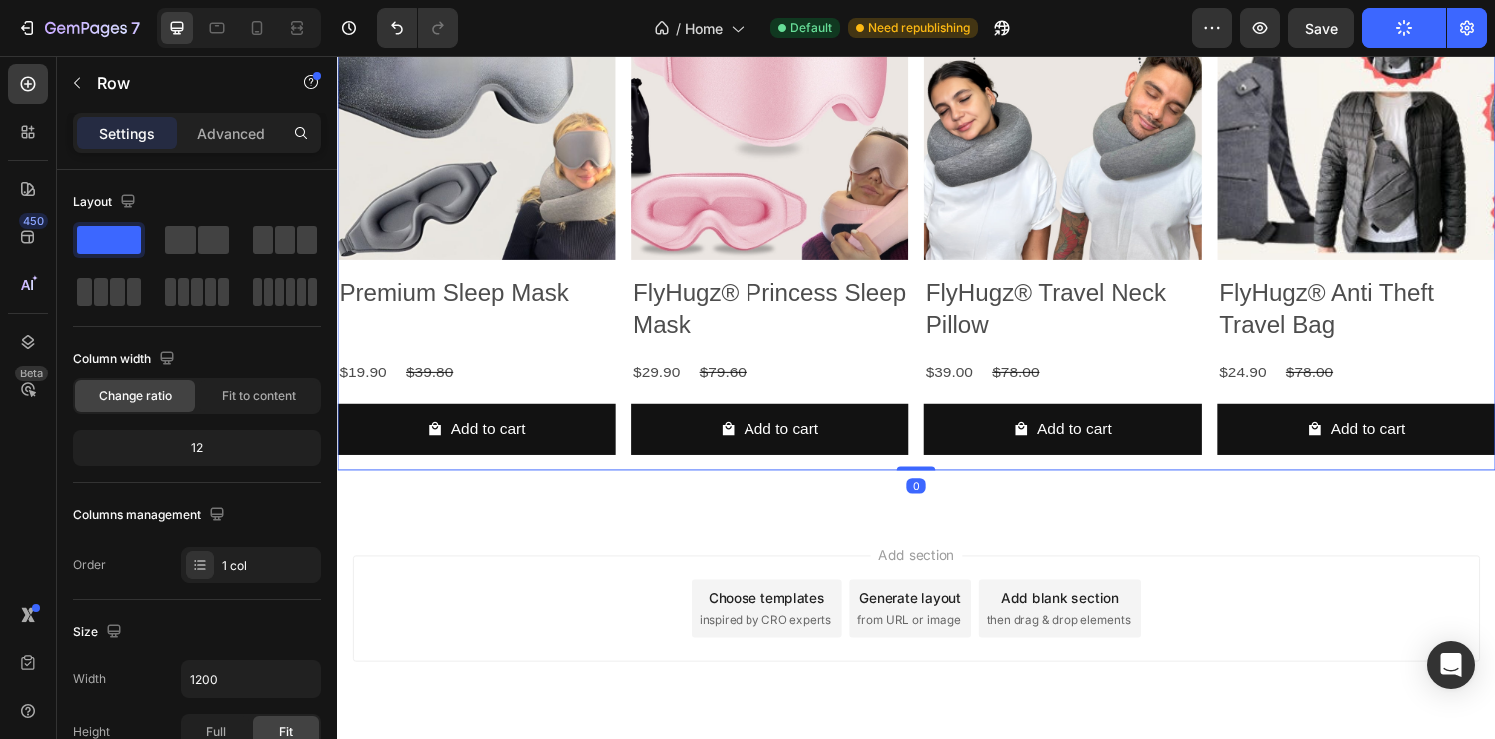
click at [626, 347] on div "Product Images Premium Sleep Mask Product Title $19.90 Product Price Product Pr…" at bounding box center [936, 232] width 1199 height 507
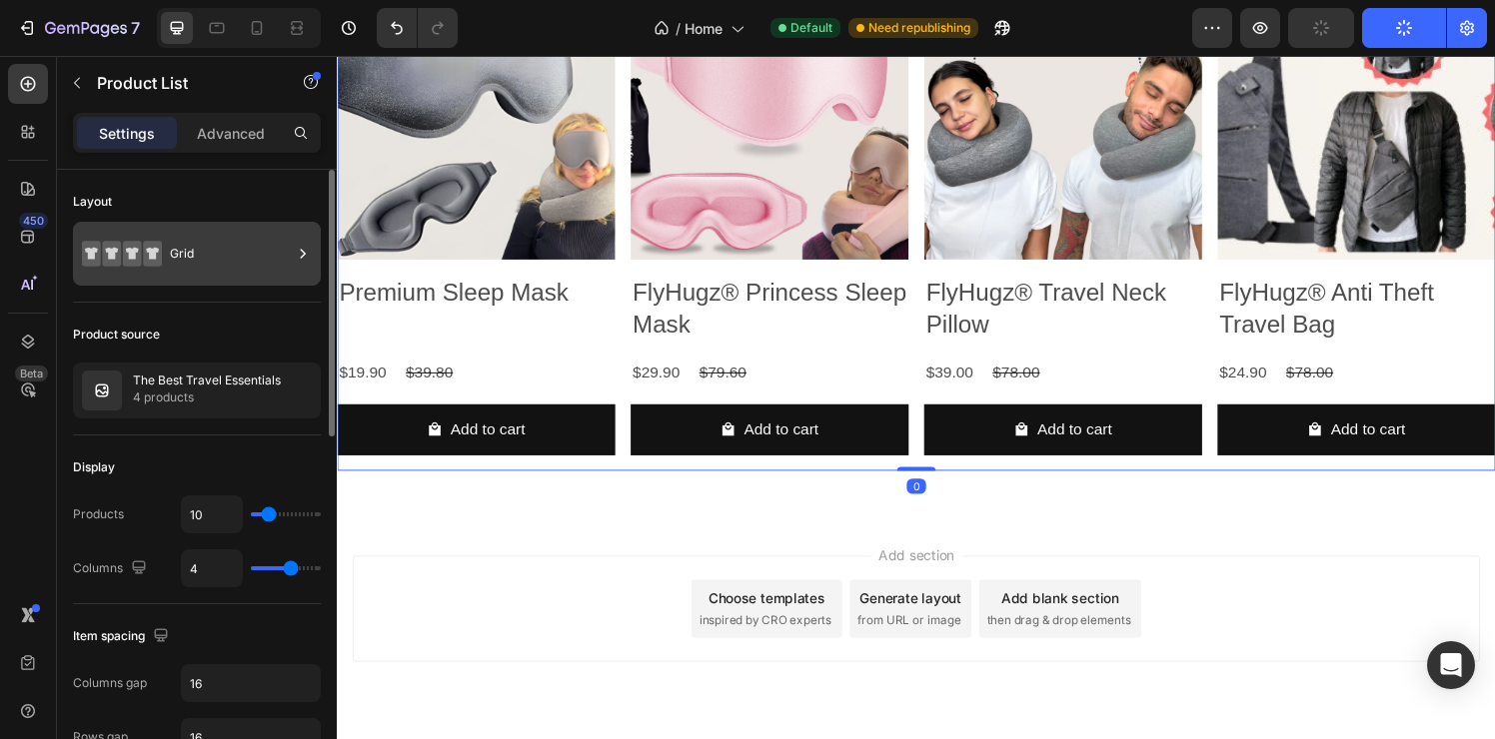
click at [193, 255] on div "Grid" at bounding box center [231, 254] width 122 height 46
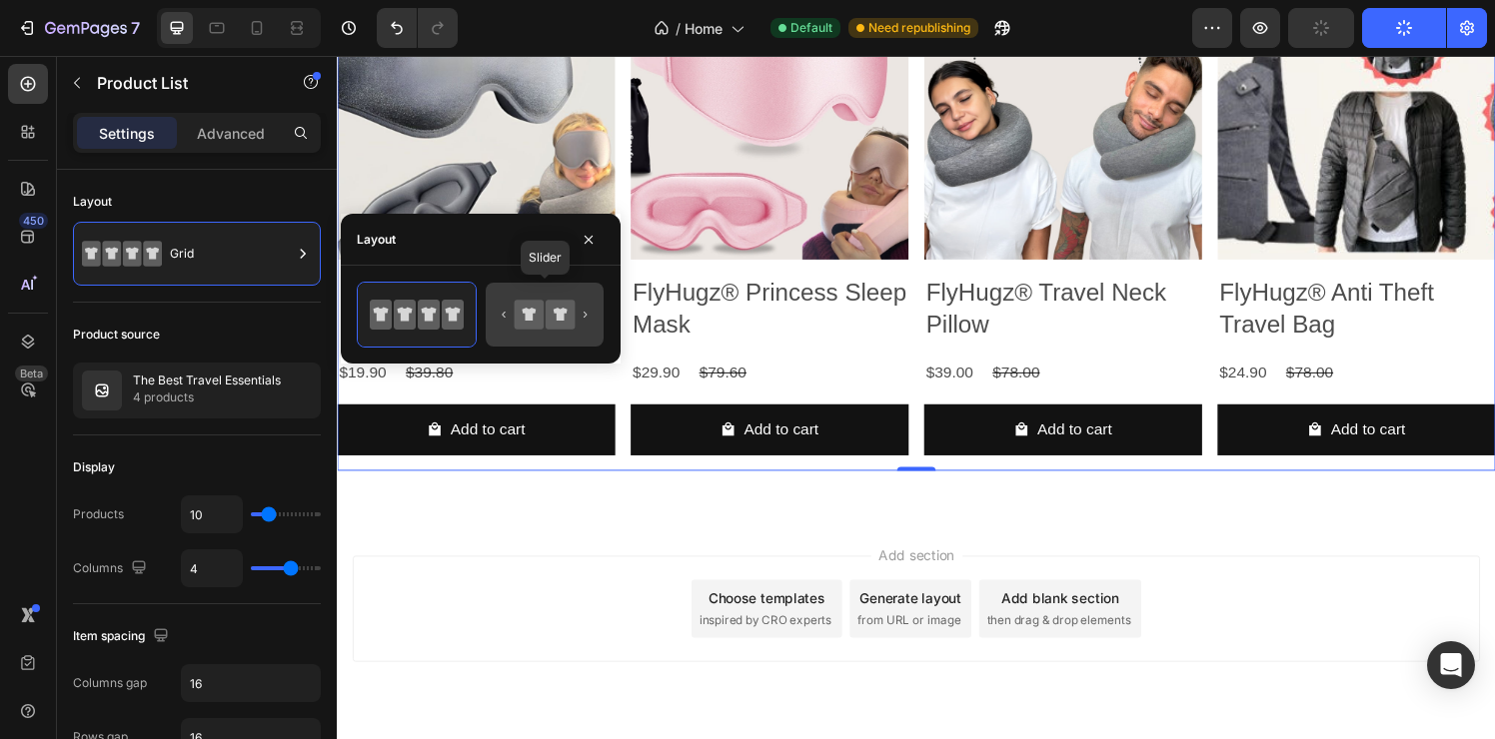
click at [558, 340] on div at bounding box center [545, 315] width 118 height 64
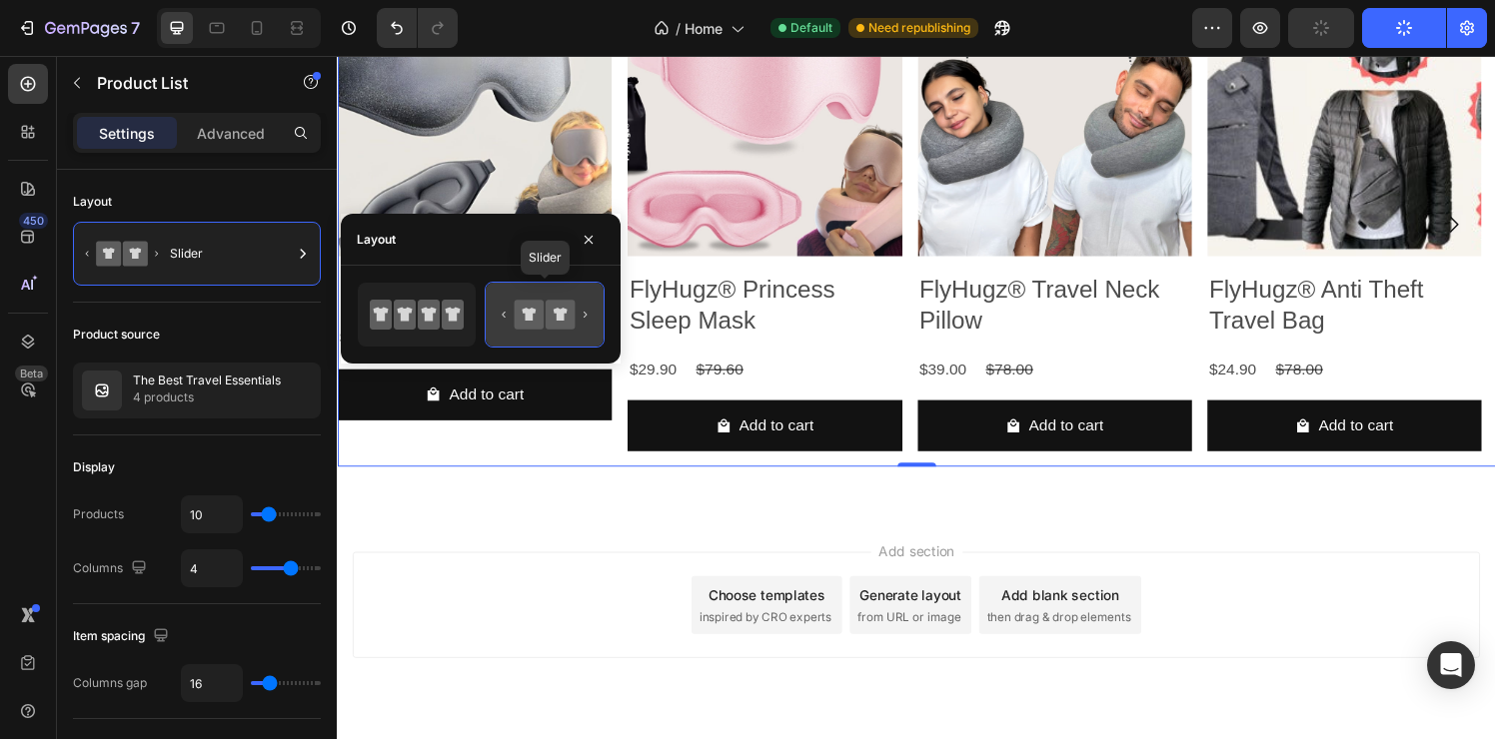
click at [568, 332] on icon at bounding box center [545, 315] width 94 height 40
click at [567, 326] on icon at bounding box center [560, 314] width 29 height 29
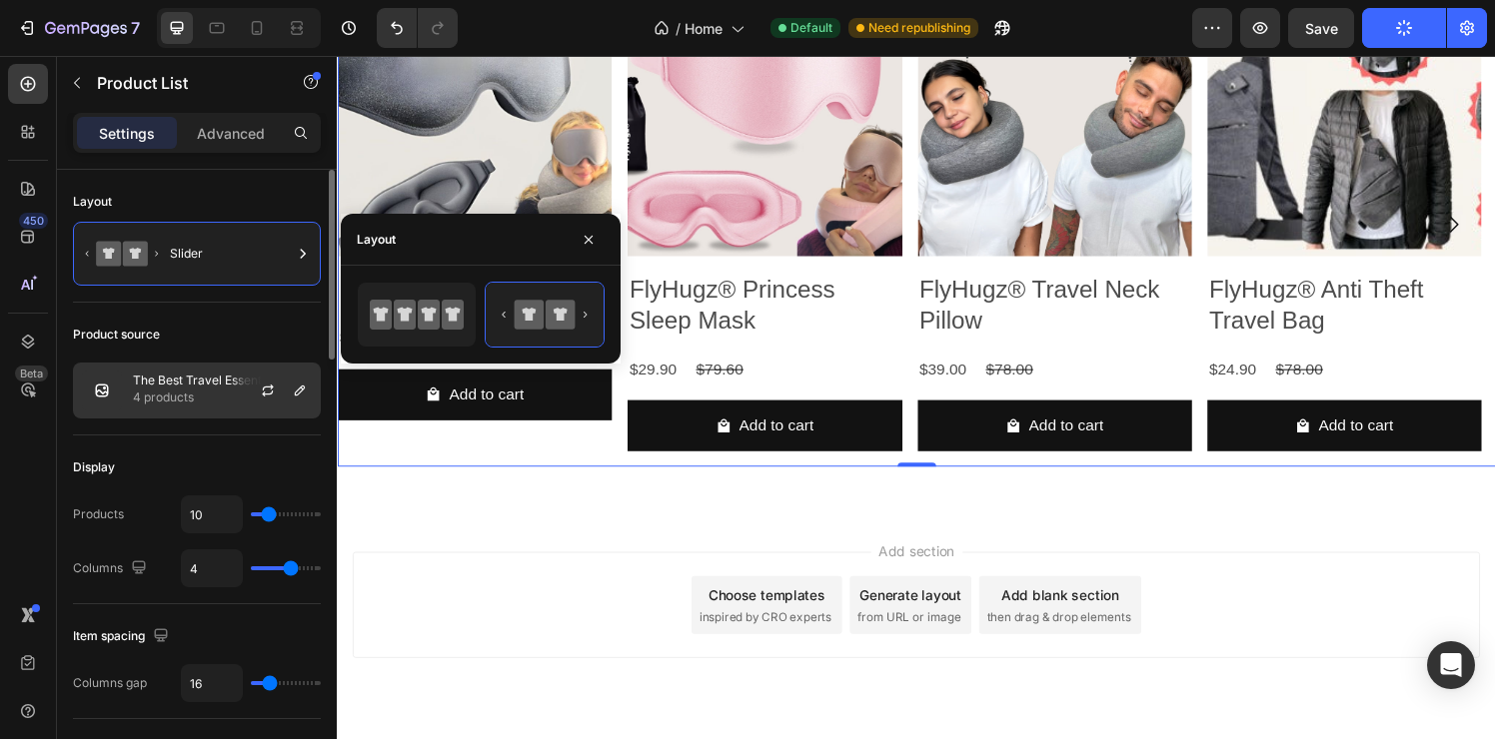
click at [212, 412] on div "The Best Travel Essentials 4 products" at bounding box center [197, 391] width 248 height 56
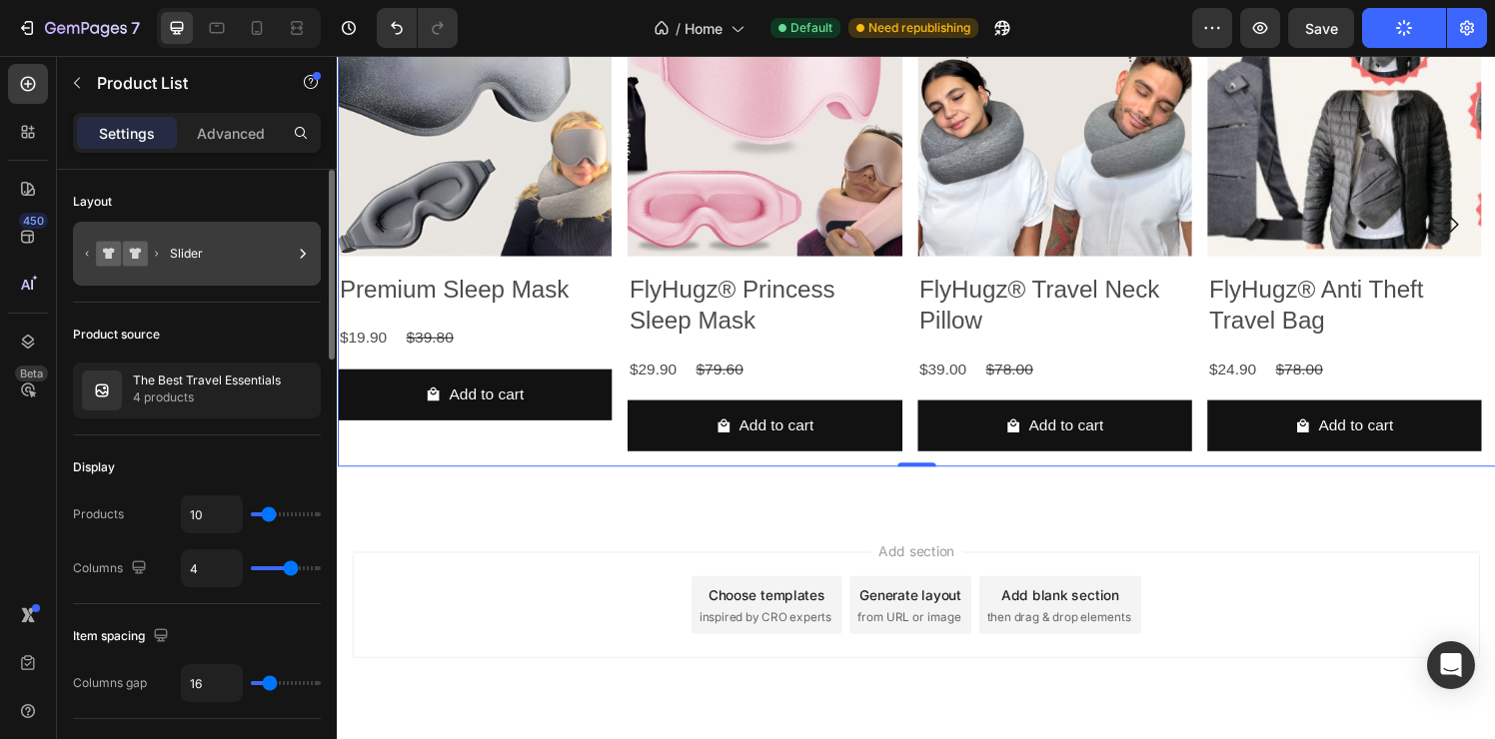
click at [197, 280] on div "Slider" at bounding box center [197, 254] width 248 height 64
click at [271, 522] on div "10" at bounding box center [251, 515] width 140 height 38
type input "11"
type input "10"
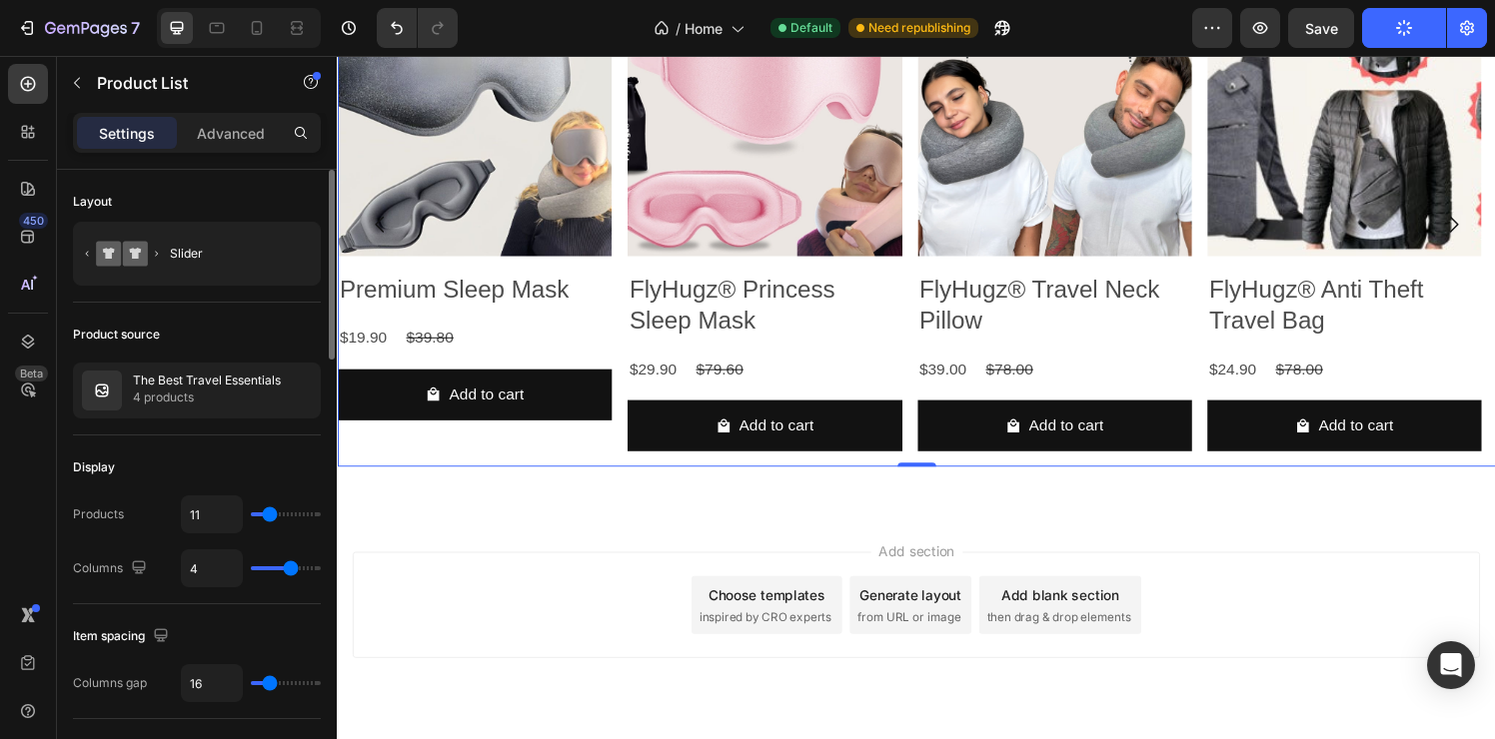
type input "10"
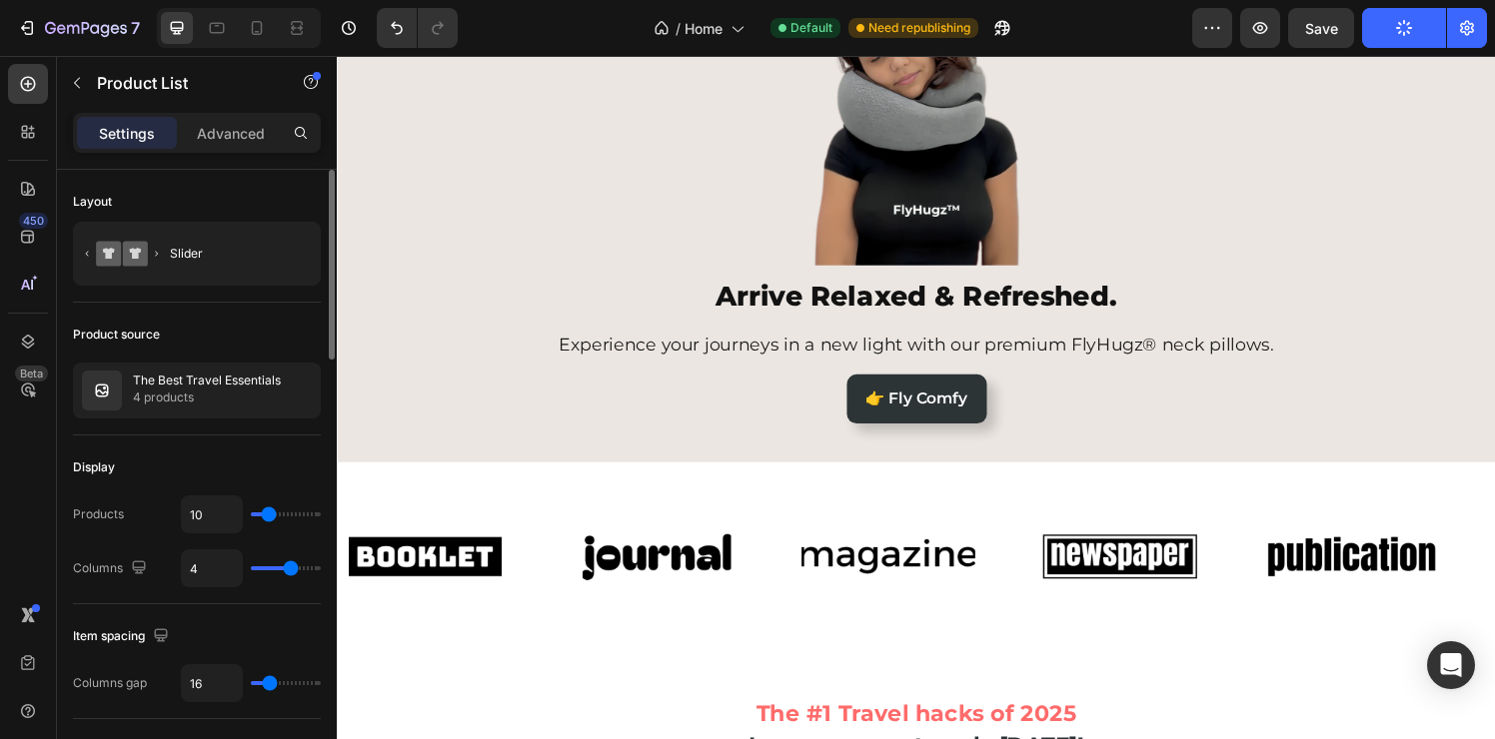
type input "9"
type input "8"
type input "7"
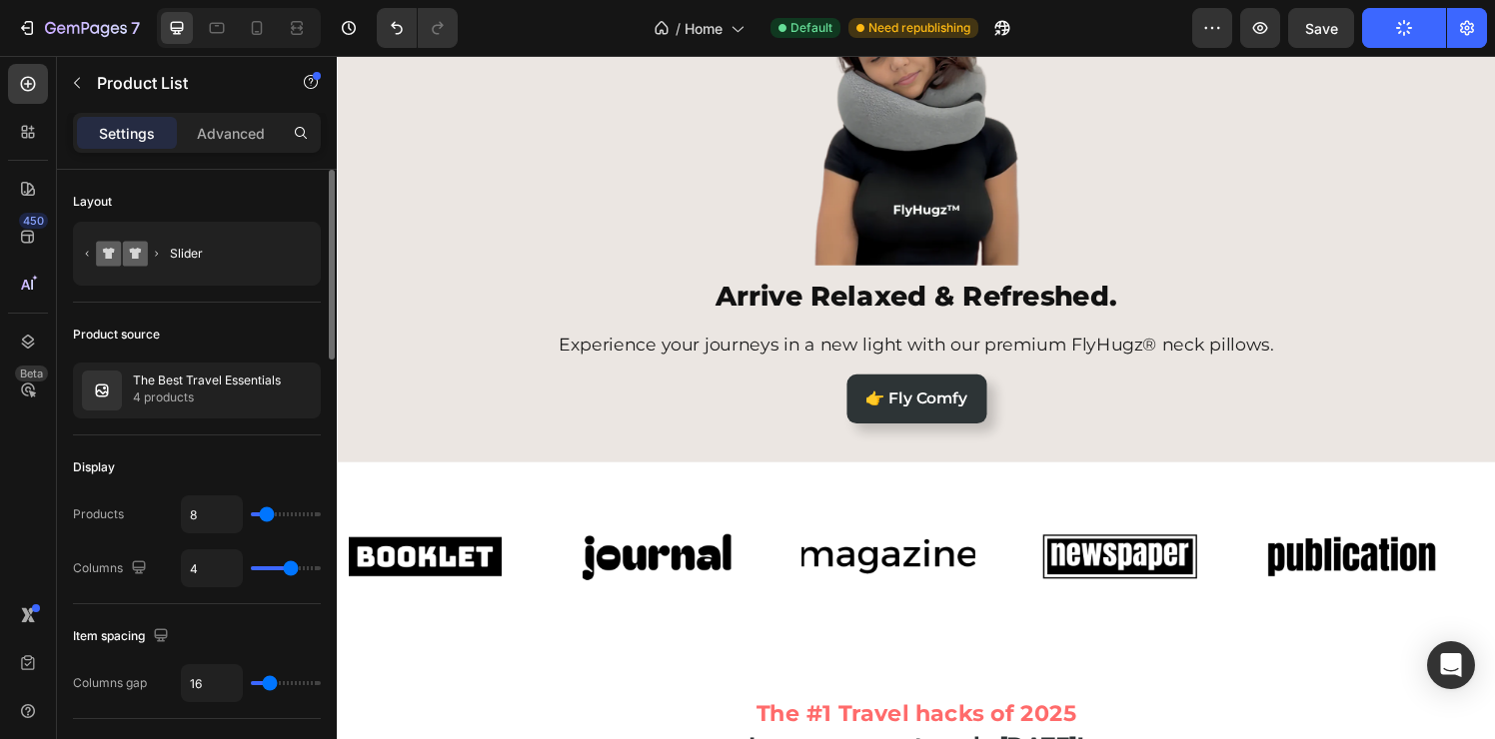
type input "7"
type input "6"
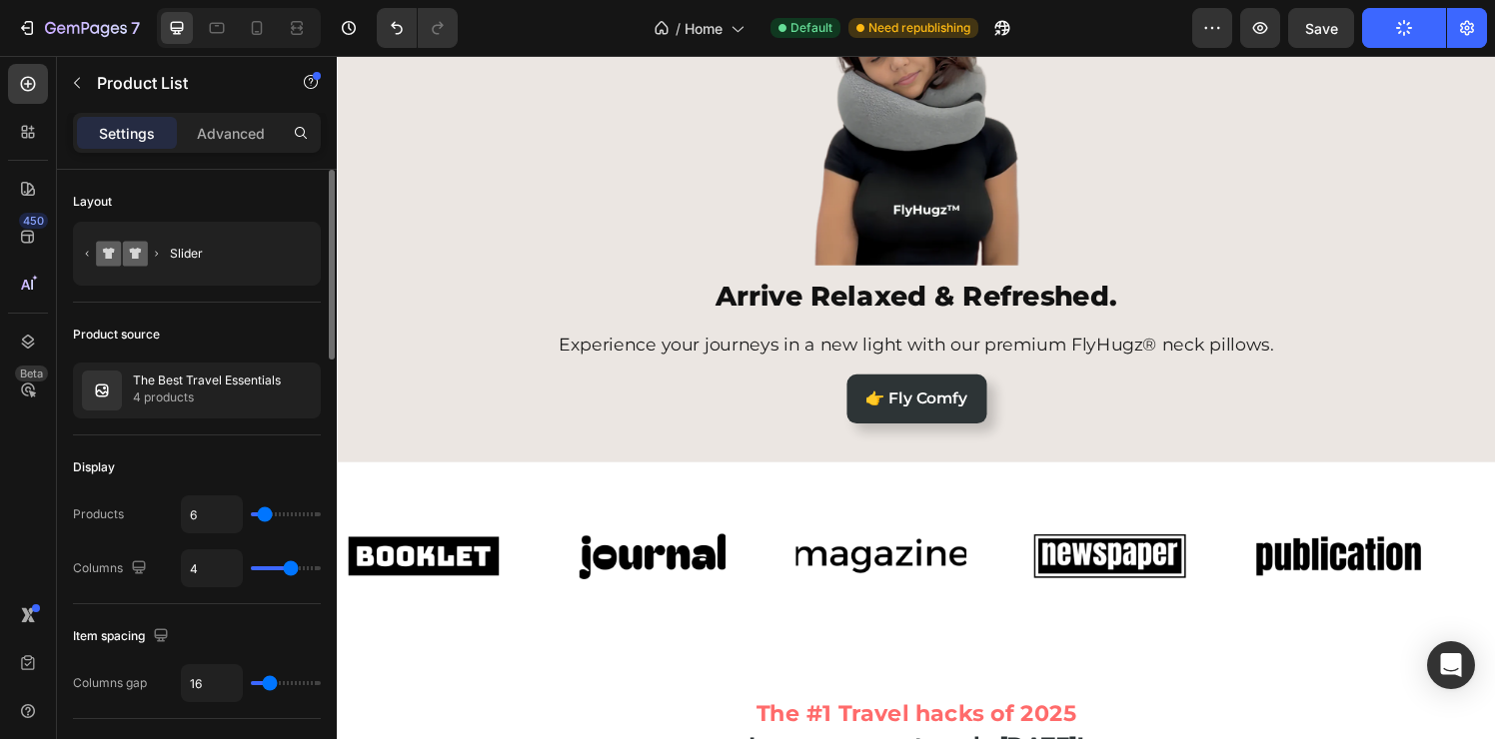
type input "5"
type input "4"
type input "3"
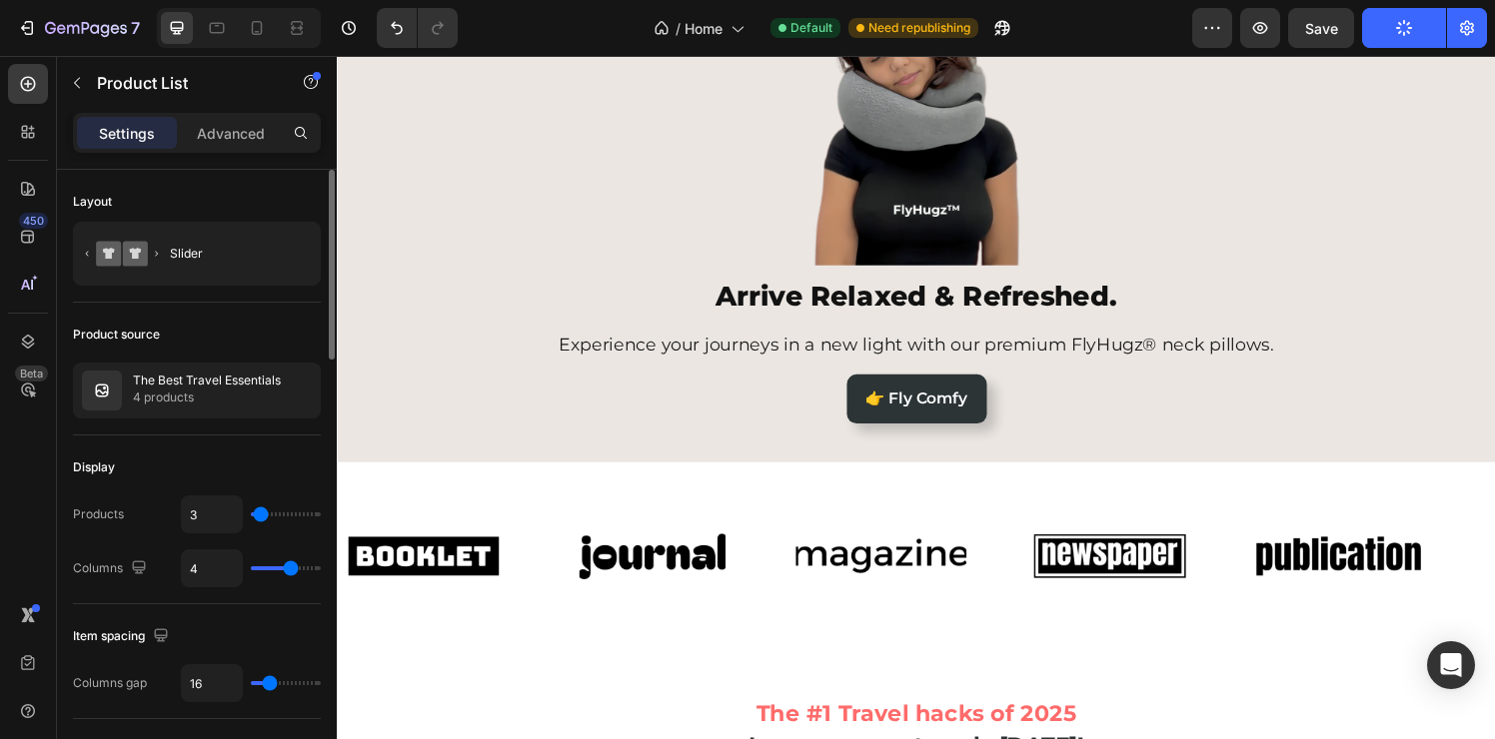
type input "3"
click at [261, 517] on input "range" at bounding box center [286, 515] width 70 height 4
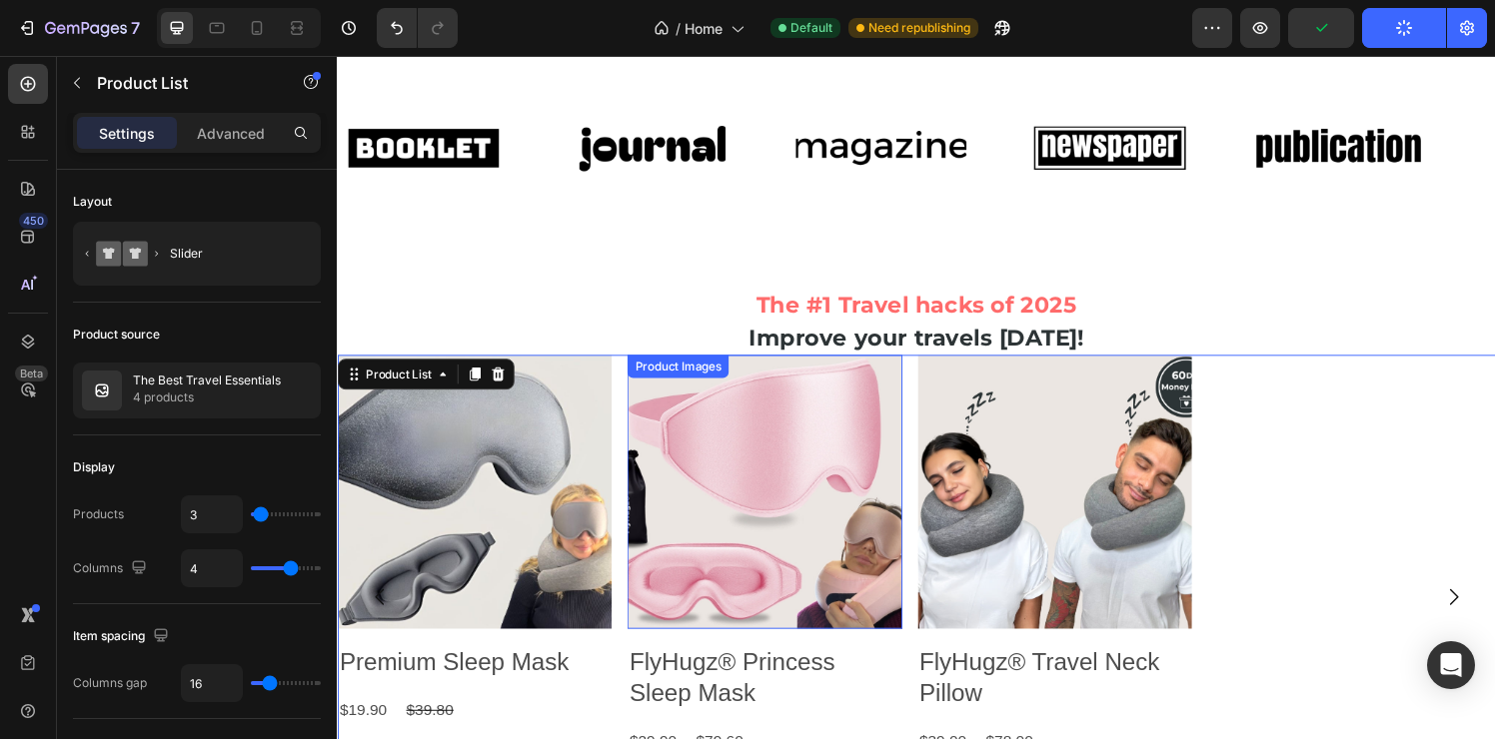
scroll to position [764, 0]
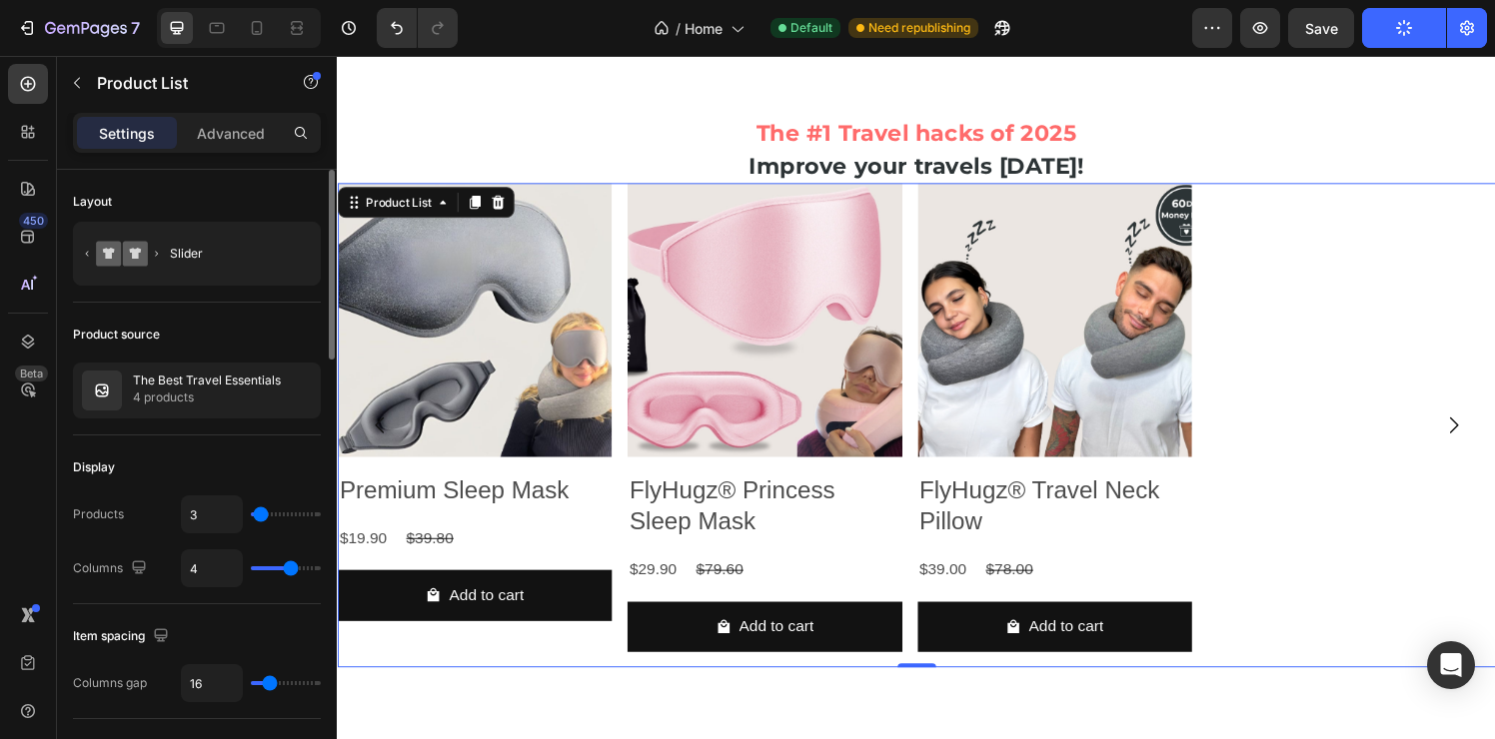
type input "3"
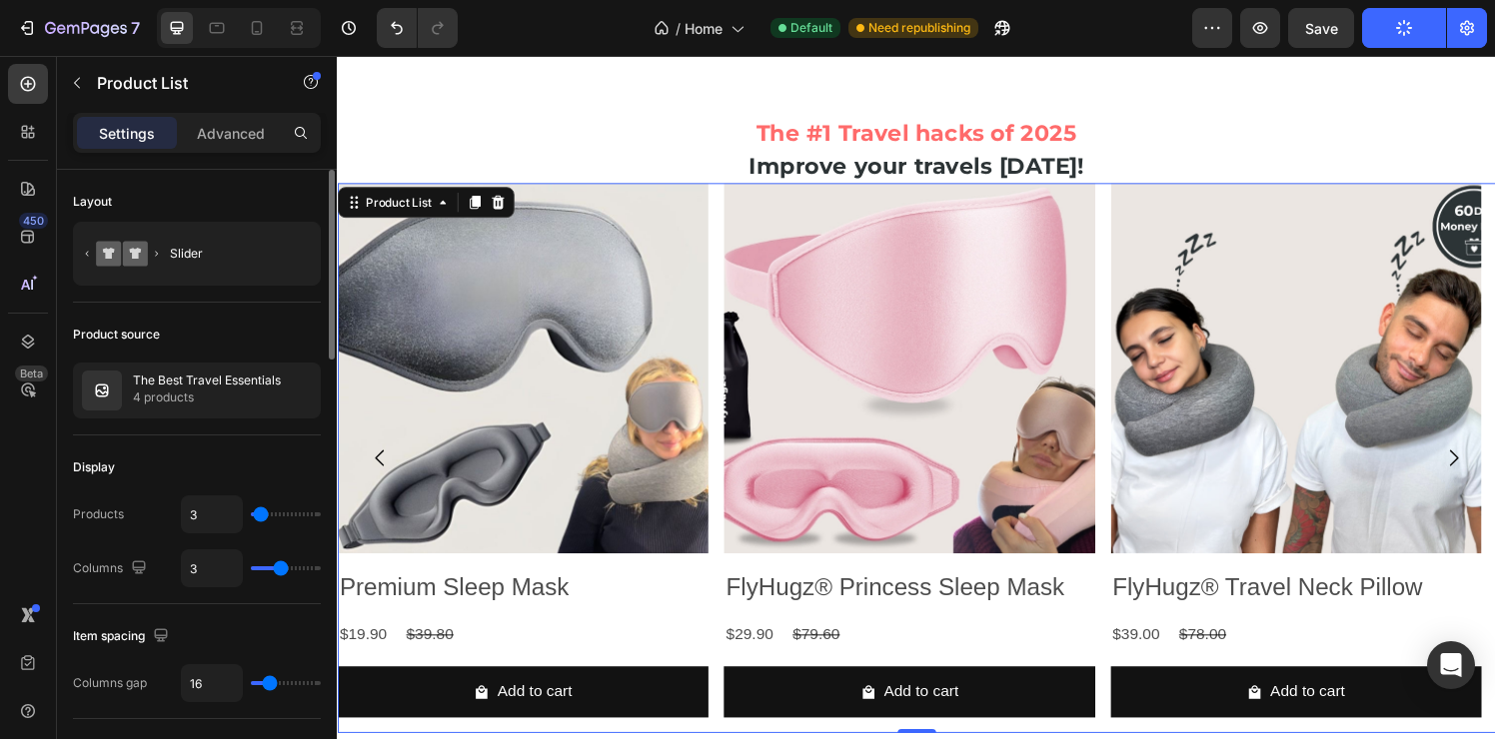
type input "3"
click at [283, 571] on input "range" at bounding box center [286, 569] width 70 height 4
click at [214, 237] on div "Slider" at bounding box center [231, 254] width 122 height 46
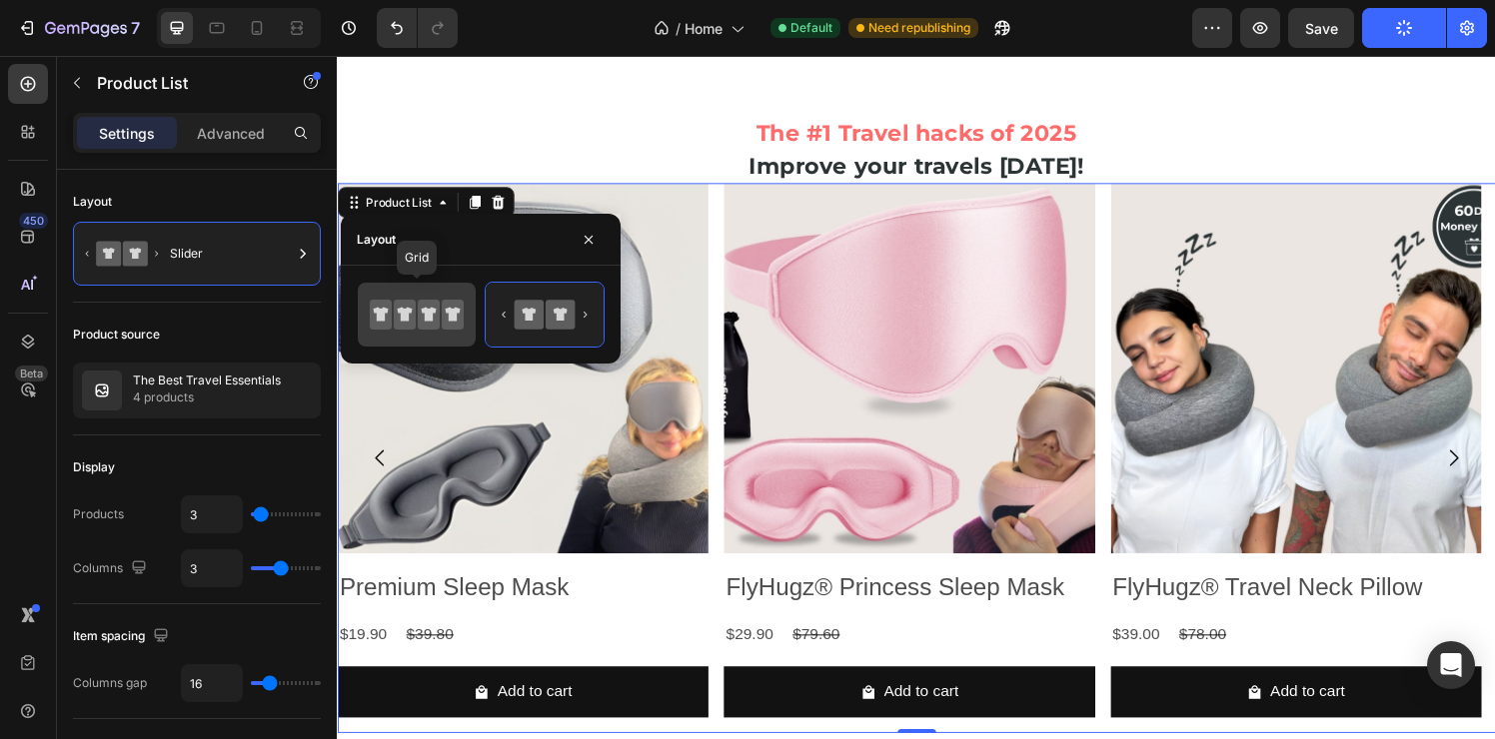
click at [404, 308] on icon at bounding box center [405, 315] width 22 height 30
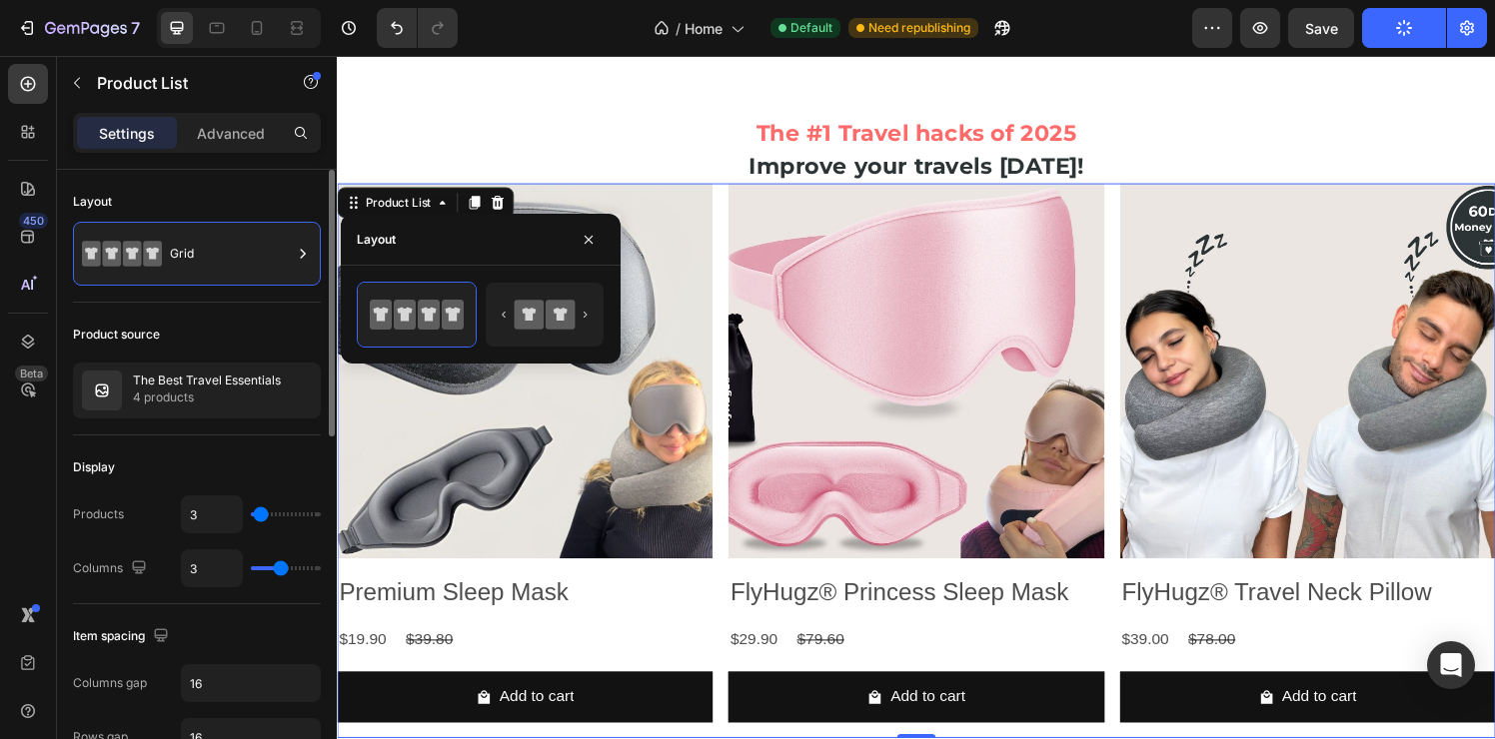
type input "5"
type input "6"
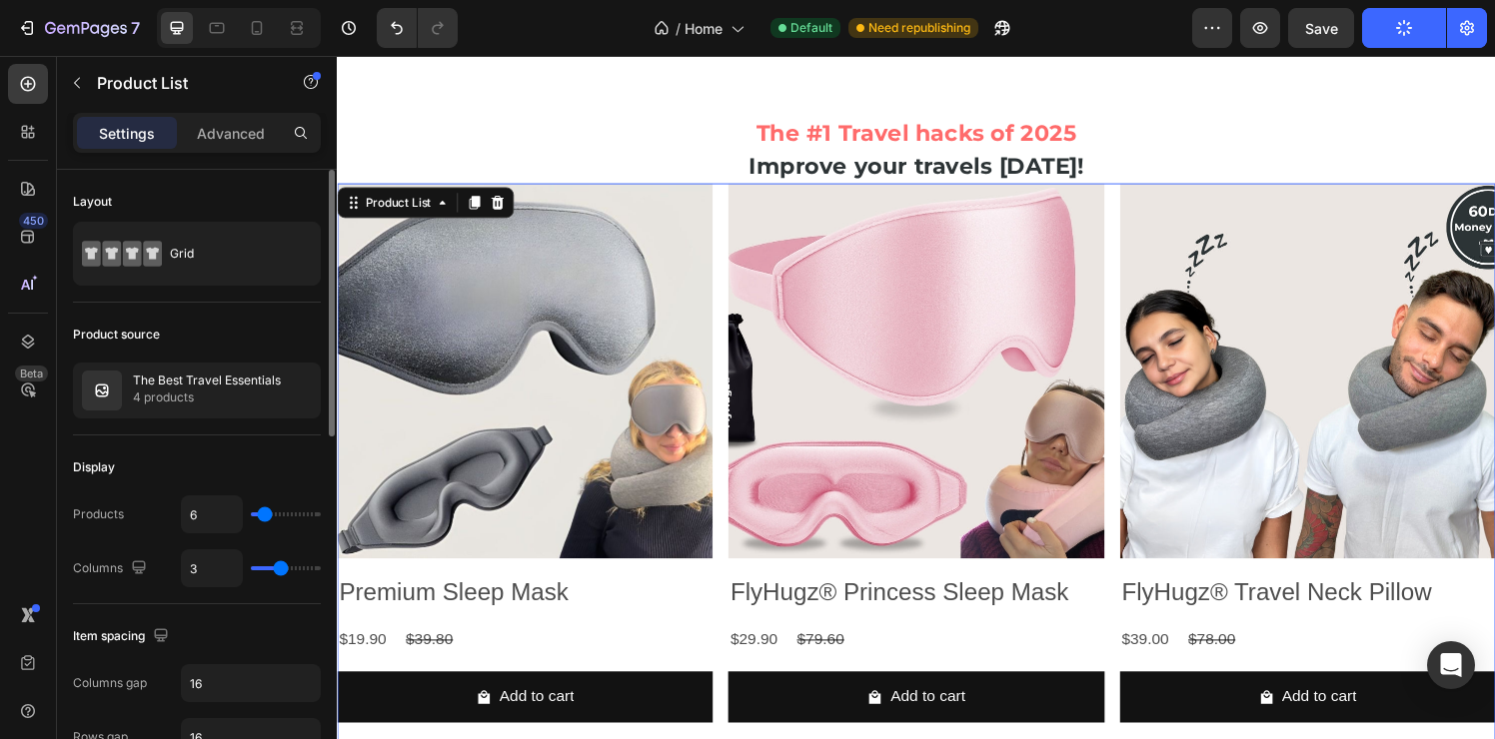
type input "6"
click at [264, 517] on input "range" at bounding box center [286, 515] width 70 height 4
click at [261, 524] on div "6" at bounding box center [251, 515] width 140 height 38
type input "5"
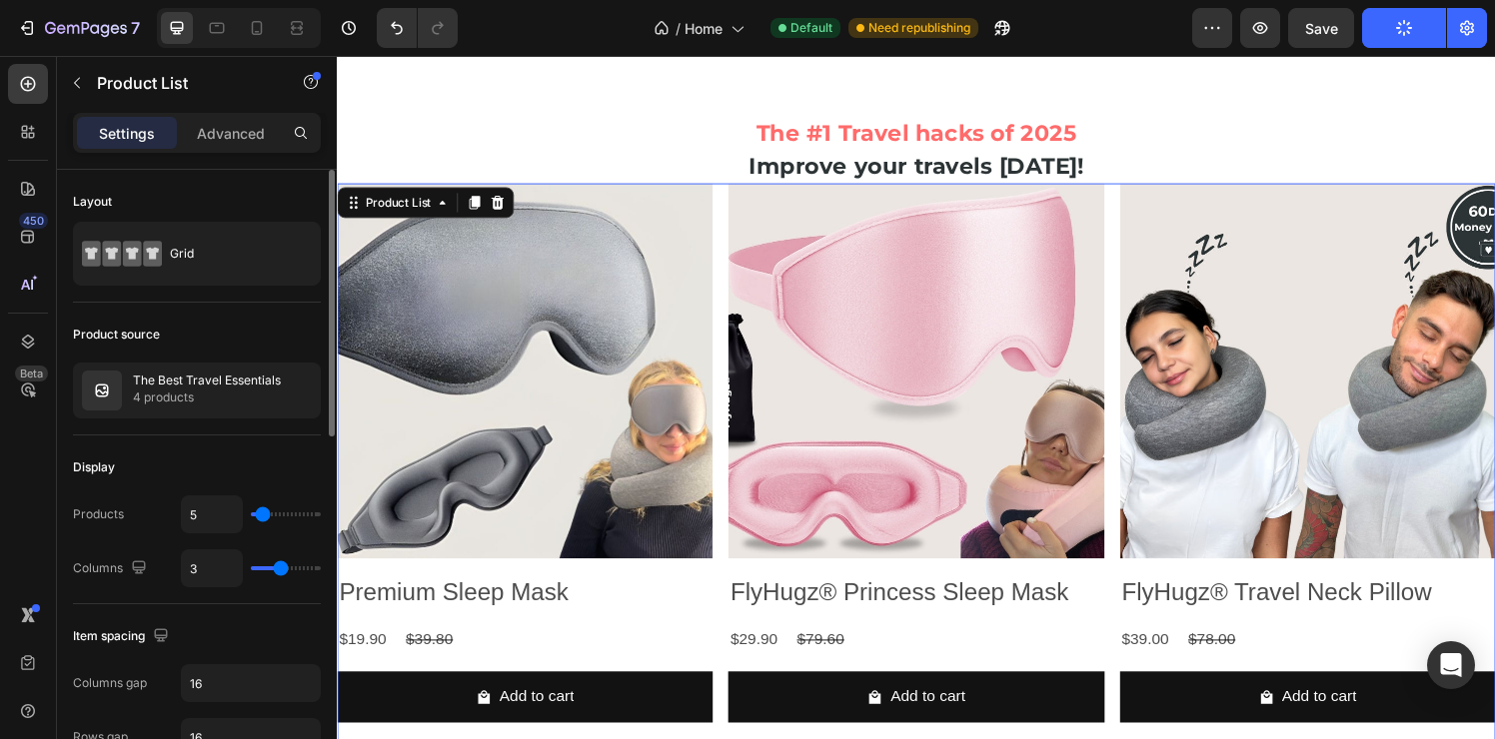
type input "4"
type input "3"
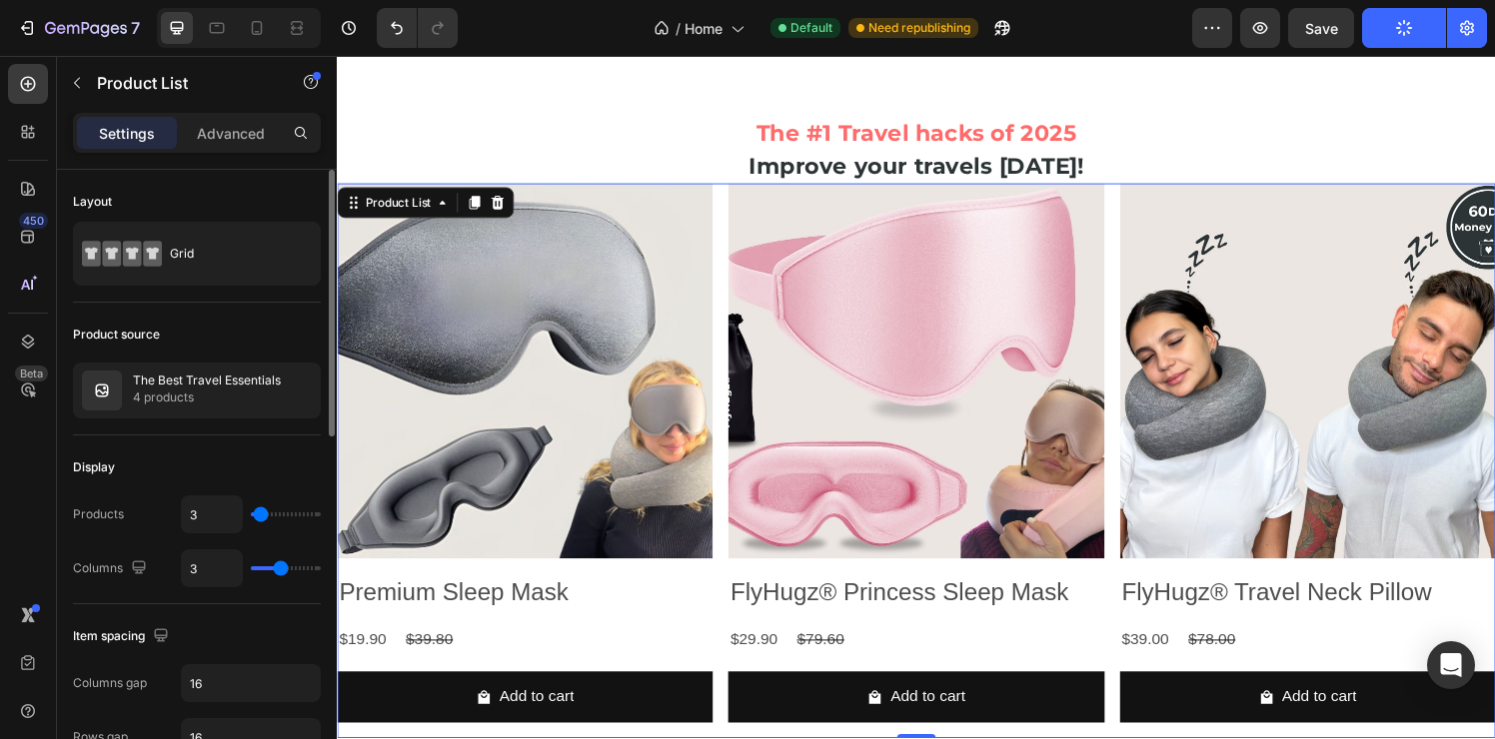
type input "4"
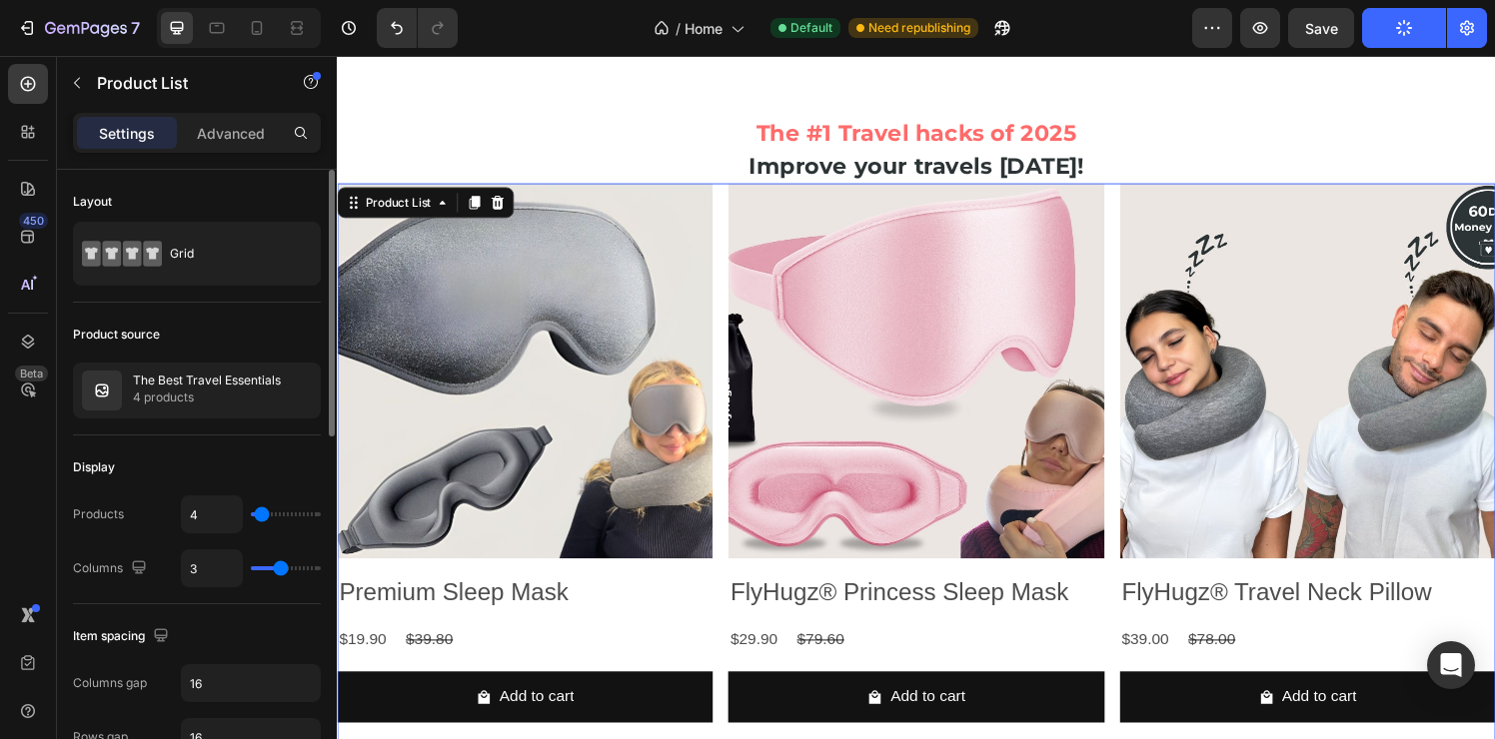
type input "4"
click at [262, 517] on input "range" at bounding box center [286, 515] width 70 height 4
type input "4"
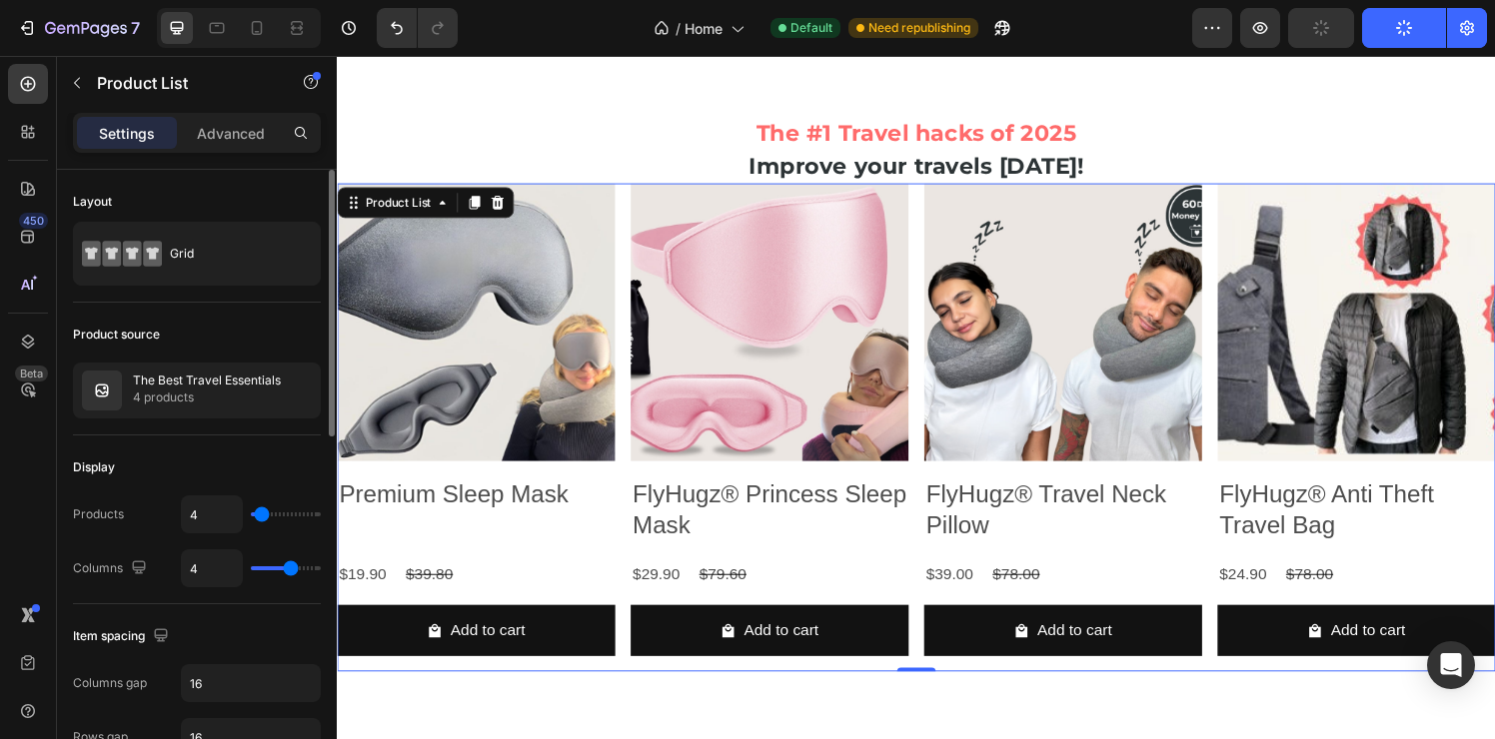
type input "4"
click at [287, 571] on input "range" at bounding box center [286, 569] width 70 height 4
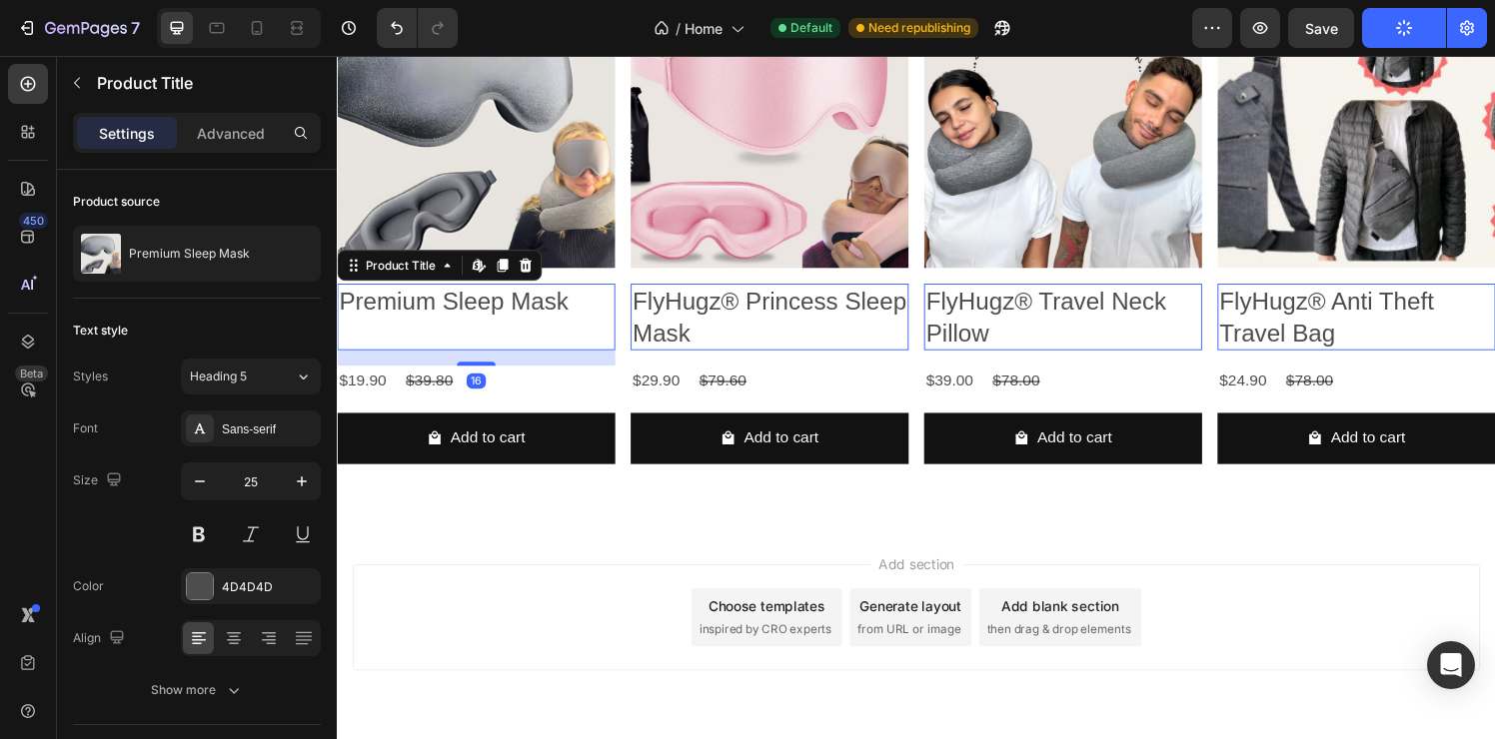
click at [593, 314] on h2 "Premium Sleep Mask" at bounding box center [481, 310] width 288 height 37
click at [514, 339] on div "Premium Sleep Mask Product Title Edit content in Shopify 16" at bounding box center [481, 326] width 288 height 69
click at [419, 335] on div "Premium Sleep Mask Product Title Edit content in Shopify 16" at bounding box center [481, 326] width 288 height 69
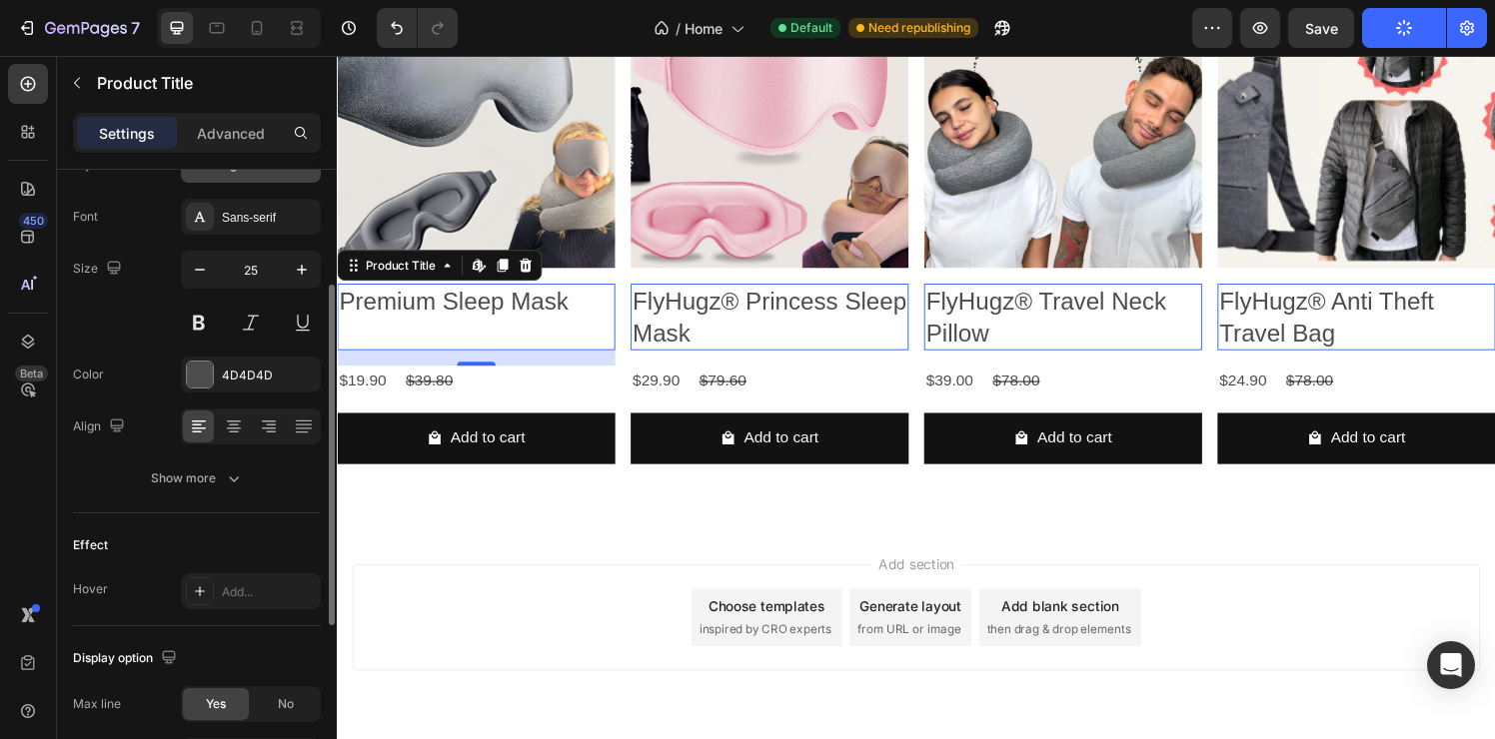
scroll to position [23, 0]
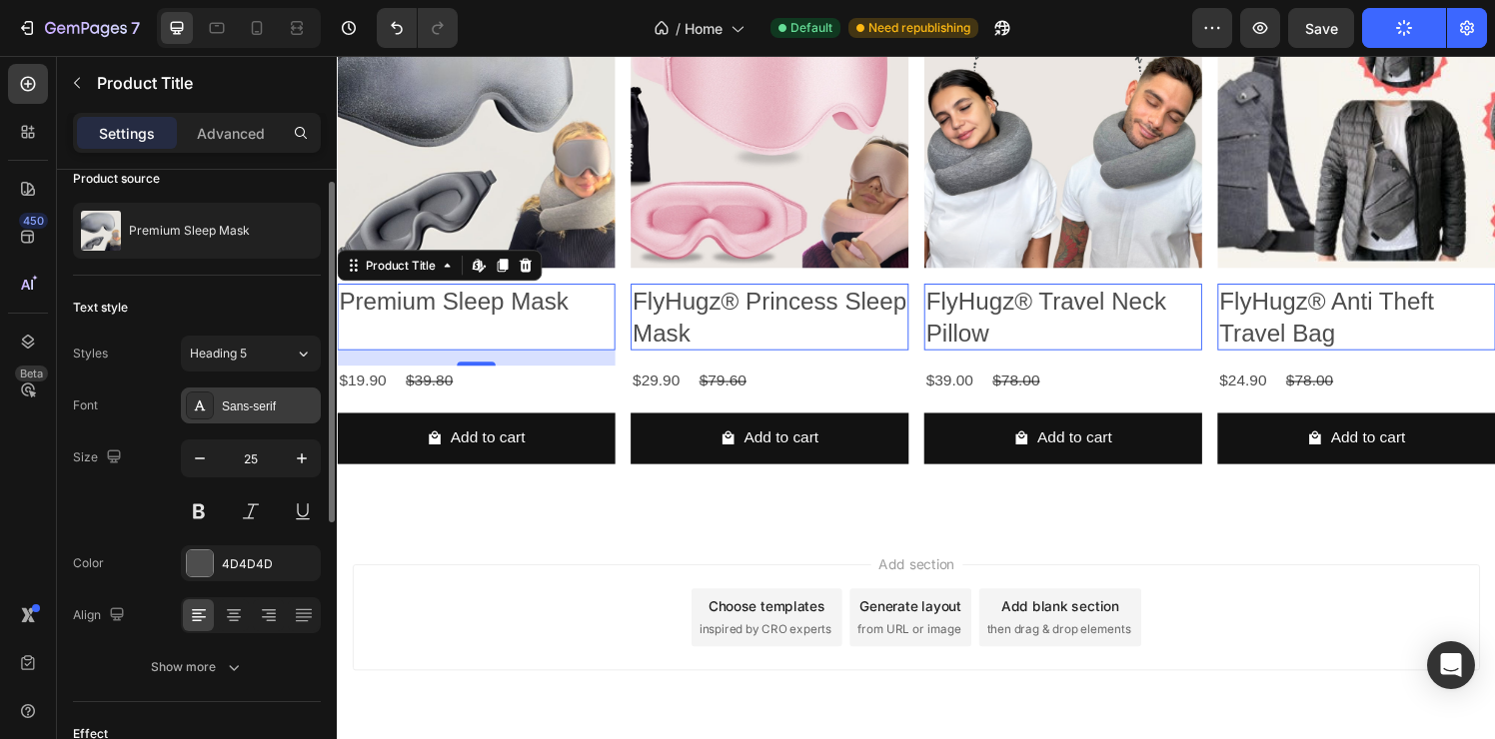
click at [288, 410] on div "Sans-serif" at bounding box center [269, 407] width 94 height 18
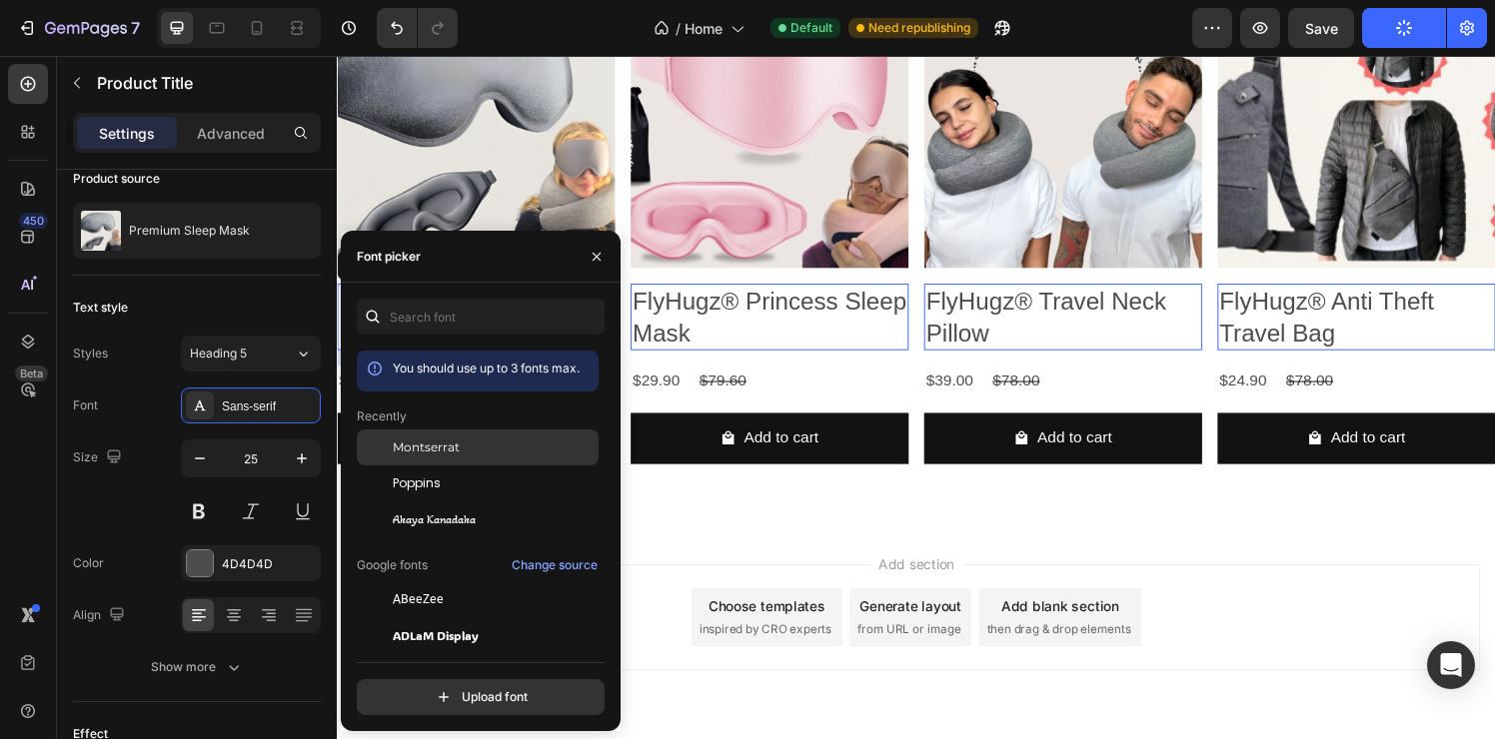
click at [480, 447] on div "Montserrat" at bounding box center [494, 448] width 202 height 18
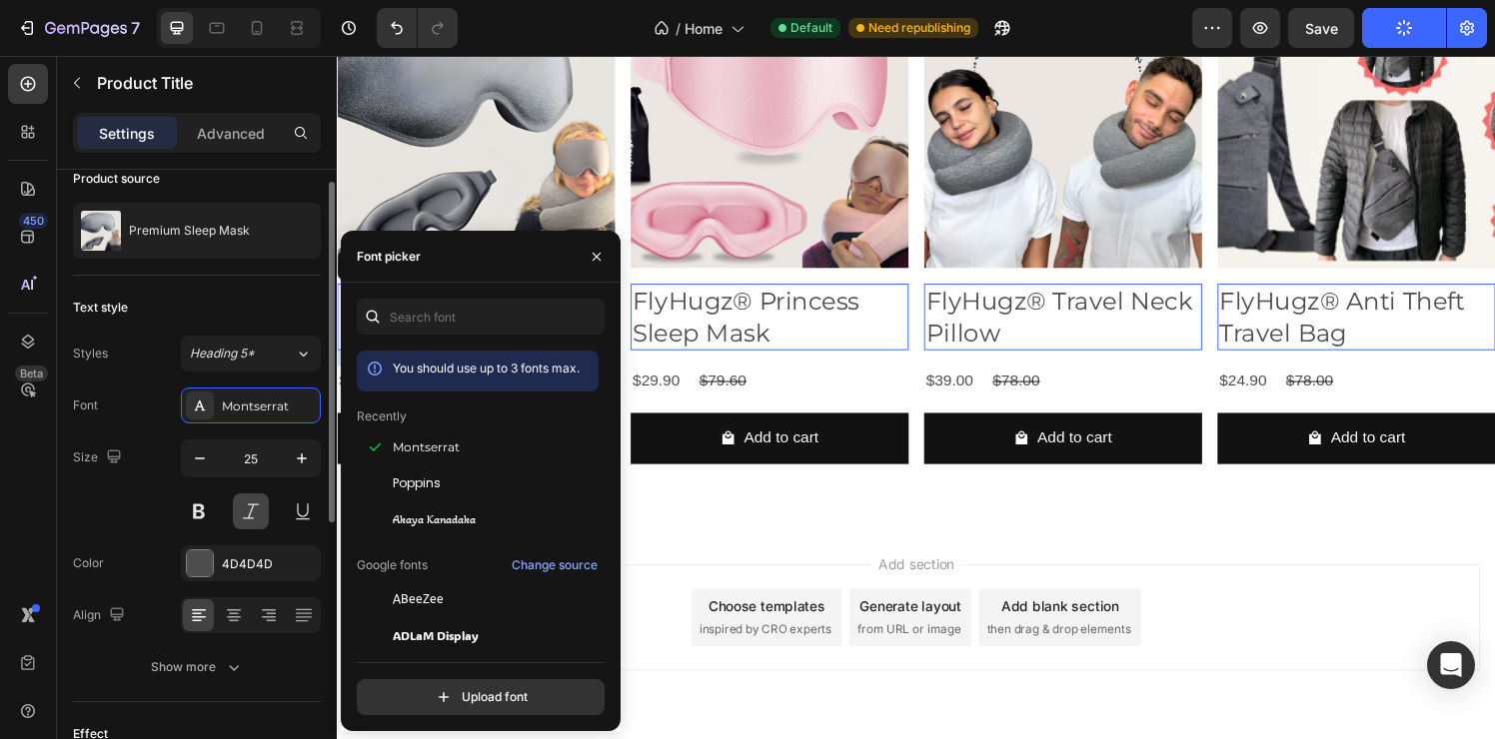
scroll to position [184, 0]
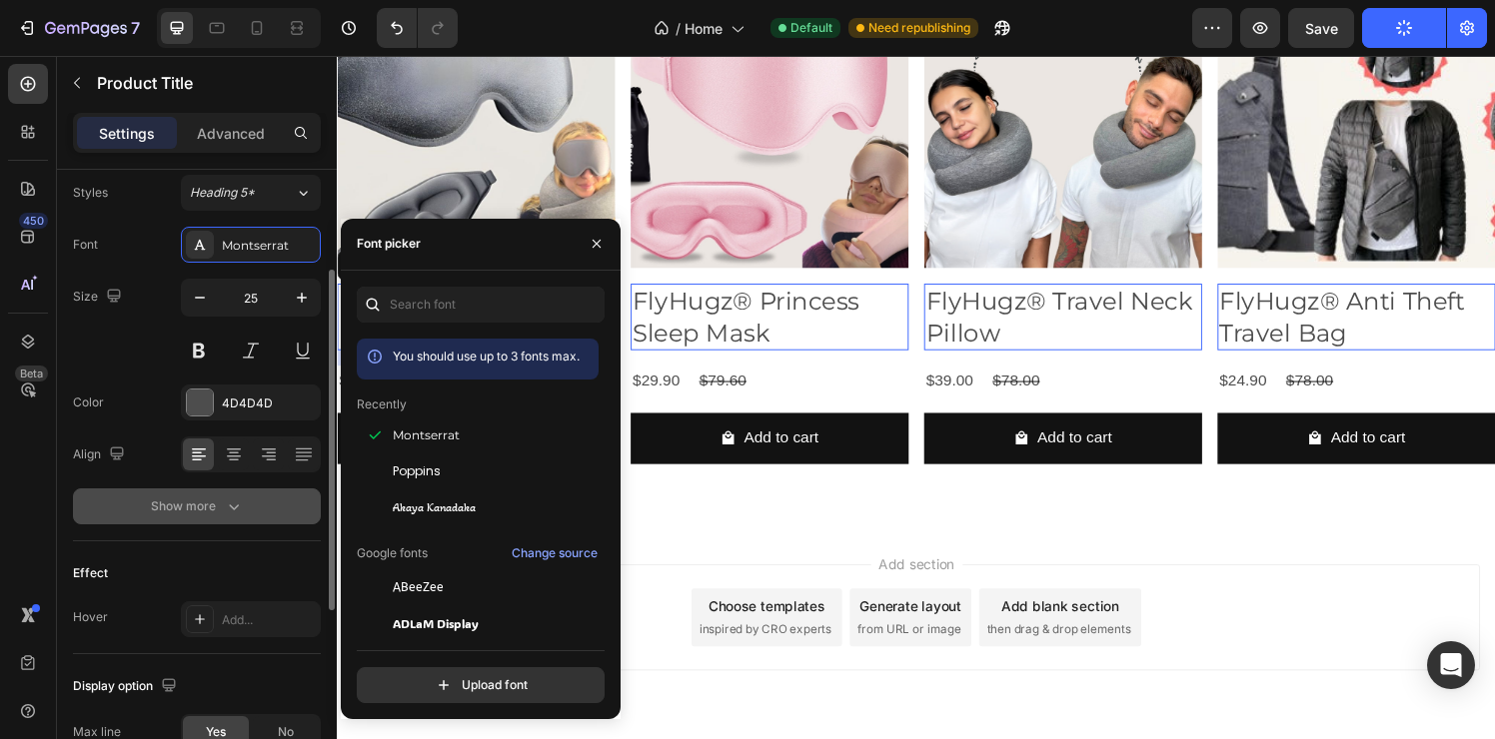
click at [239, 498] on icon "button" at bounding box center [234, 507] width 20 height 20
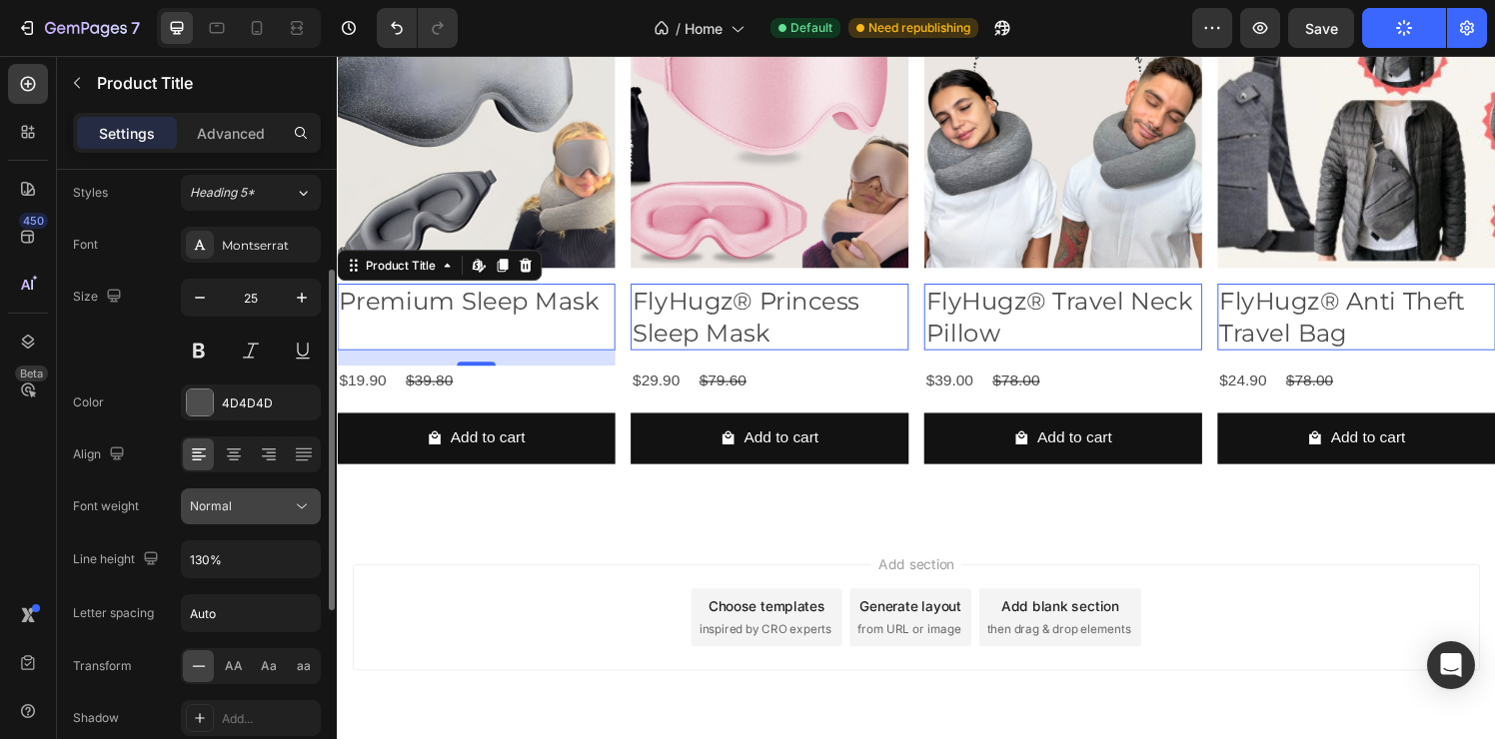
click at [264, 516] on button "Normal" at bounding box center [251, 507] width 140 height 36
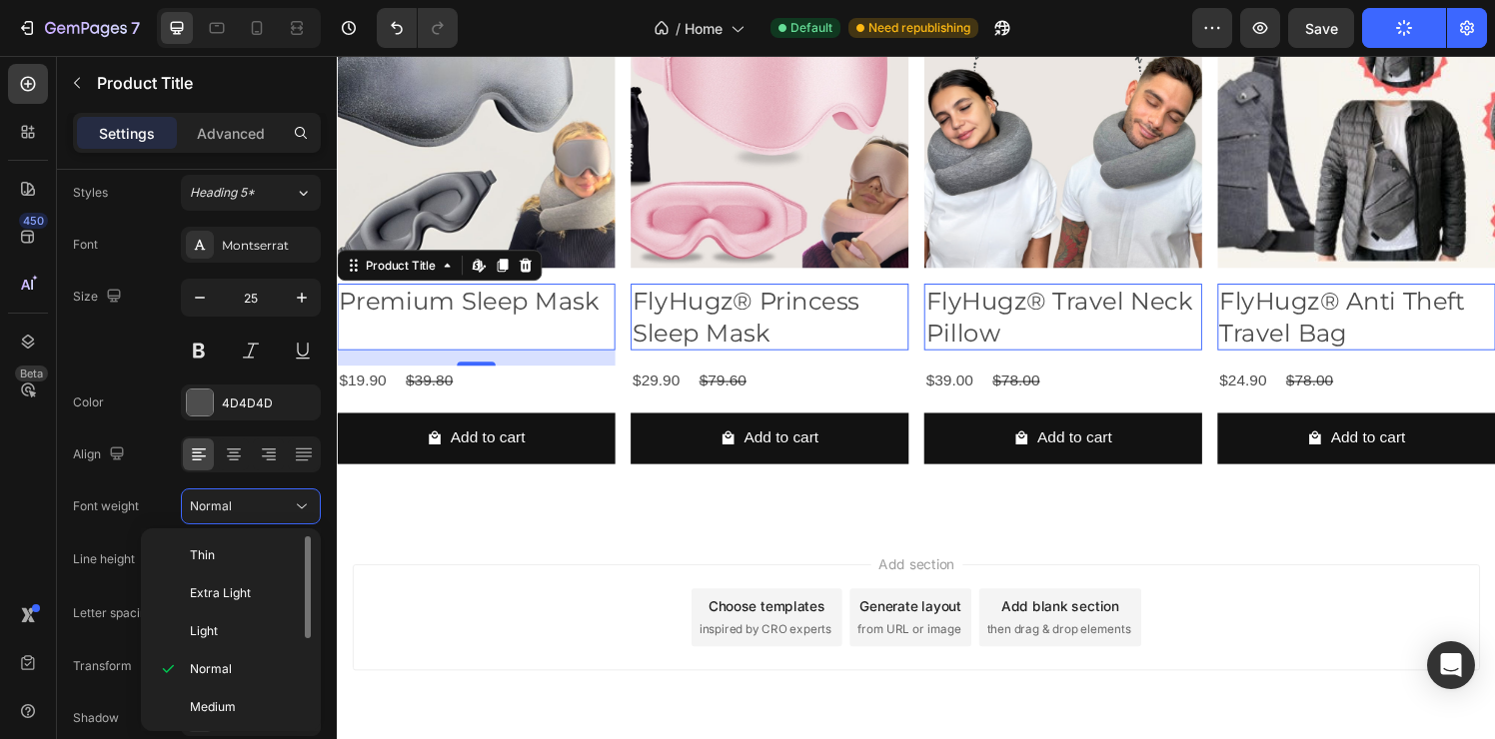
scroll to position [155, 0]
click at [250, 634] on p "Bold" at bounding box center [243, 629] width 106 height 18
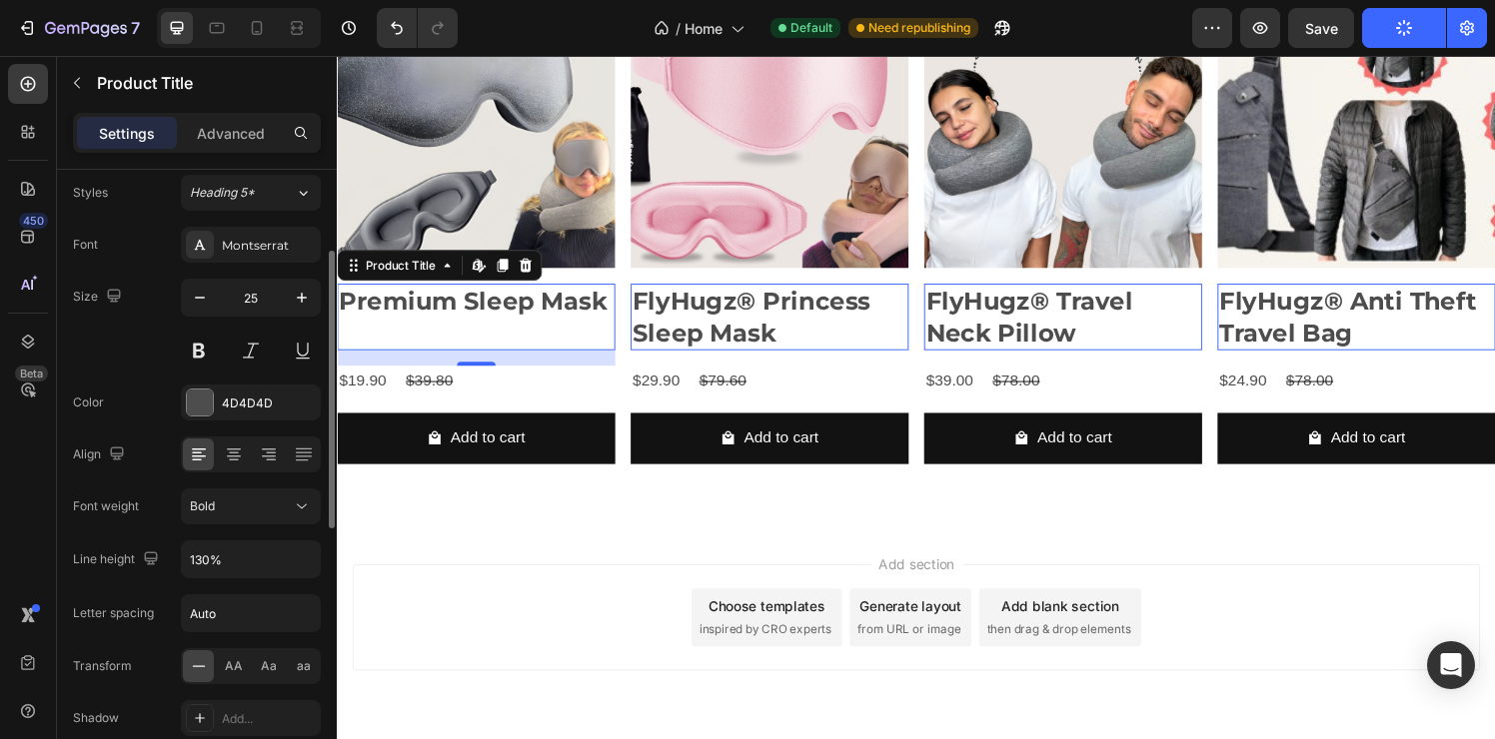
click at [130, 447] on div "Align" at bounding box center [197, 455] width 248 height 36
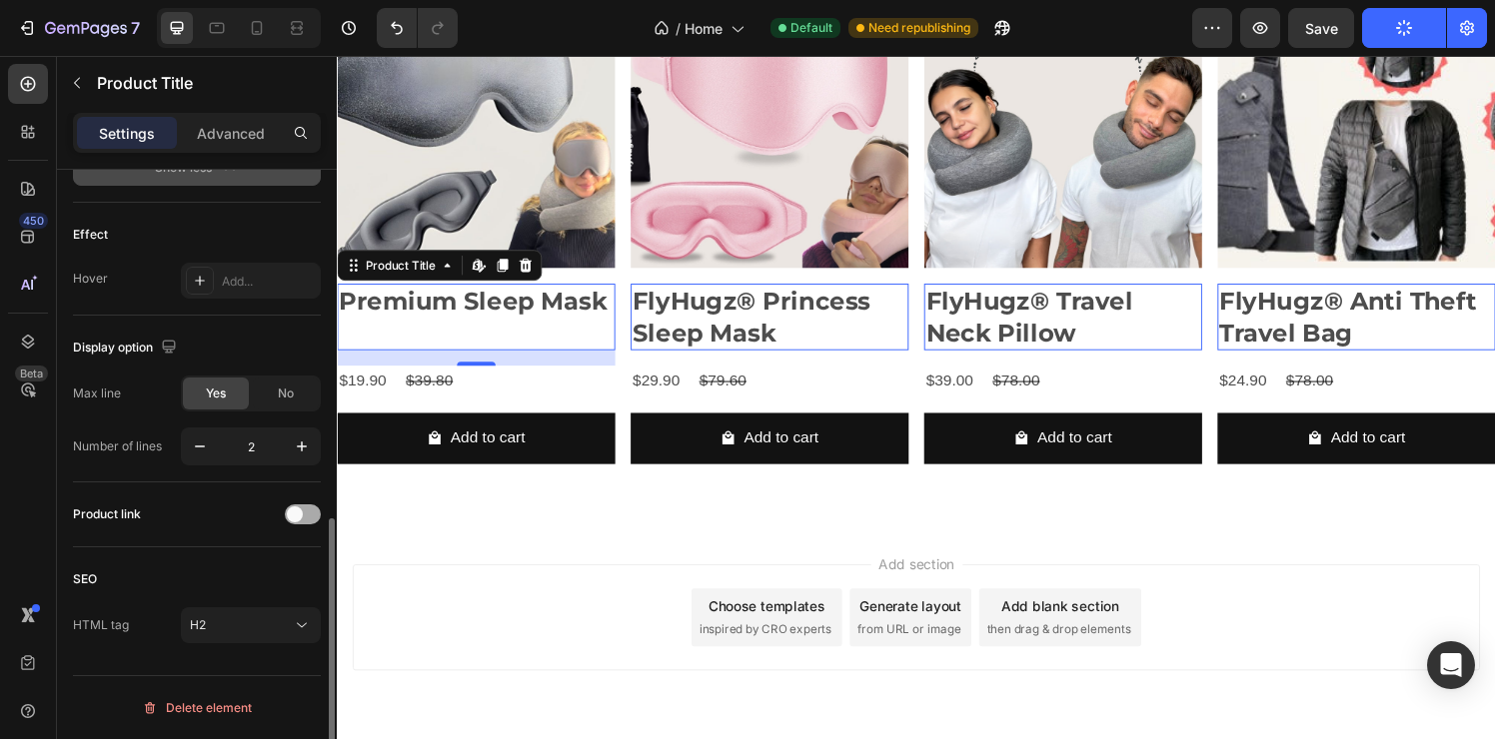
click at [294, 516] on span at bounding box center [295, 515] width 16 height 16
click at [255, 141] on p "Advanced" at bounding box center [231, 133] width 68 height 21
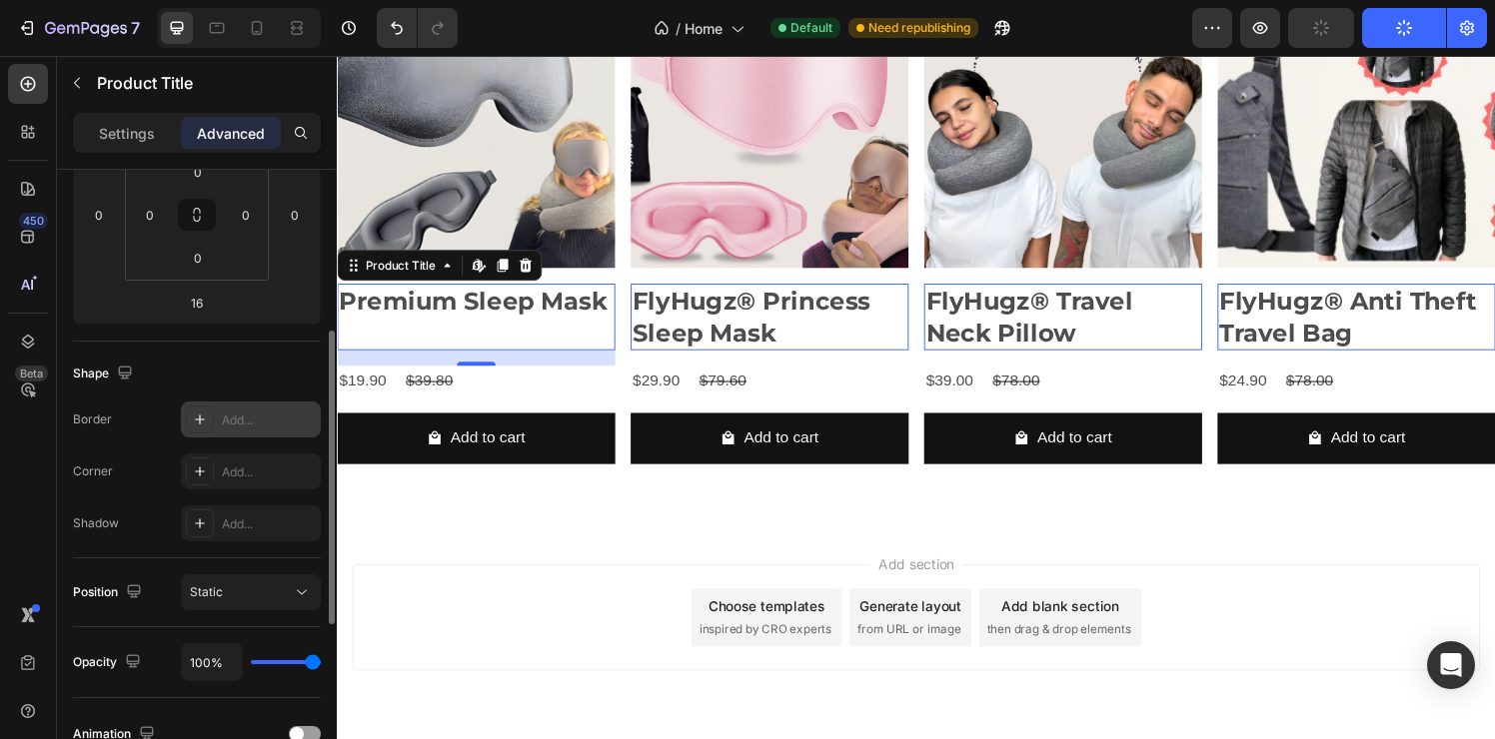
scroll to position [303, 0]
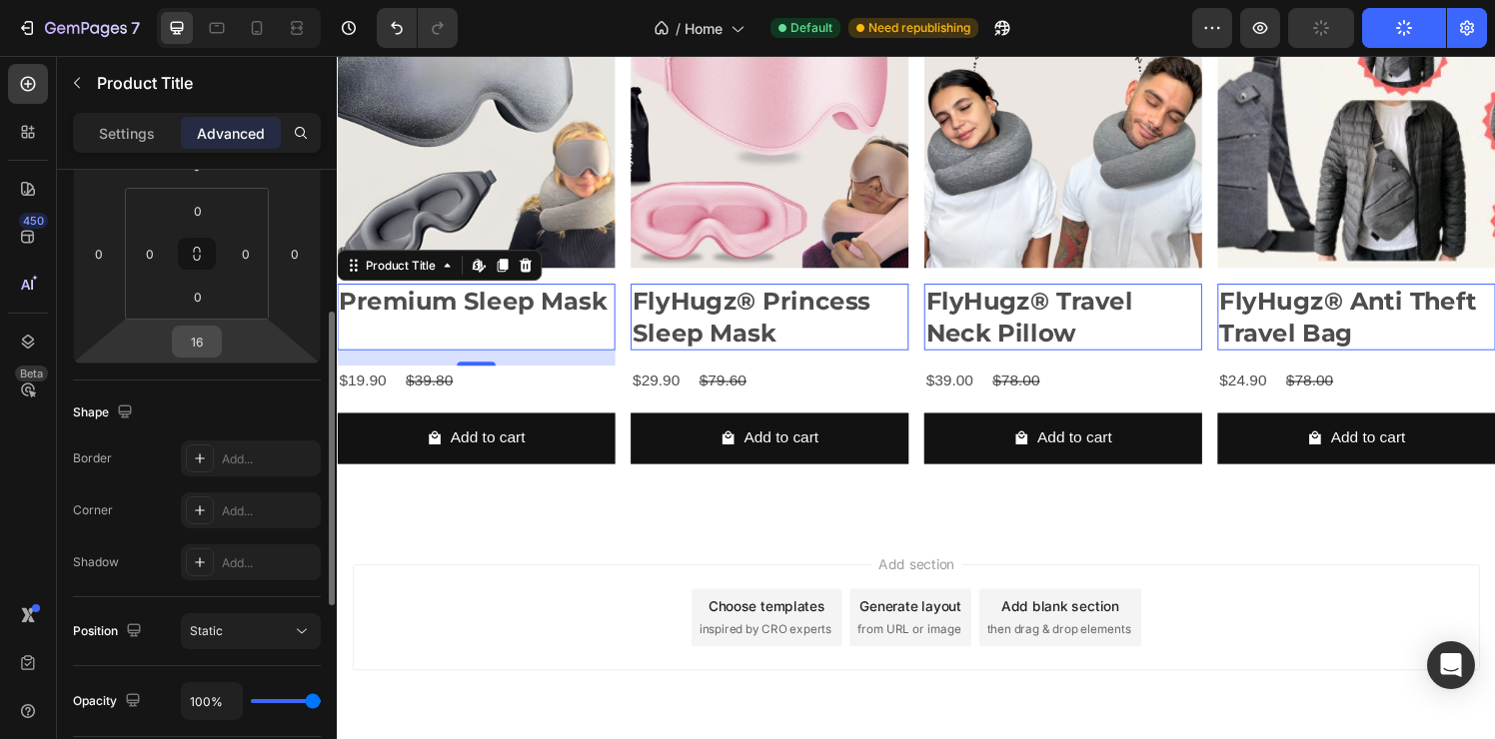
click at [207, 339] on input "16" at bounding box center [197, 342] width 40 height 30
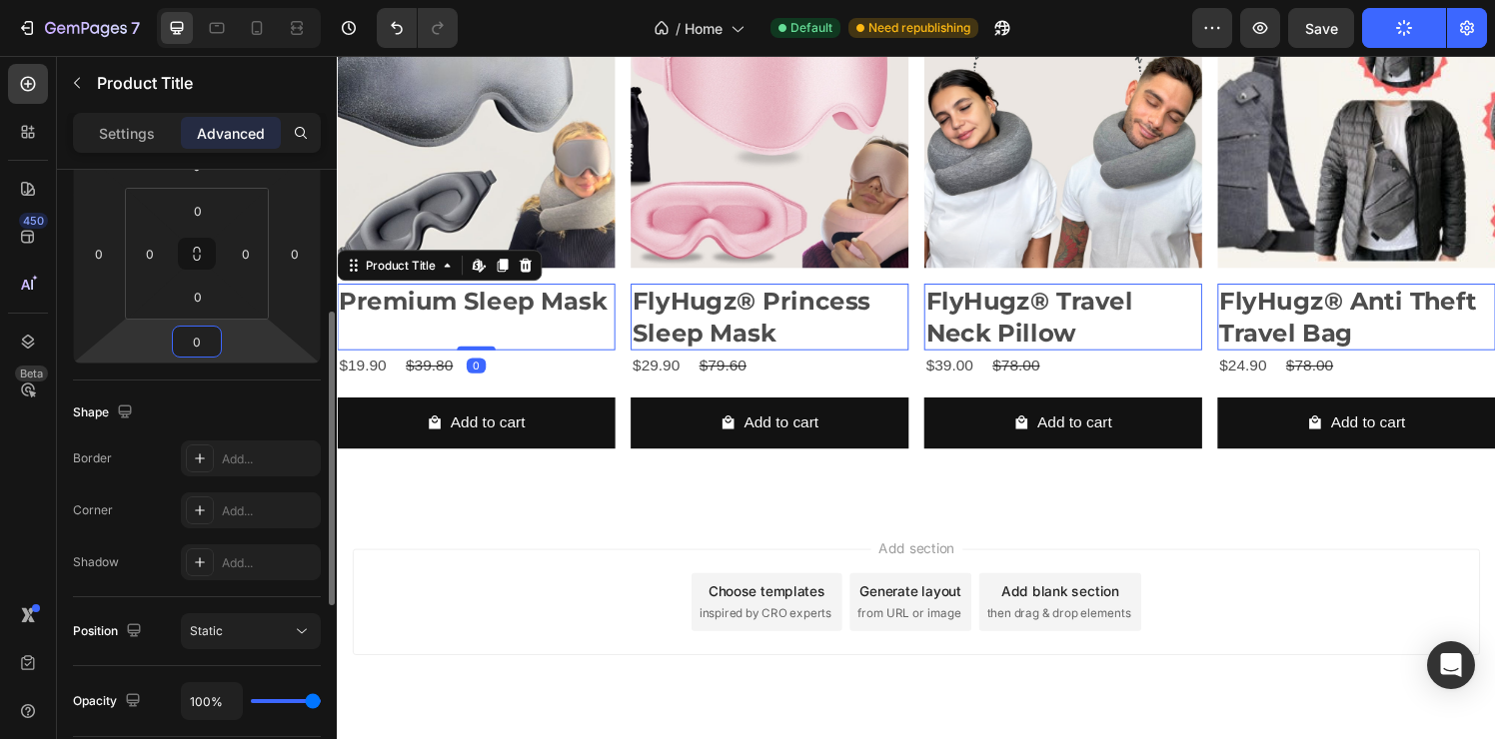
type input "0"
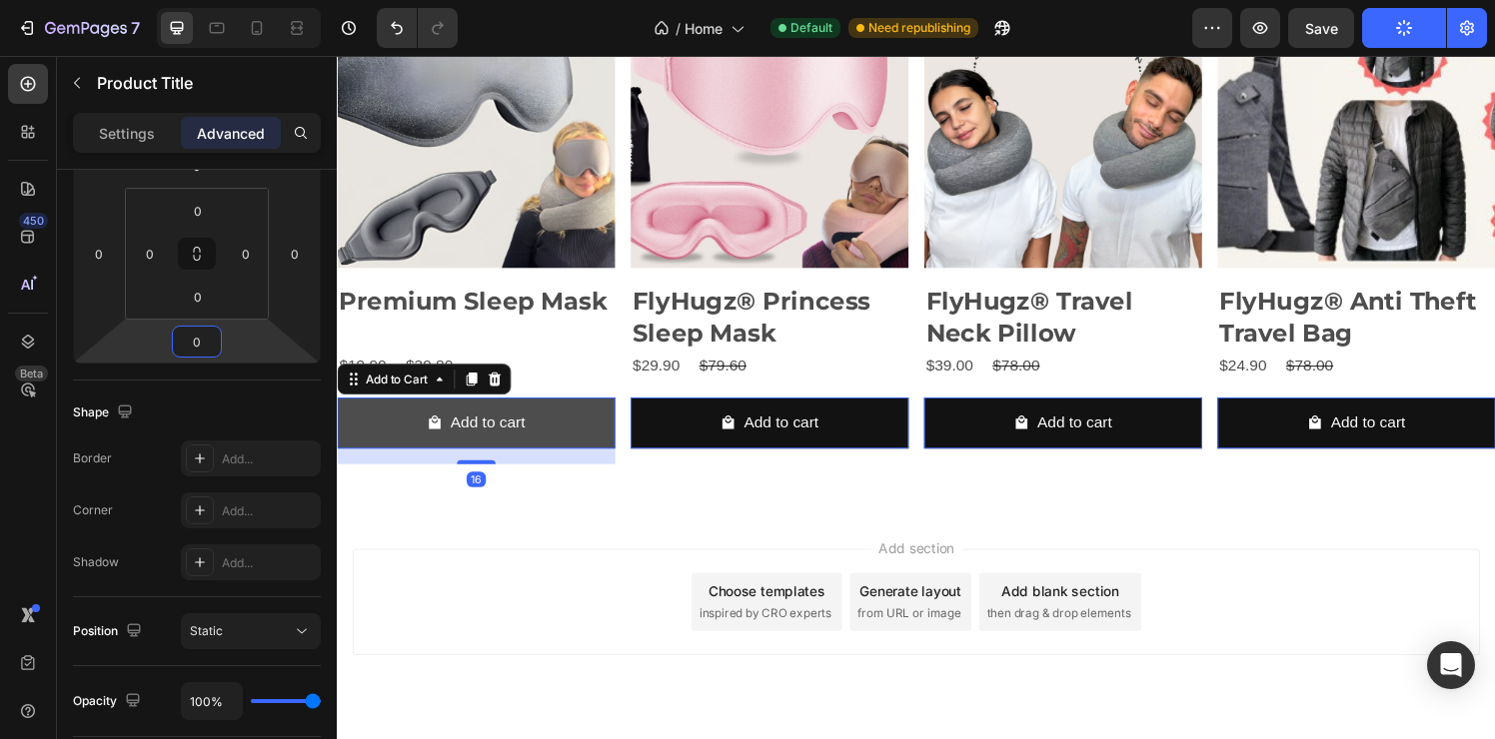
click at [561, 417] on button "Add to cart" at bounding box center [481, 436] width 288 height 53
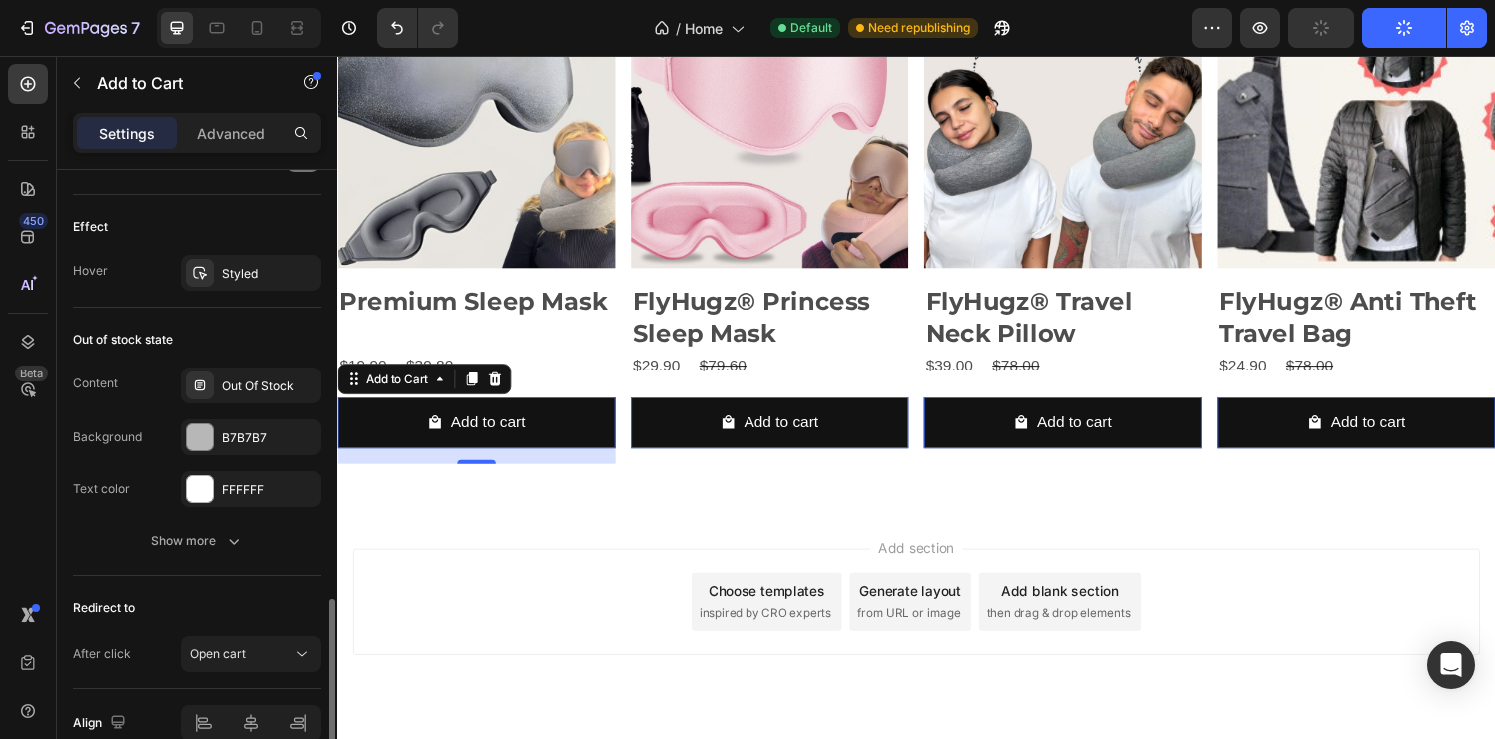
scroll to position [1673, 0]
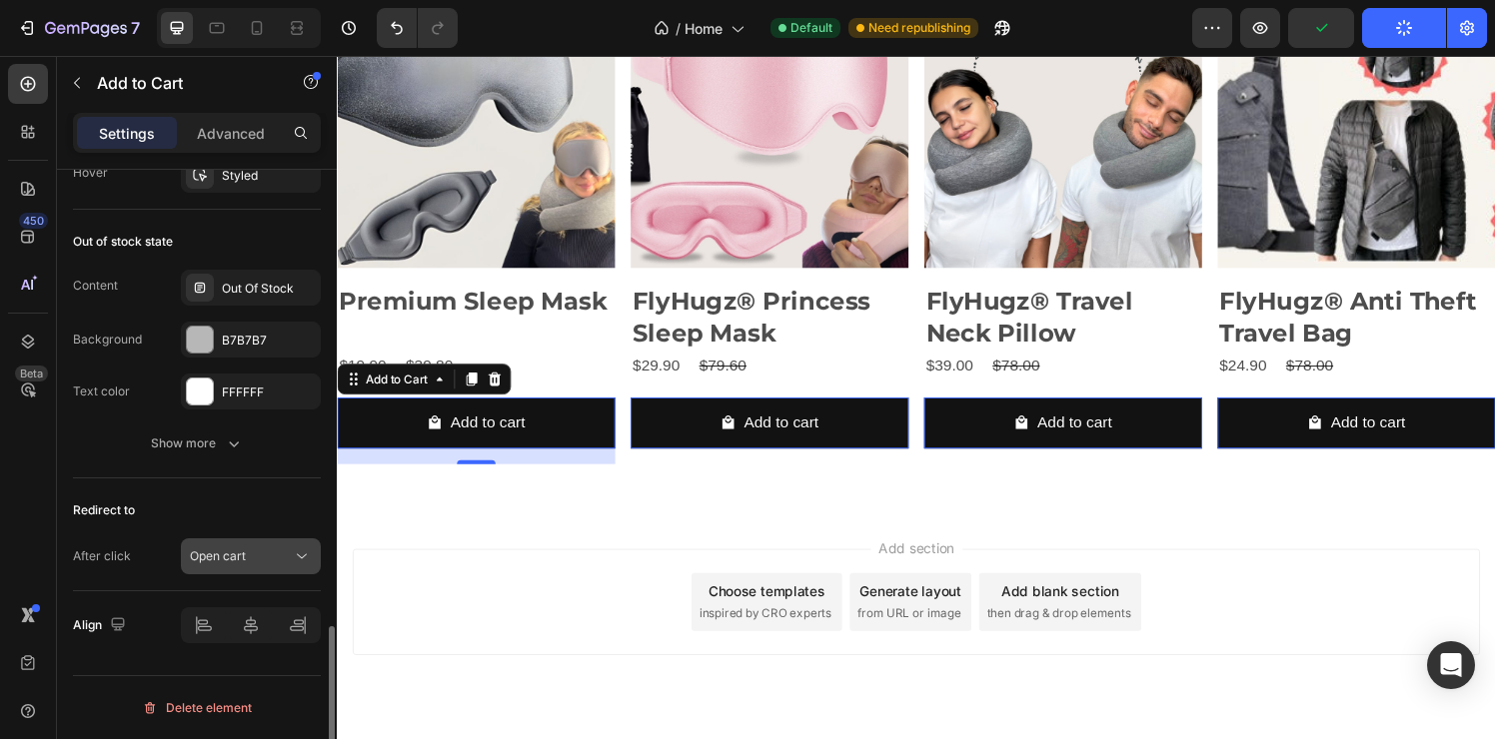
click at [287, 570] on button "Open cart" at bounding box center [251, 557] width 140 height 36
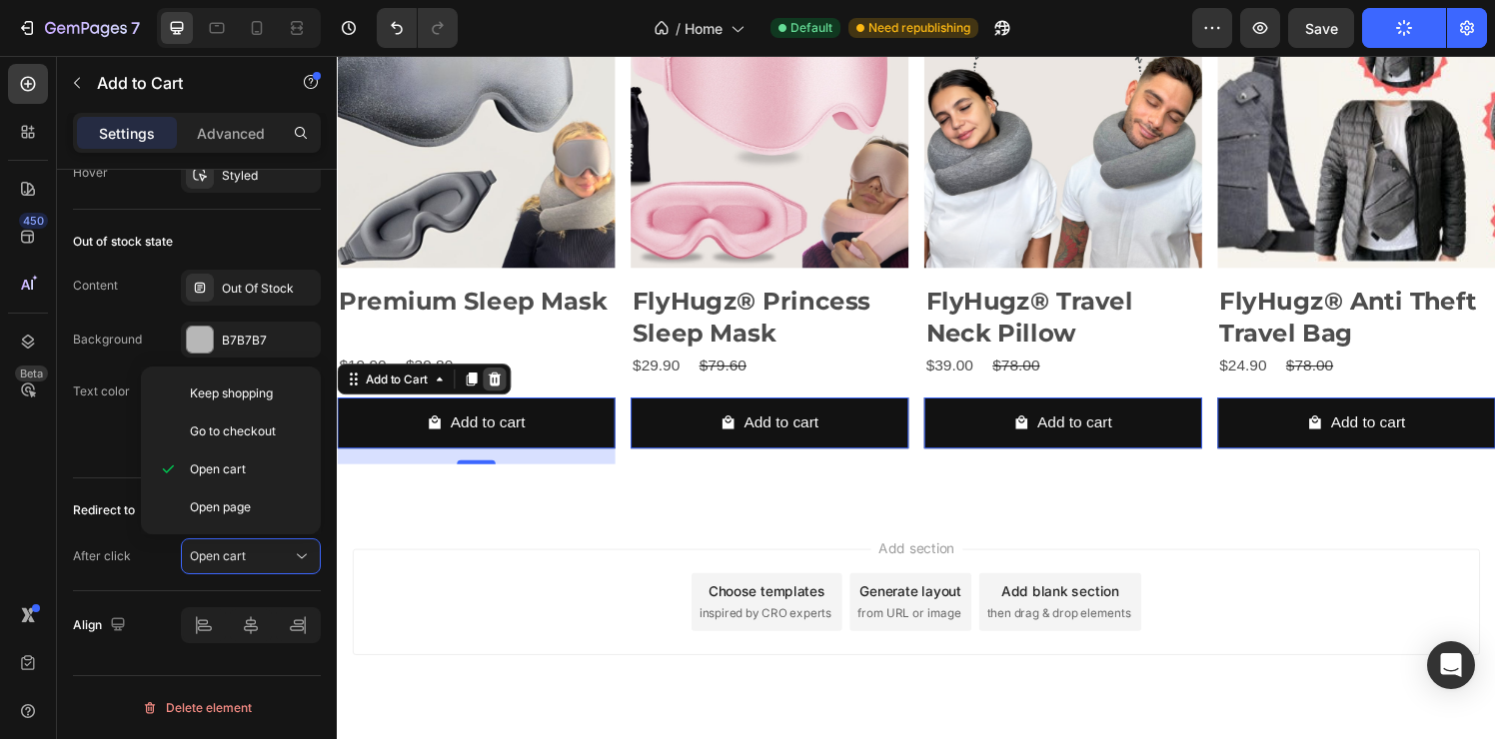
click at [499, 393] on icon at bounding box center [500, 391] width 16 height 16
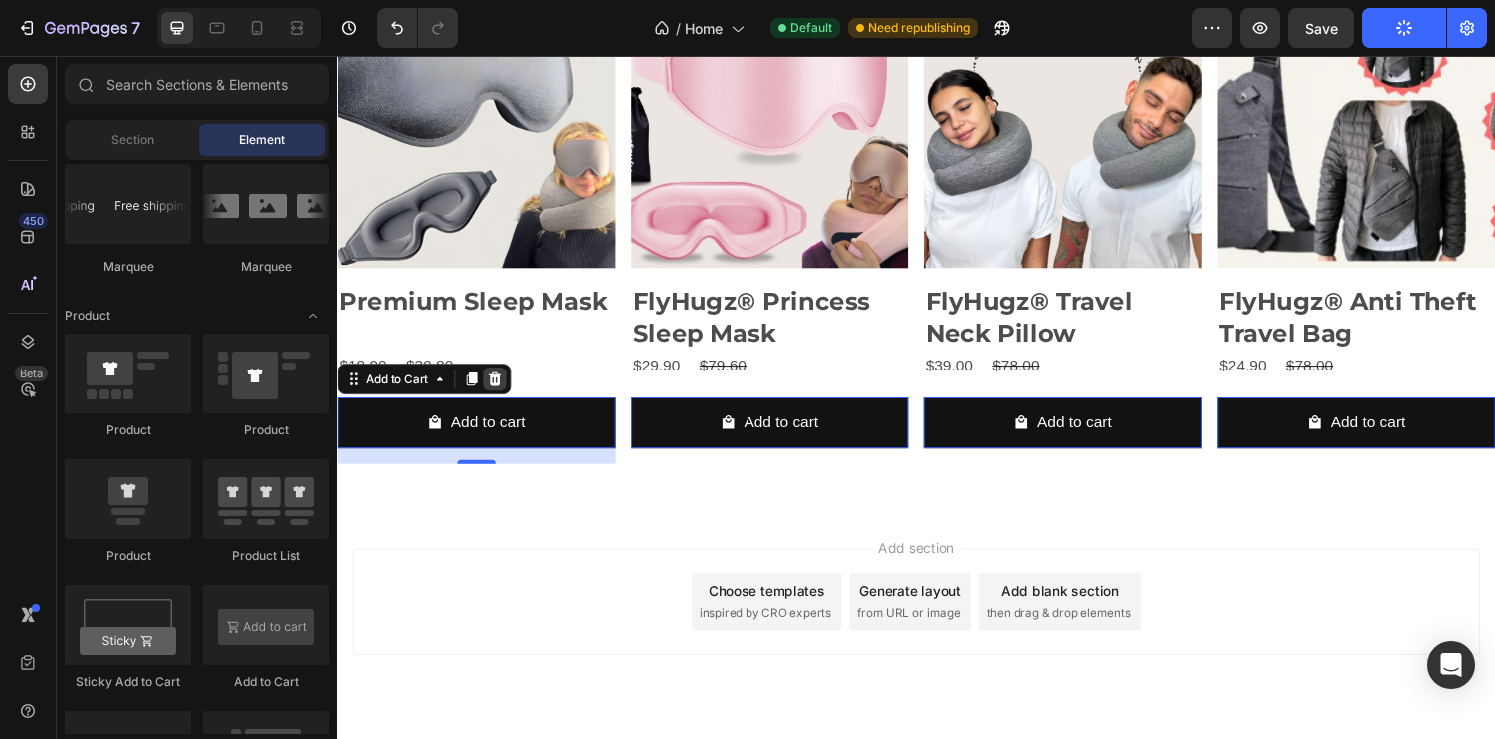
scroll to position [924, 0]
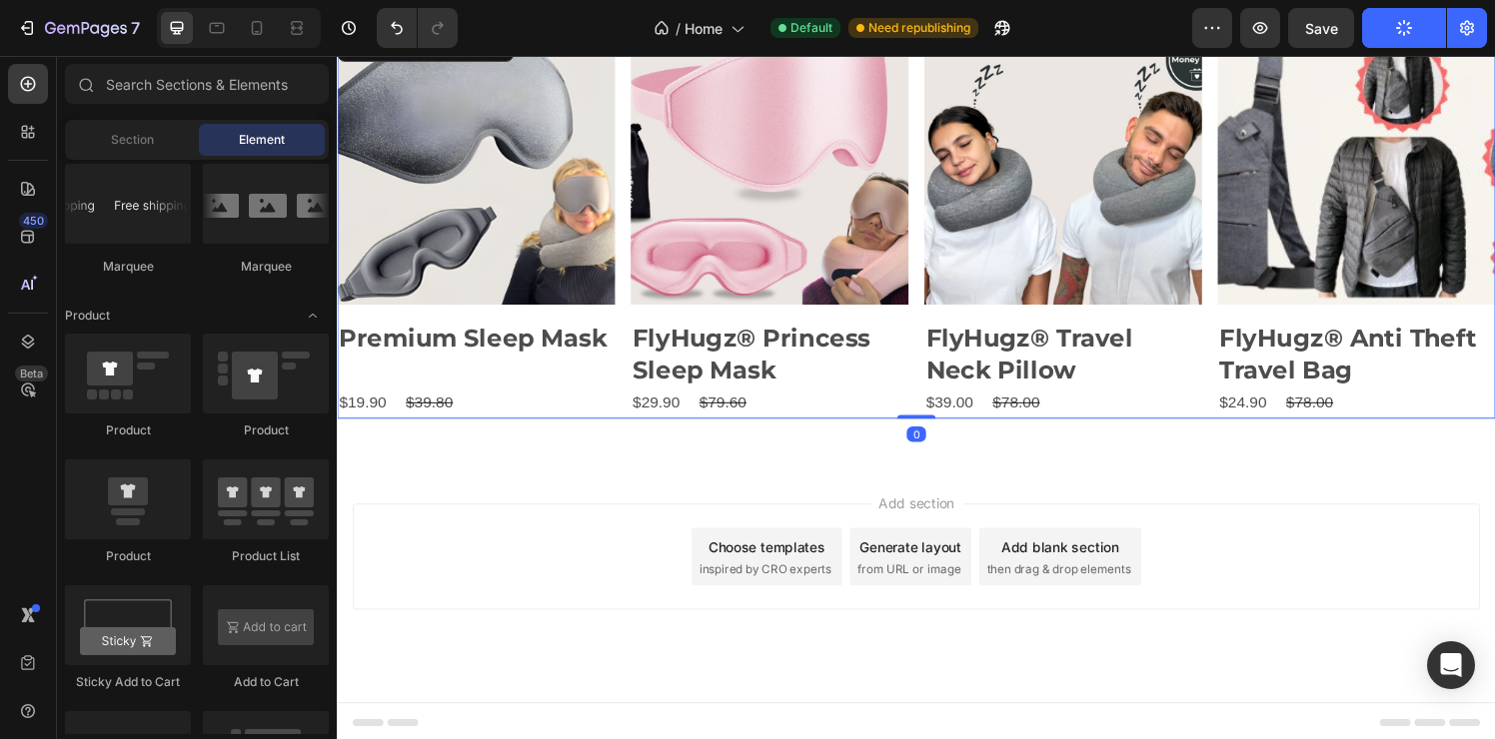
click at [623, 369] on div "Product Images Premium Sleep Mask Product Title $19.90 Product Price Product Pr…" at bounding box center [936, 229] width 1199 height 406
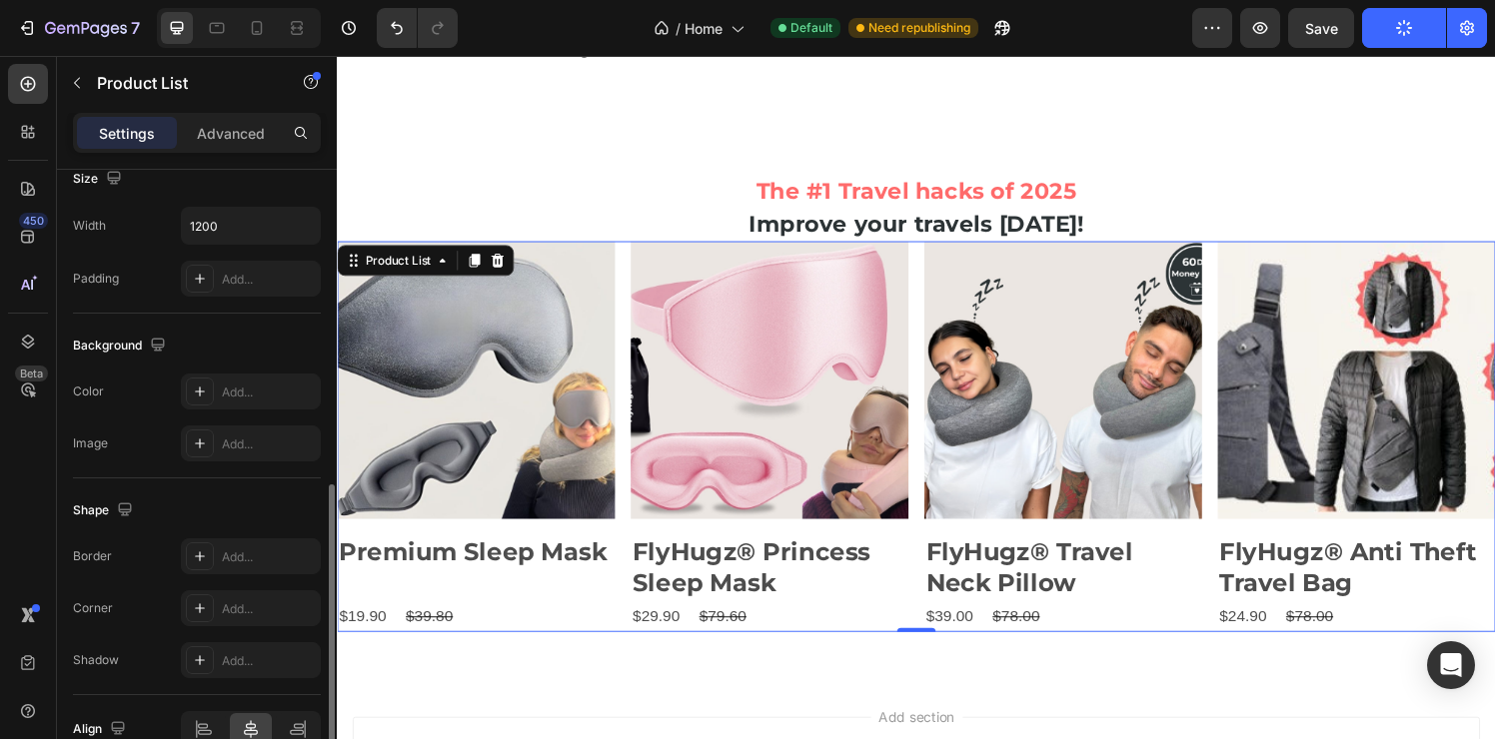
scroll to position [843, 0]
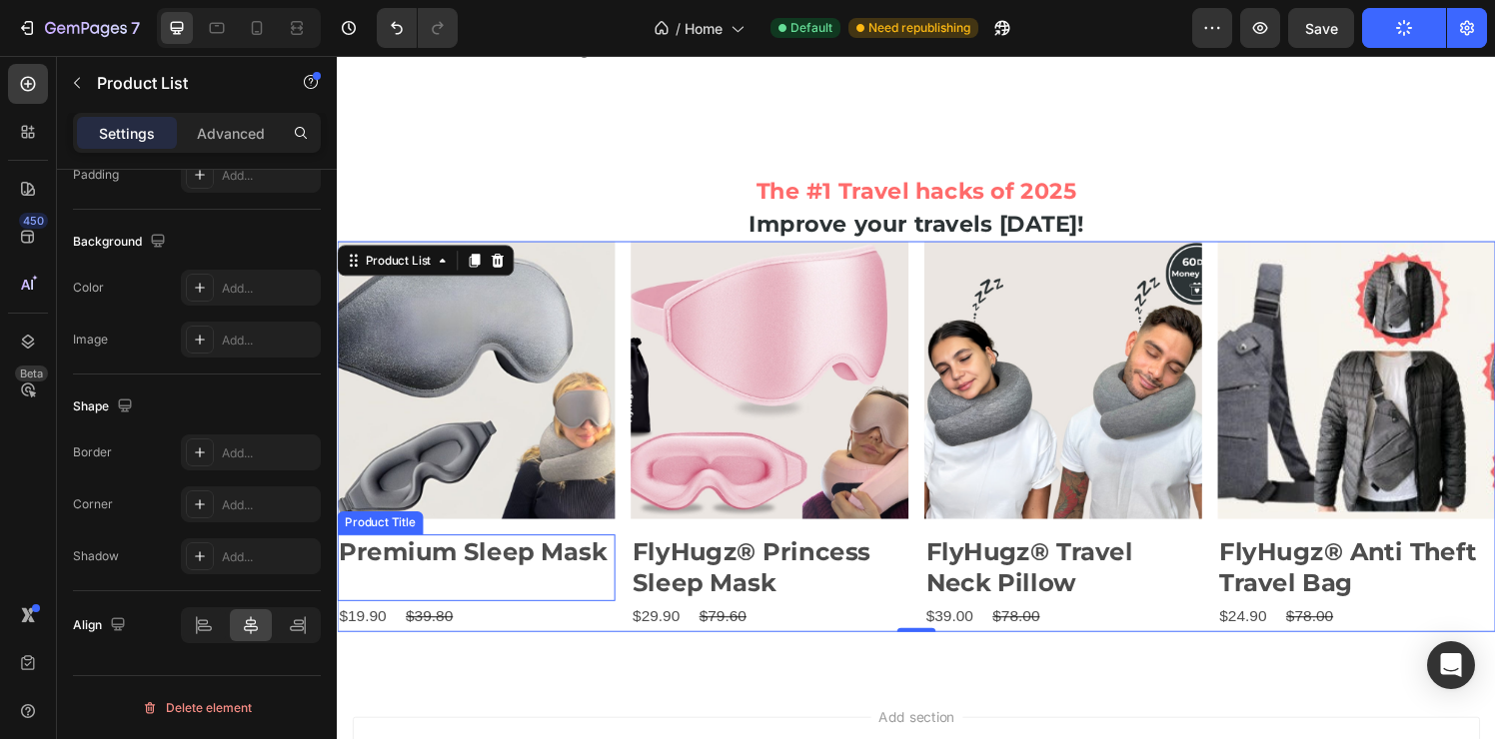
click at [492, 578] on h2 "Premium Sleep Mask" at bounding box center [481, 570] width 288 height 37
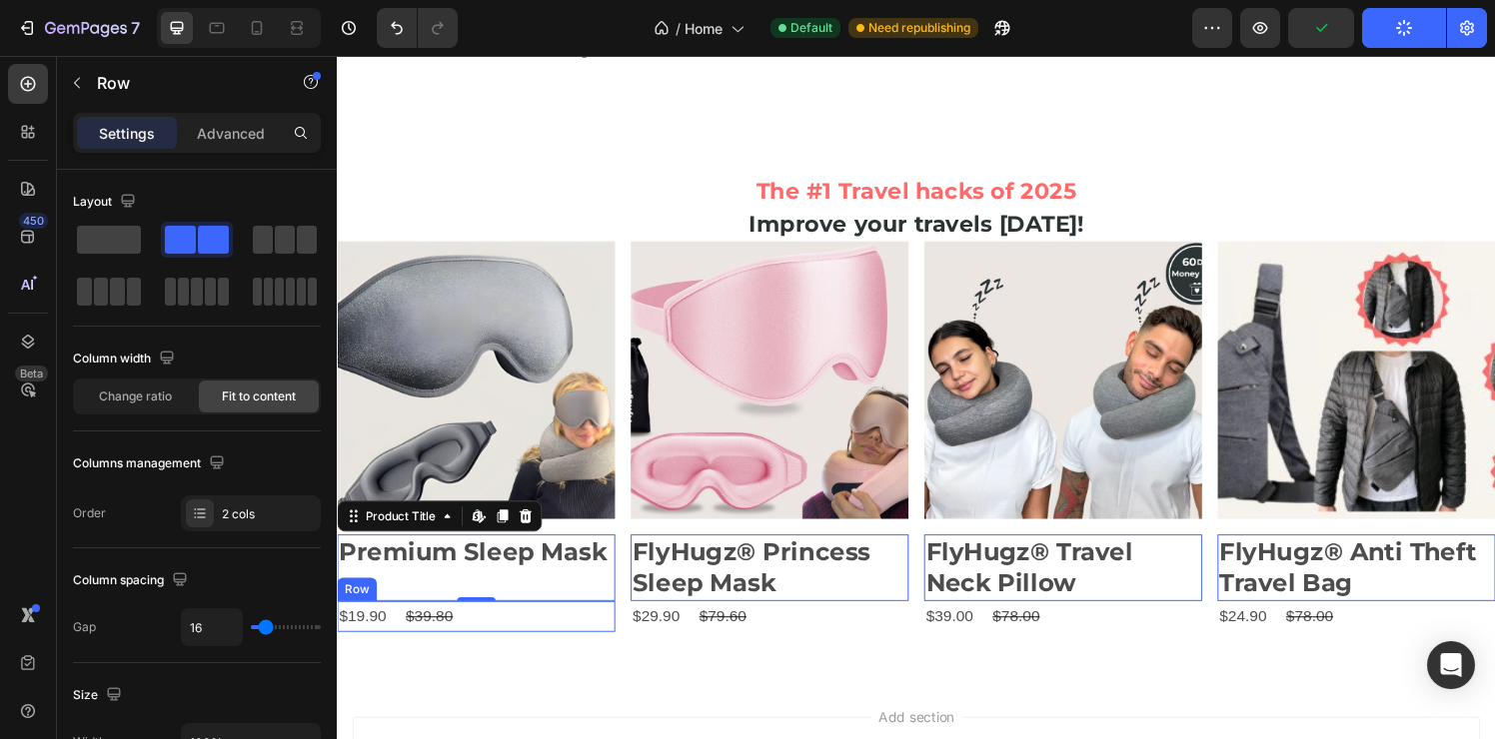
click at [533, 631] on div "$19.90 Product Price Product Price $39.80 Product Price Product Price Row" at bounding box center [481, 637] width 288 height 33
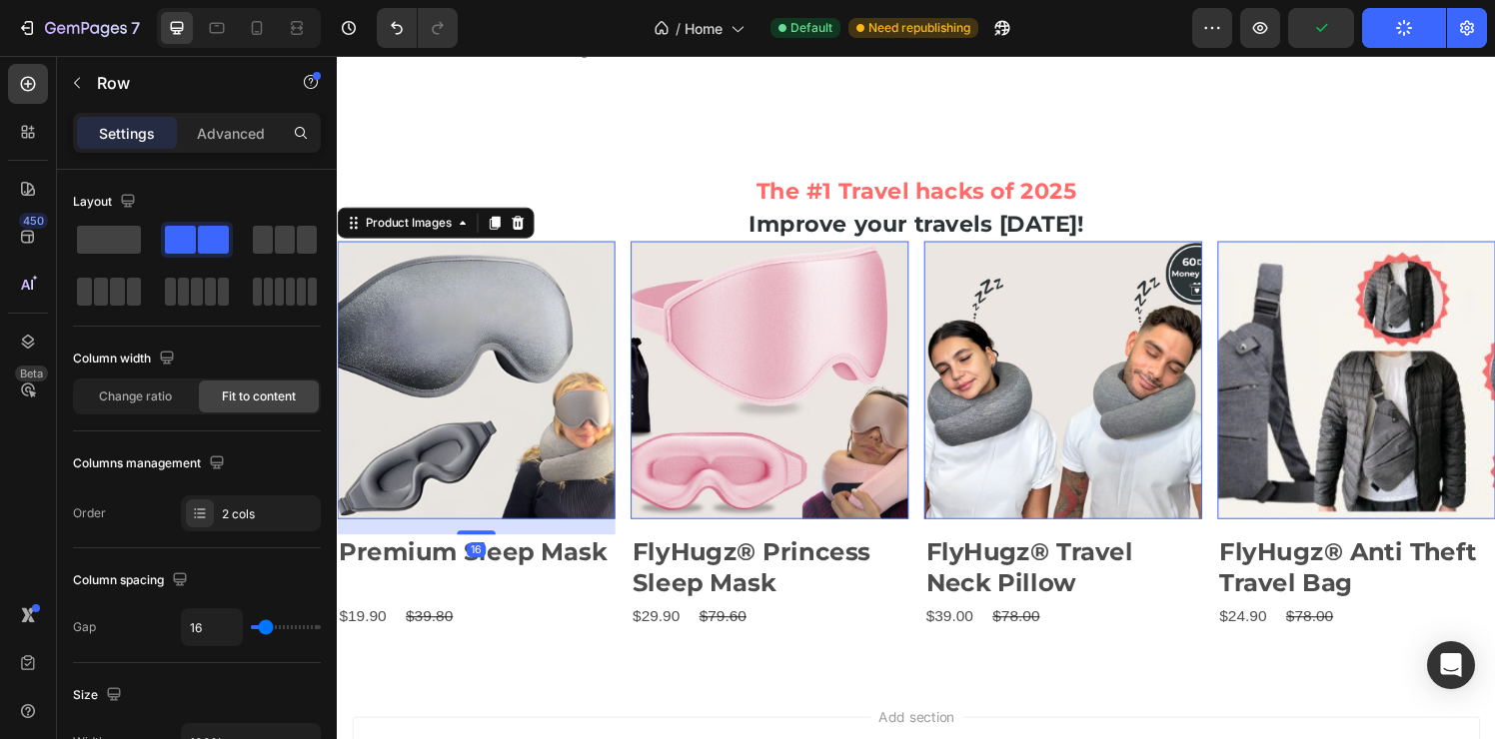
click at [590, 452] on img at bounding box center [481, 392] width 288 height 288
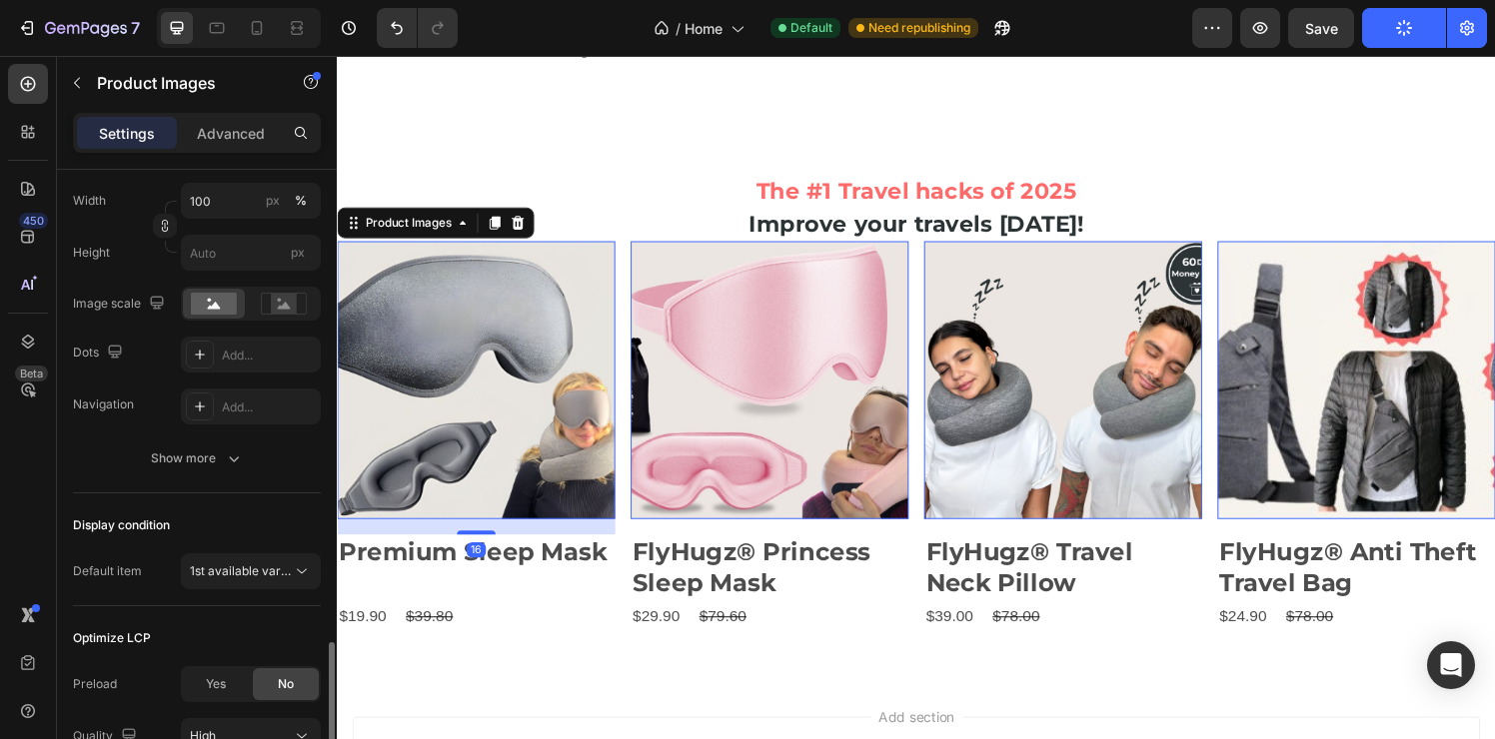
scroll to position [549, 0]
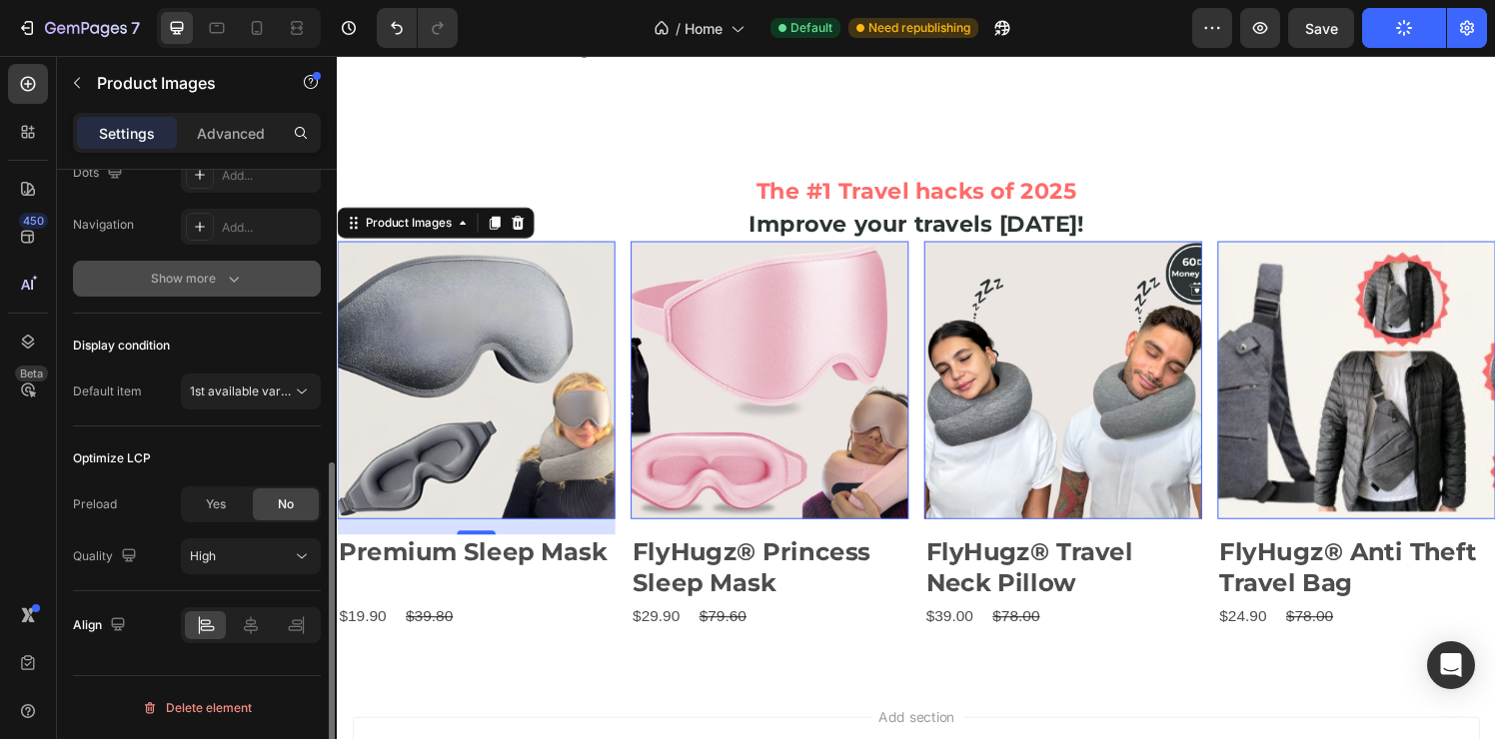
click at [206, 284] on div "Show more" at bounding box center [197, 279] width 93 height 20
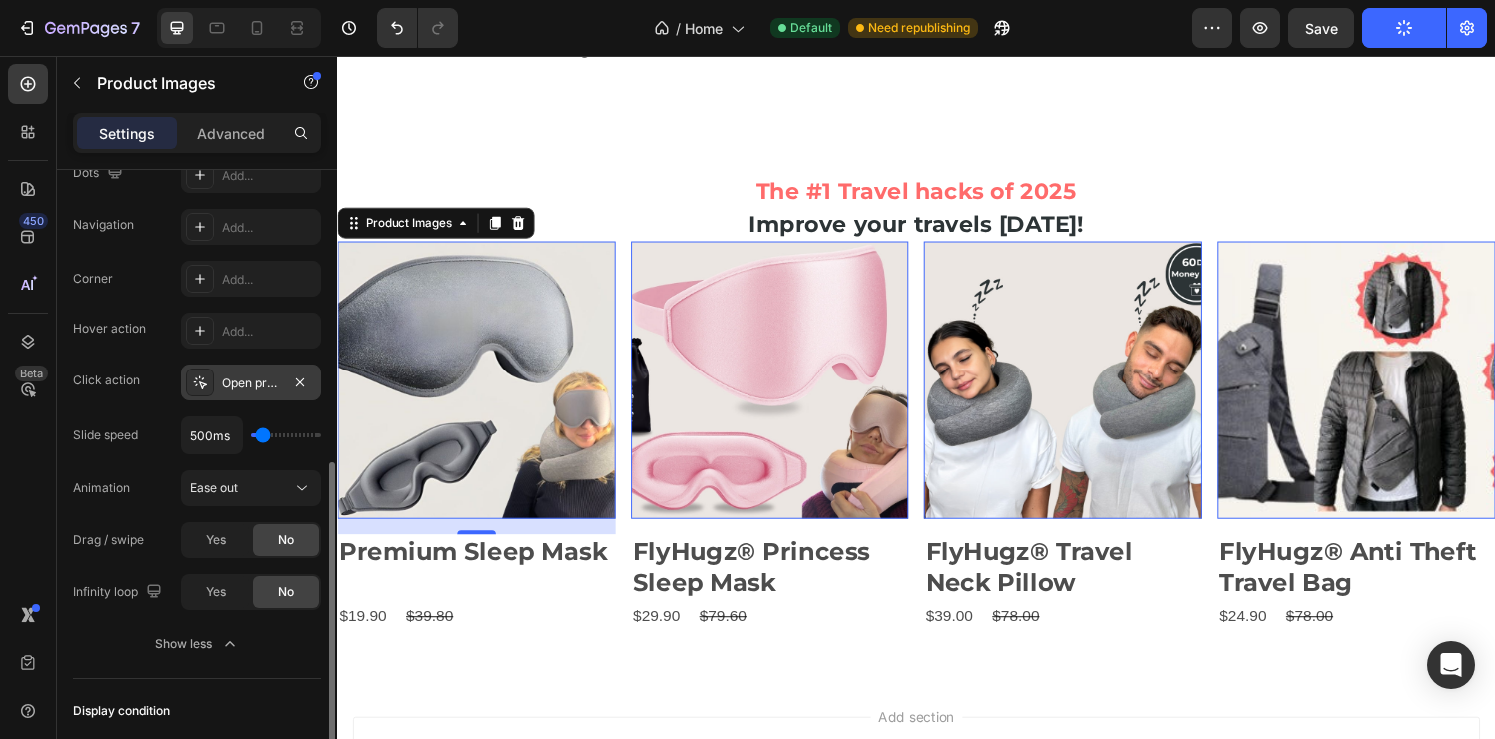
click at [269, 379] on div "Open product" at bounding box center [251, 384] width 58 height 18
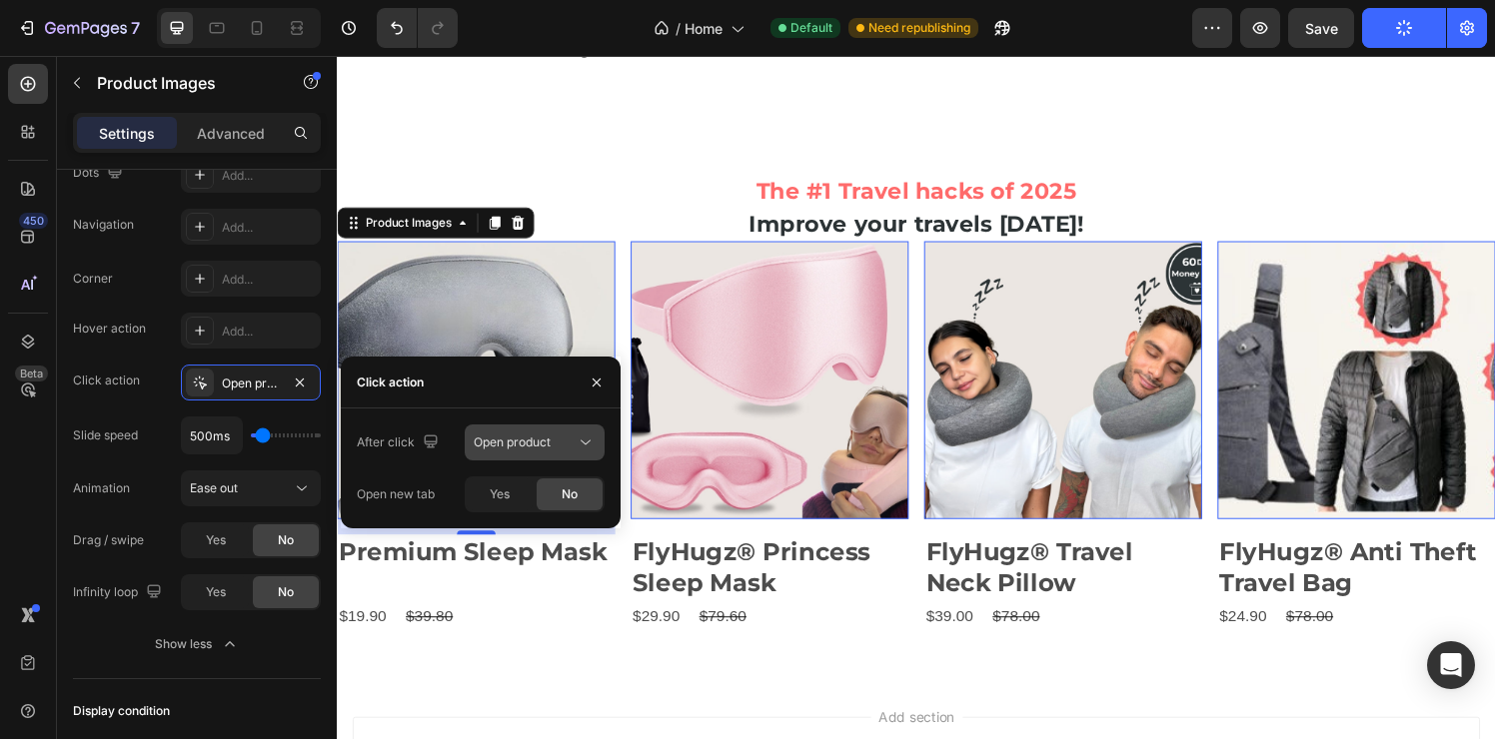
click at [551, 433] on div "Open product" at bounding box center [535, 443] width 122 height 20
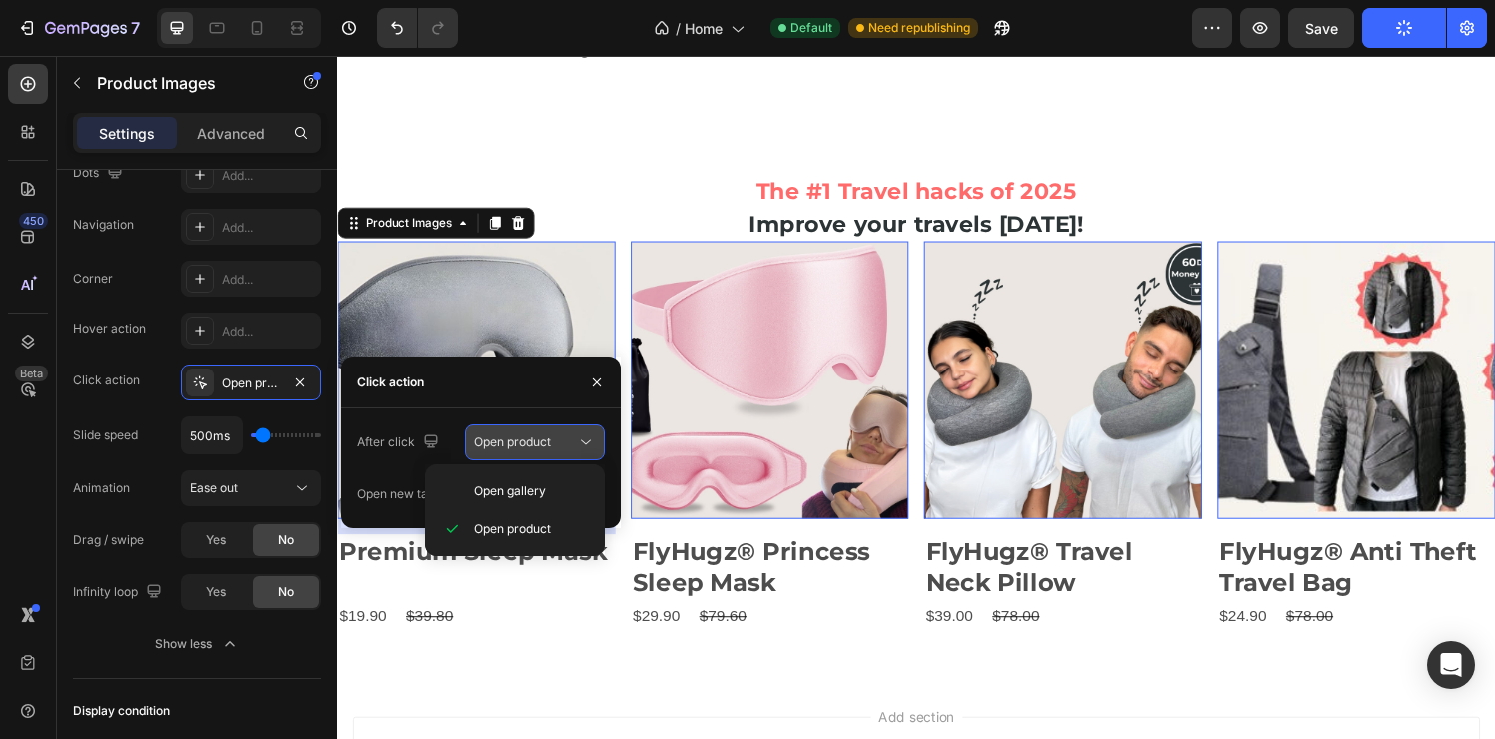
click at [551, 433] on div "Open product" at bounding box center [535, 443] width 122 height 20
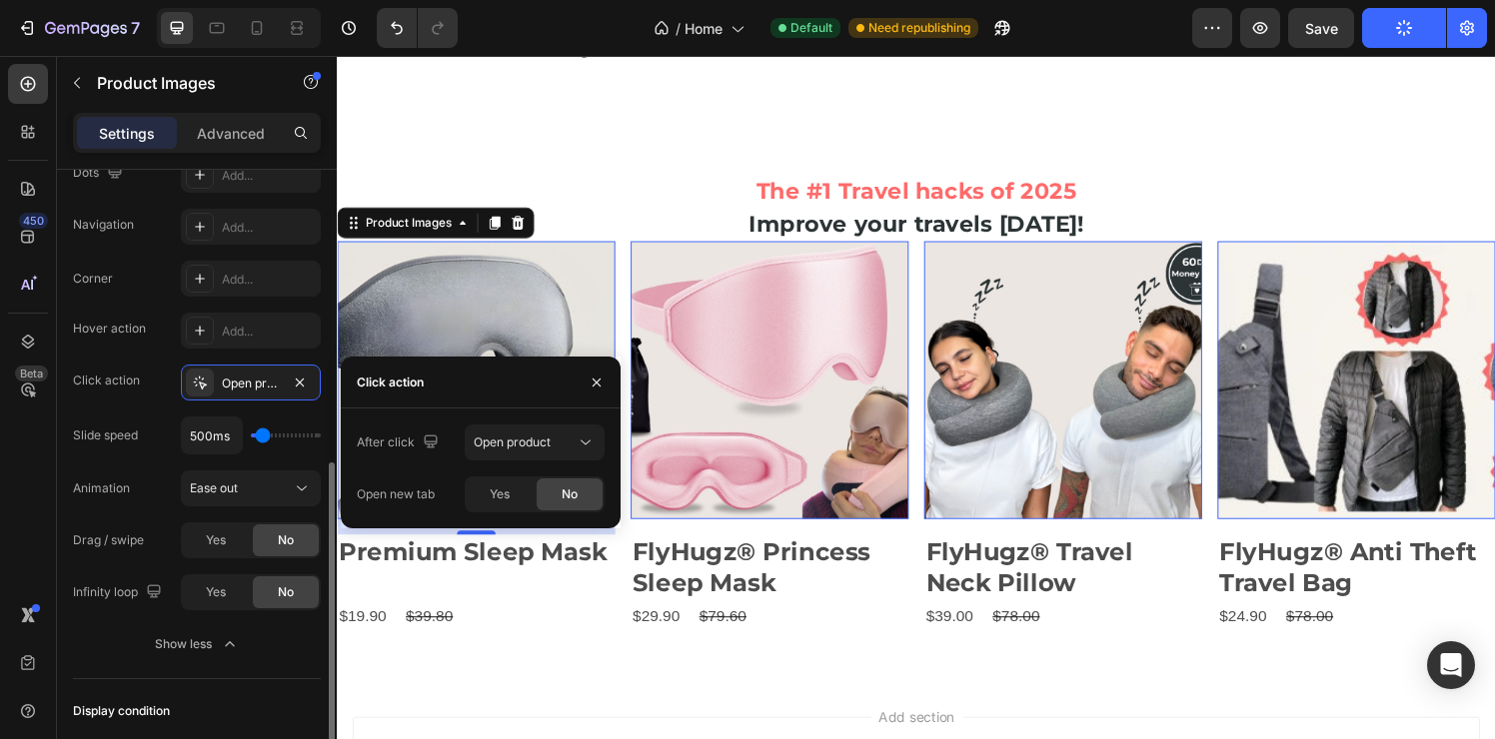
click at [174, 489] on div "Animation Ease out" at bounding box center [197, 489] width 248 height 36
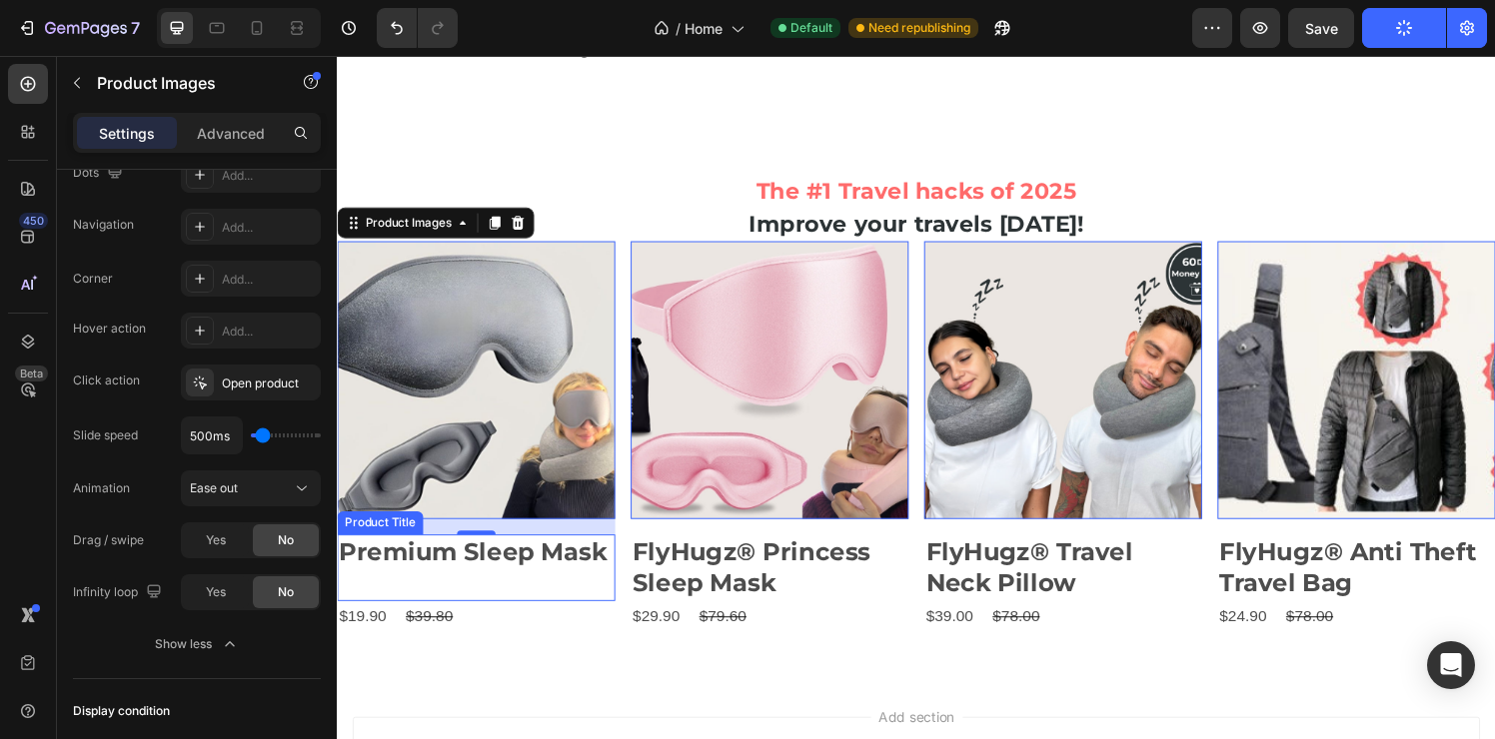
click at [578, 581] on h2 "Premium Sleep Mask" at bounding box center [481, 570] width 288 height 37
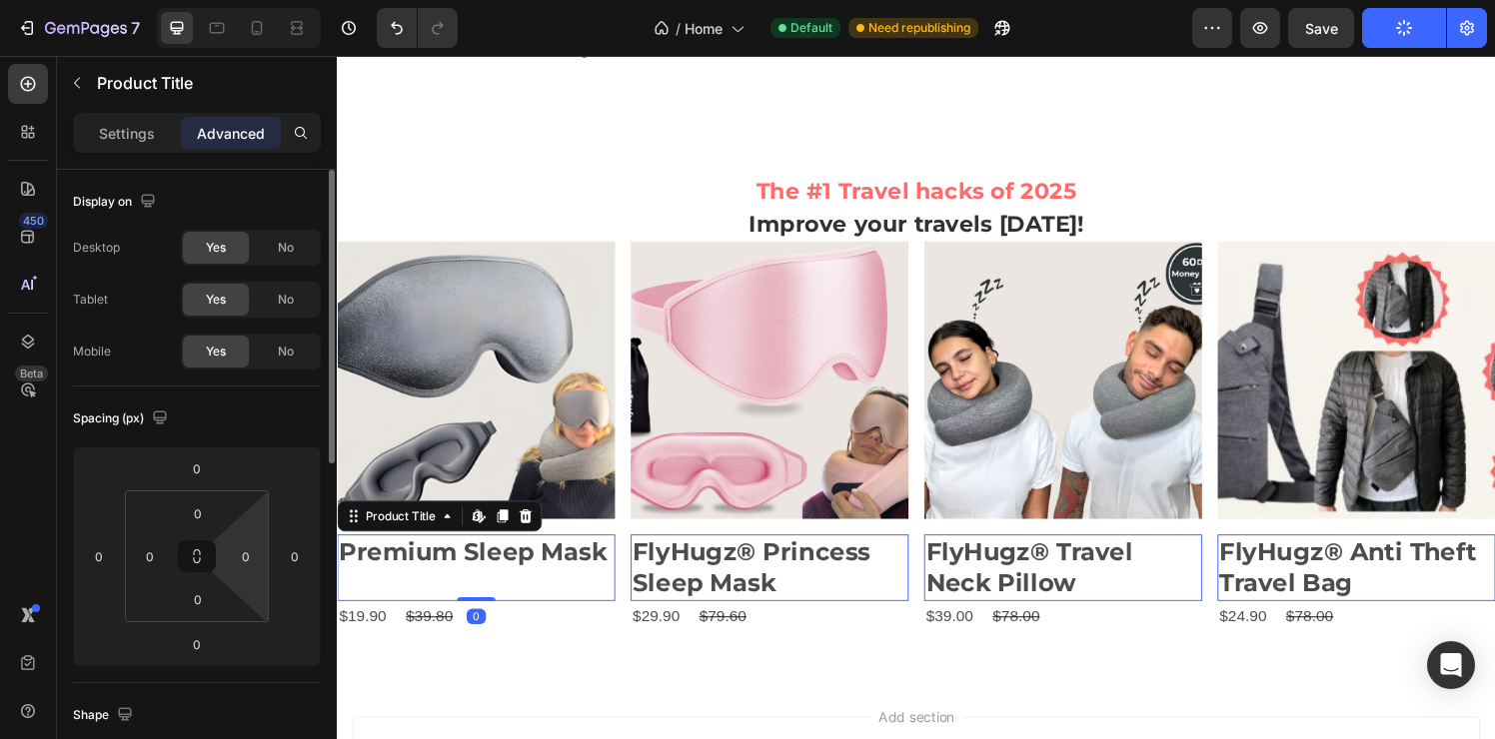
scroll to position [196, 0]
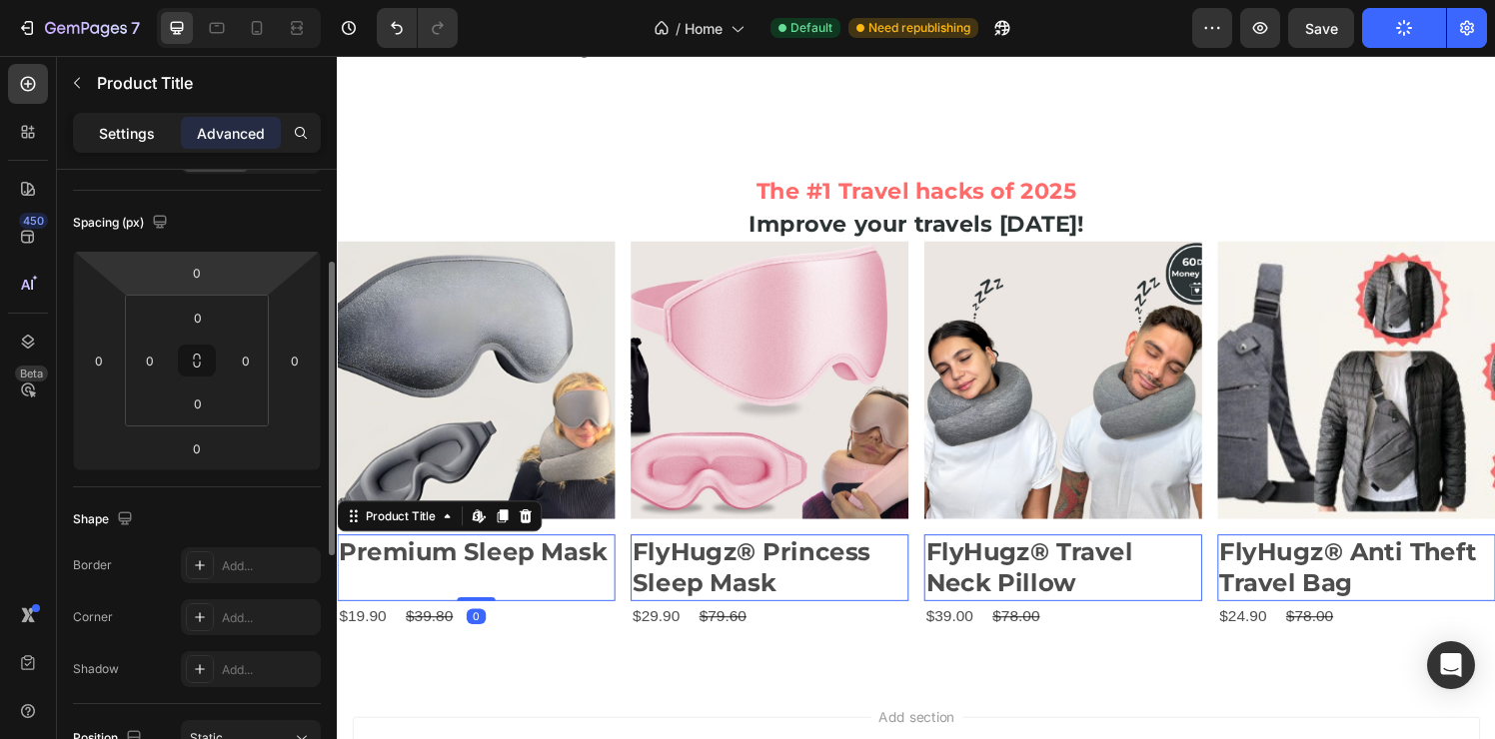
click at [133, 142] on p "Settings" at bounding box center [127, 133] width 56 height 21
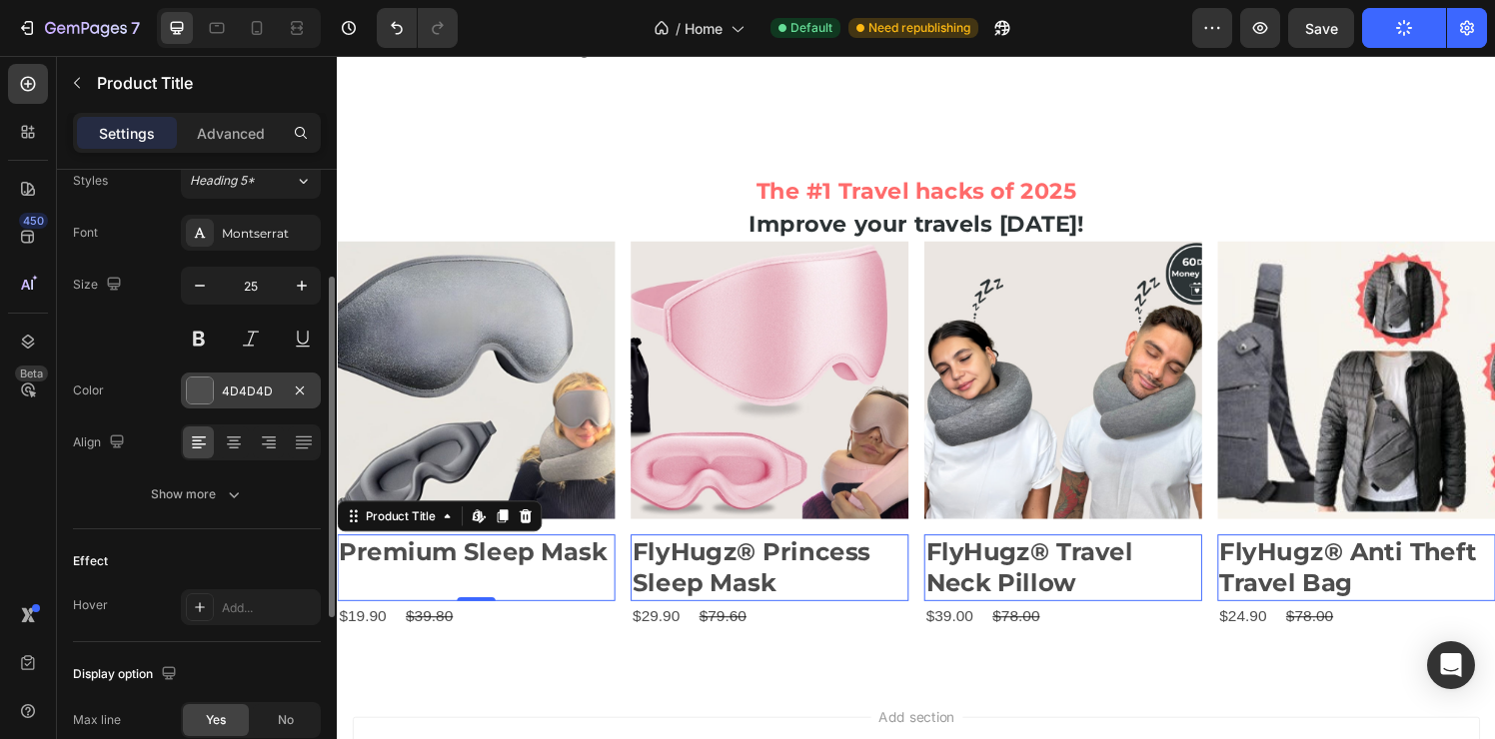
click at [259, 391] on div "4D4D4D" at bounding box center [251, 392] width 58 height 18
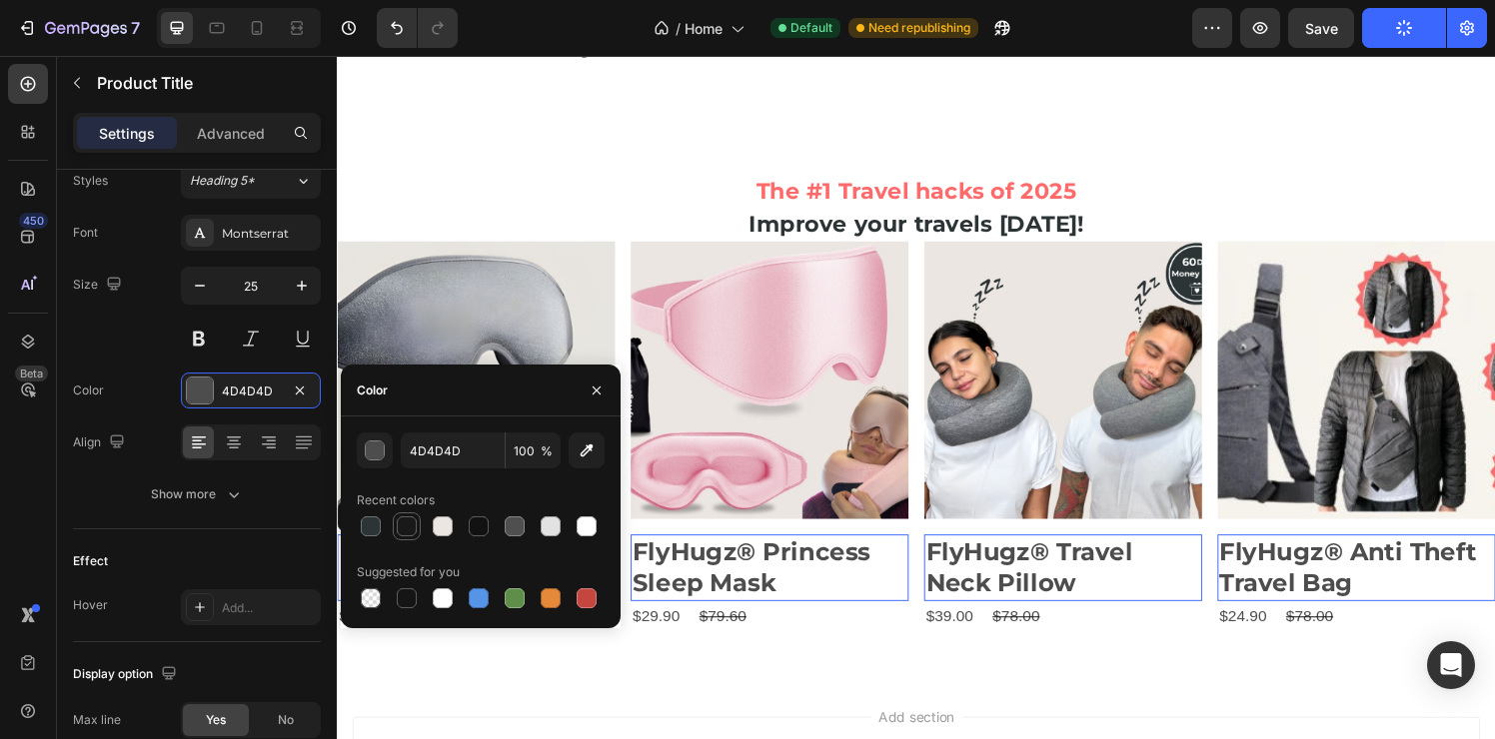
click at [403, 530] on div at bounding box center [407, 527] width 20 height 20
type input "191919"
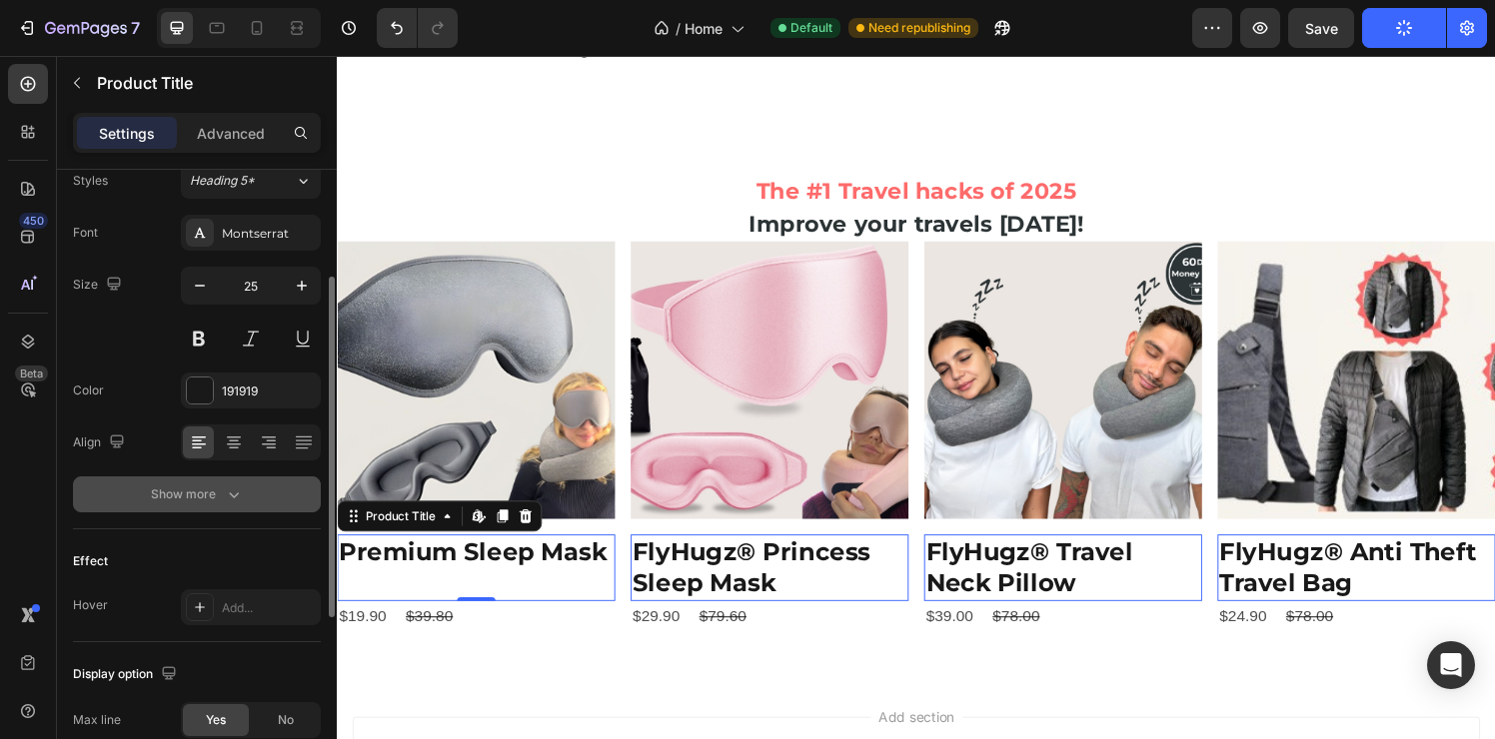
click at [273, 495] on button "Show more" at bounding box center [197, 495] width 248 height 36
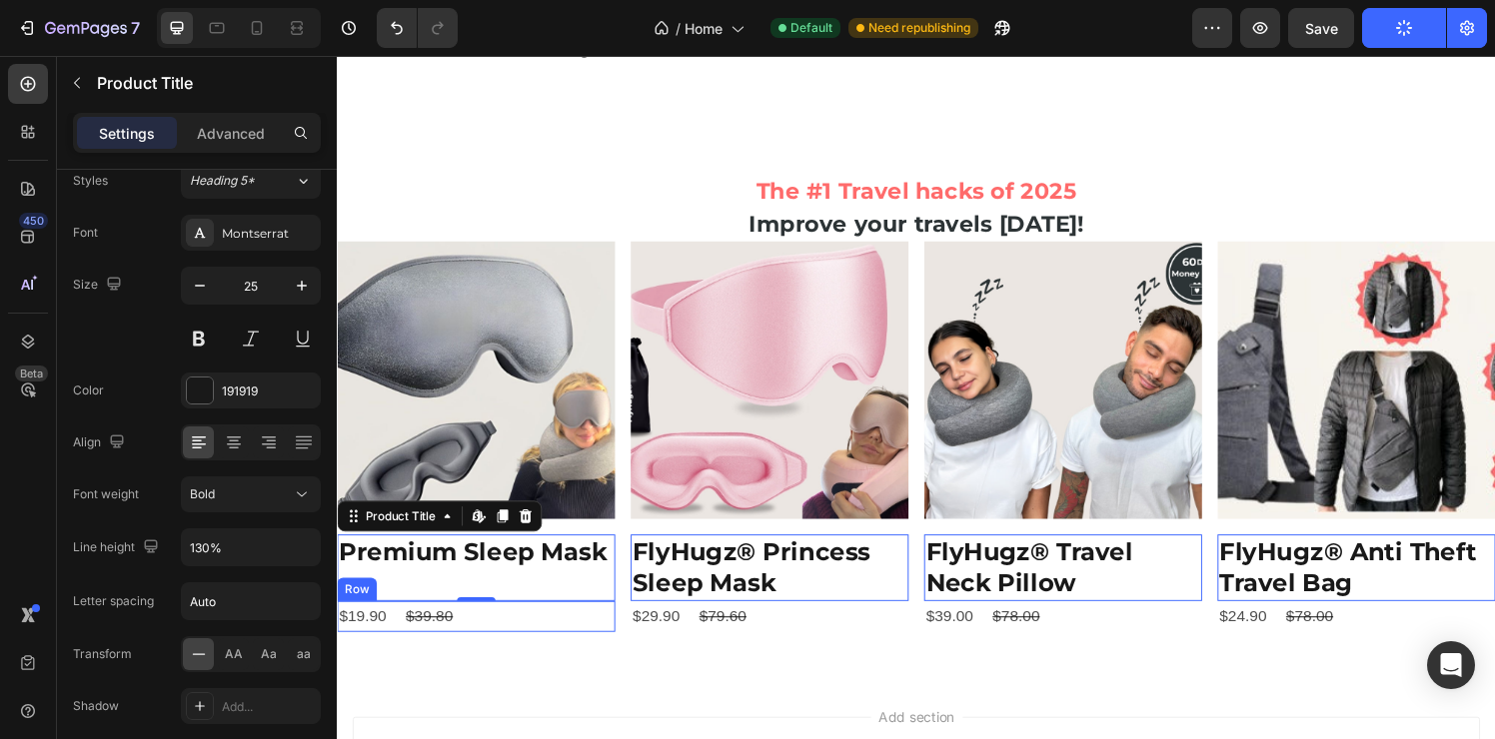
click at [591, 627] on div "$19.90 Product Price Product Price $39.80 Product Price Product Price Row" at bounding box center [481, 637] width 288 height 33
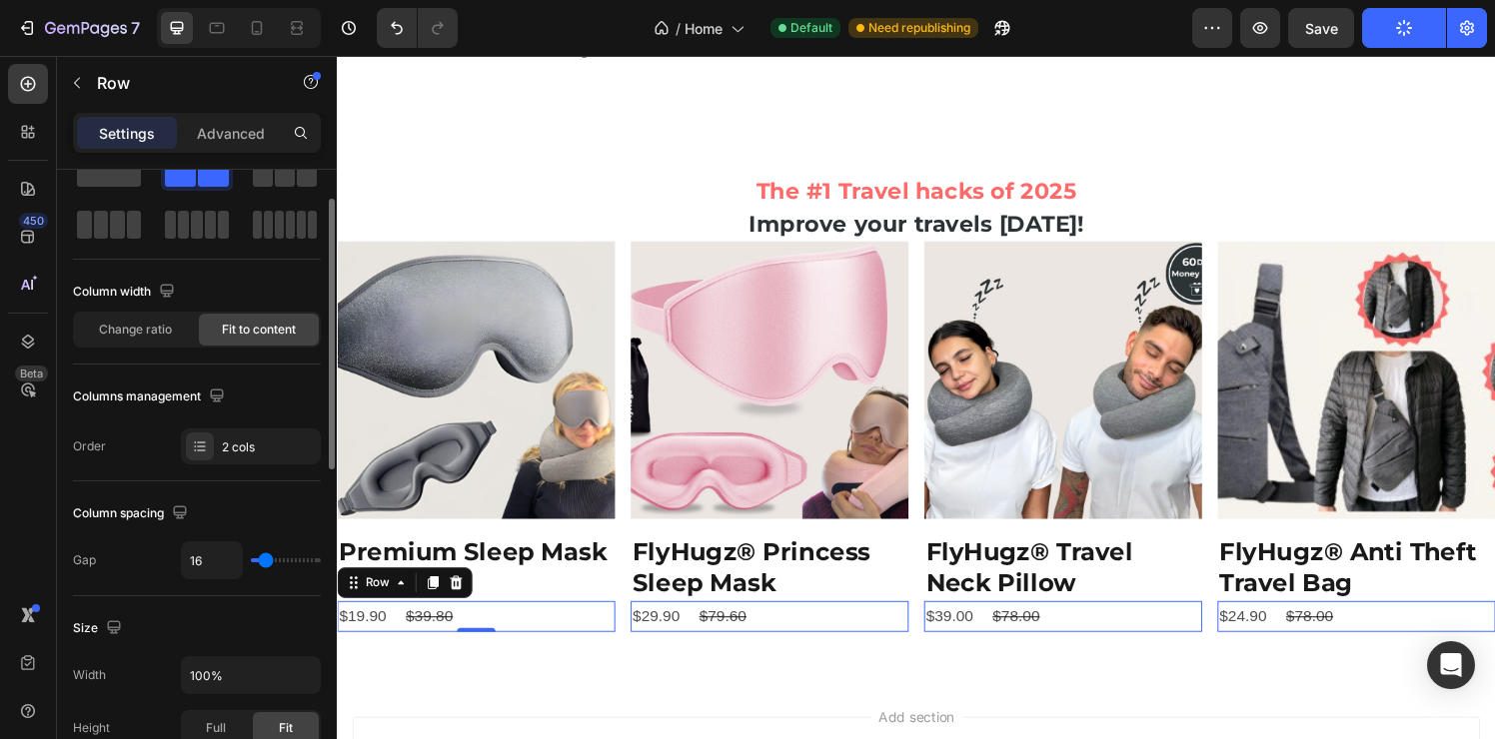
scroll to position [0, 0]
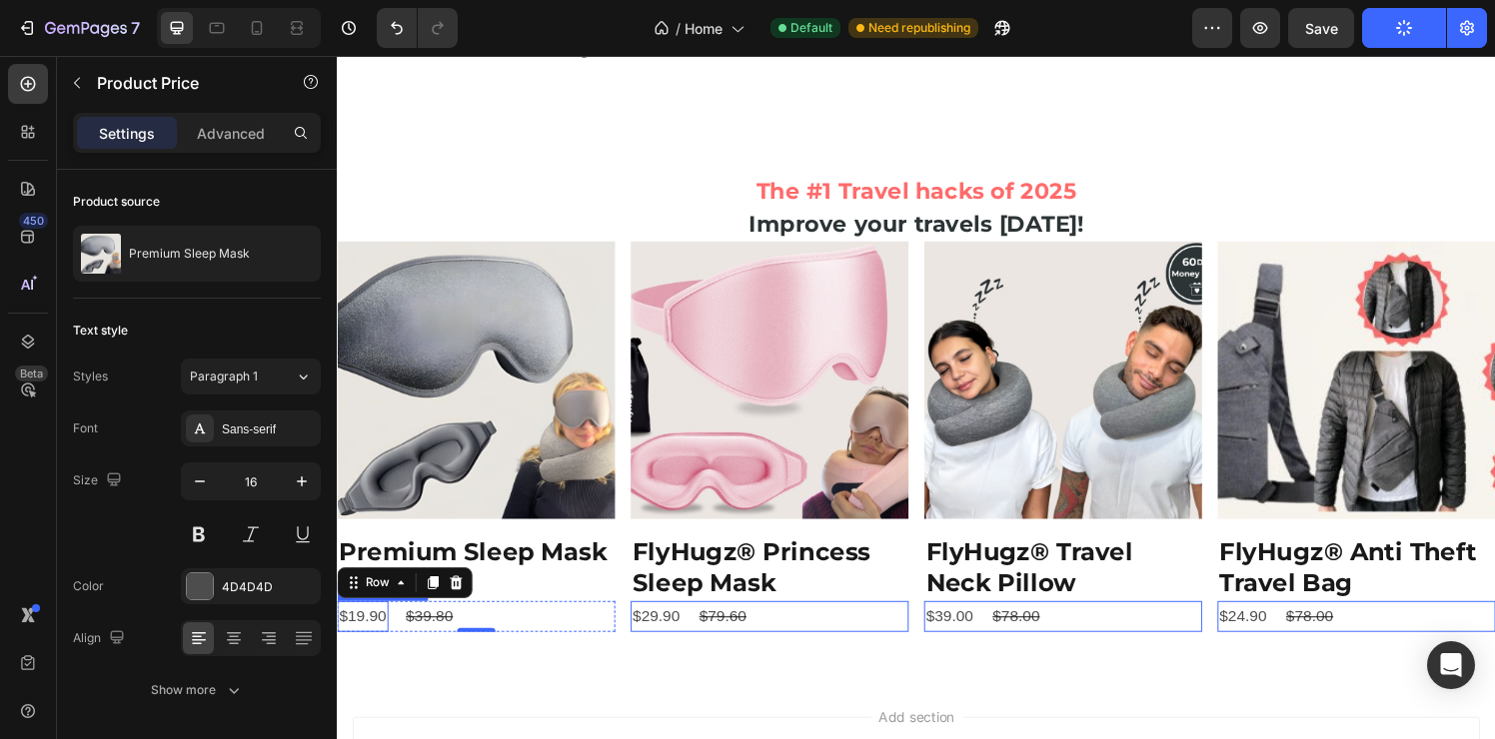
click at [366, 626] on div "$19.90" at bounding box center [363, 637] width 53 height 33
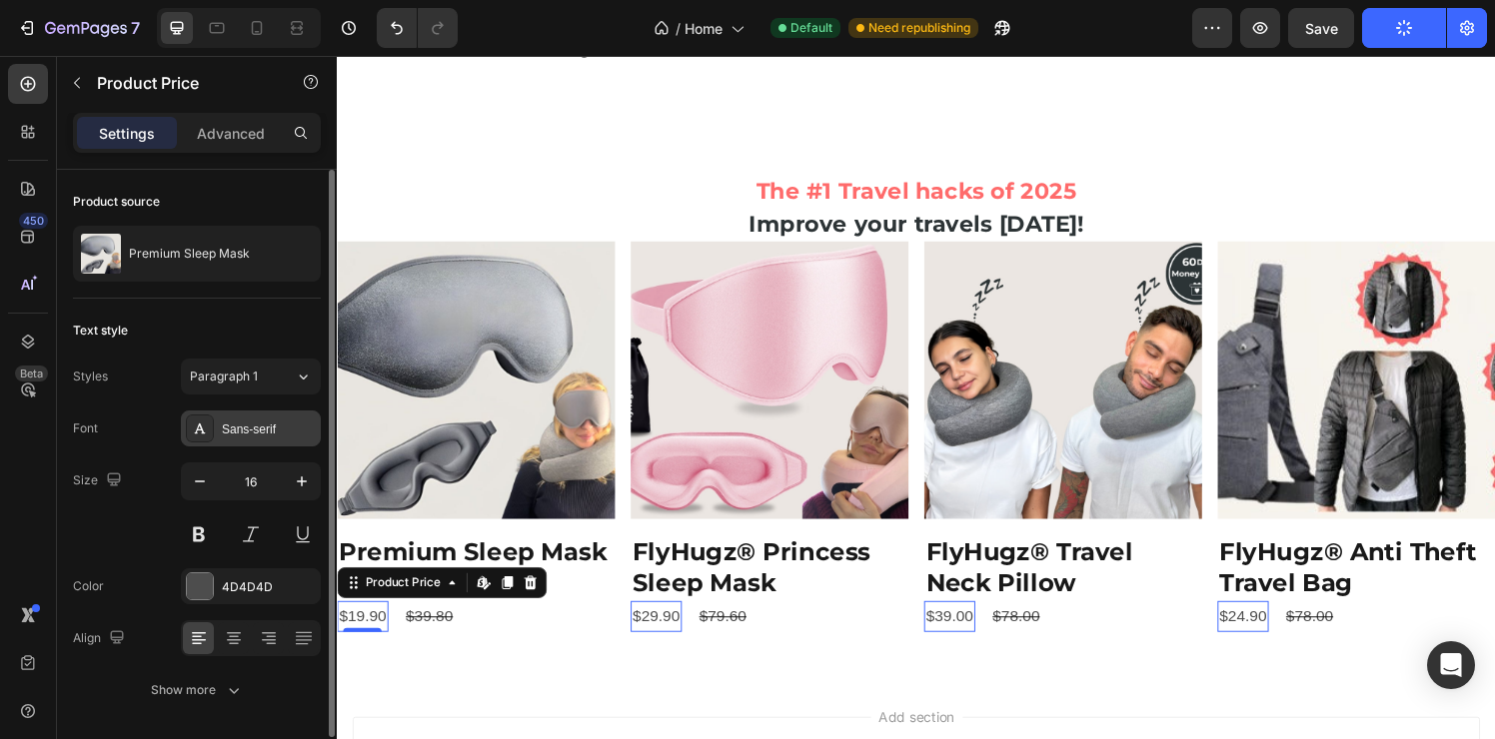
click at [219, 441] on div "Sans-serif" at bounding box center [251, 429] width 140 height 36
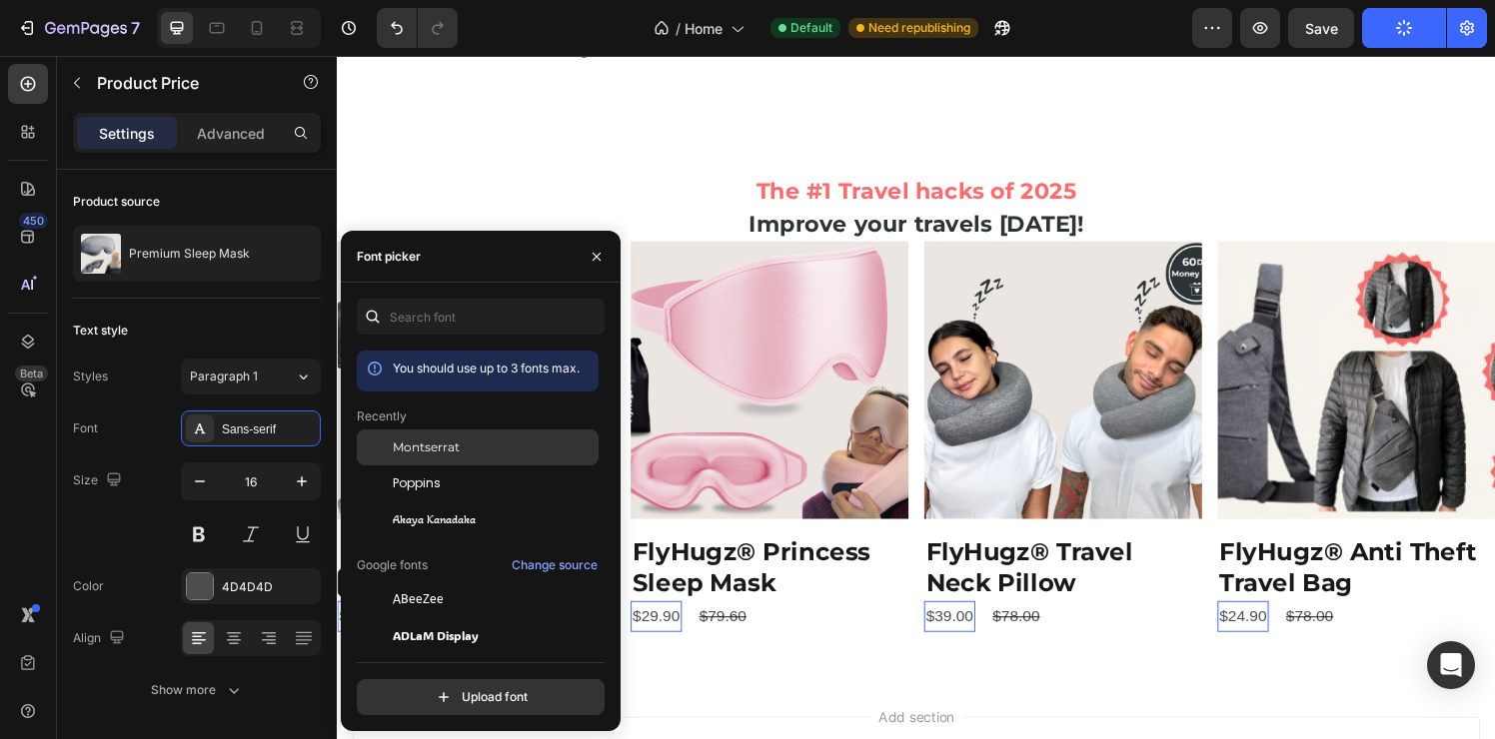
click at [443, 582] on div "Montserrat" at bounding box center [478, 600] width 242 height 36
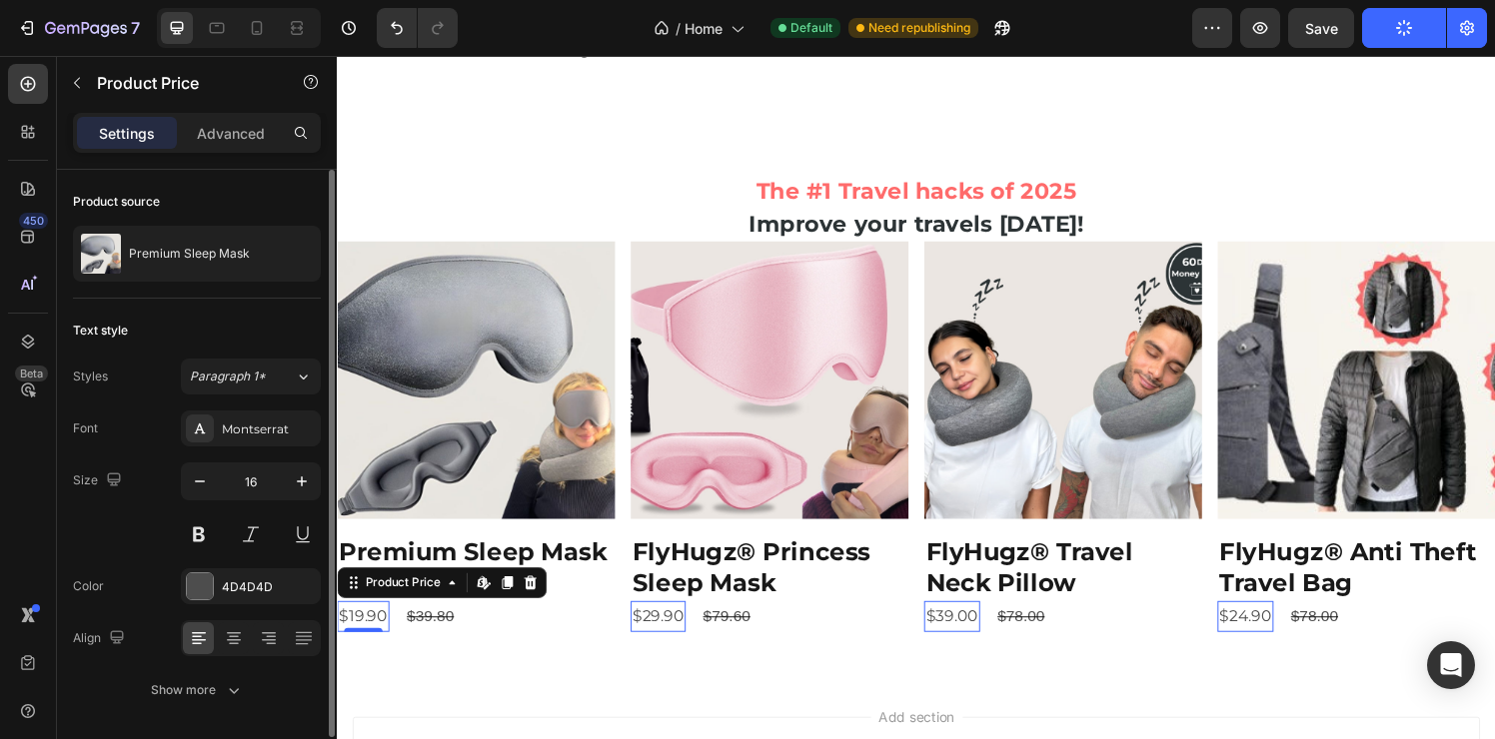
click at [78, 520] on div "Size 16" at bounding box center [197, 508] width 248 height 90
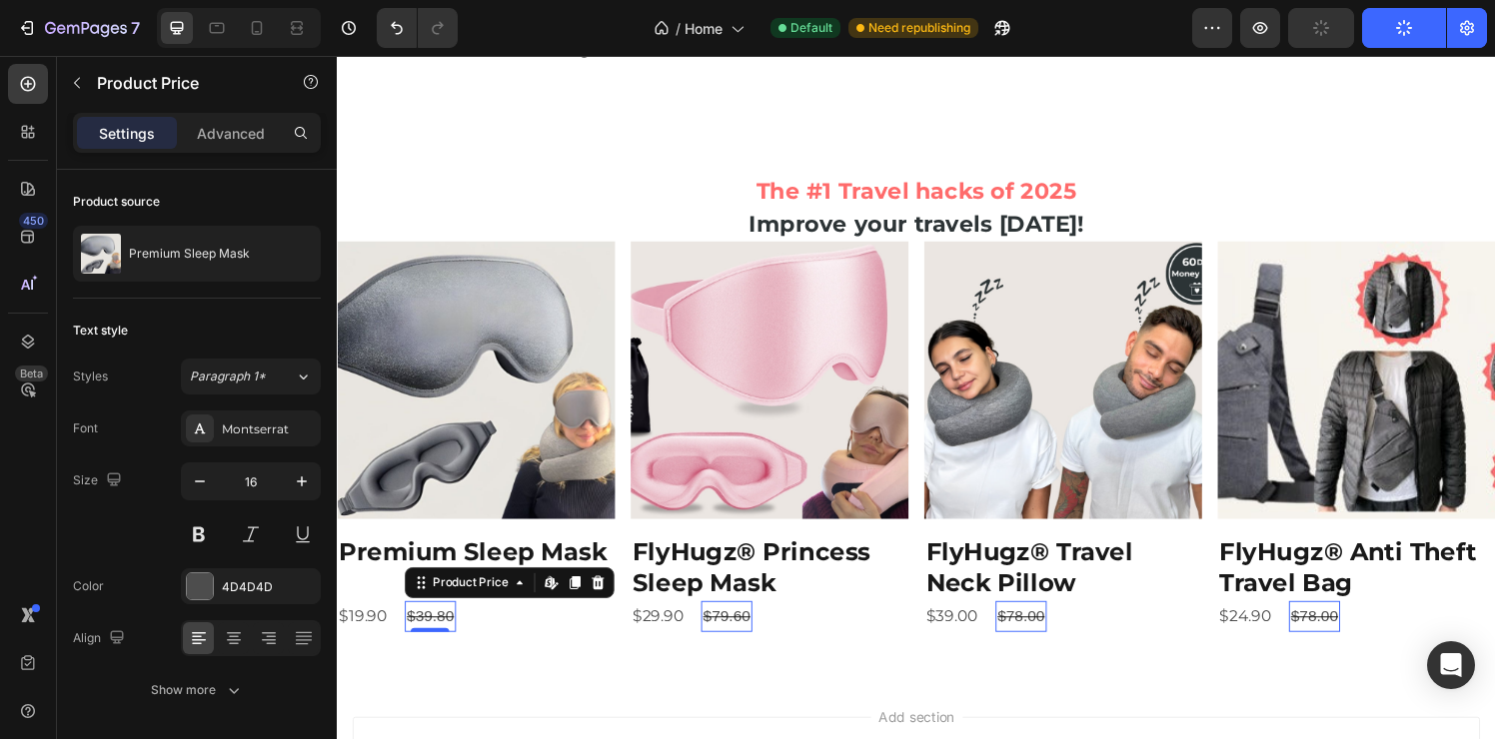
click at [446, 639] on div "$39.80" at bounding box center [433, 637] width 53 height 33
click at [241, 428] on div "Sans-serif" at bounding box center [269, 430] width 94 height 18
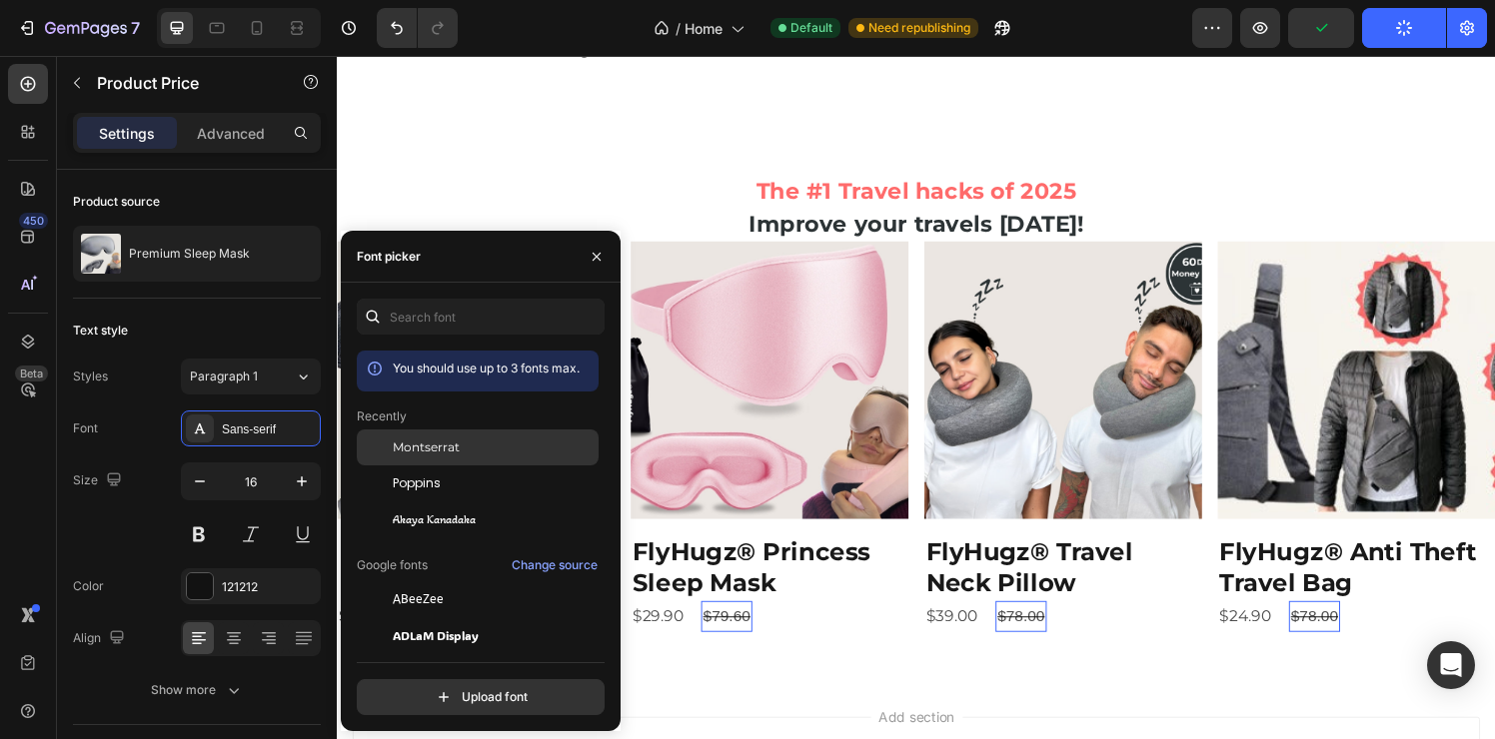
click at [464, 451] on div "Montserrat" at bounding box center [494, 448] width 202 height 18
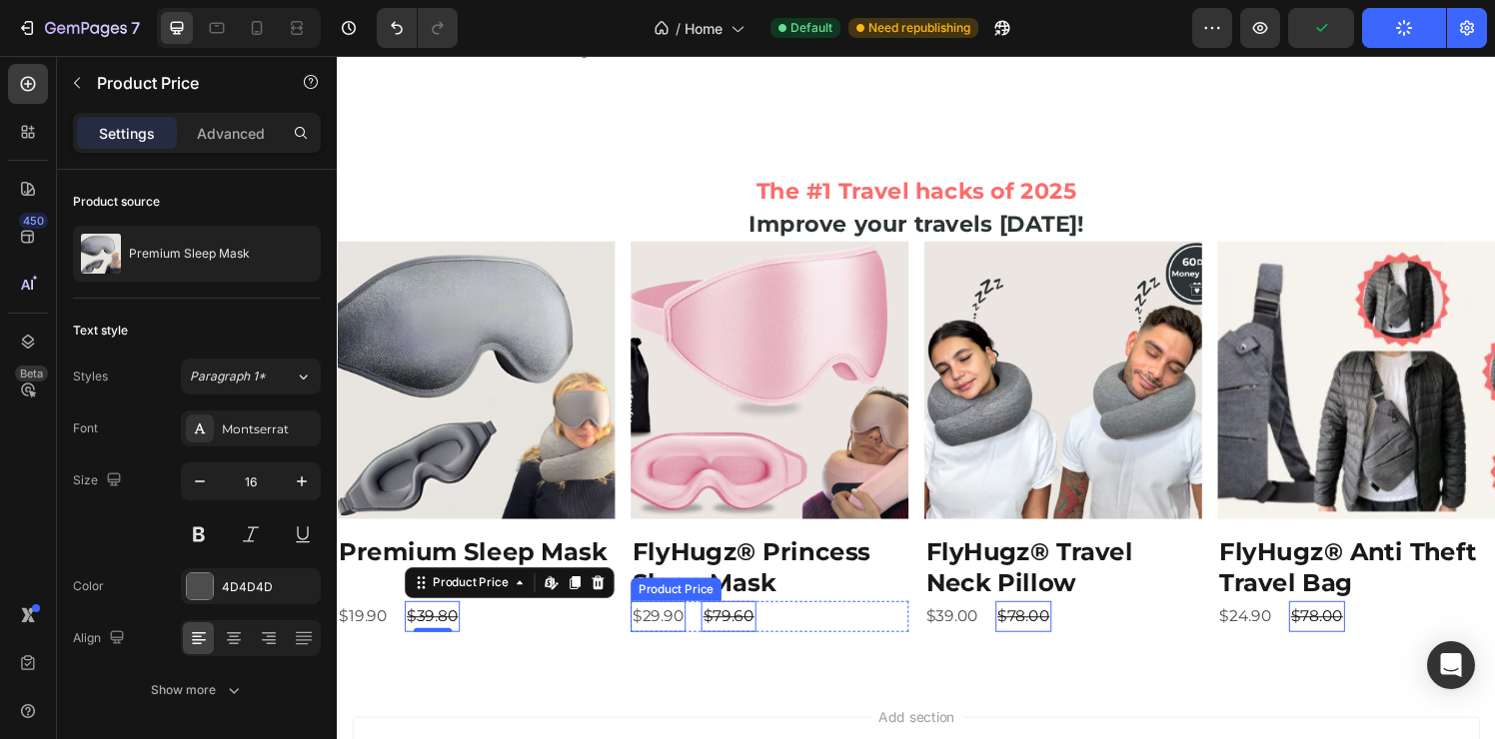
click at [391, 635] on div "$29.90" at bounding box center [364, 637] width 54 height 33
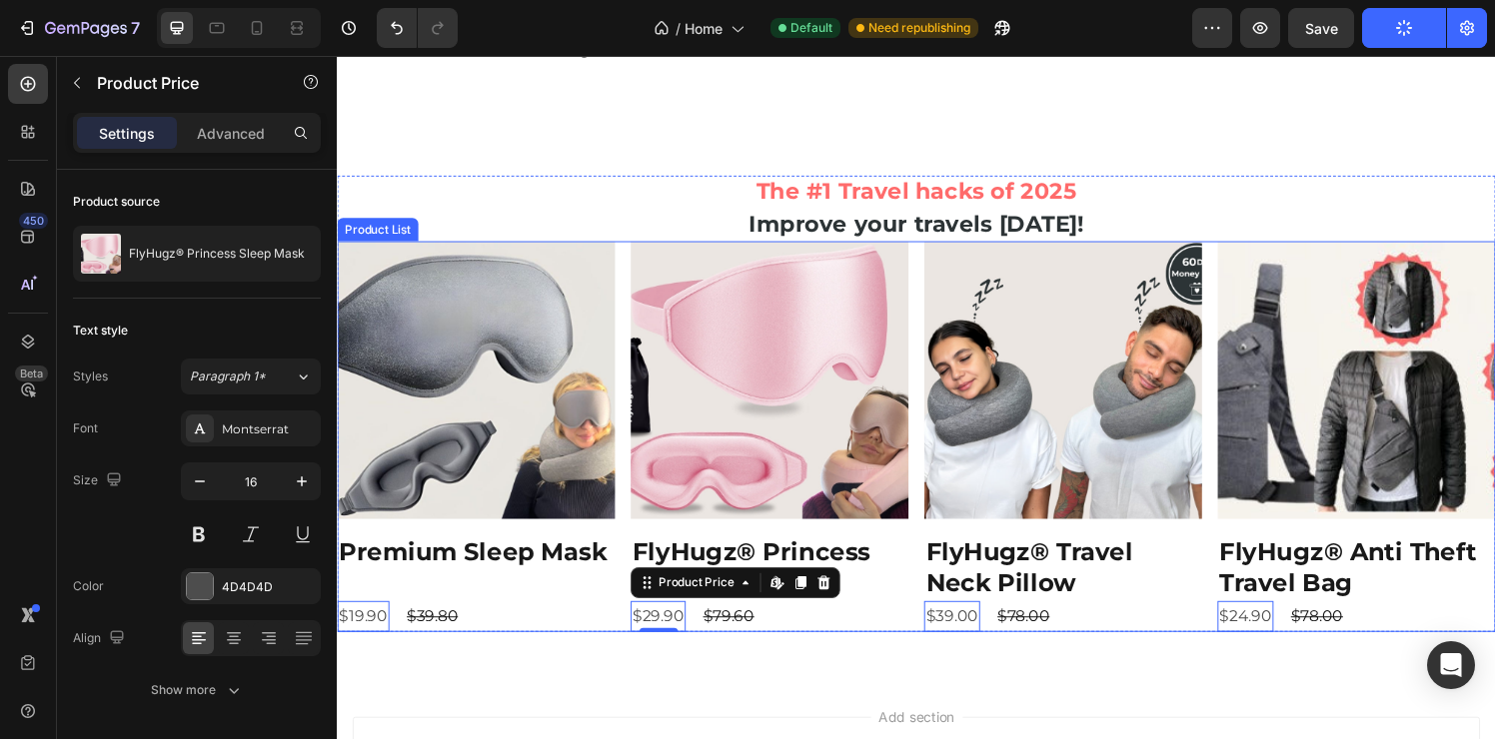
click at [933, 330] on div "Product Images Premium Sleep Mask Product Title $19.90 Product Price Edit conte…" at bounding box center [936, 451] width 1199 height 406
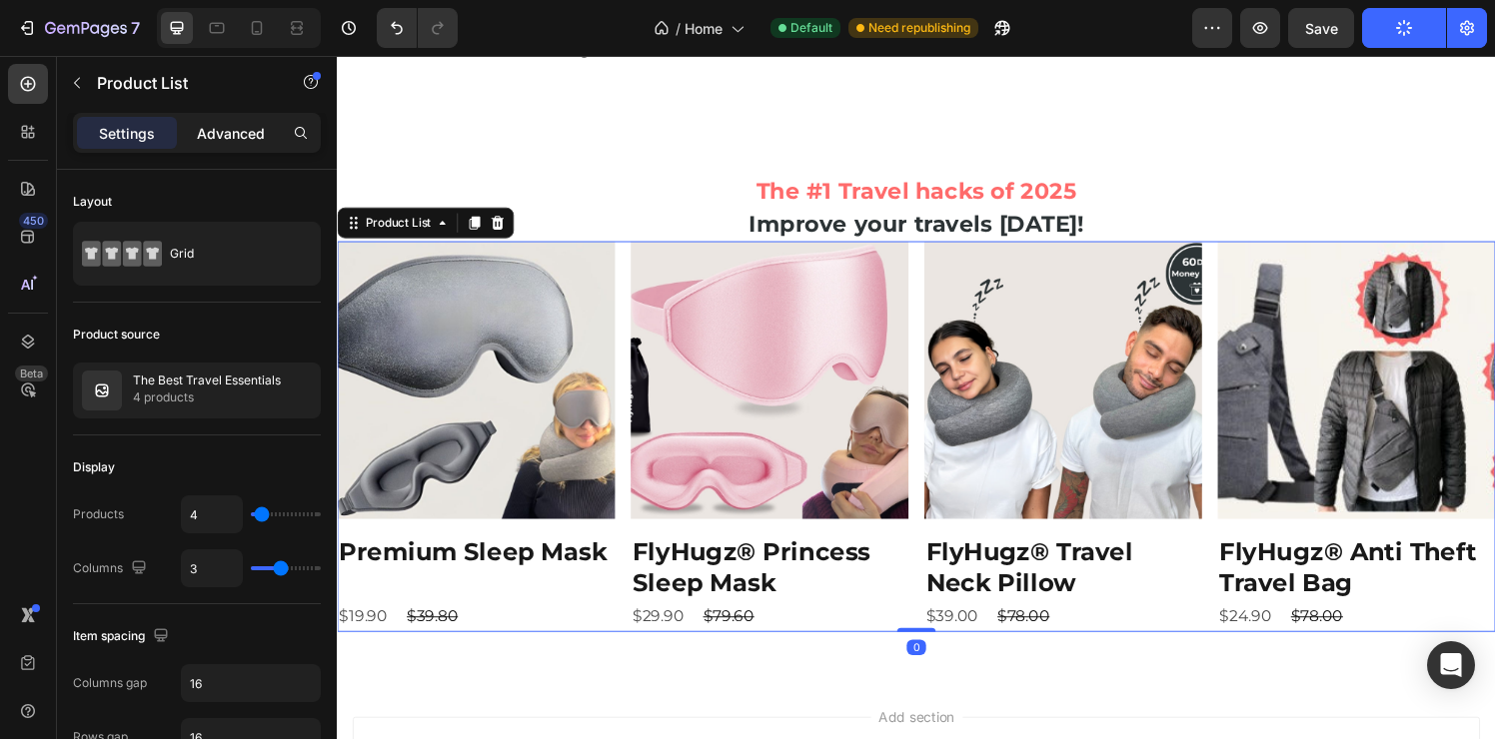
click at [228, 140] on p "Advanced" at bounding box center [231, 133] width 68 height 21
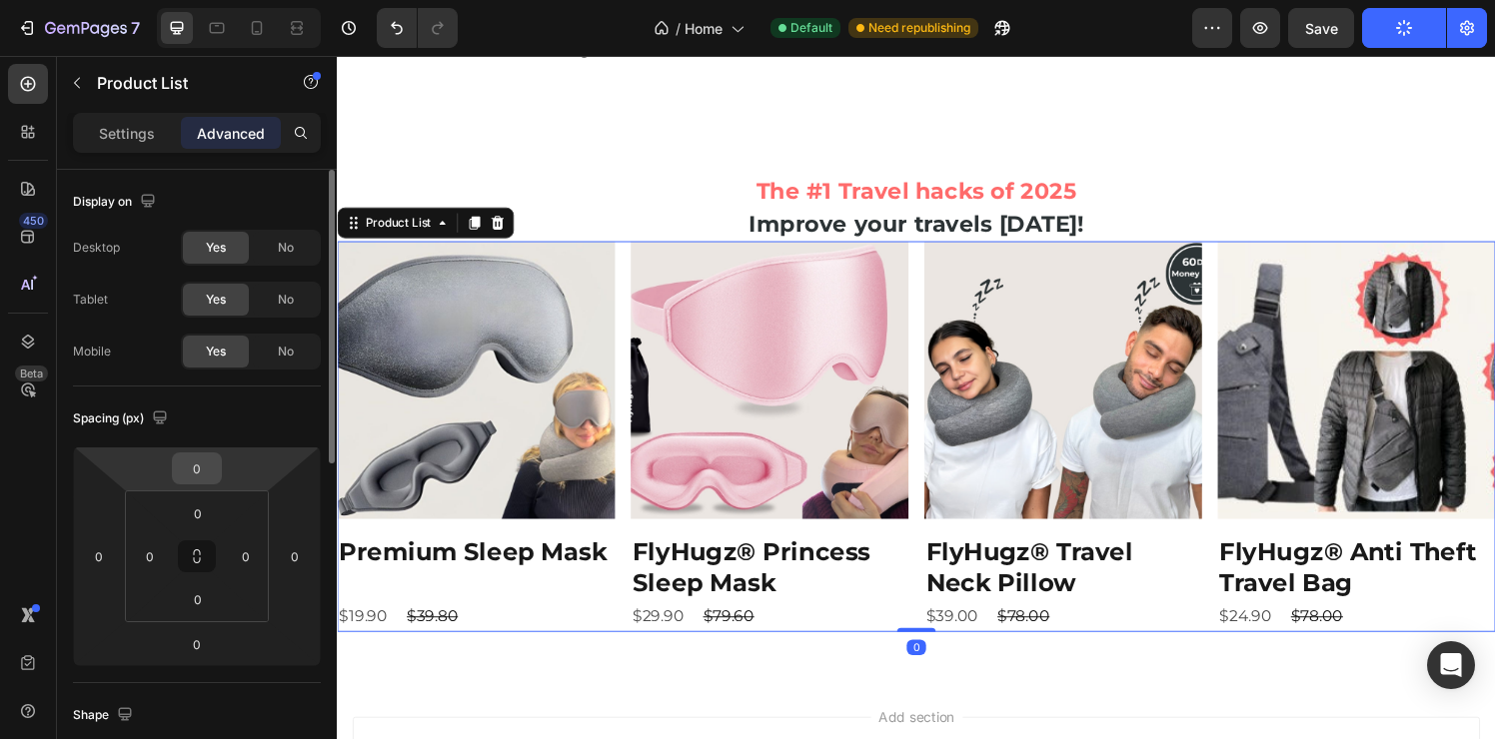
click at [203, 454] on input "0" at bounding box center [197, 469] width 40 height 30
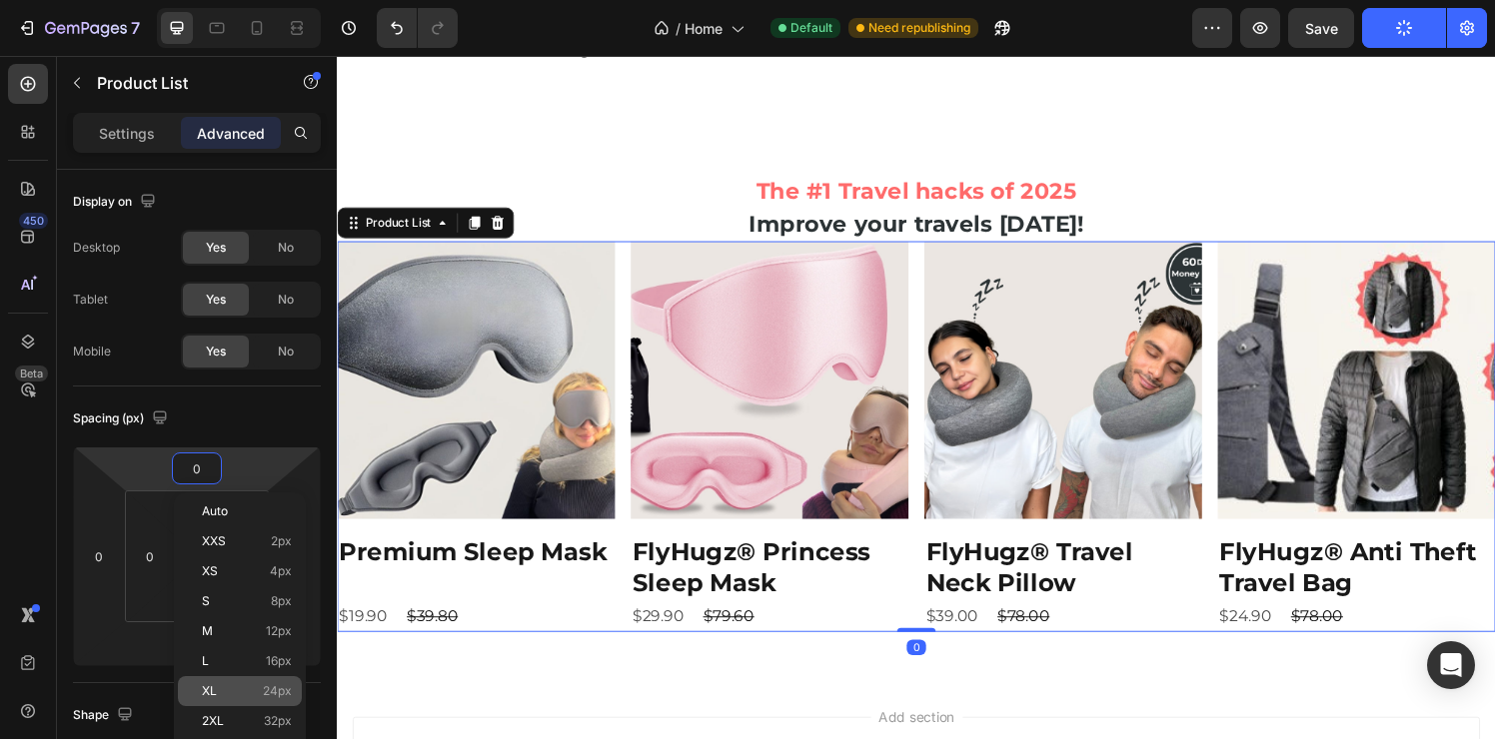
click at [278, 698] on div "XL 24px" at bounding box center [240, 691] width 124 height 30
type input "24"
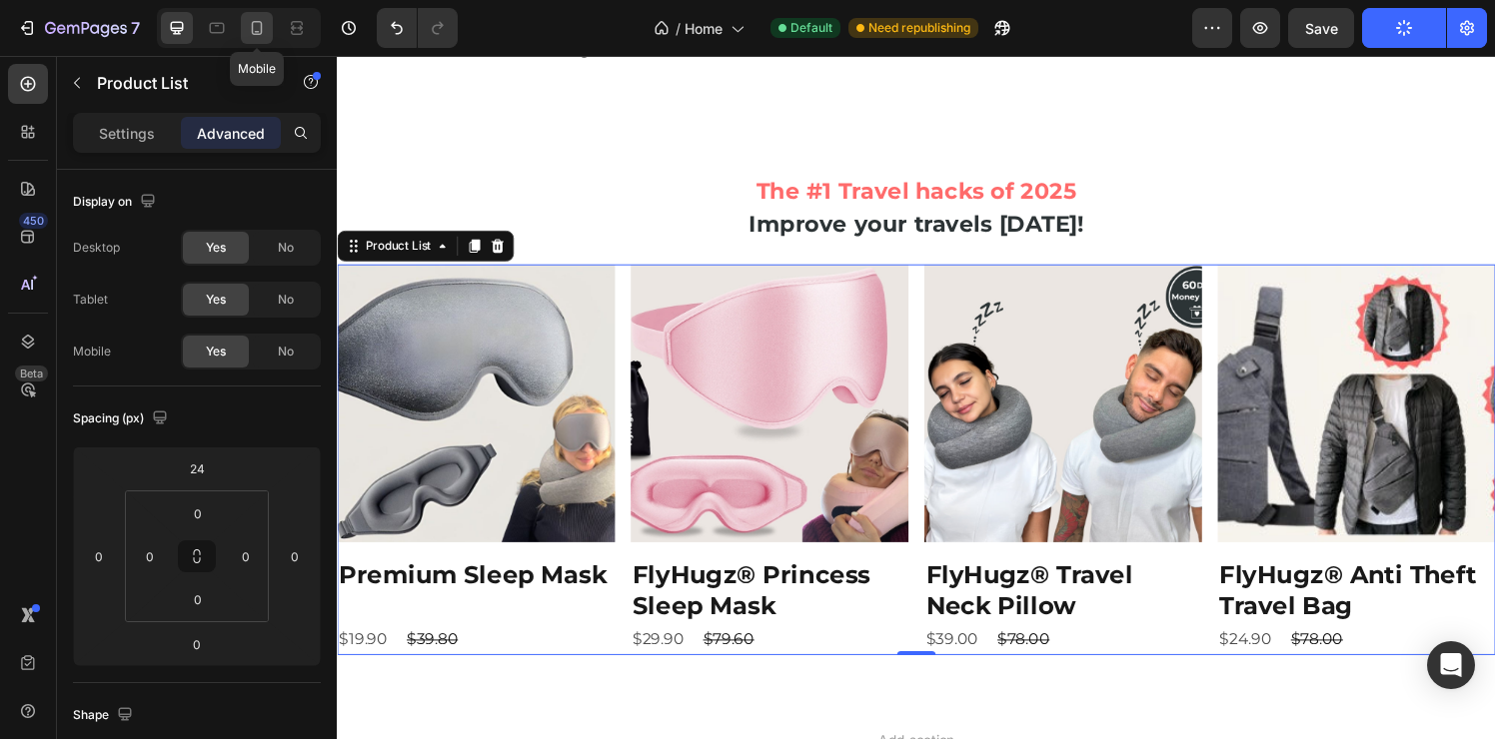
click at [254, 39] on div at bounding box center [257, 28] width 32 height 32
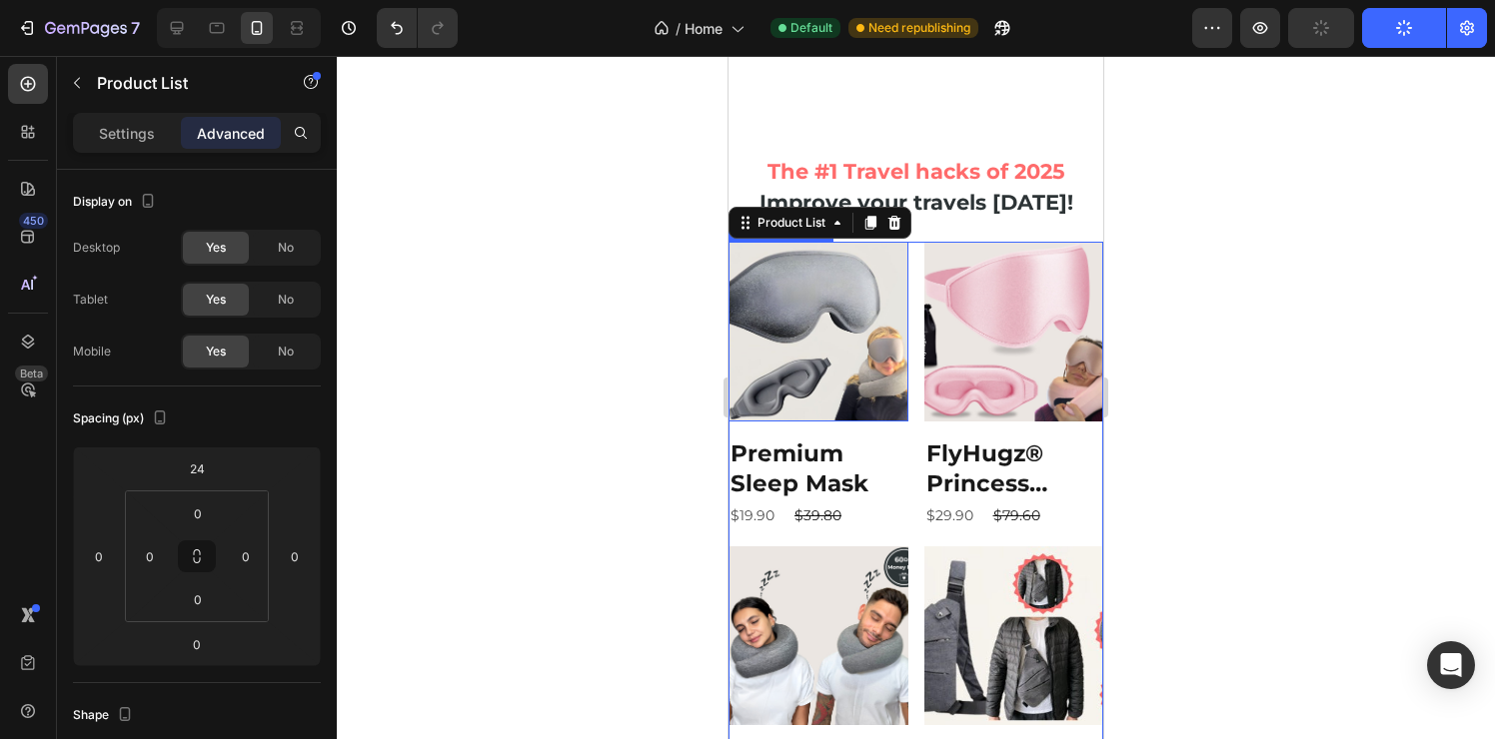
scroll to position [284, 0]
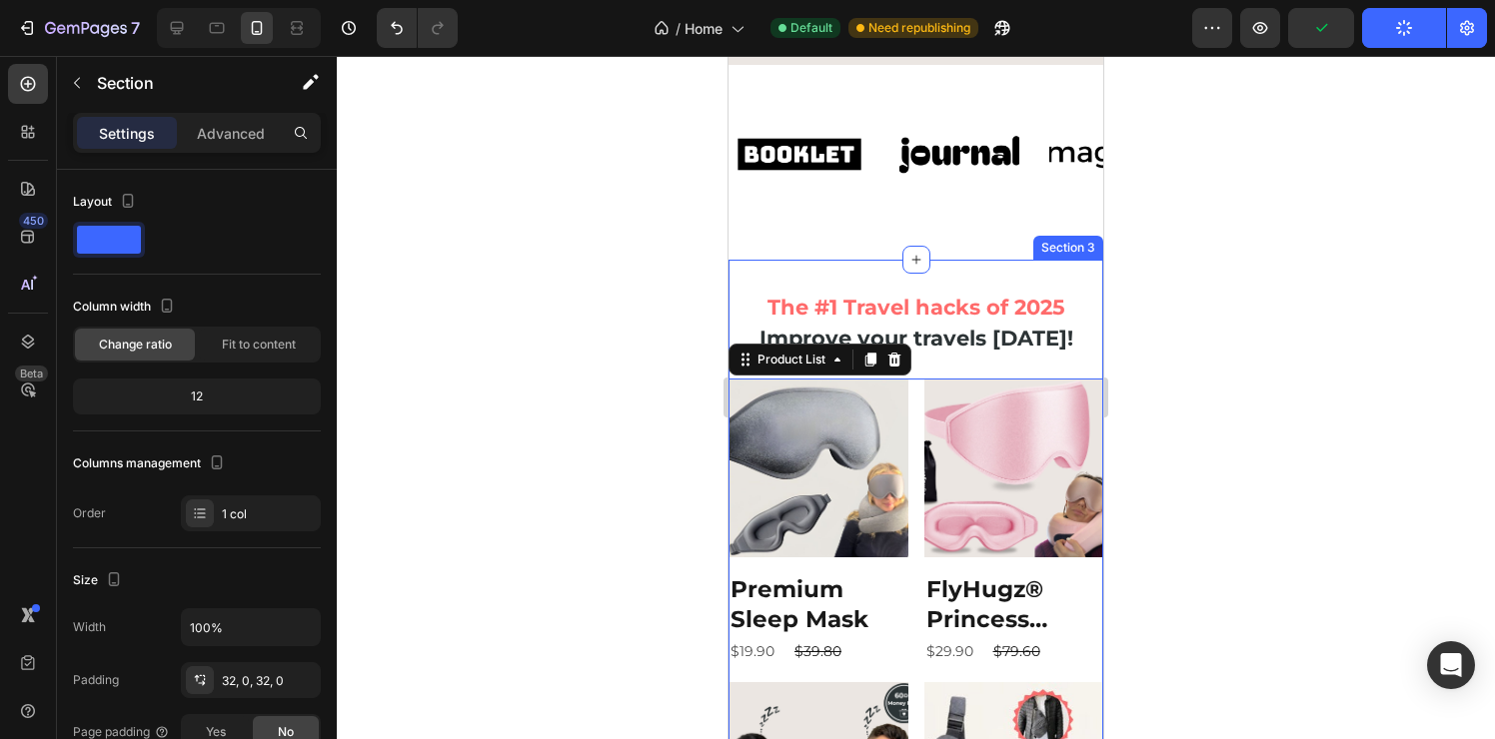
click at [799, 595] on div "⁠⁠⁠⁠⁠⁠⁠ The #1 Travel hacks of 2025 Heading Improve your travels [DATE]! Headin…" at bounding box center [915, 639] width 375 height 759
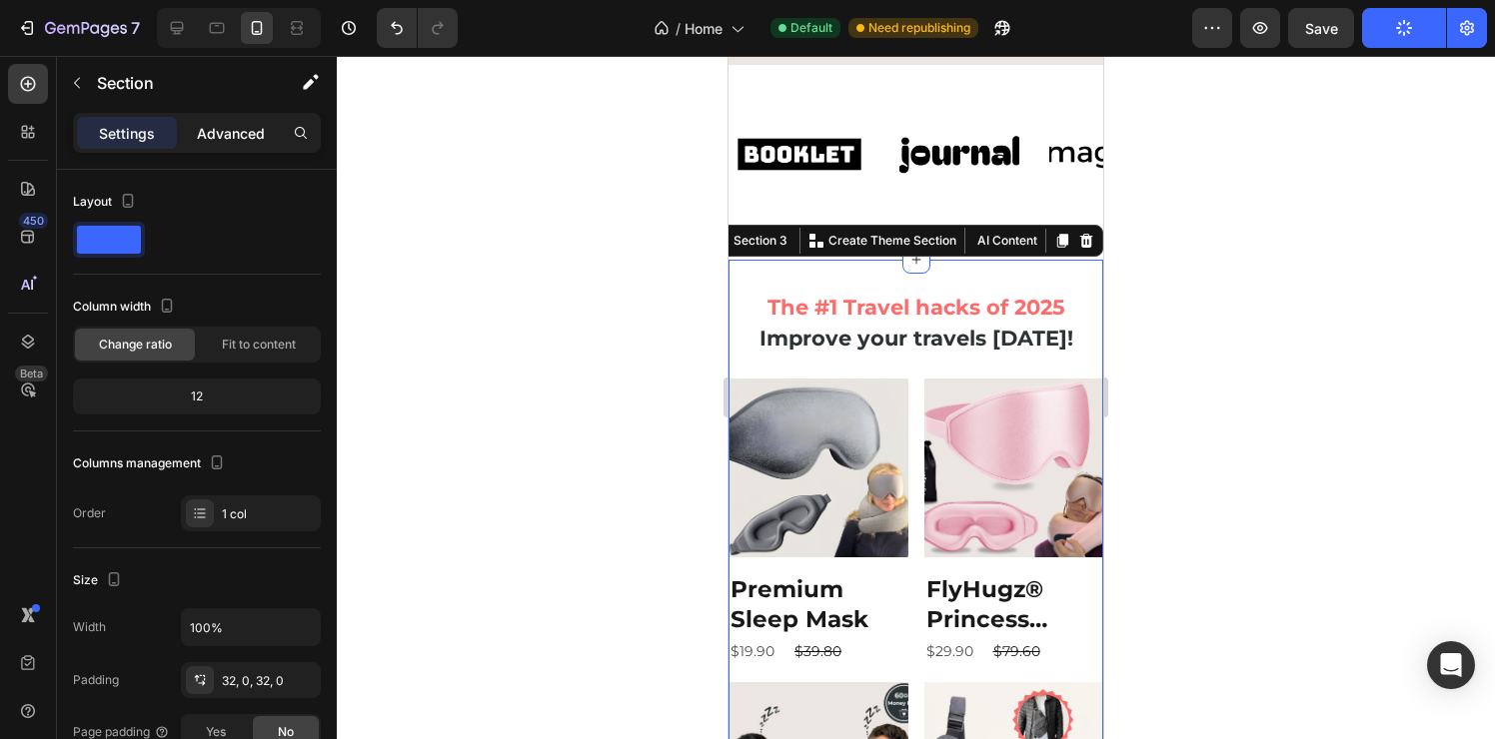
click at [230, 130] on p "Advanced" at bounding box center [231, 133] width 68 height 21
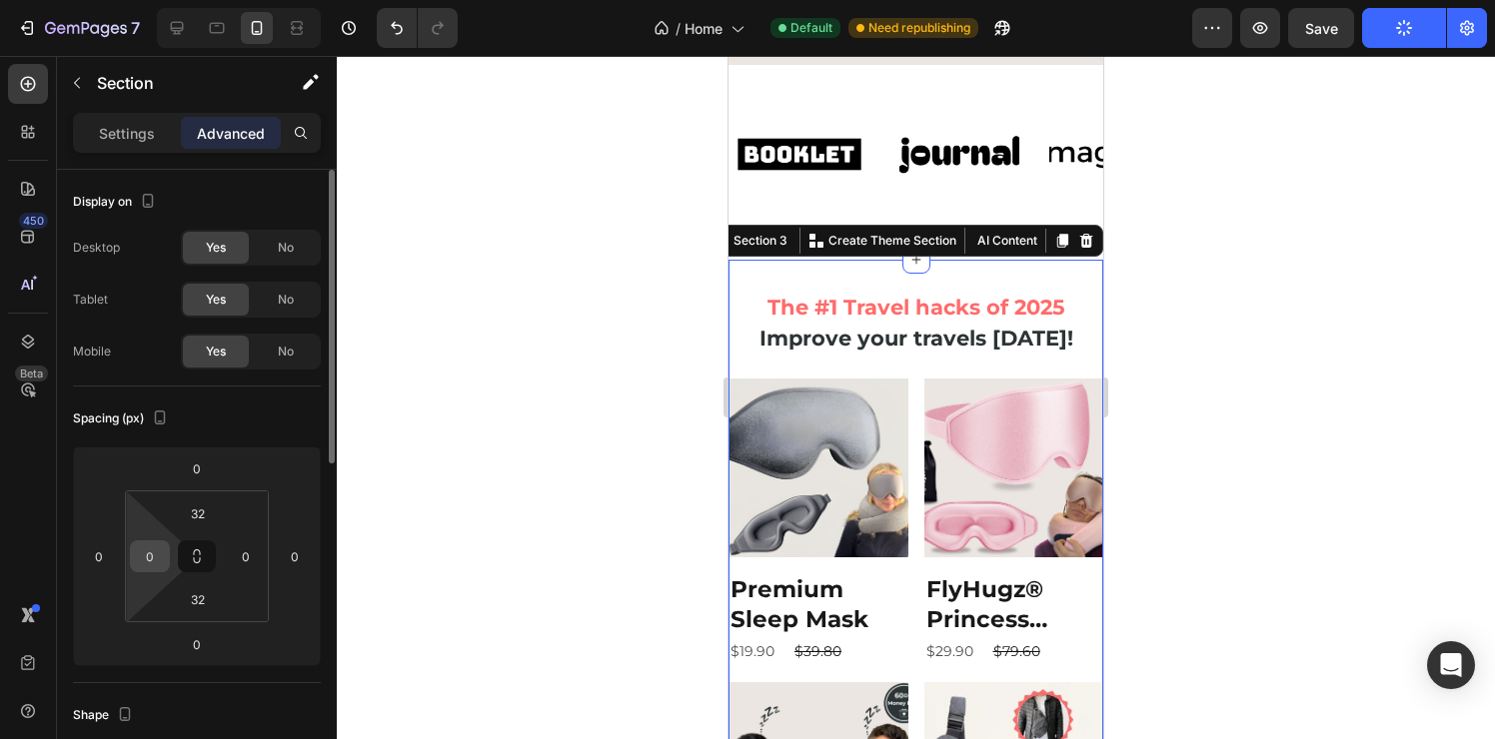
click at [168, 555] on div "0" at bounding box center [150, 557] width 40 height 32
click at [158, 560] on input "0" at bounding box center [150, 557] width 30 height 30
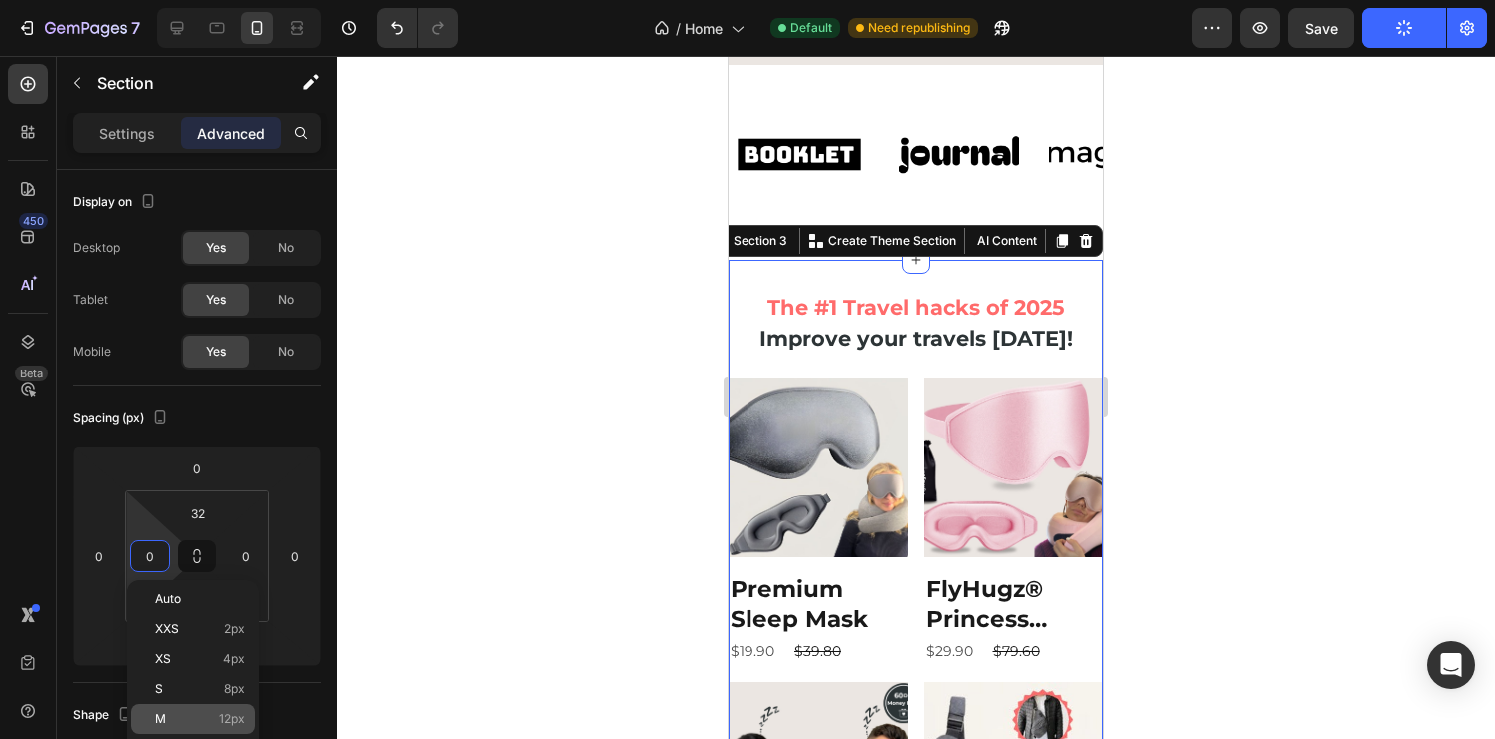
click at [240, 726] on div "M 12px" at bounding box center [193, 719] width 124 height 30
type input "12"
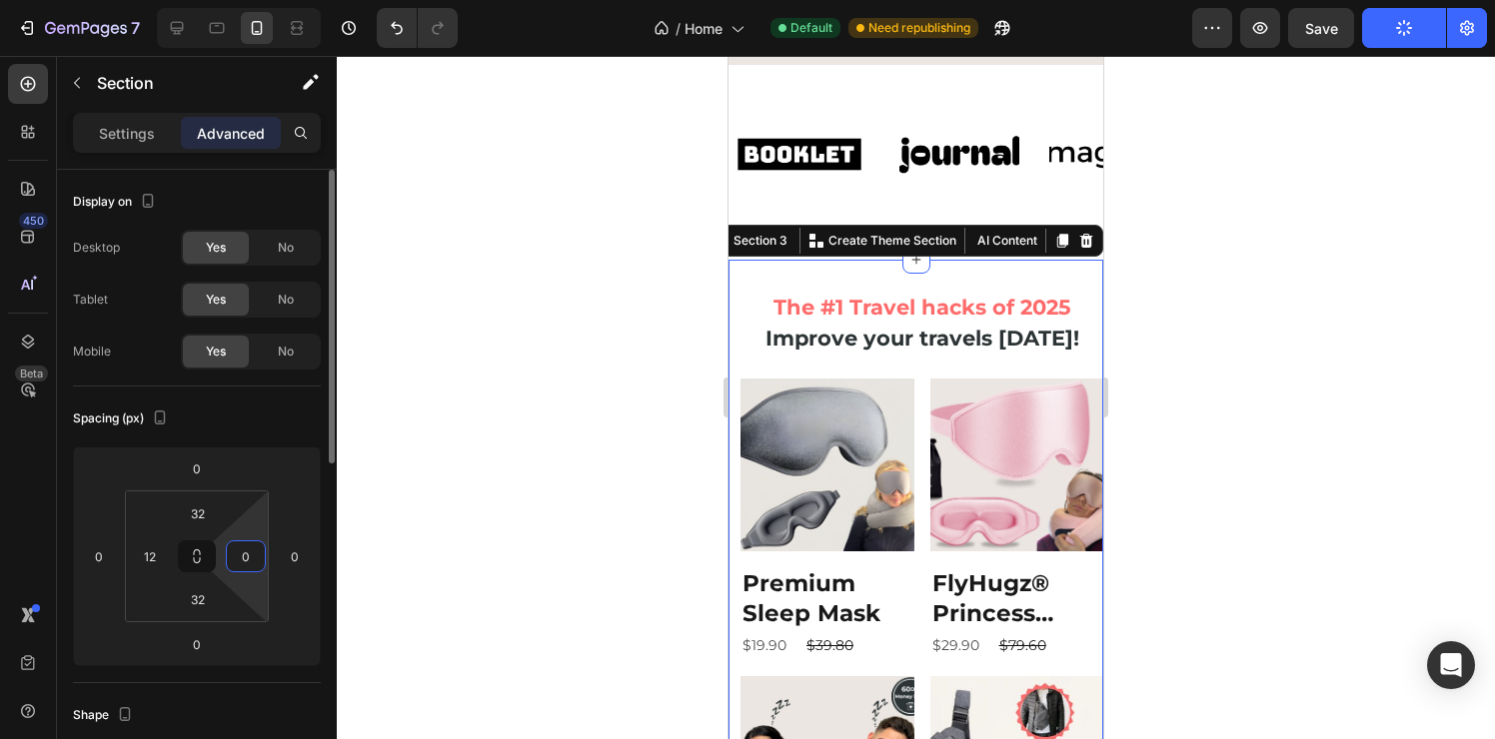
click at [254, 559] on input "0" at bounding box center [246, 557] width 30 height 30
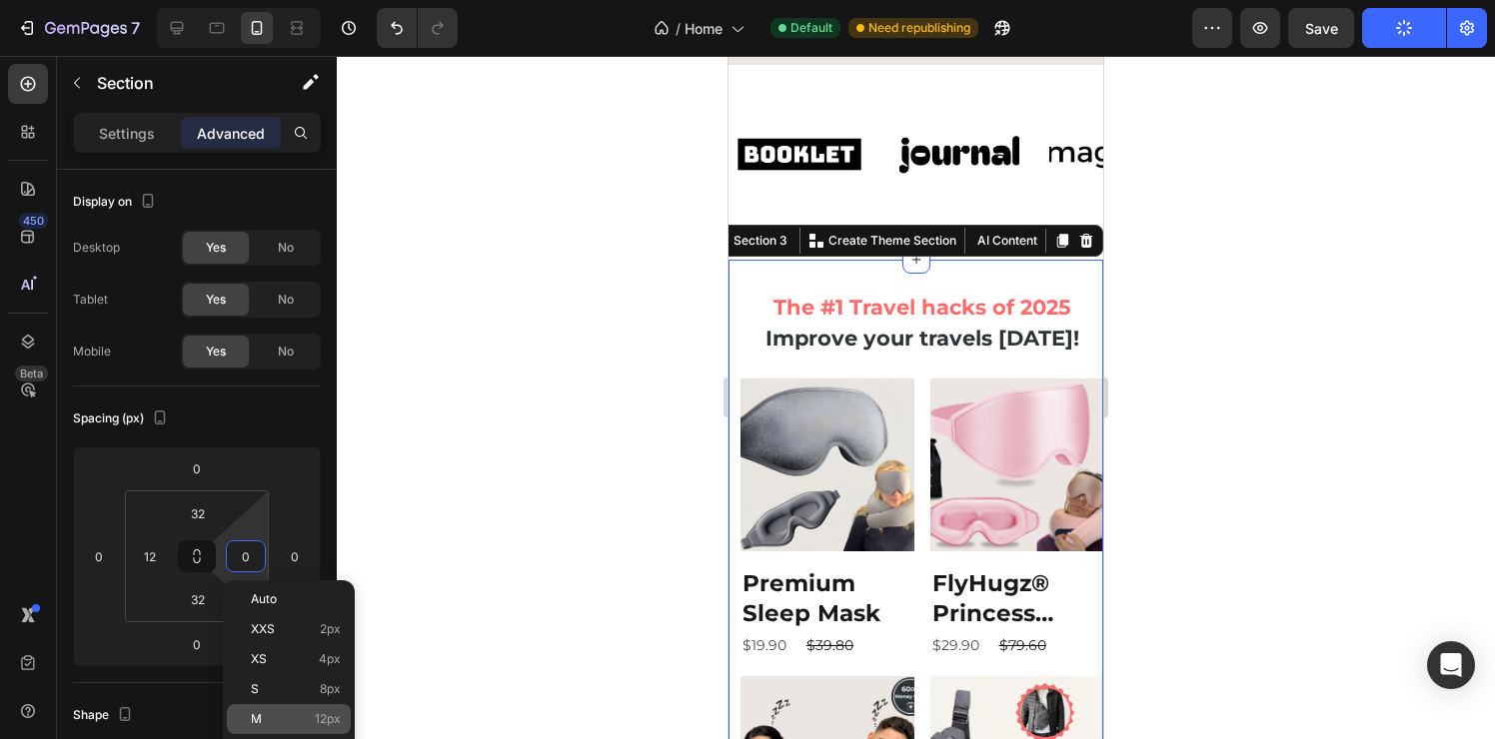
click at [331, 720] on span "12px" at bounding box center [328, 719] width 26 height 14
type input "12"
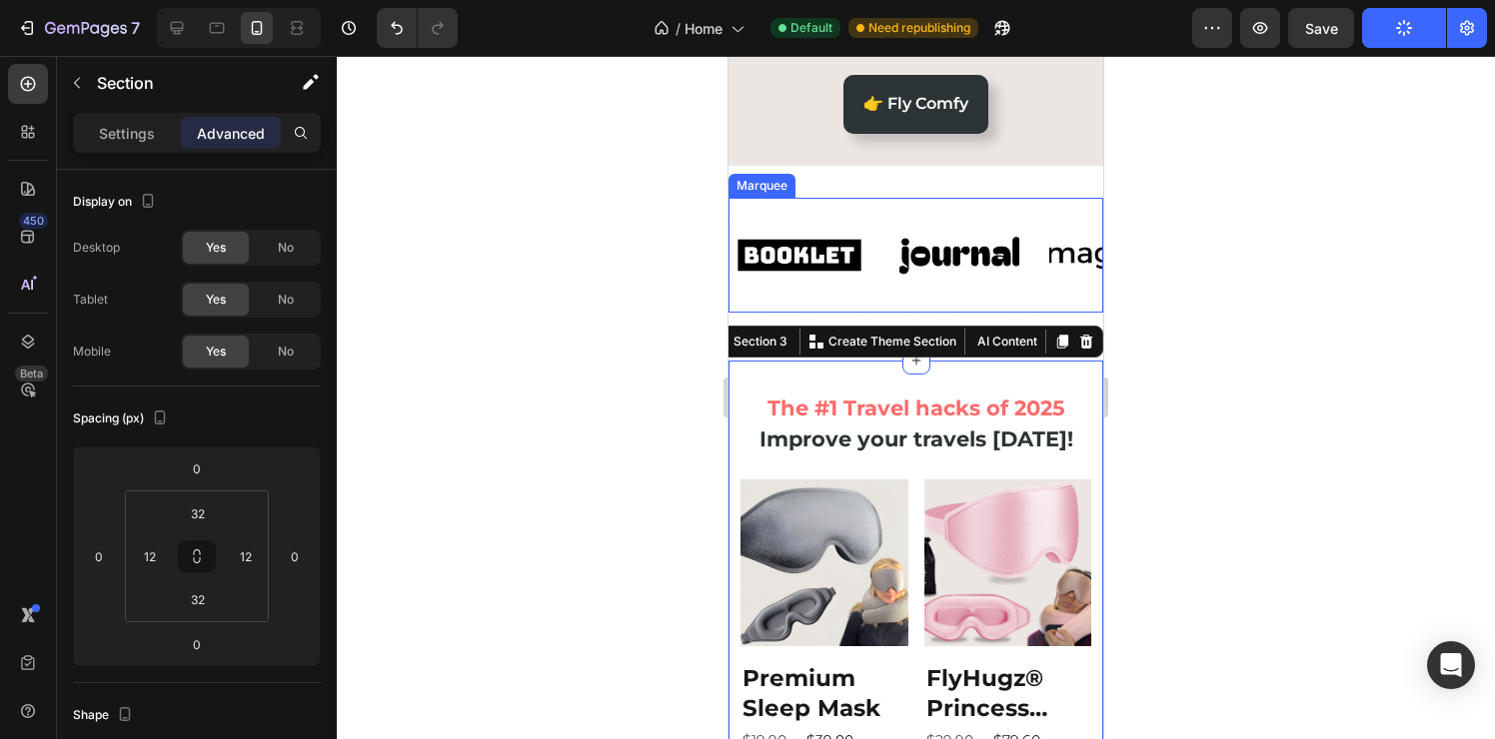
scroll to position [97, 0]
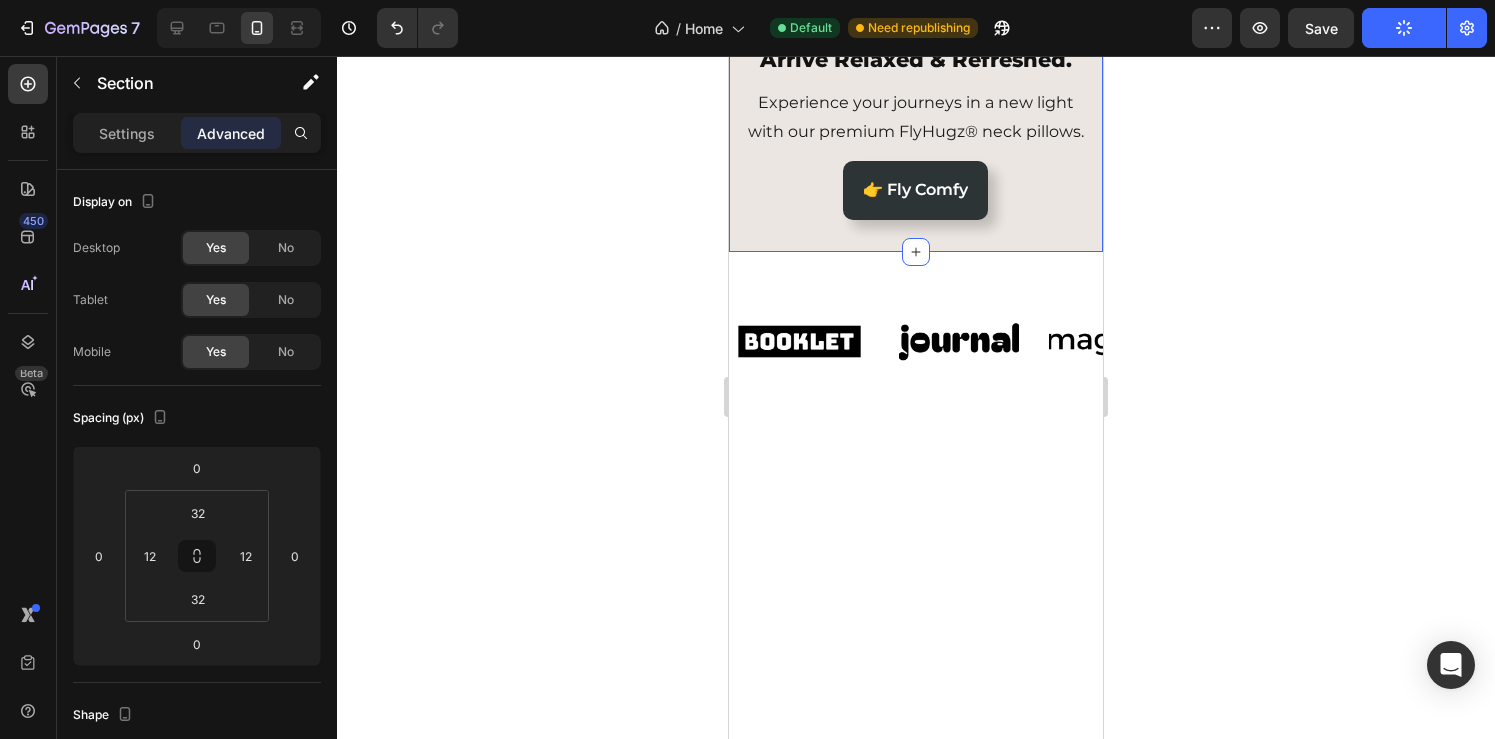
click at [737, 252] on div "Image Arrive Relaxed & Refreshed. Heading Experience your journeys in a new lig…" at bounding box center [915, 126] width 375 height 252
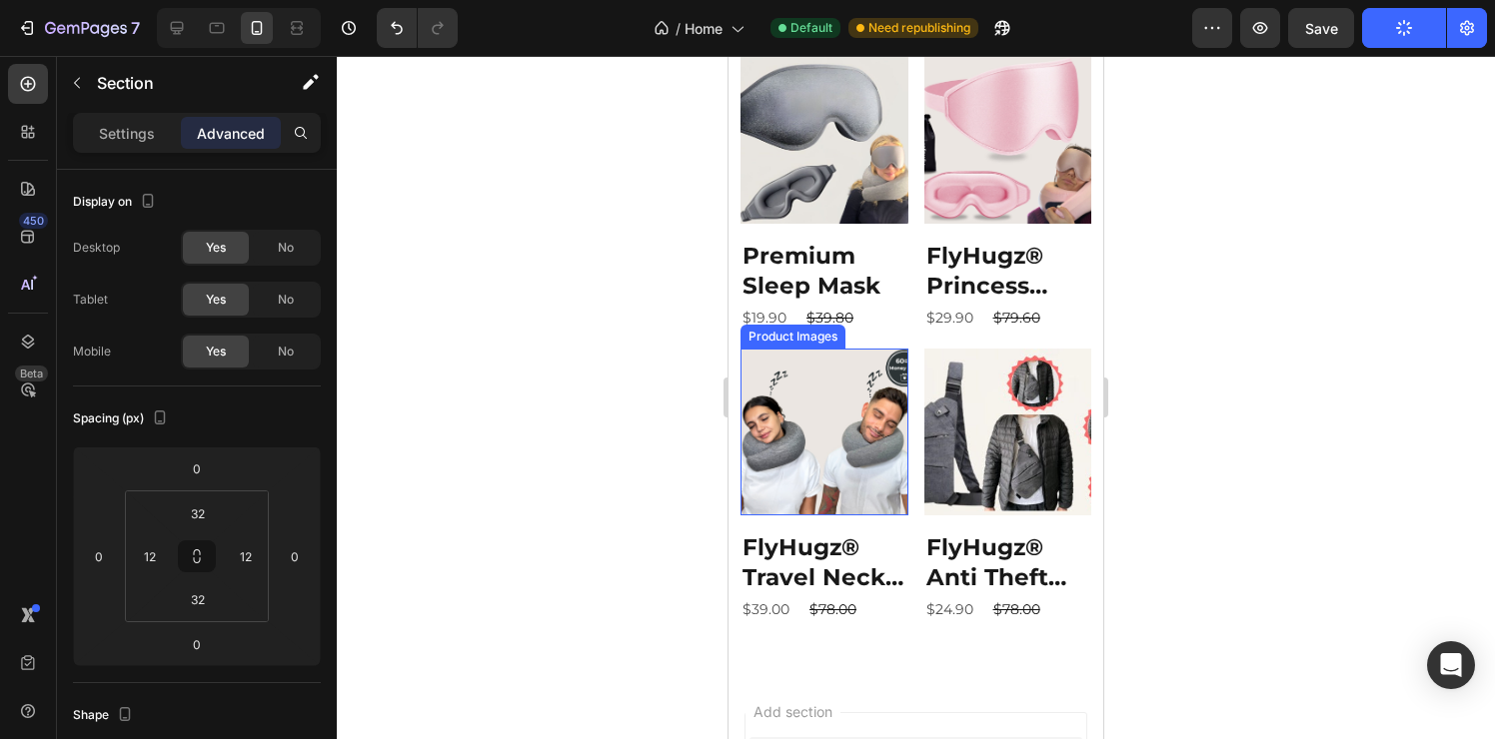
scroll to position [955, 0]
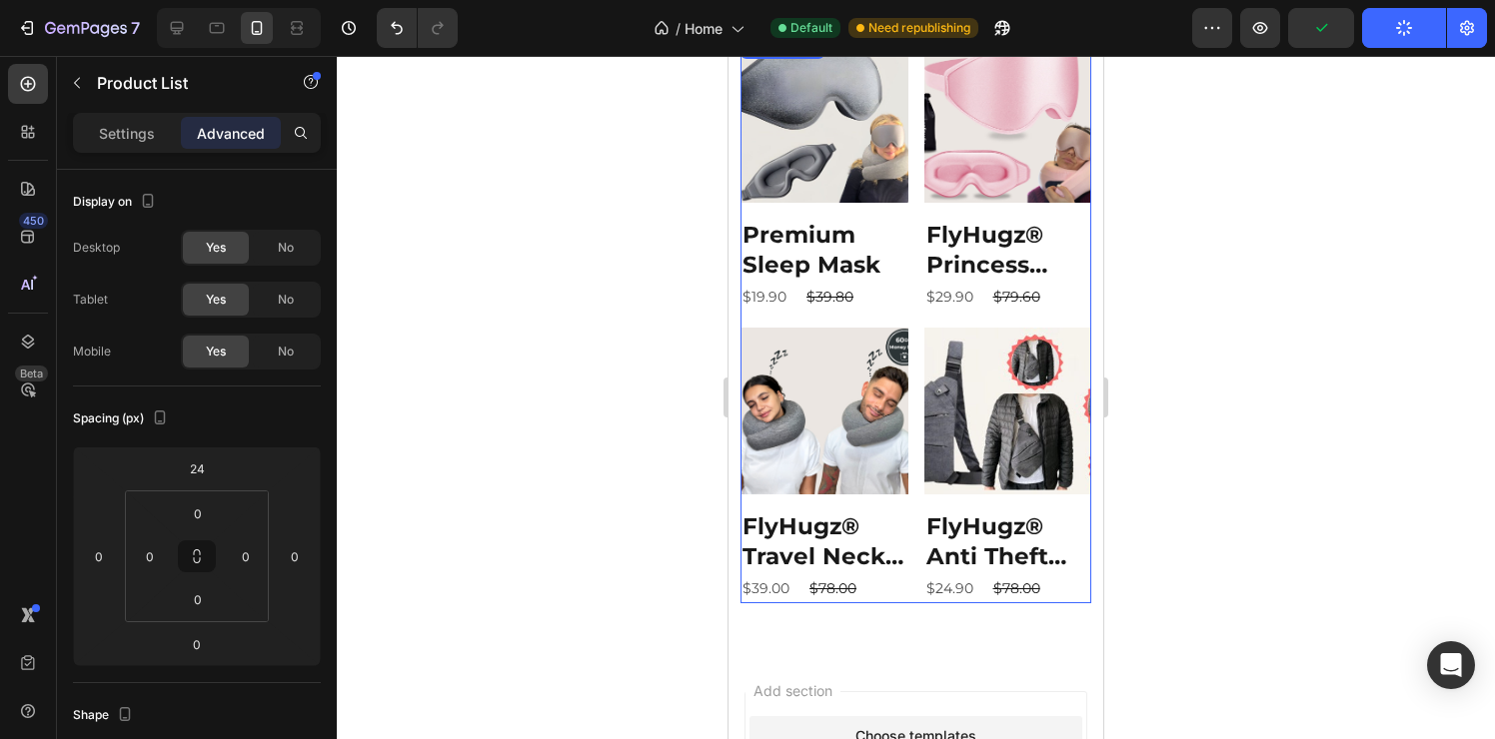
click at [906, 512] on div "Product Images Premium Sleep Mask Product Title $19.90 Product Price Product Pr…" at bounding box center [915, 319] width 351 height 569
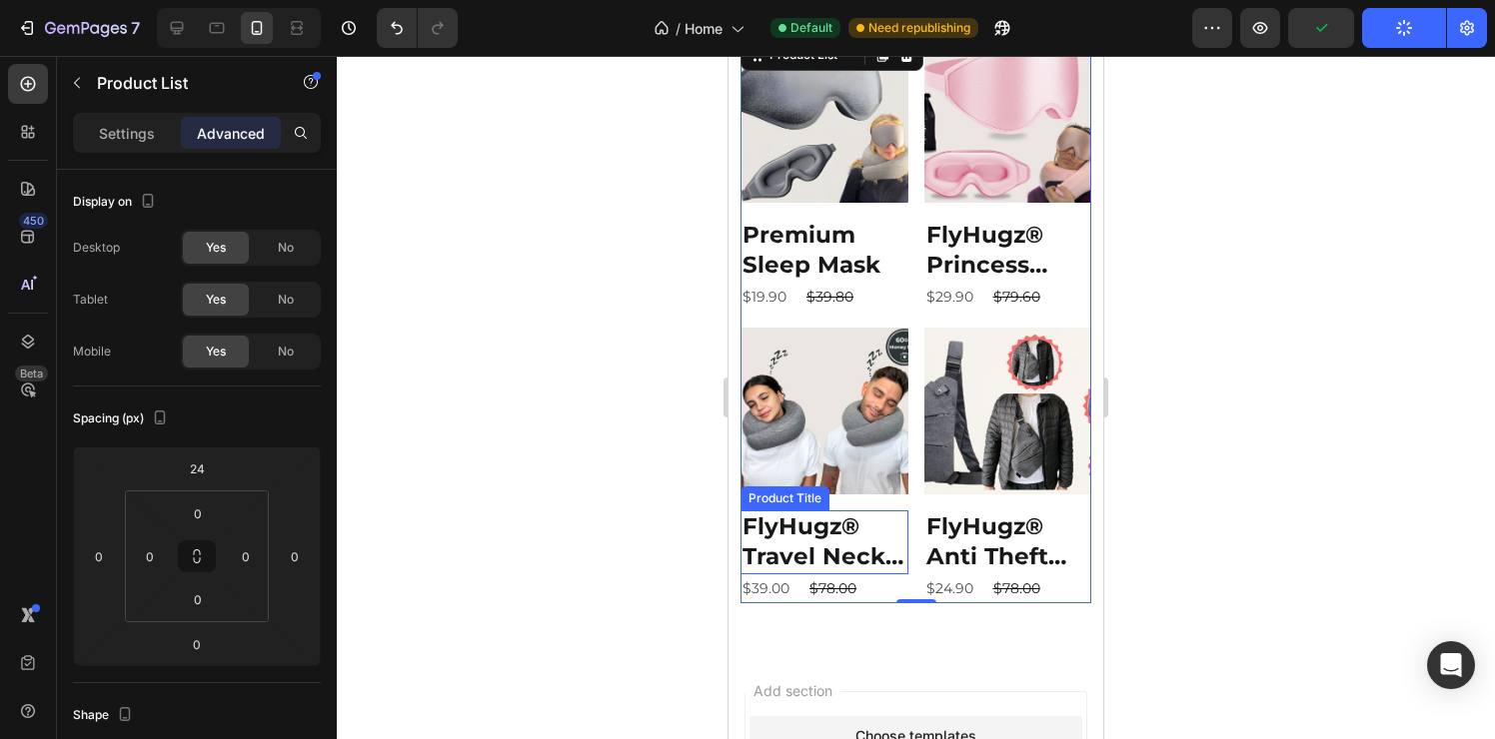
click at [855, 542] on h2 "FlyHugz® Travel Neck Pillow" at bounding box center [824, 543] width 168 height 64
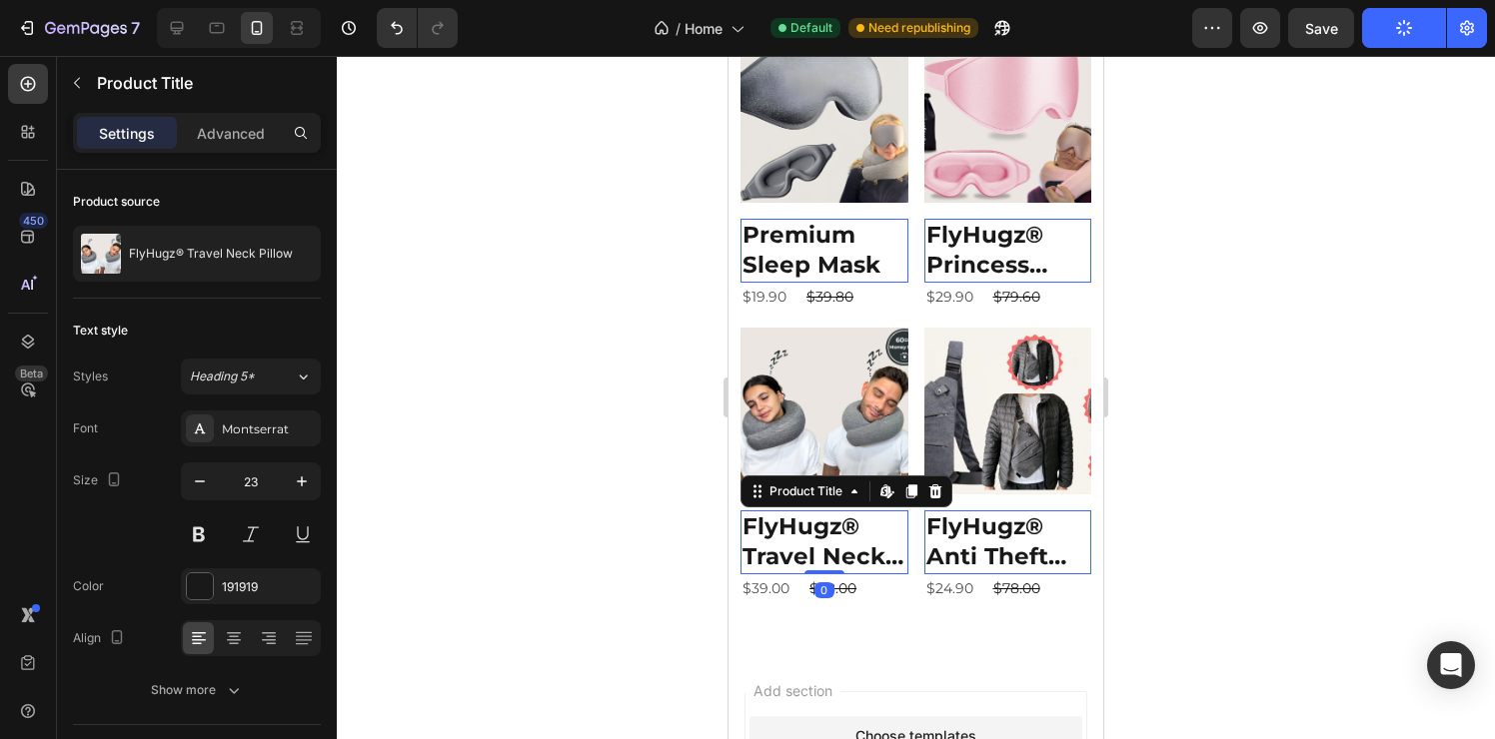
scroll to position [415, 0]
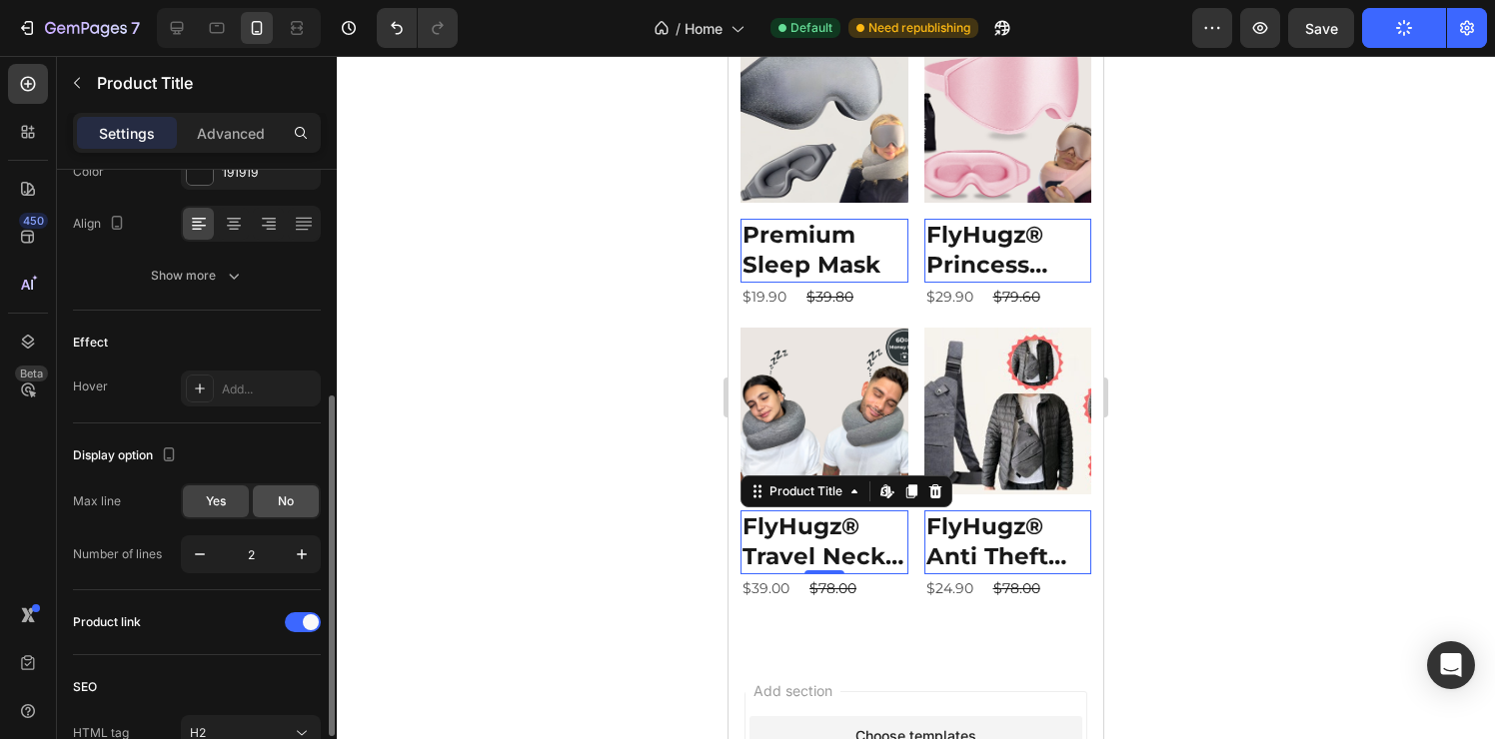
click at [294, 508] on span "No" at bounding box center [286, 502] width 16 height 18
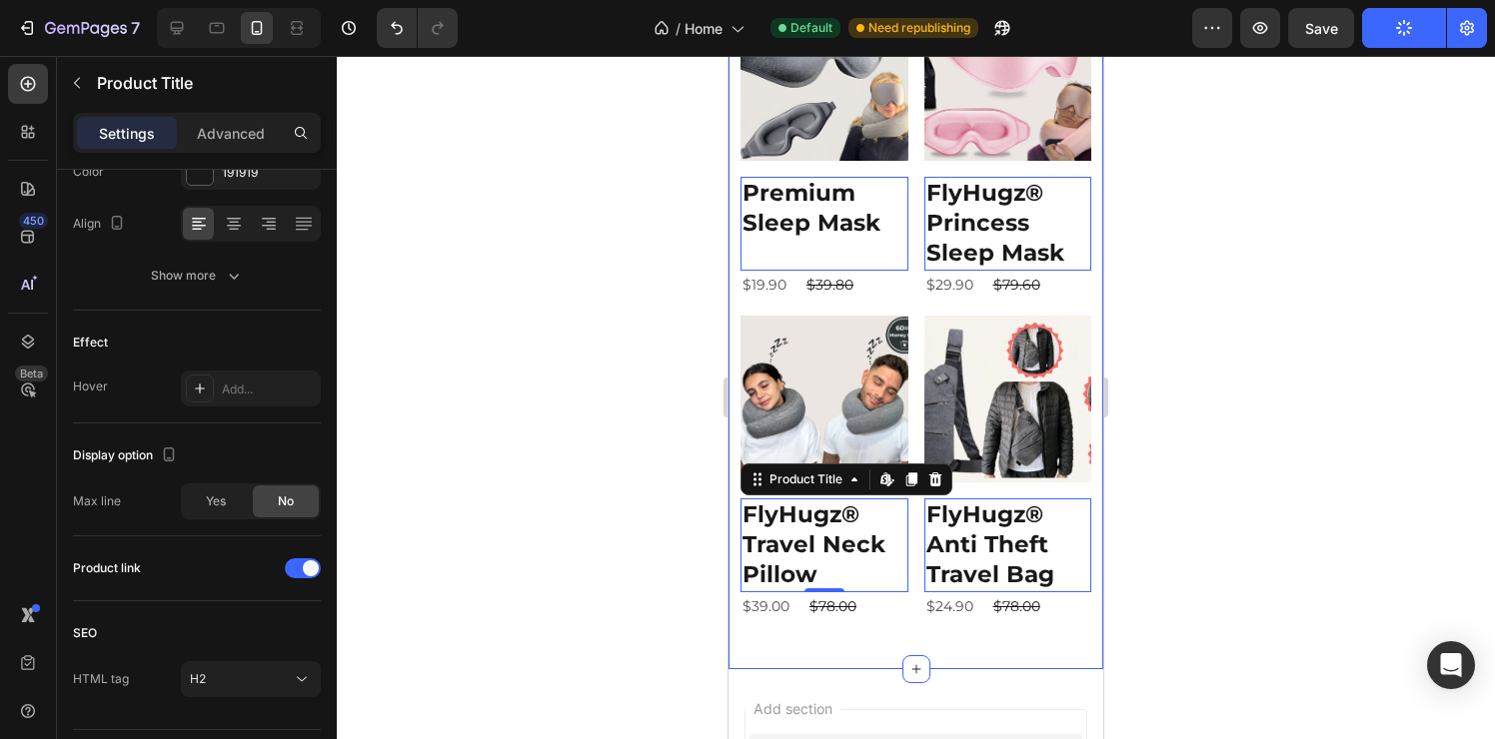
scroll to position [999, 0]
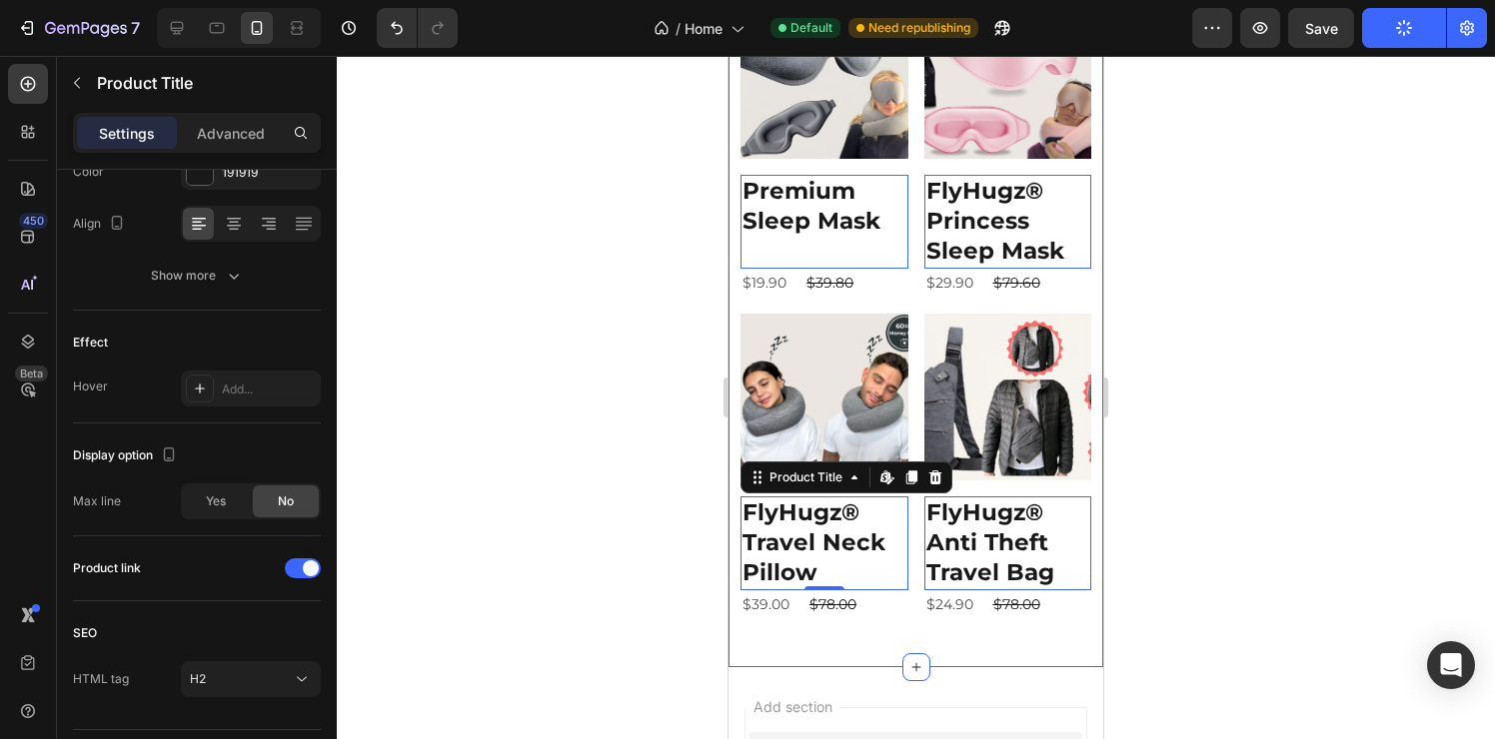
click at [831, 622] on div "The #1 Travel hacks of 2025 Heading Improve your travels [DATE]! Heading Produc…" at bounding box center [915, 270] width 375 height 794
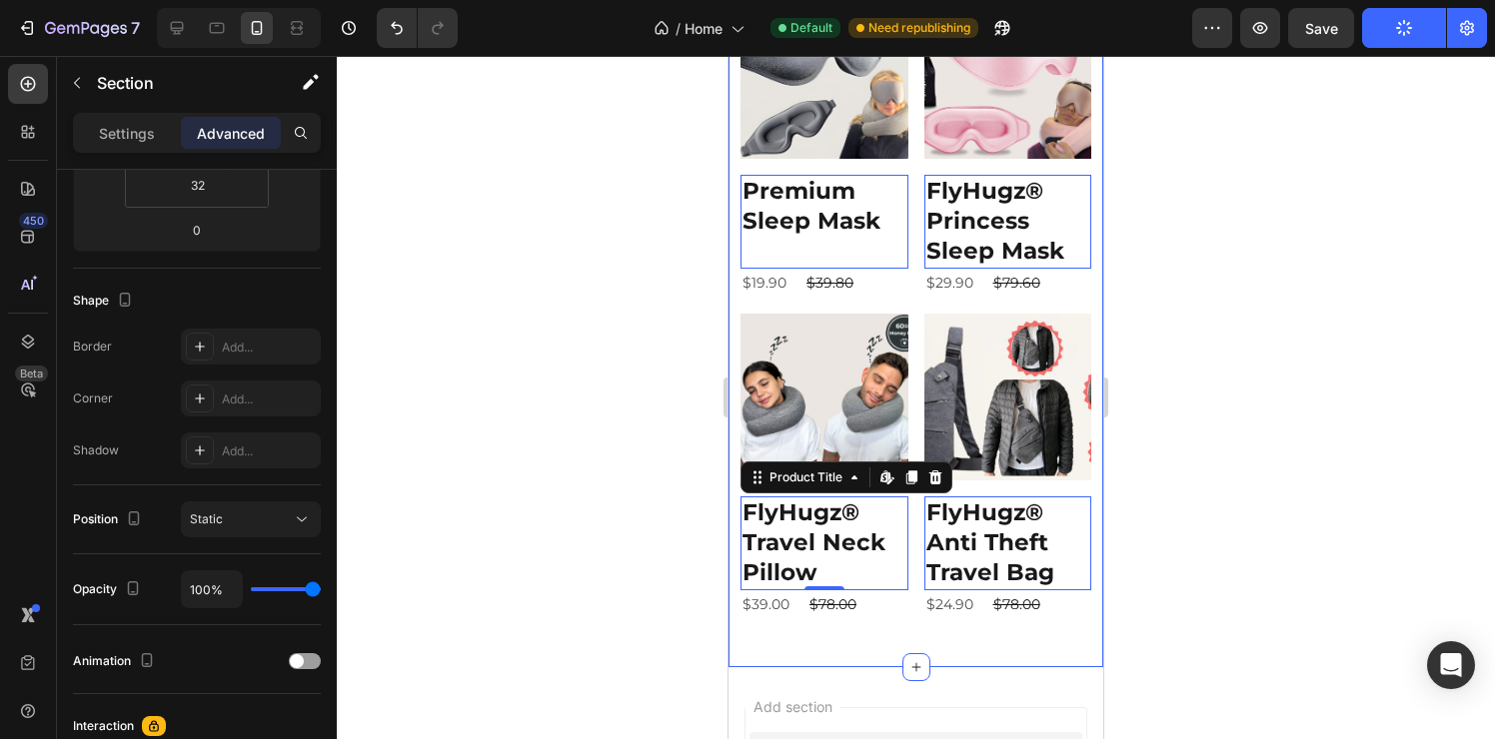
scroll to position [0, 0]
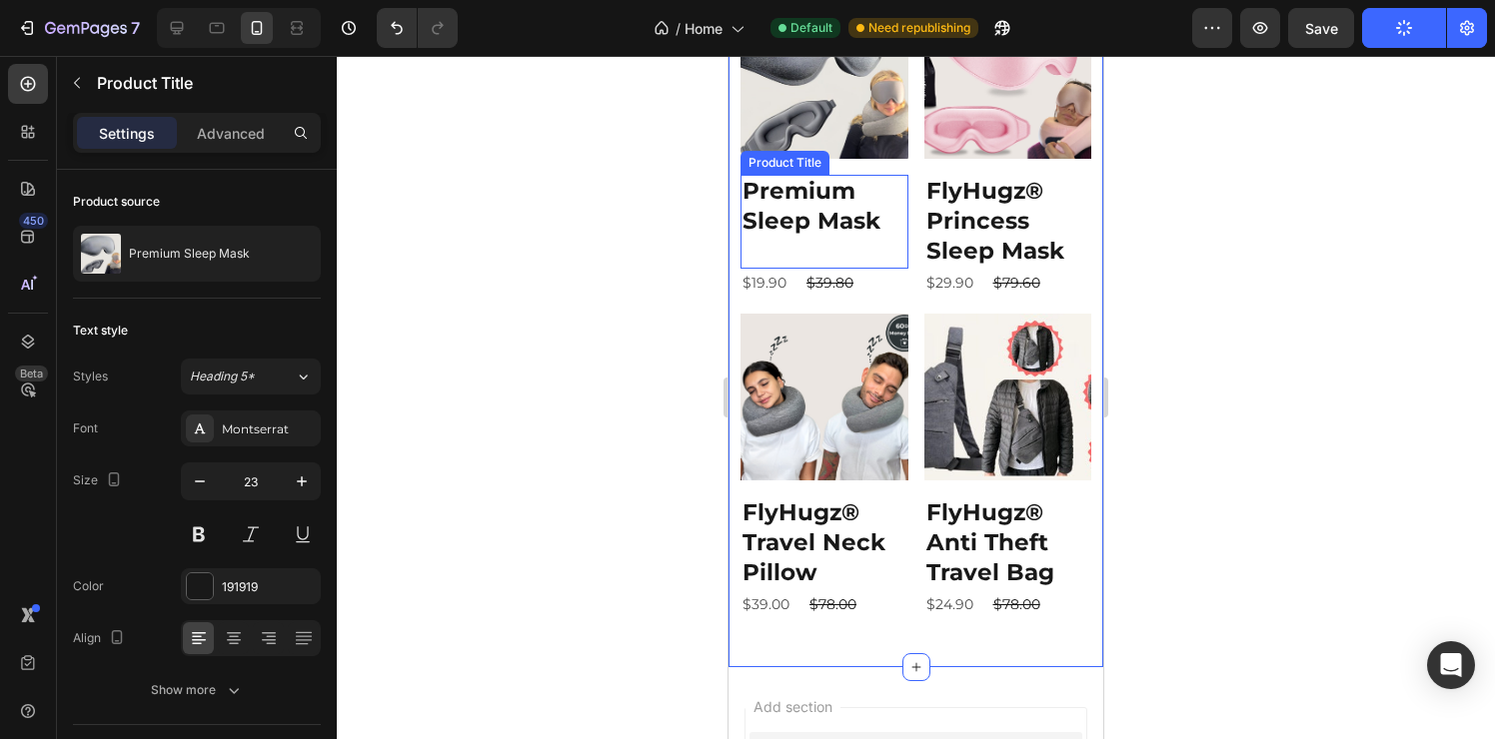
click at [838, 236] on div "Premium Sleep Mask Product Title" at bounding box center [824, 222] width 168 height 94
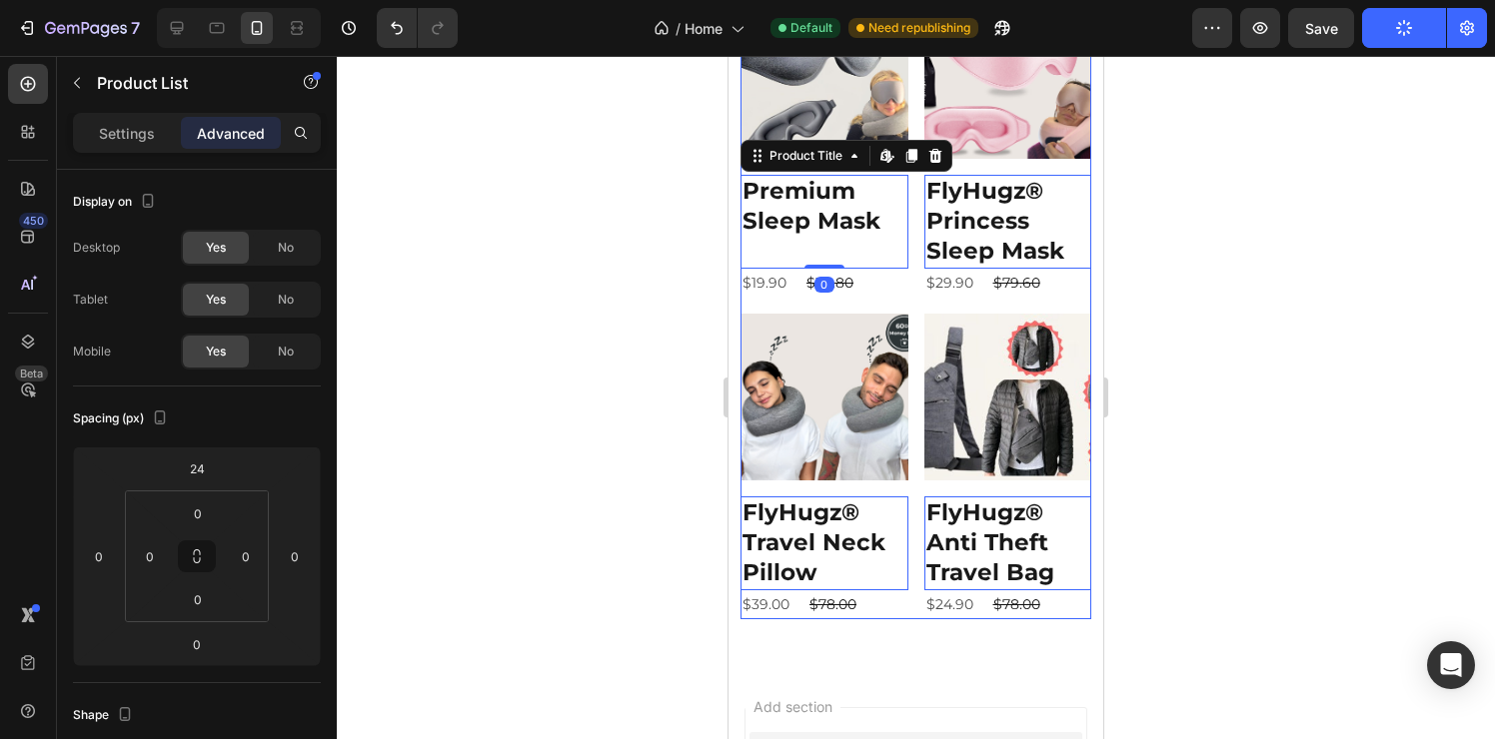
click at [906, 230] on div "Product Images Premium Sleep Mask Product Title Edit content in Shopify 0 $19.9…" at bounding box center [915, 305] width 351 height 628
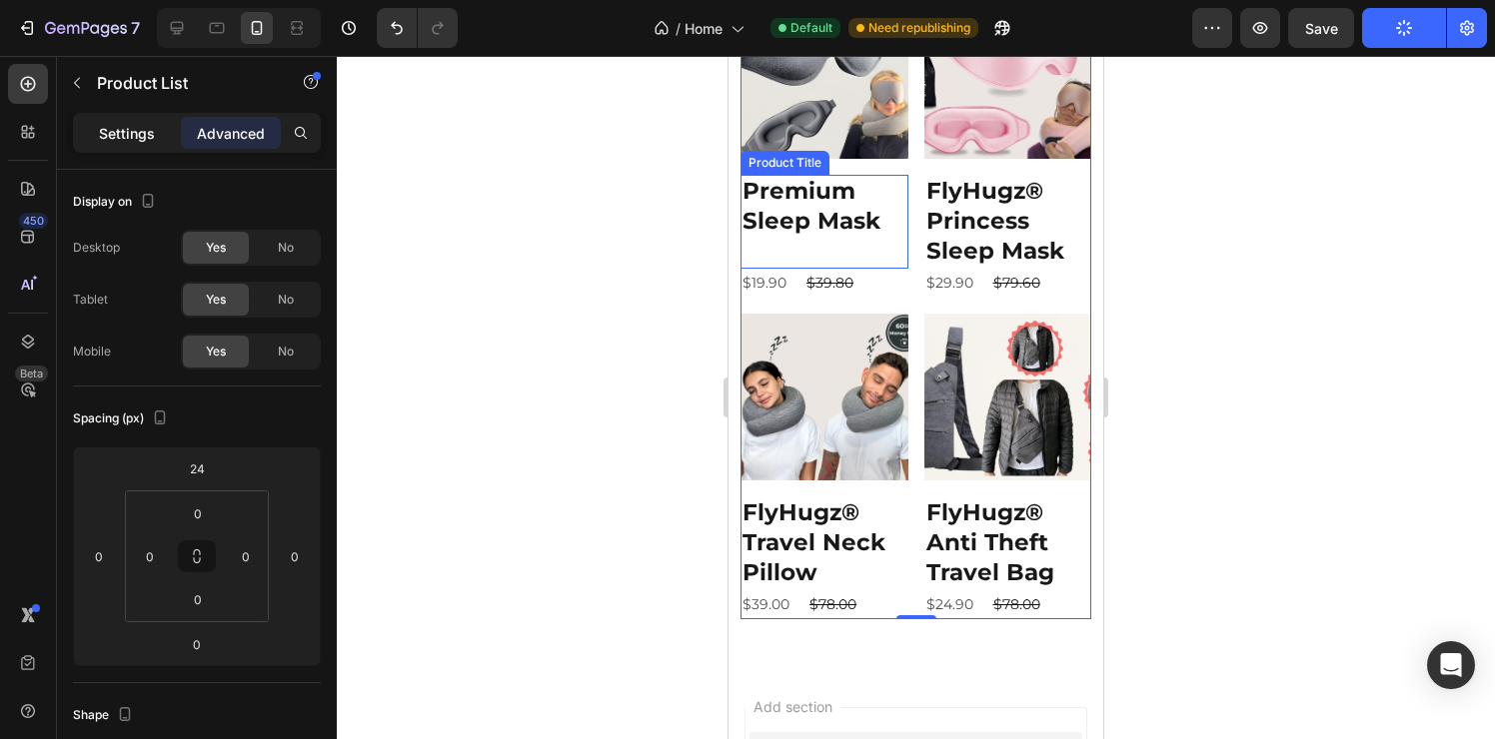
click at [136, 140] on p "Settings" at bounding box center [127, 133] width 56 height 21
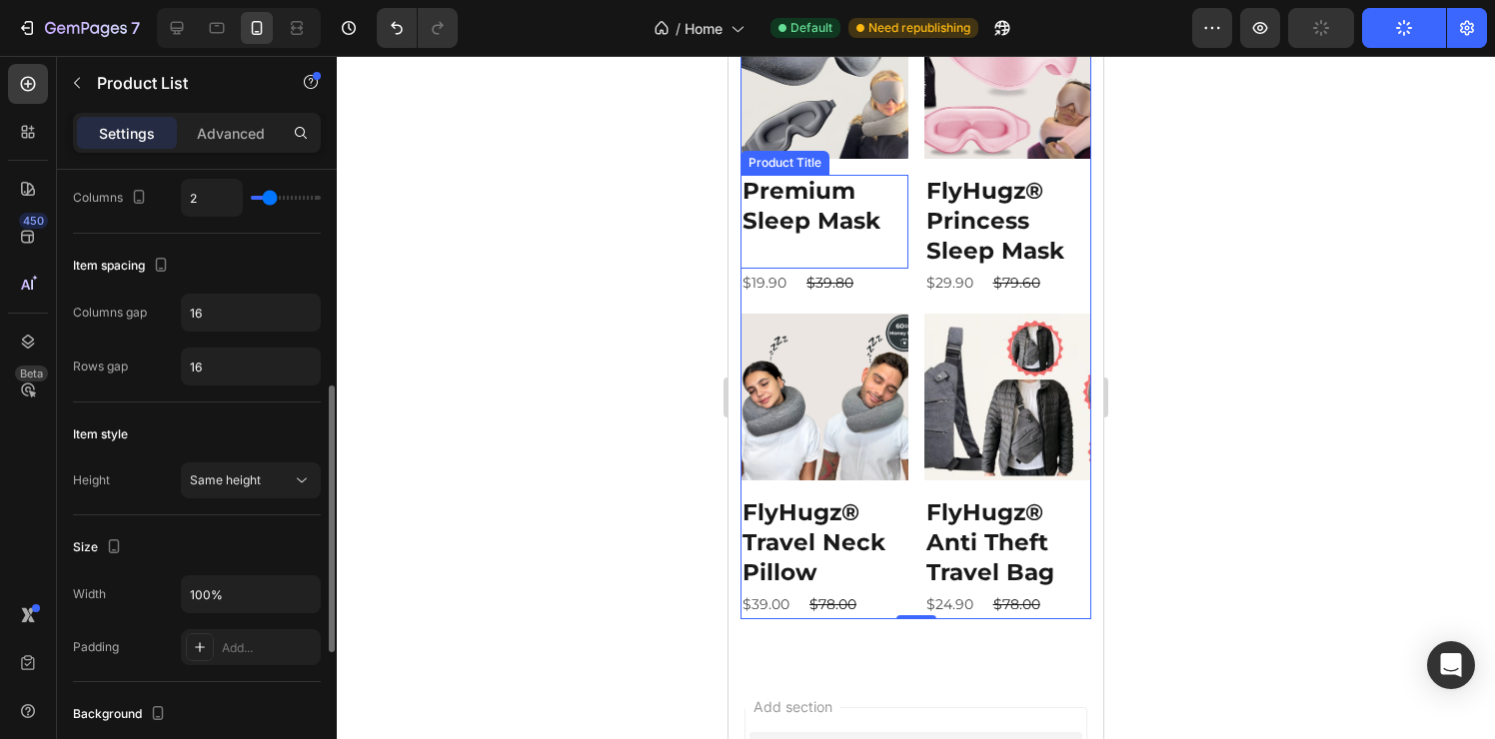
scroll to position [557, 0]
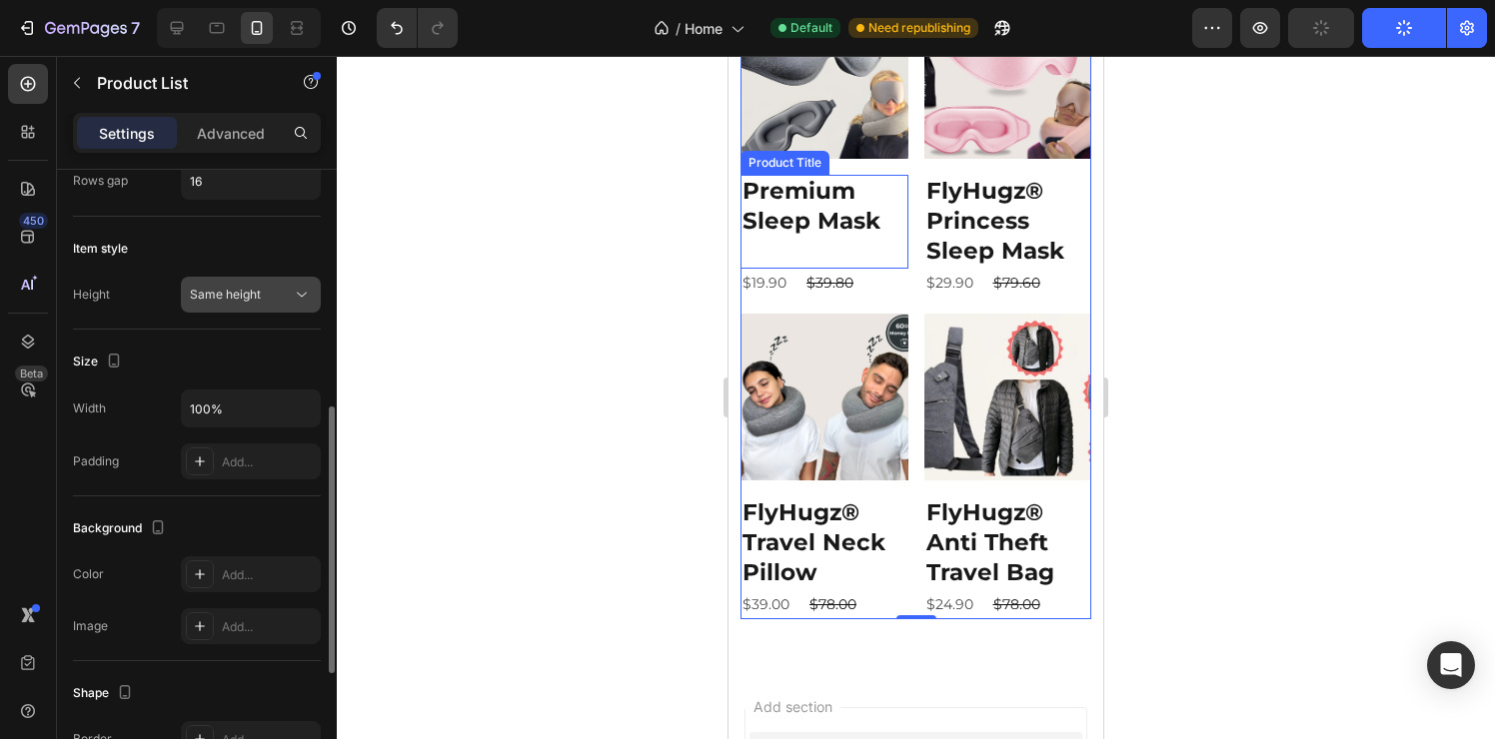
click at [285, 290] on div "Same height" at bounding box center [241, 295] width 102 height 18
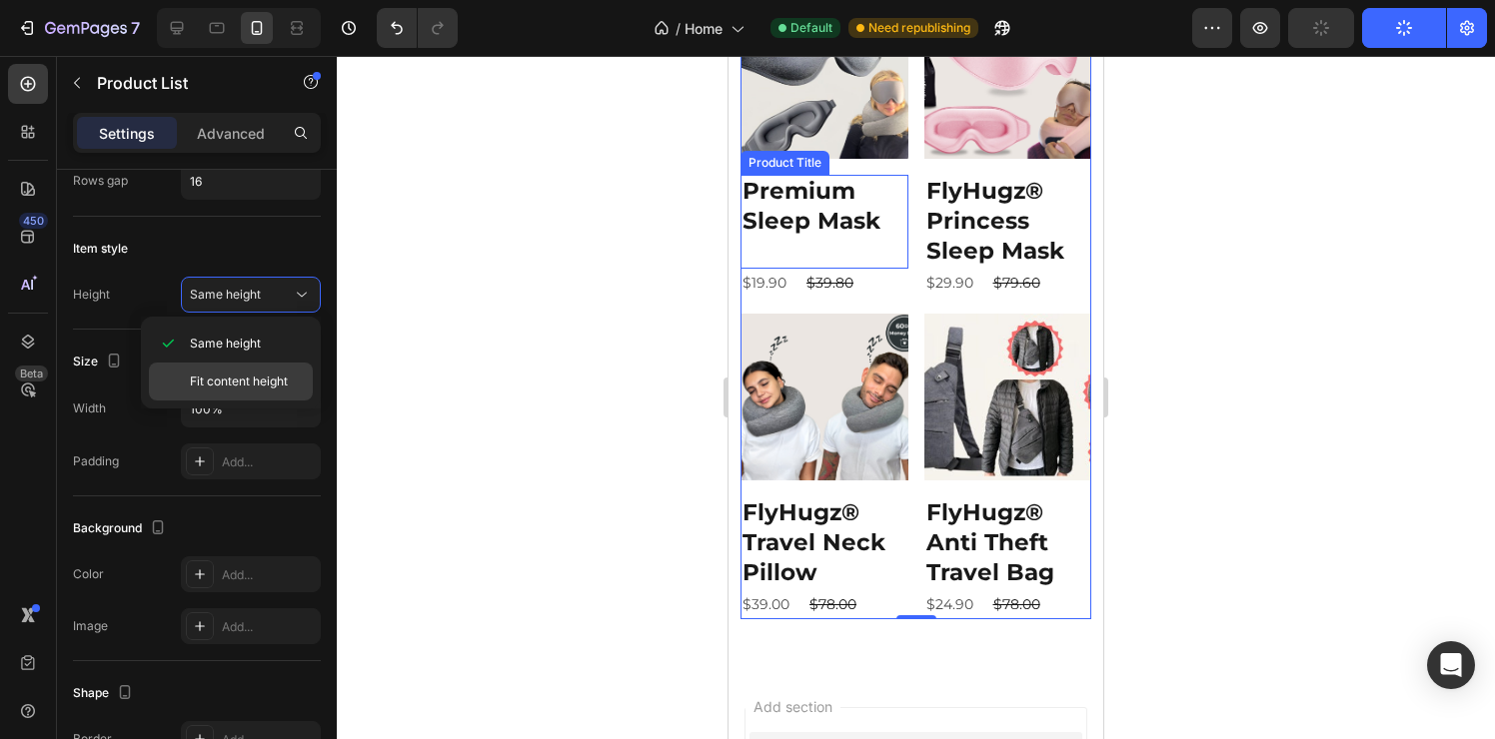
click at [255, 370] on div "Fit content height" at bounding box center [231, 382] width 164 height 38
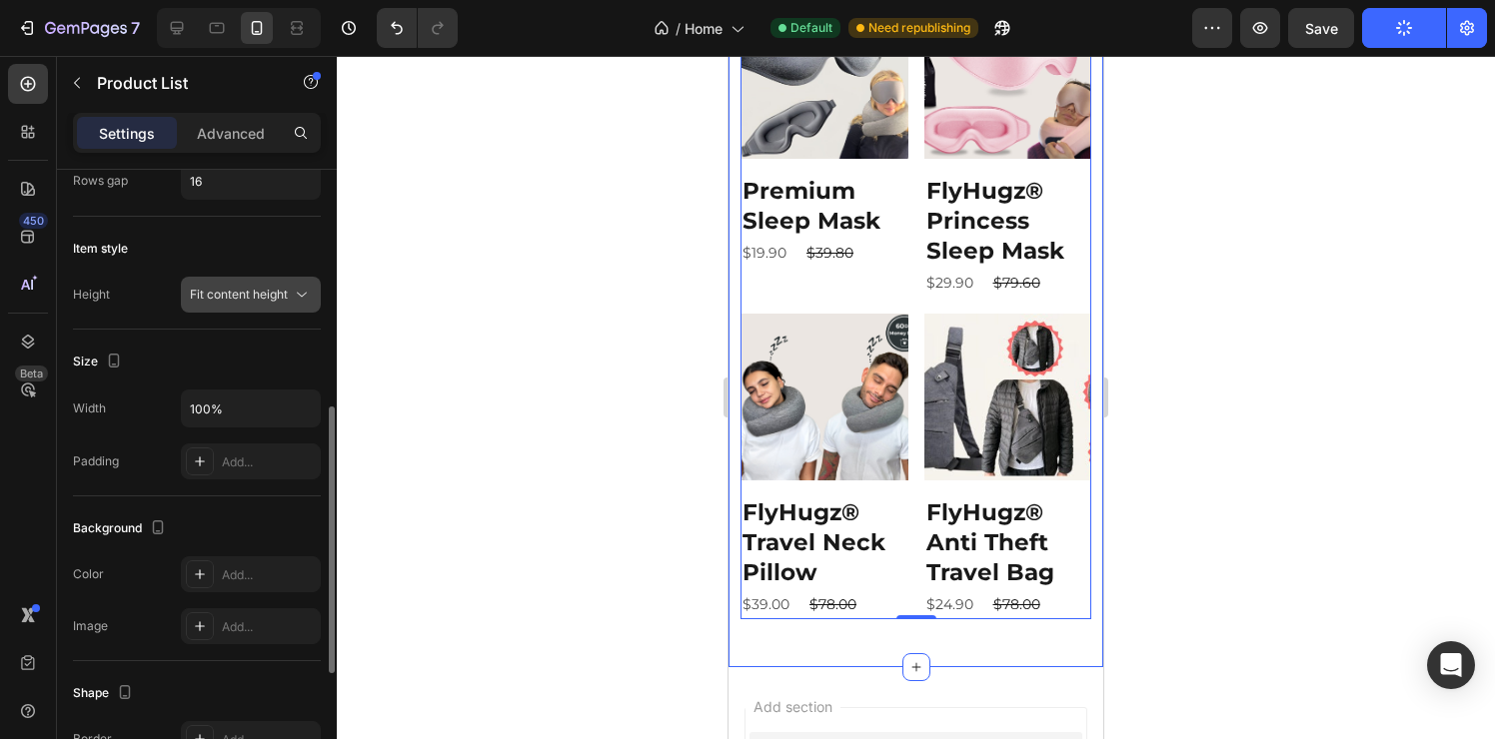
click at [206, 292] on span "Fit content height" at bounding box center [239, 294] width 98 height 15
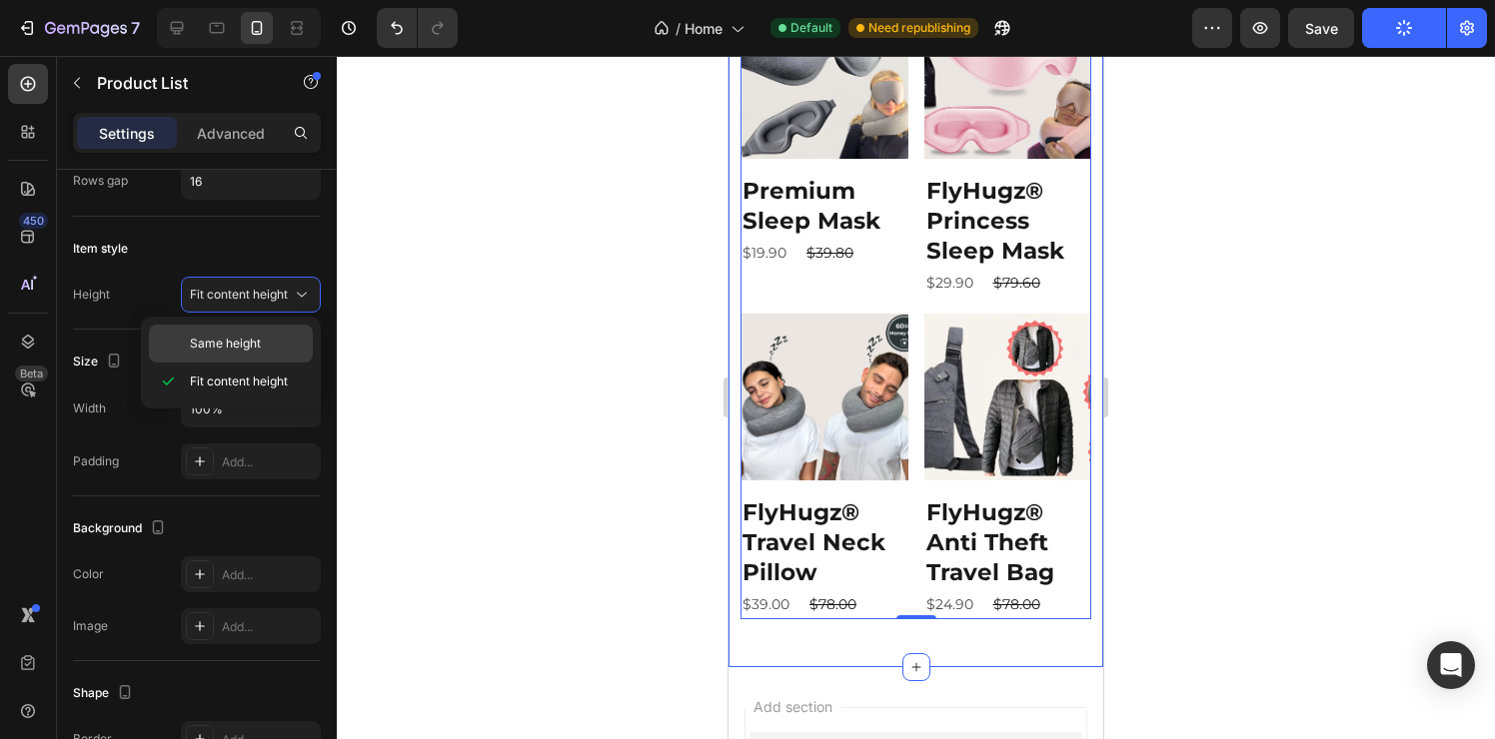
click at [226, 336] on span "Same height" at bounding box center [225, 344] width 71 height 18
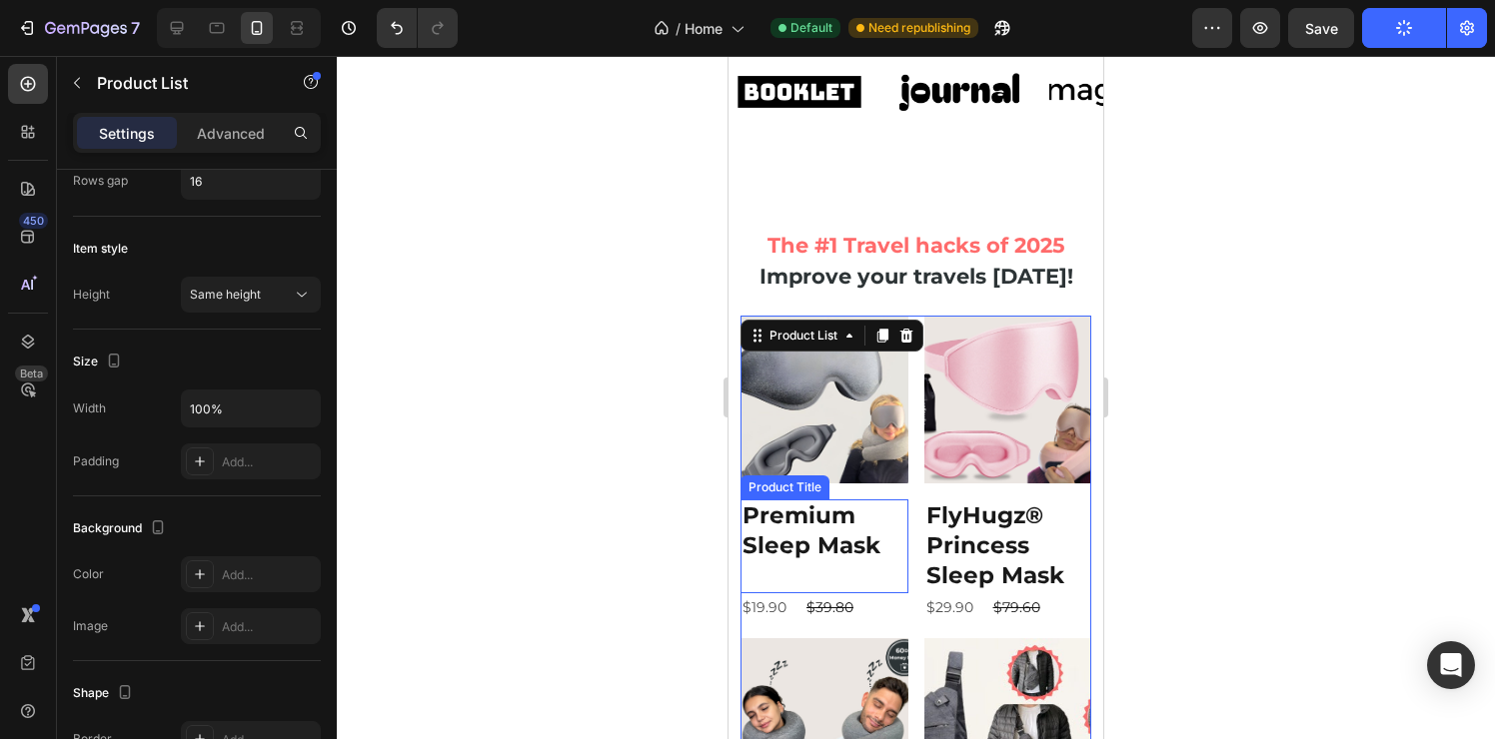
scroll to position [671, 0]
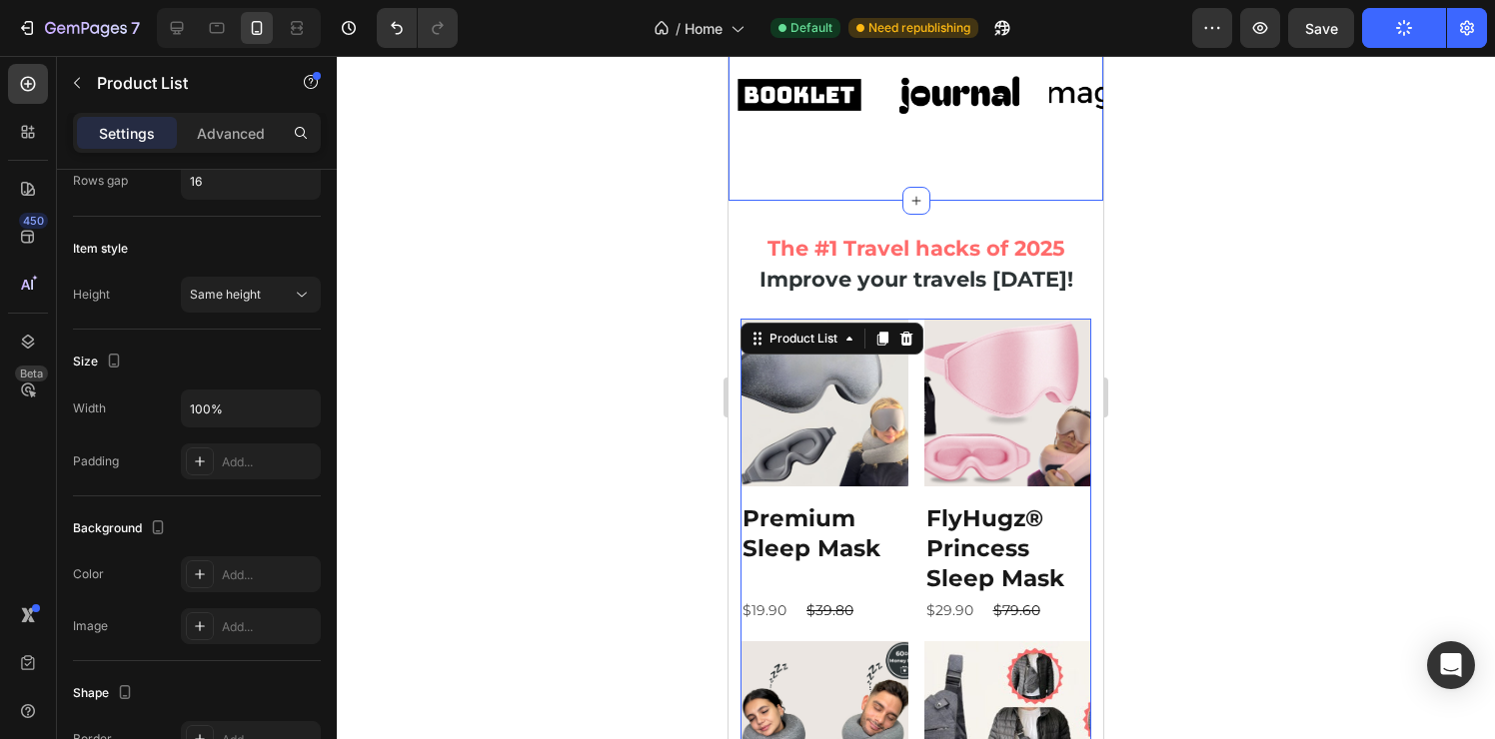
click at [857, 169] on div "Image Image Image Image Image Image Image Image Image Image Marquee Row Section…" at bounding box center [915, 102] width 375 height 195
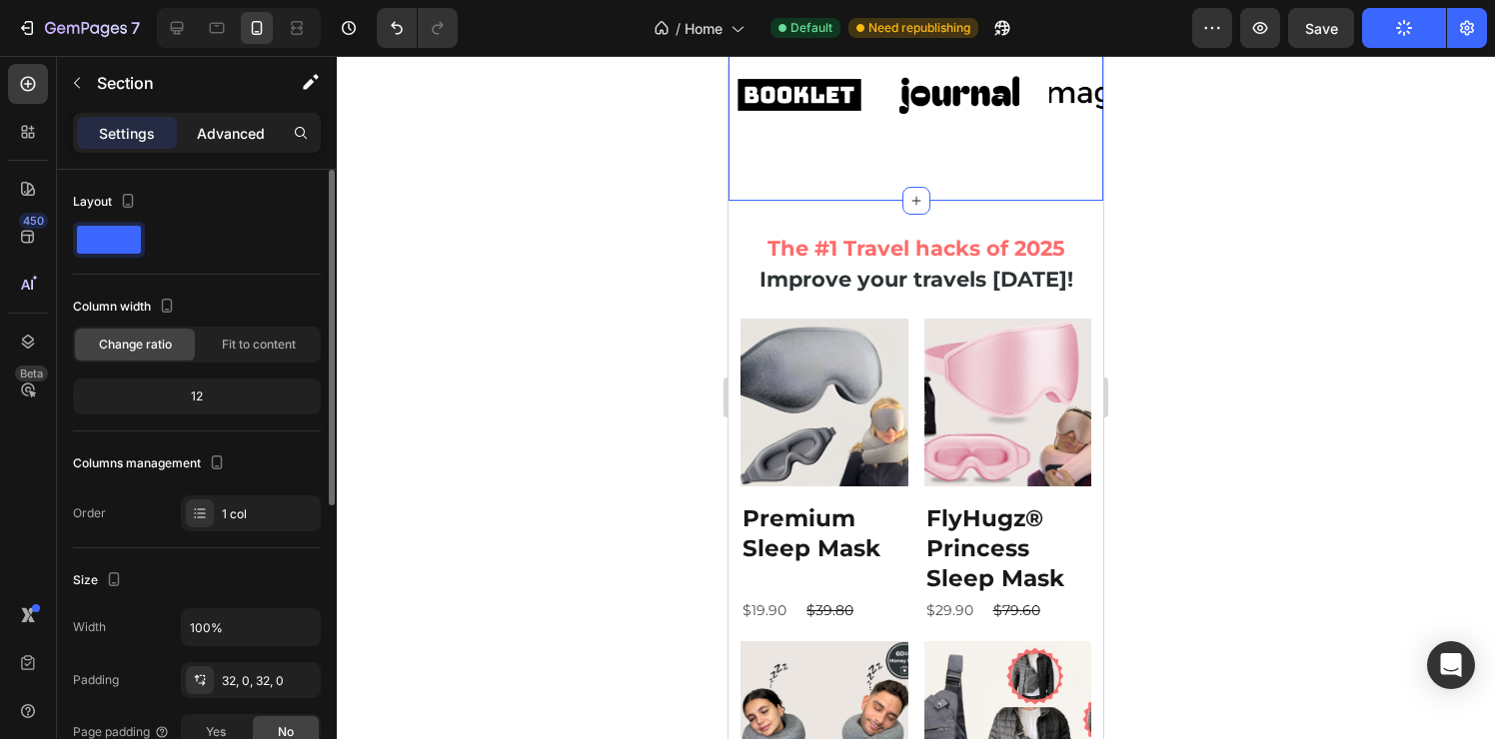
click at [260, 125] on p "Advanced" at bounding box center [231, 133] width 68 height 21
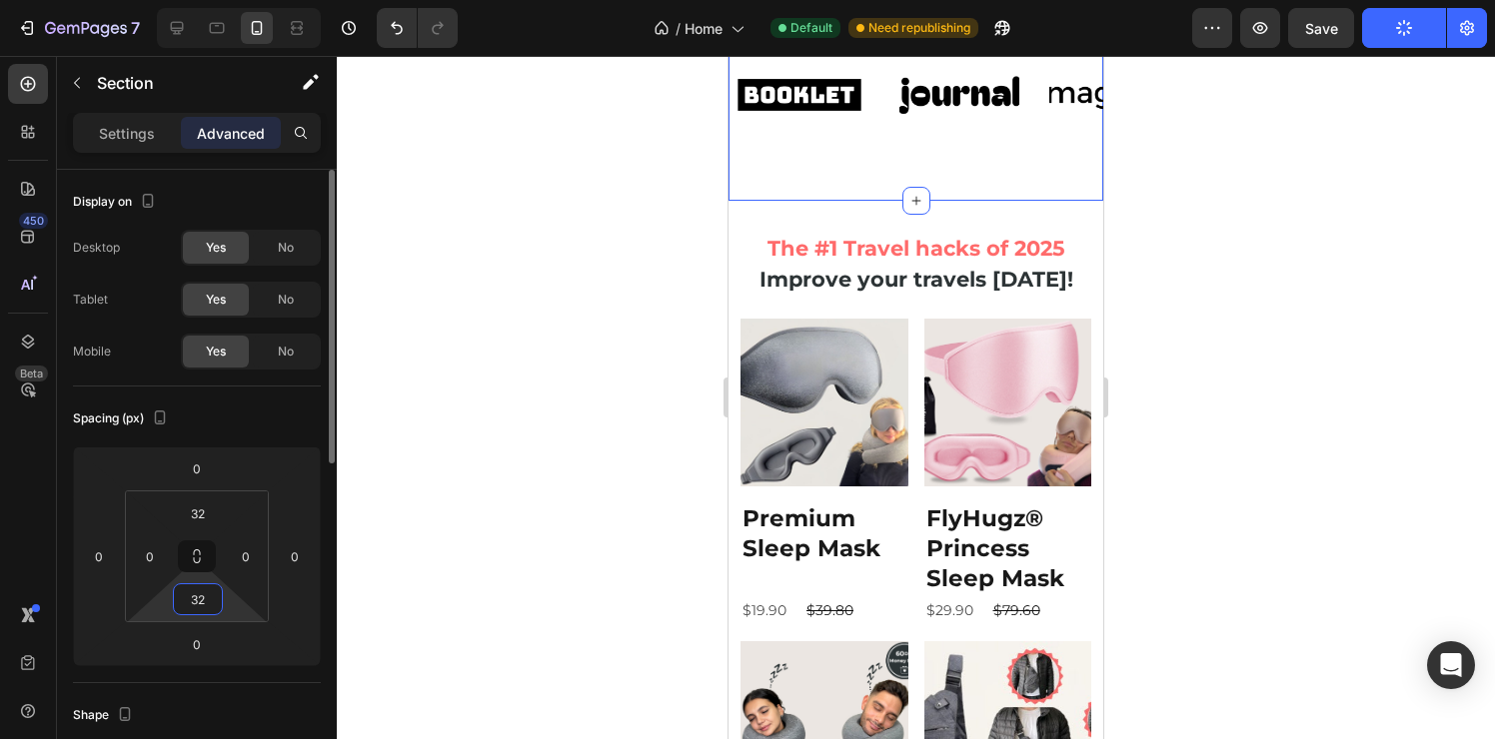
click at [196, 598] on input "32" at bounding box center [198, 600] width 40 height 30
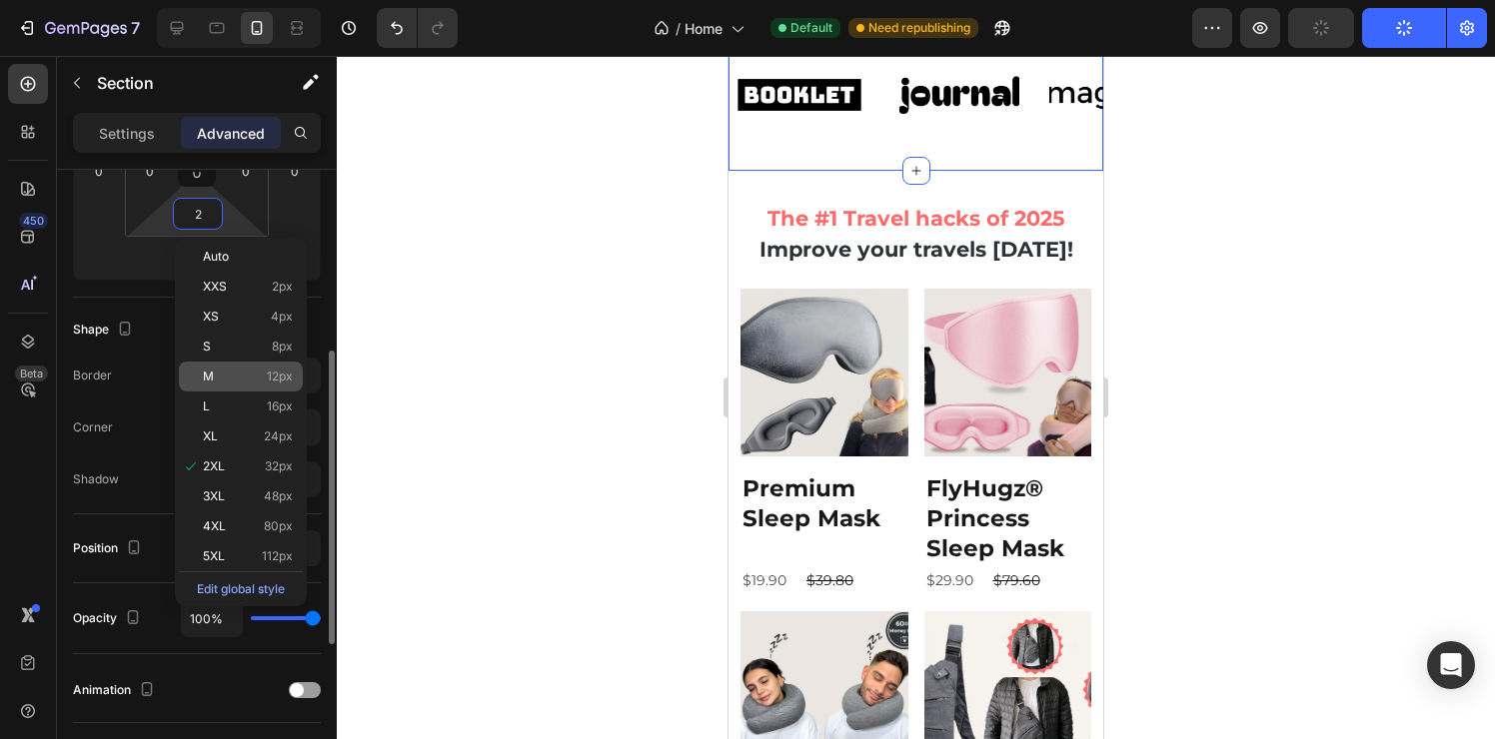
click at [277, 366] on div "M 12px" at bounding box center [241, 377] width 124 height 30
type input "12"
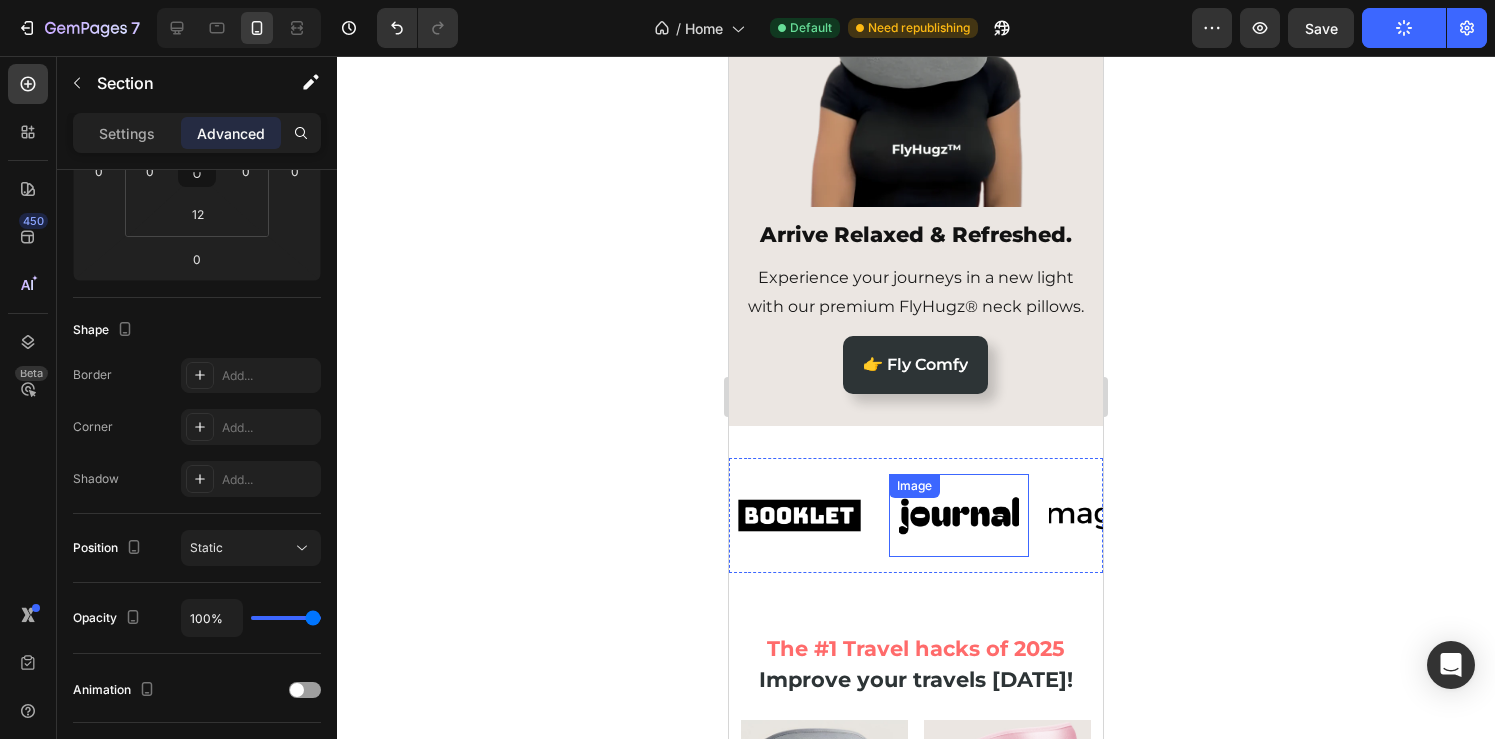
scroll to position [224, 0]
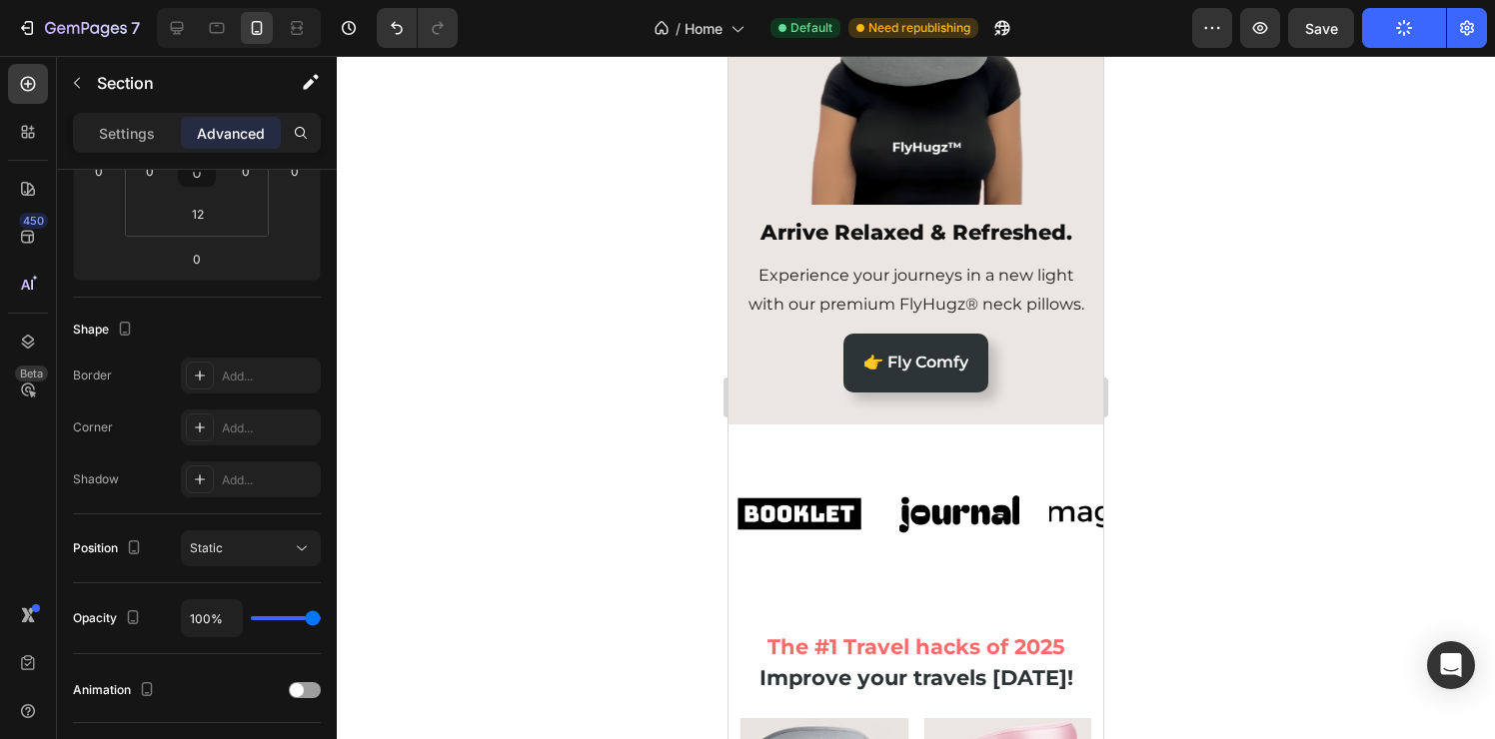
click at [853, 600] on div "Image Image Image Image Image Image Image Image Image Image Marquee Row Section…" at bounding box center [915, 512] width 375 height 175
click at [794, 463] on div "Image Image Image Image Image Image Image Image Image Image Marquee Row Section…" at bounding box center [915, 512] width 375 height 175
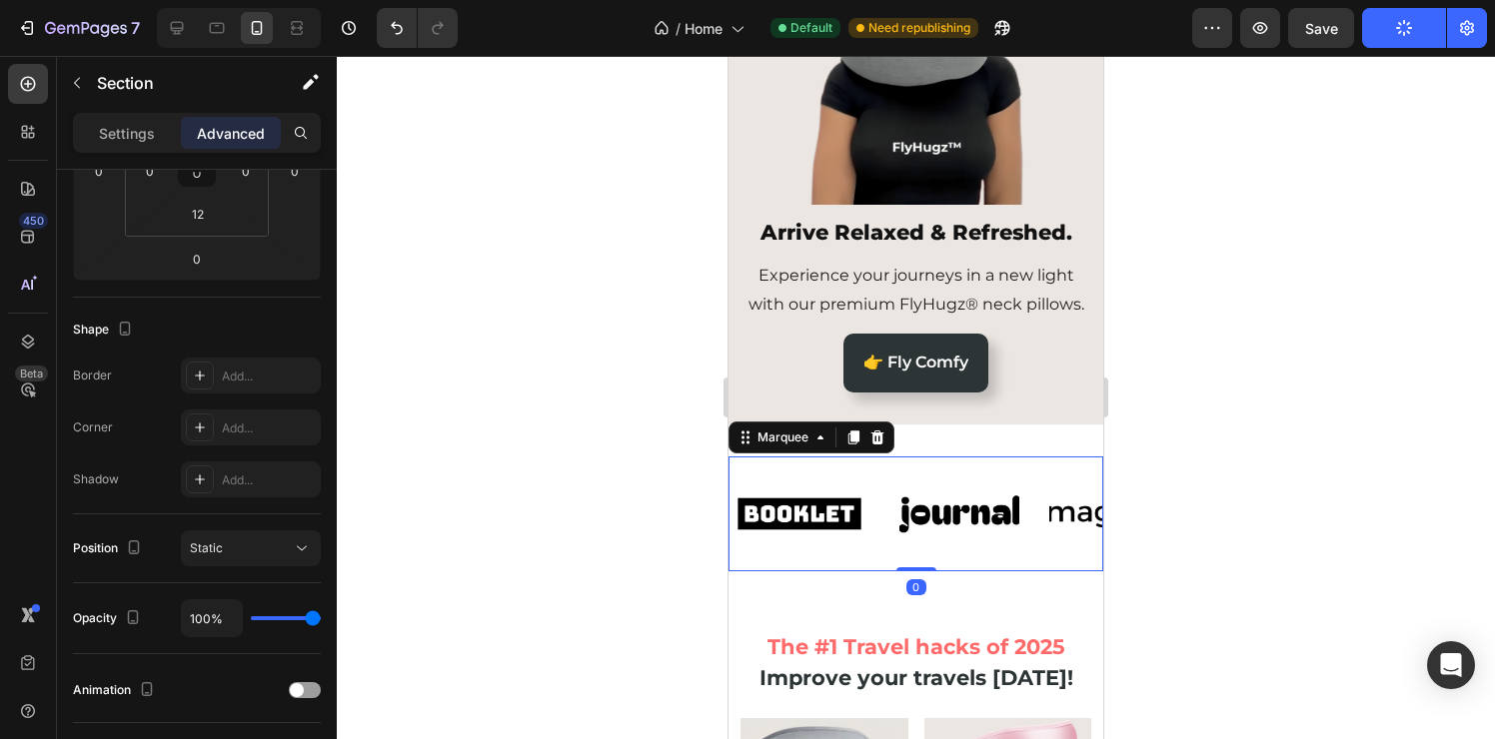
scroll to position [0, 0]
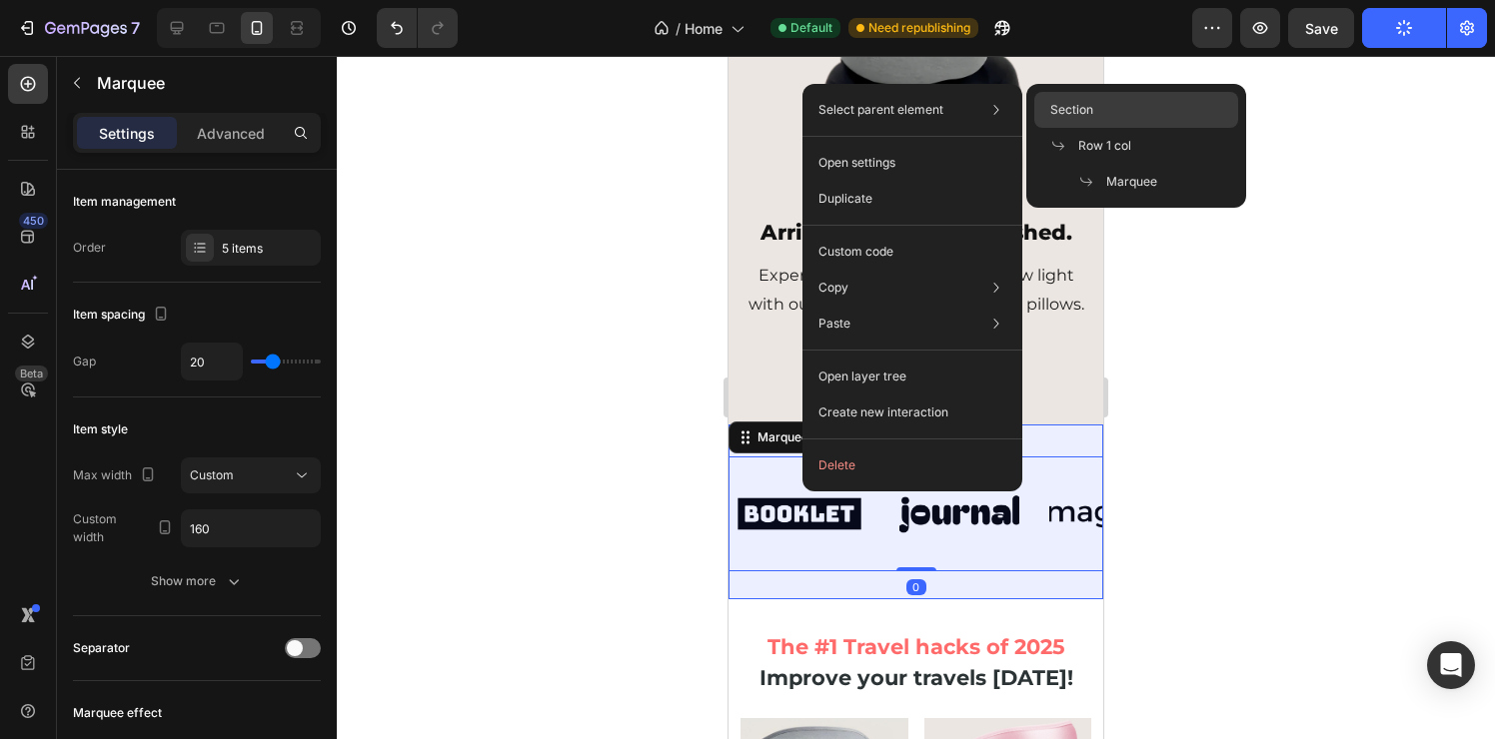
click at [1082, 114] on span "Section" at bounding box center [1071, 110] width 43 height 18
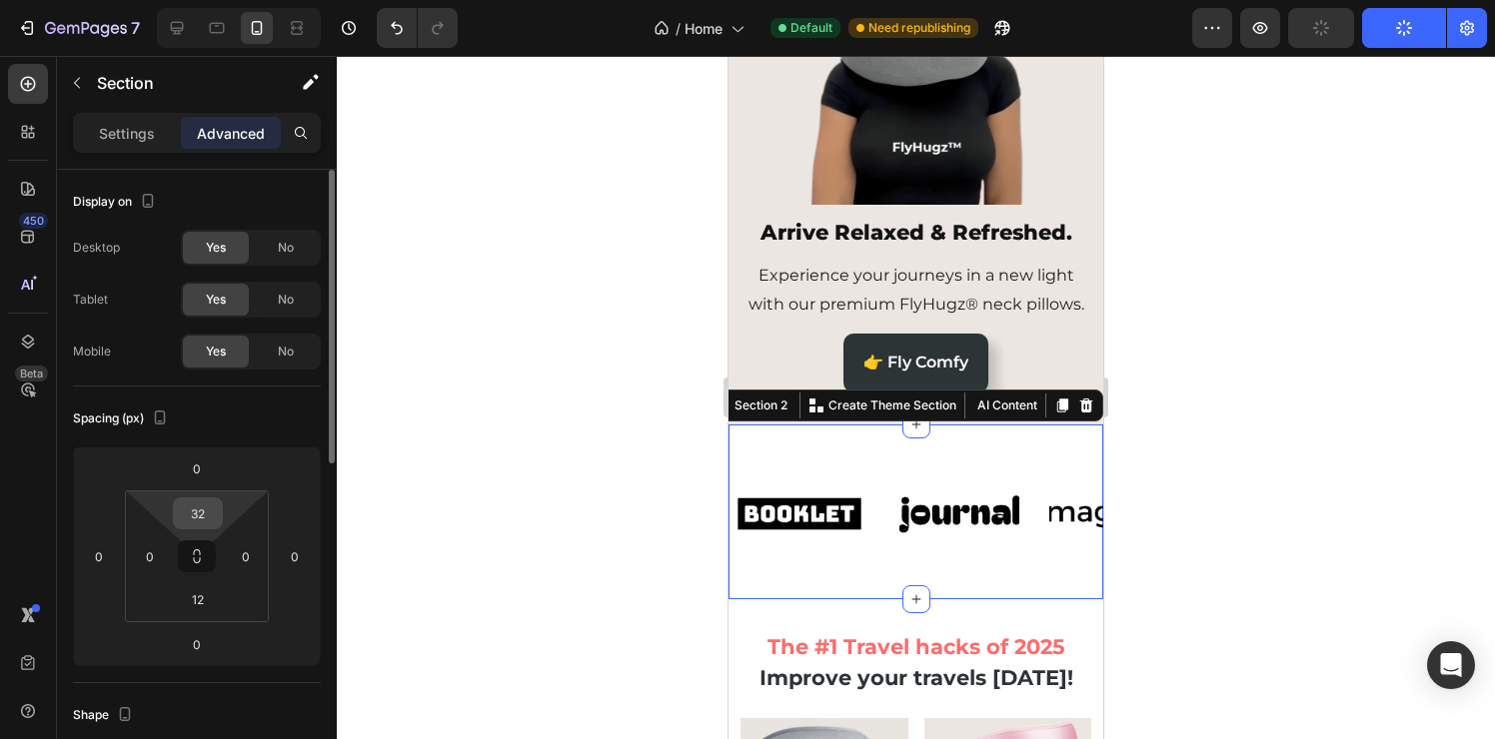
click at [213, 521] on input "32" at bounding box center [198, 514] width 40 height 30
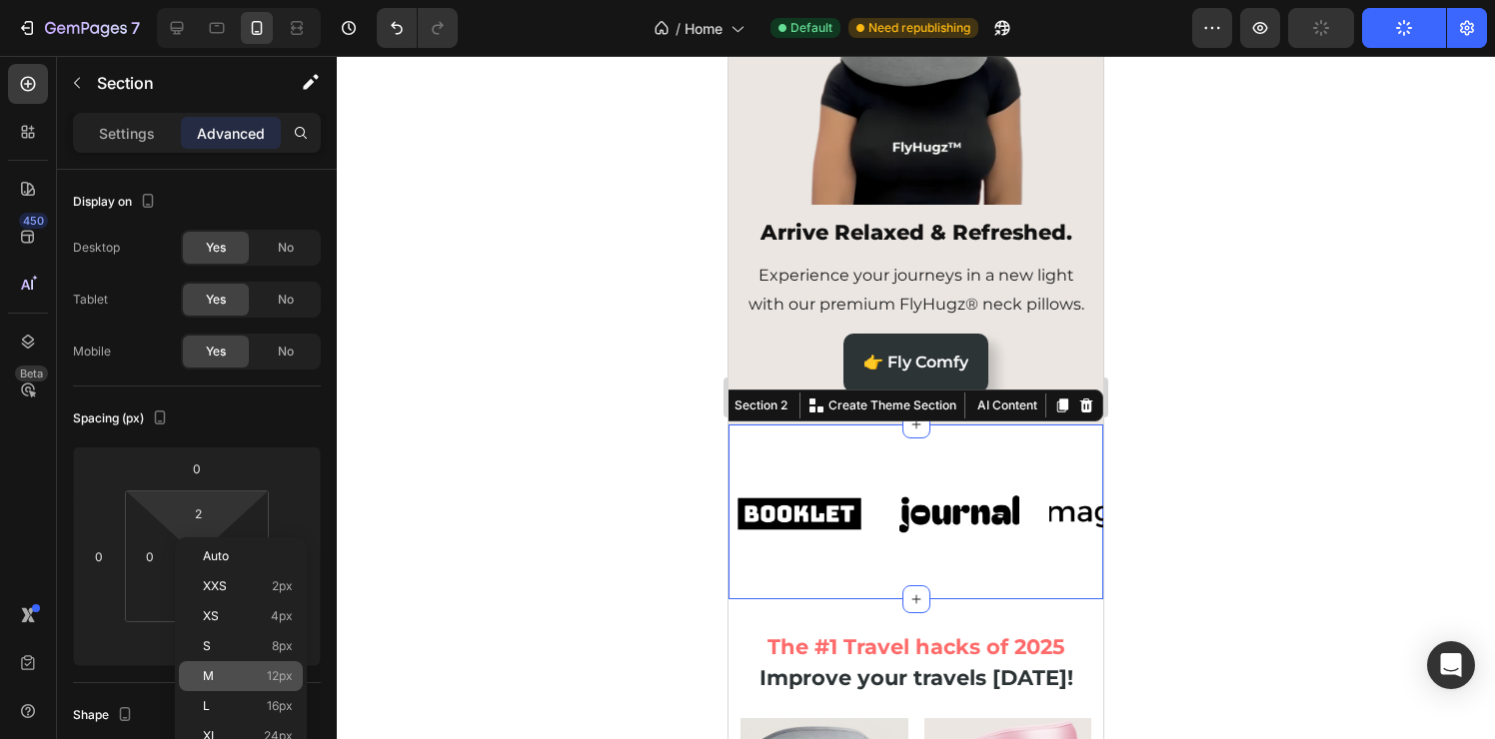
click at [281, 681] on span "12px" at bounding box center [280, 676] width 26 height 14
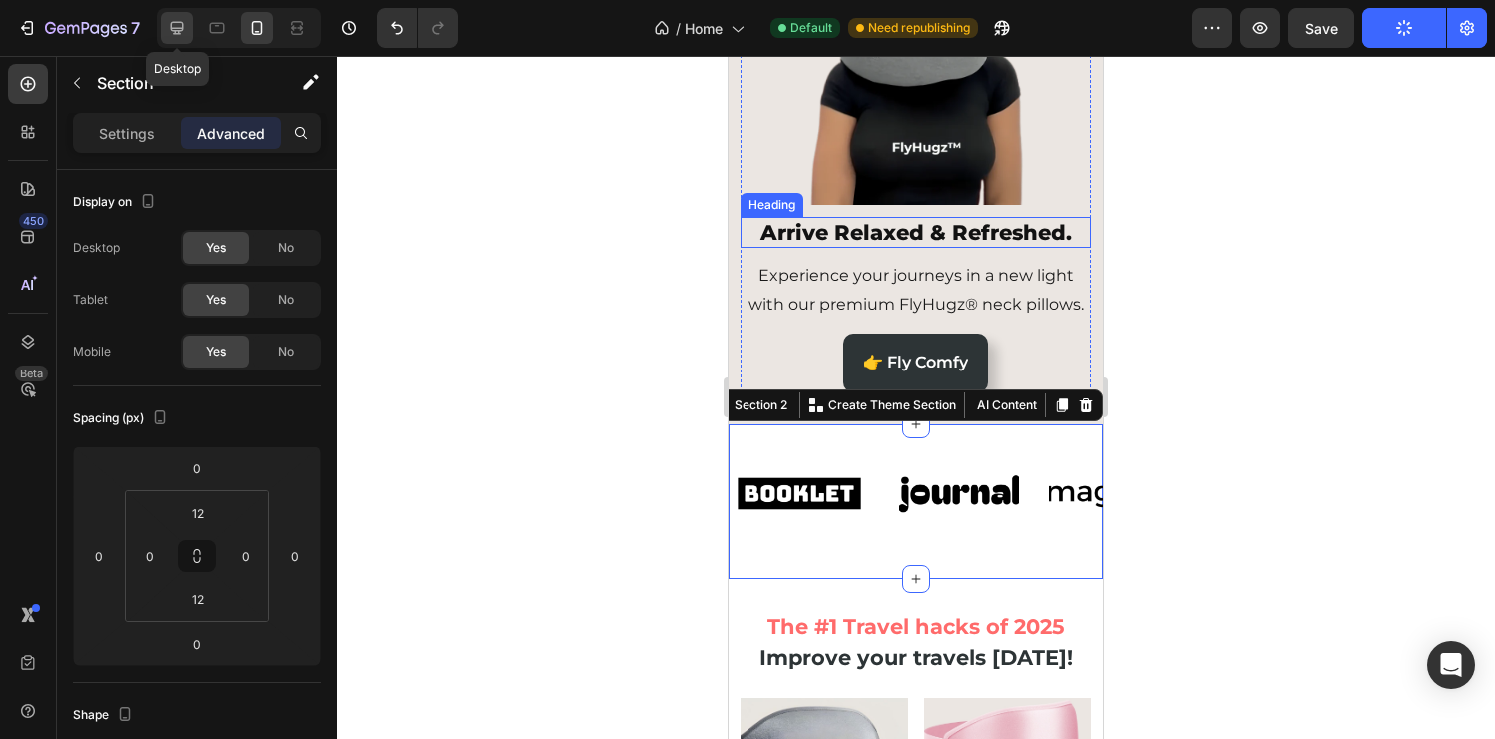
click at [189, 24] on div at bounding box center [177, 28] width 32 height 32
type input "32"
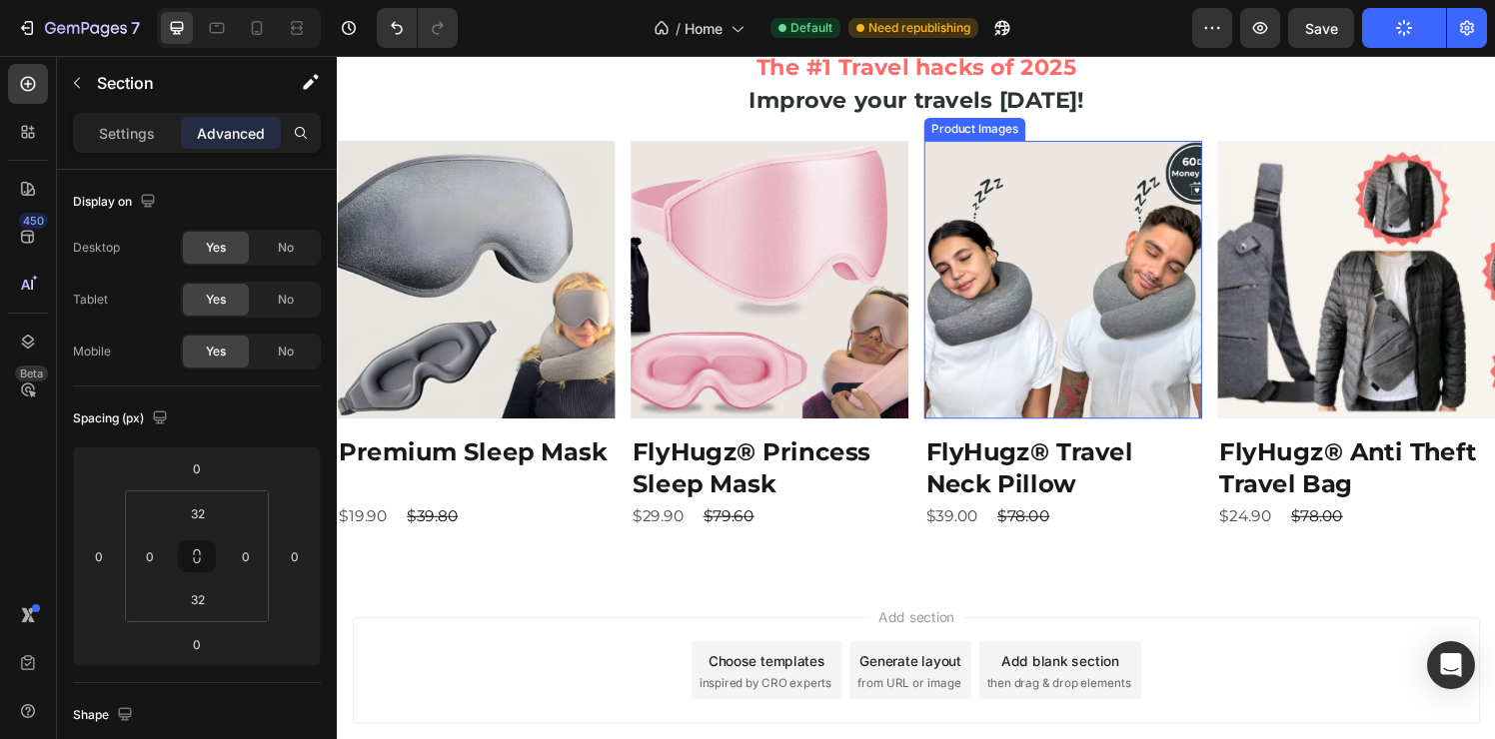
scroll to position [832, 0]
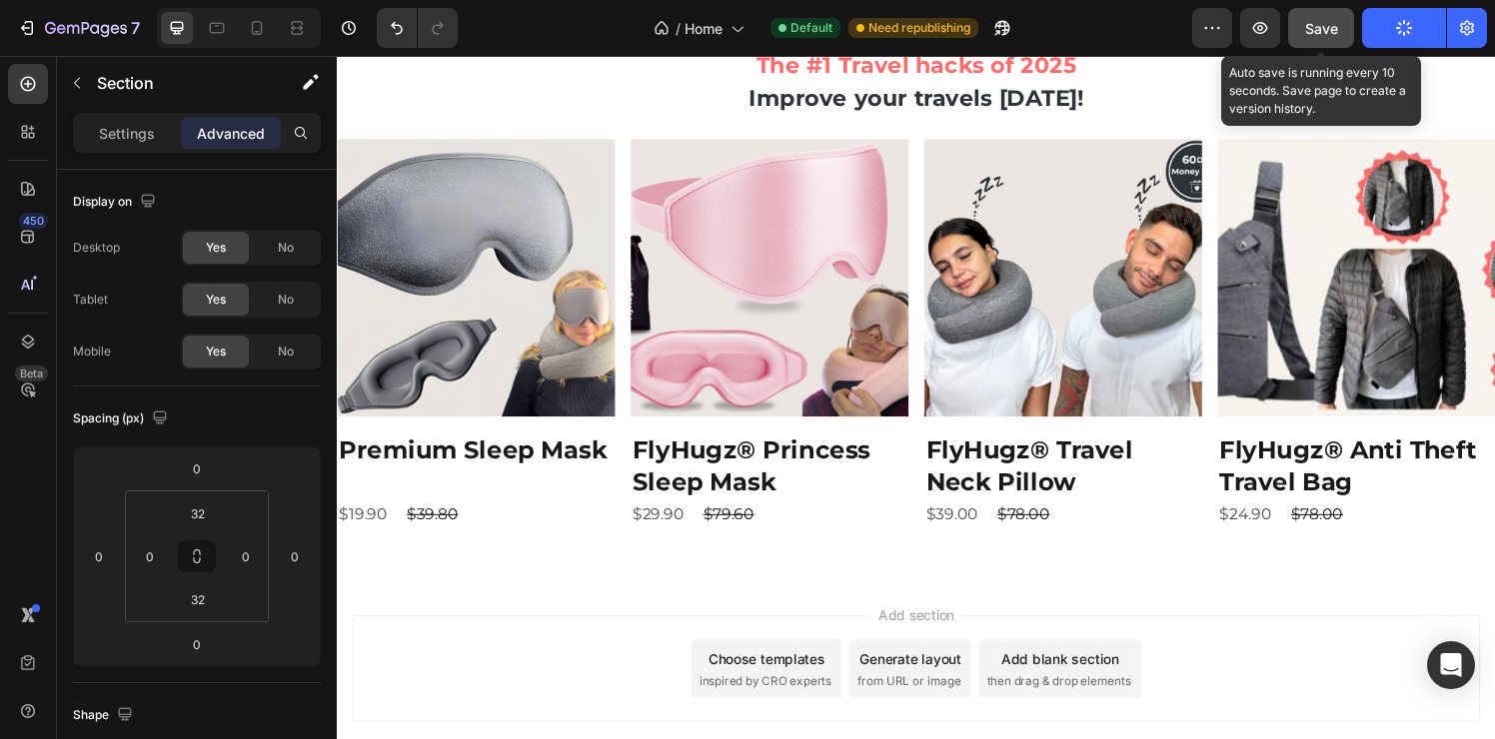
click at [1329, 25] on span "Save" at bounding box center [1321, 28] width 33 height 17
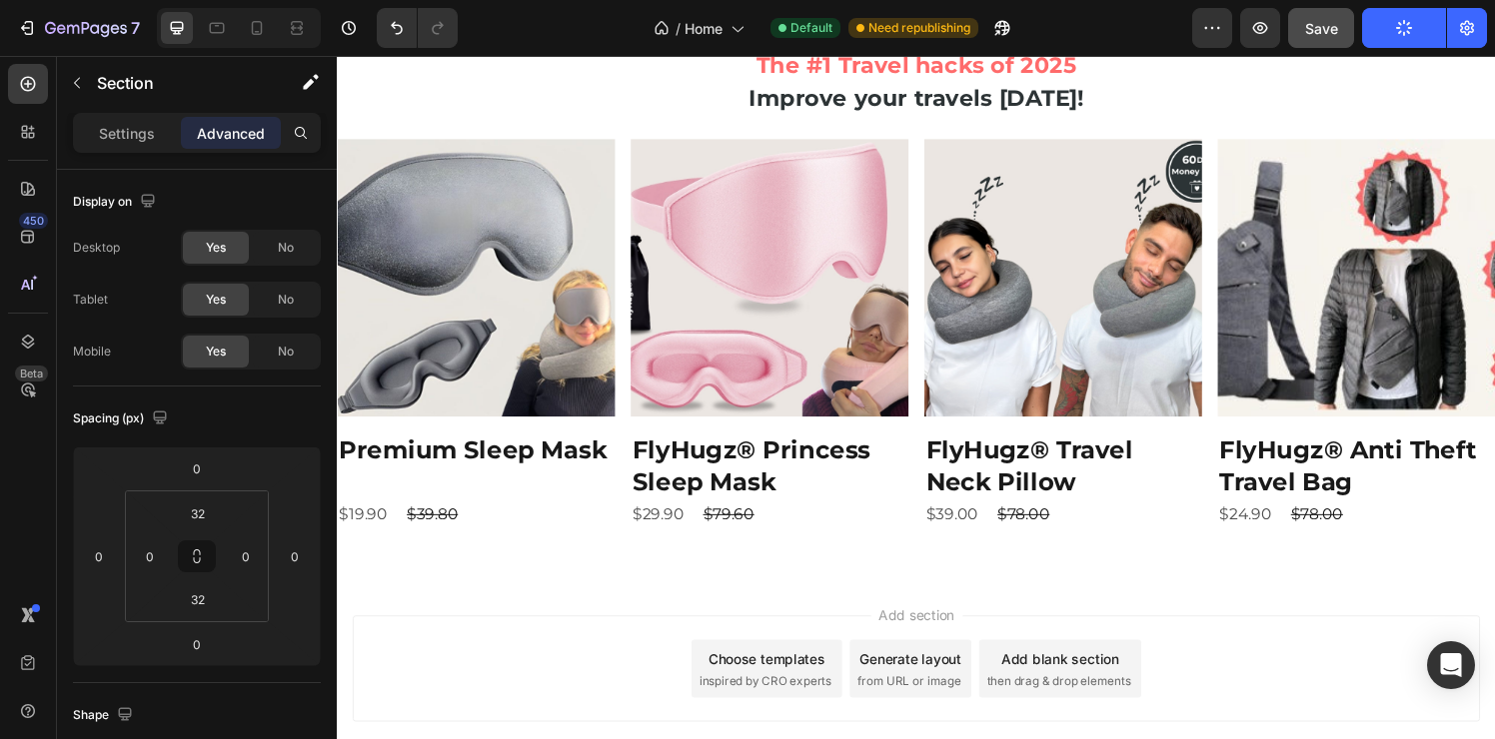
click at [0, 0] on img at bounding box center [0, 0] width 0 height 0
